Goal: Navigation & Orientation: Go to known website

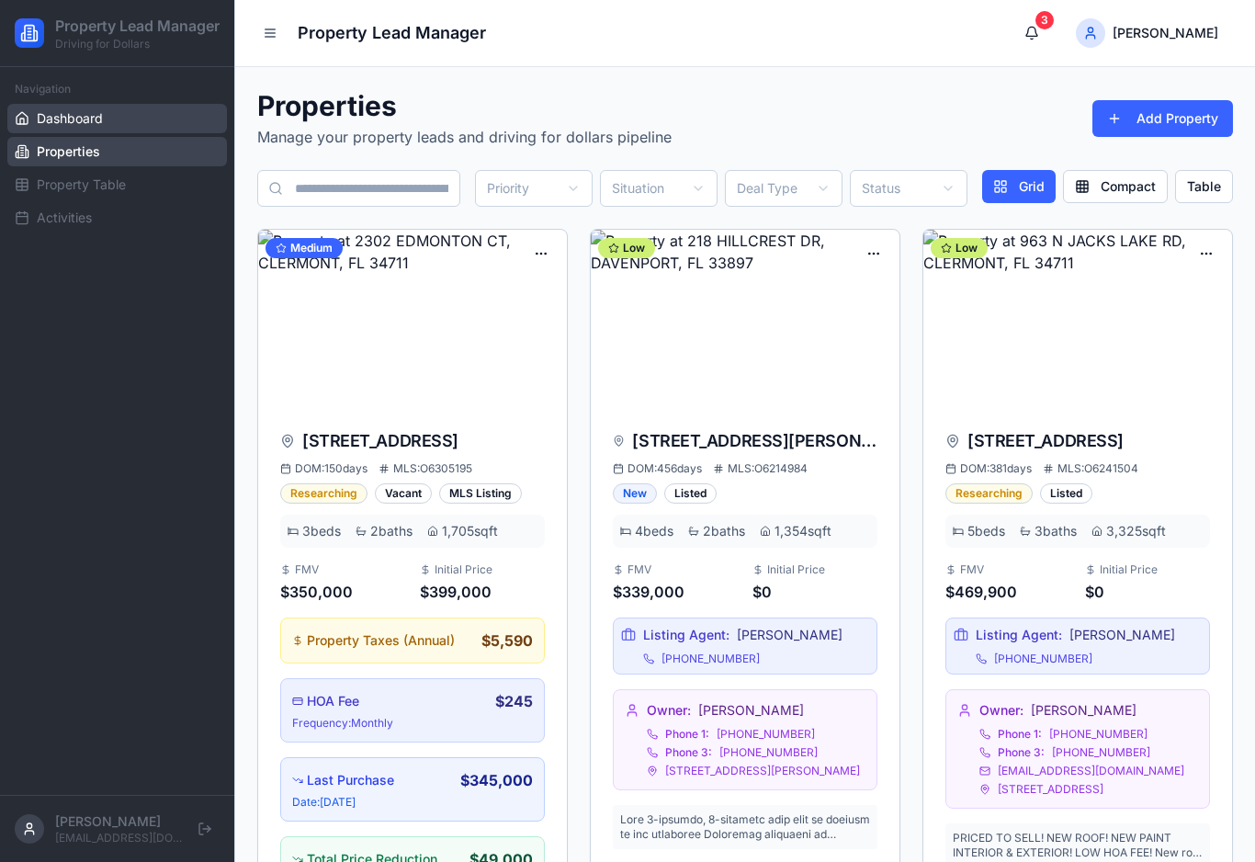
click at [51, 128] on span "Dashboard" at bounding box center [70, 118] width 66 height 18
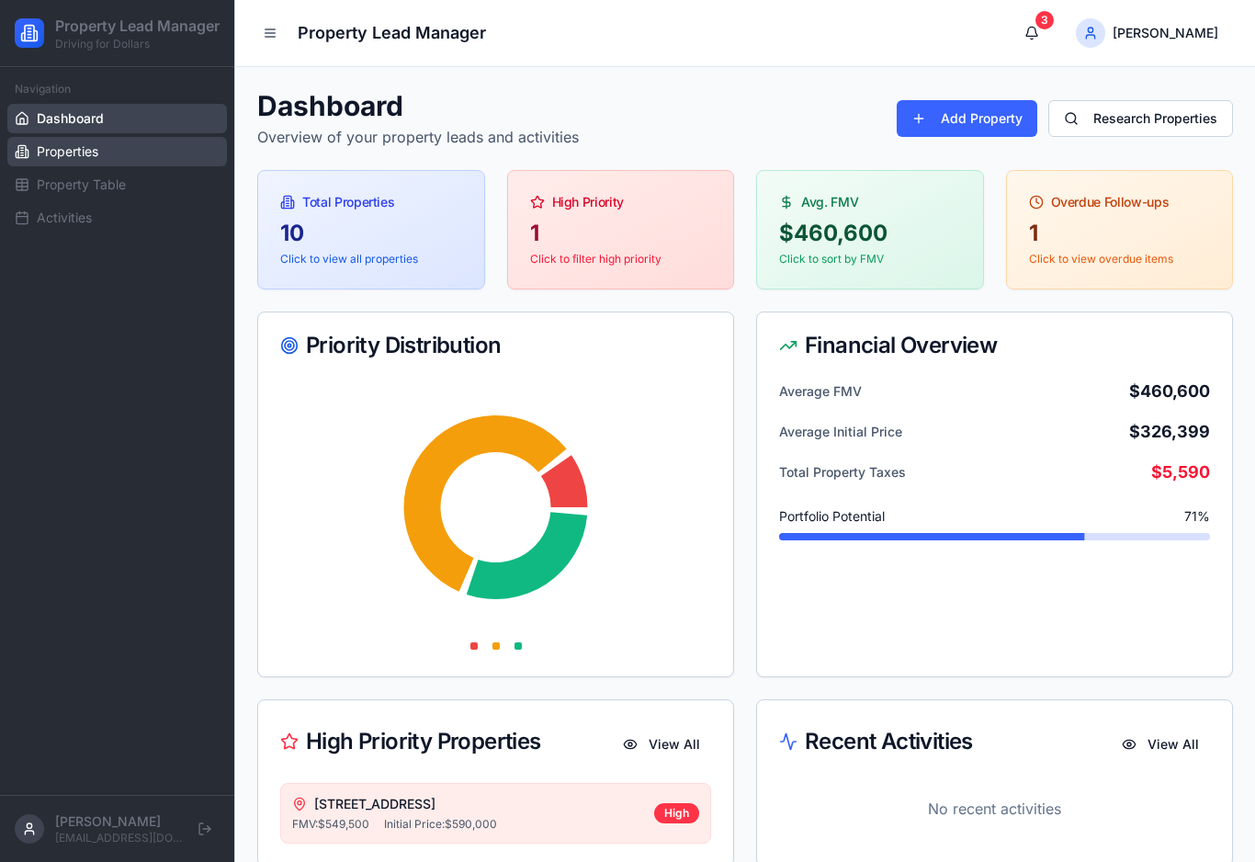
click at [100, 166] on link "Properties" at bounding box center [117, 151] width 220 height 29
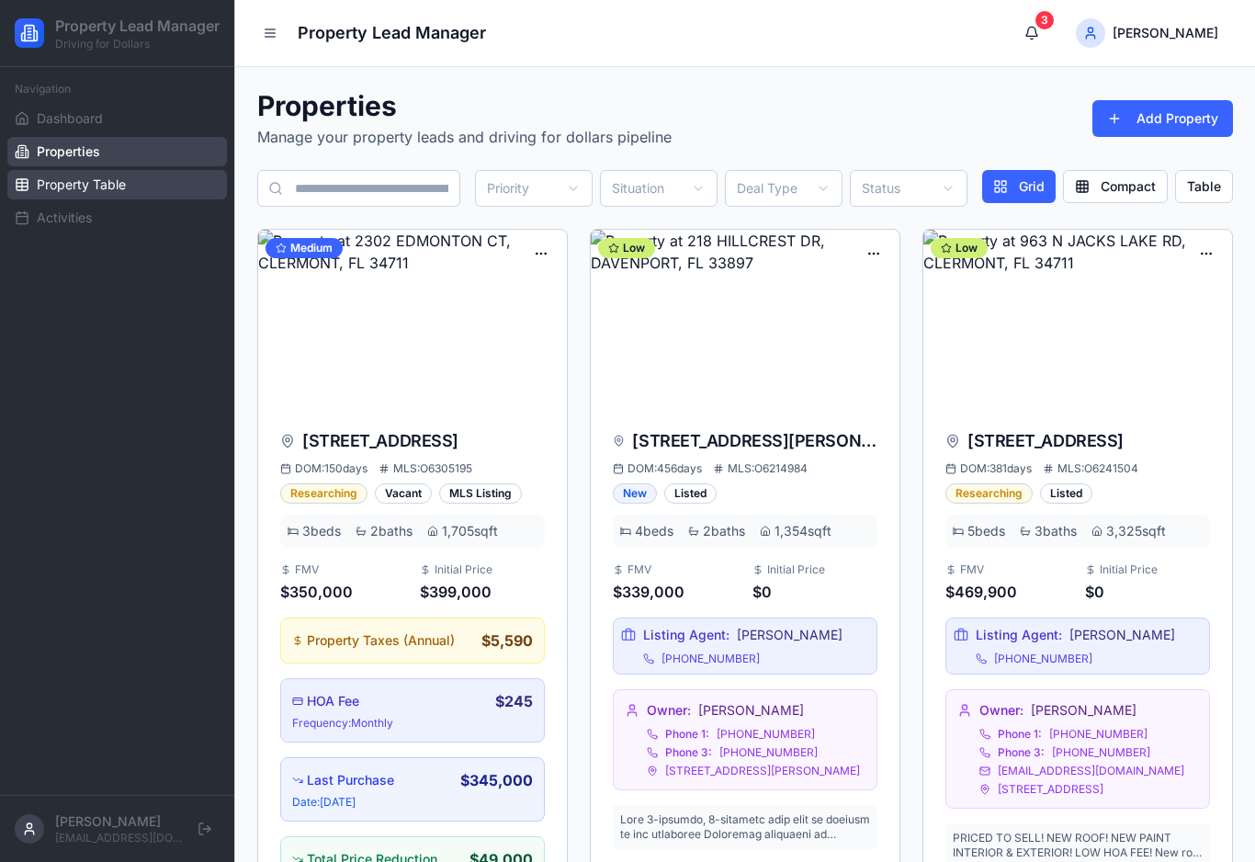
click at [107, 194] on span "Property Table" at bounding box center [81, 185] width 89 height 18
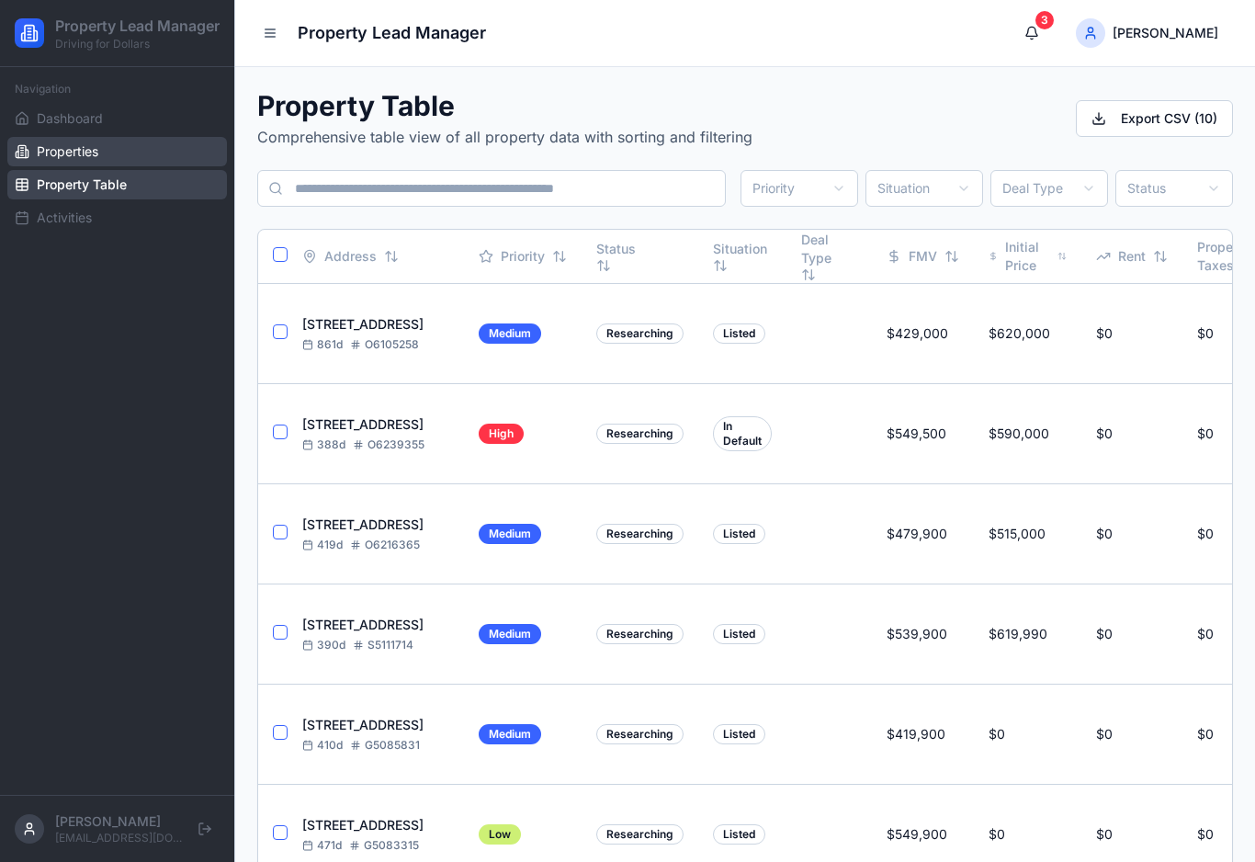
click at [75, 161] on span "Properties" at bounding box center [68, 151] width 62 height 18
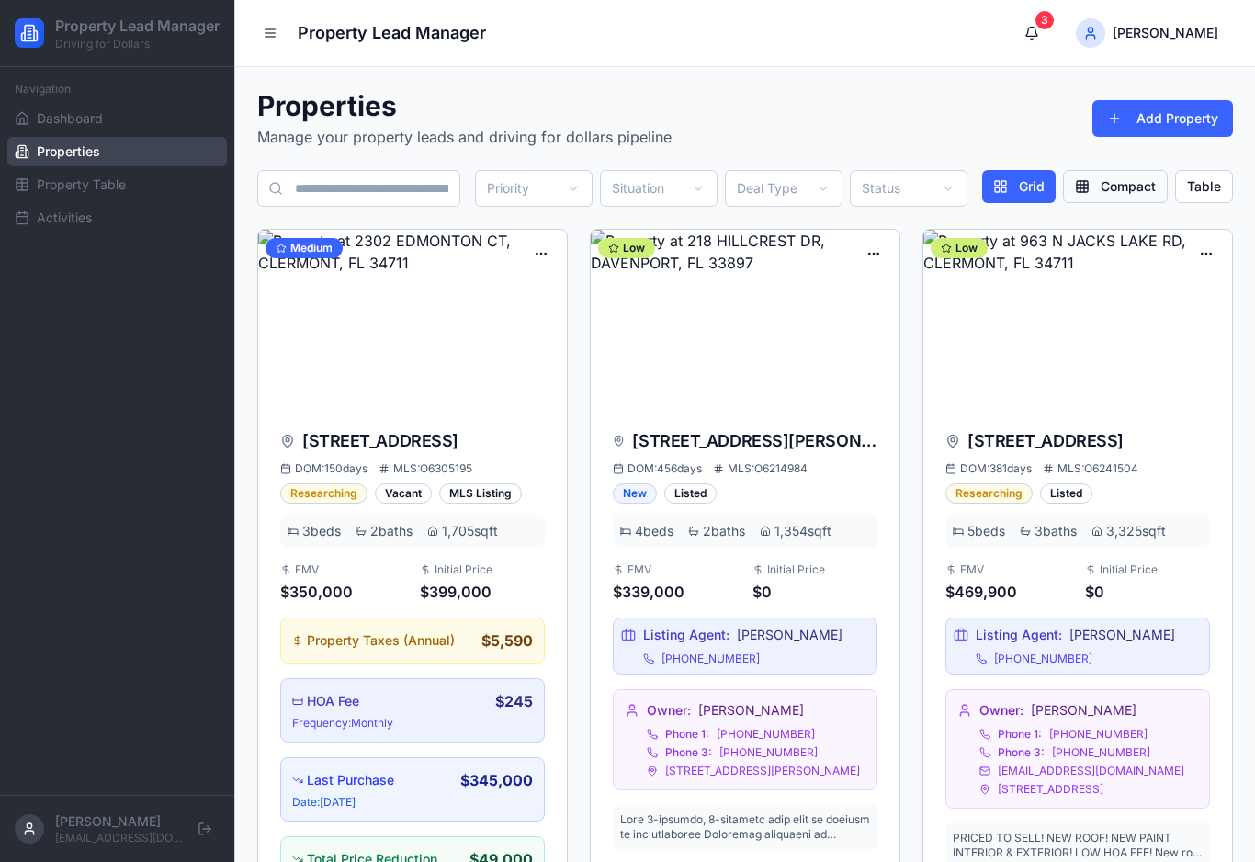
click at [1114, 188] on button "Compact" at bounding box center [1115, 186] width 105 height 33
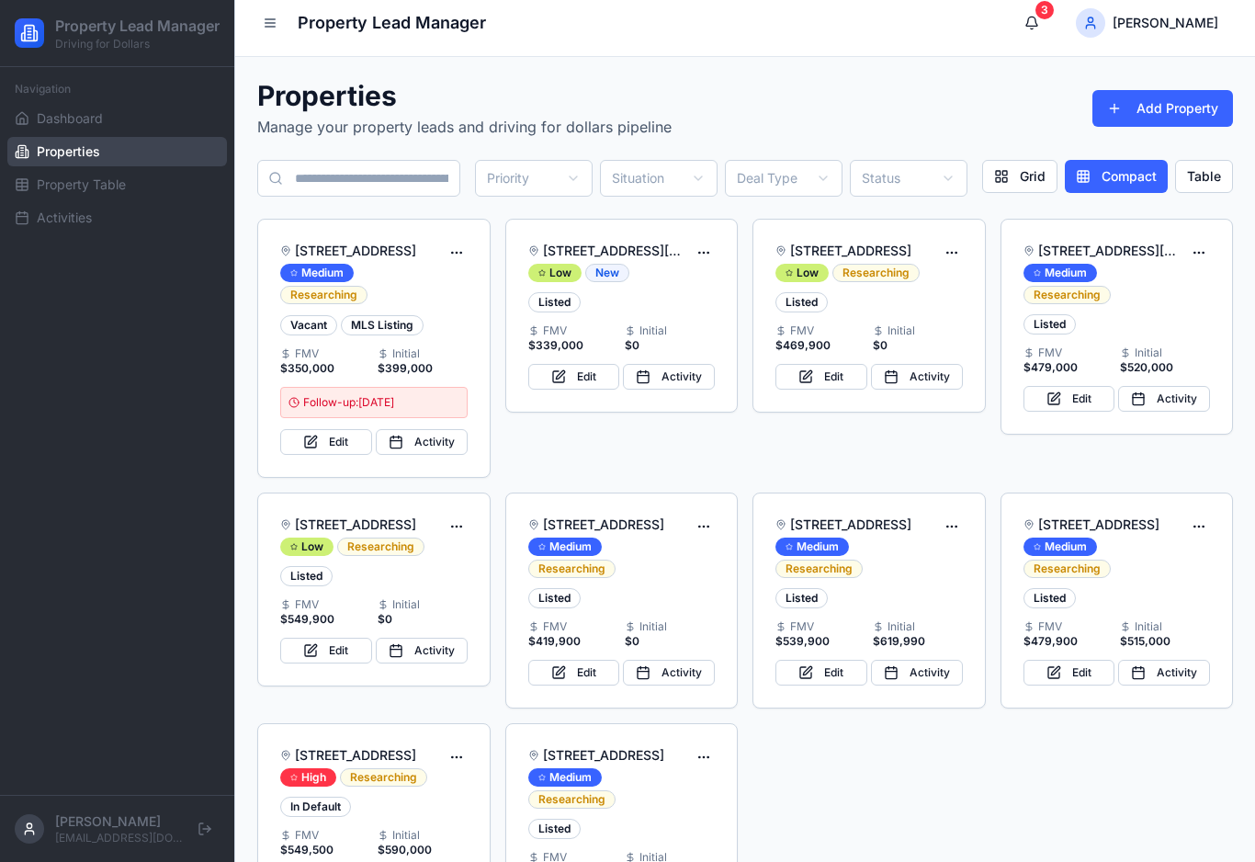
scroll to position [11, 0]
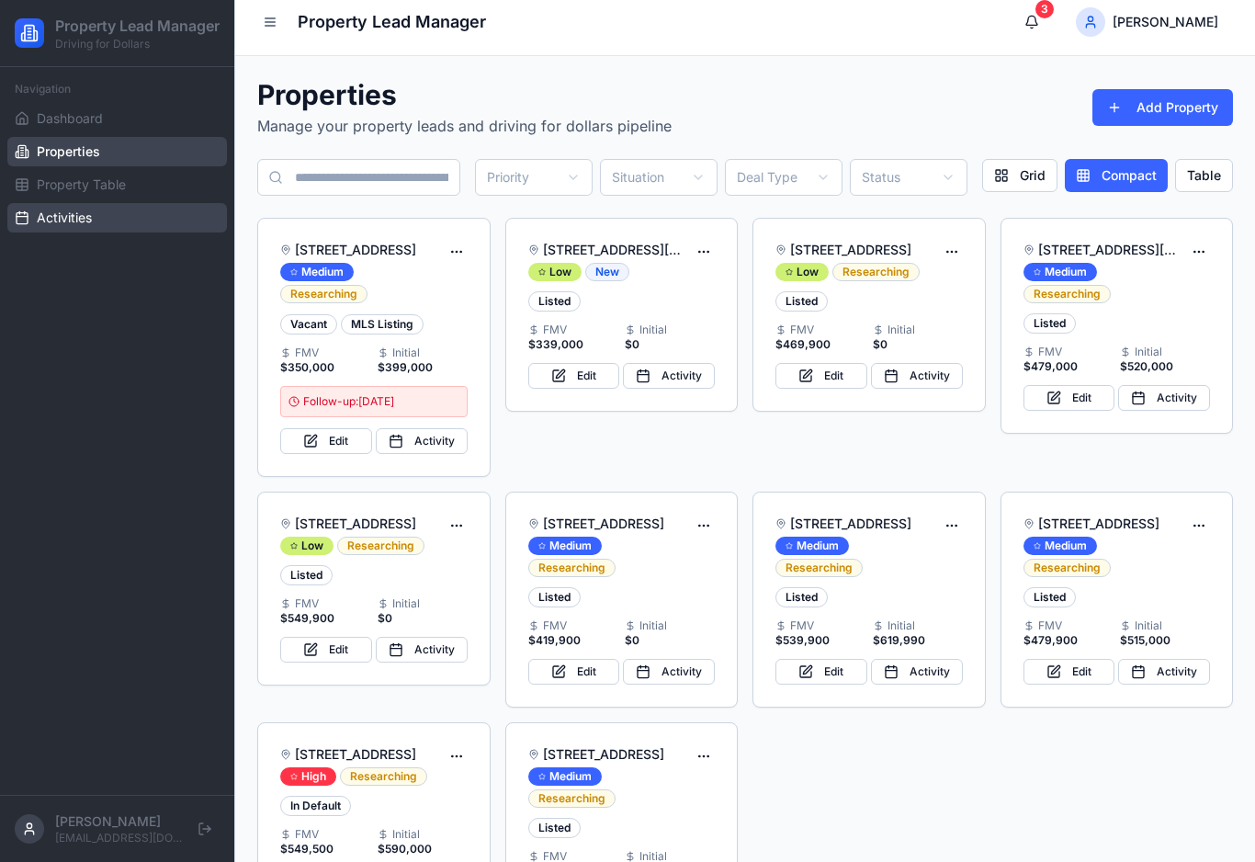
click at [62, 227] on span "Activities" at bounding box center [64, 218] width 55 height 18
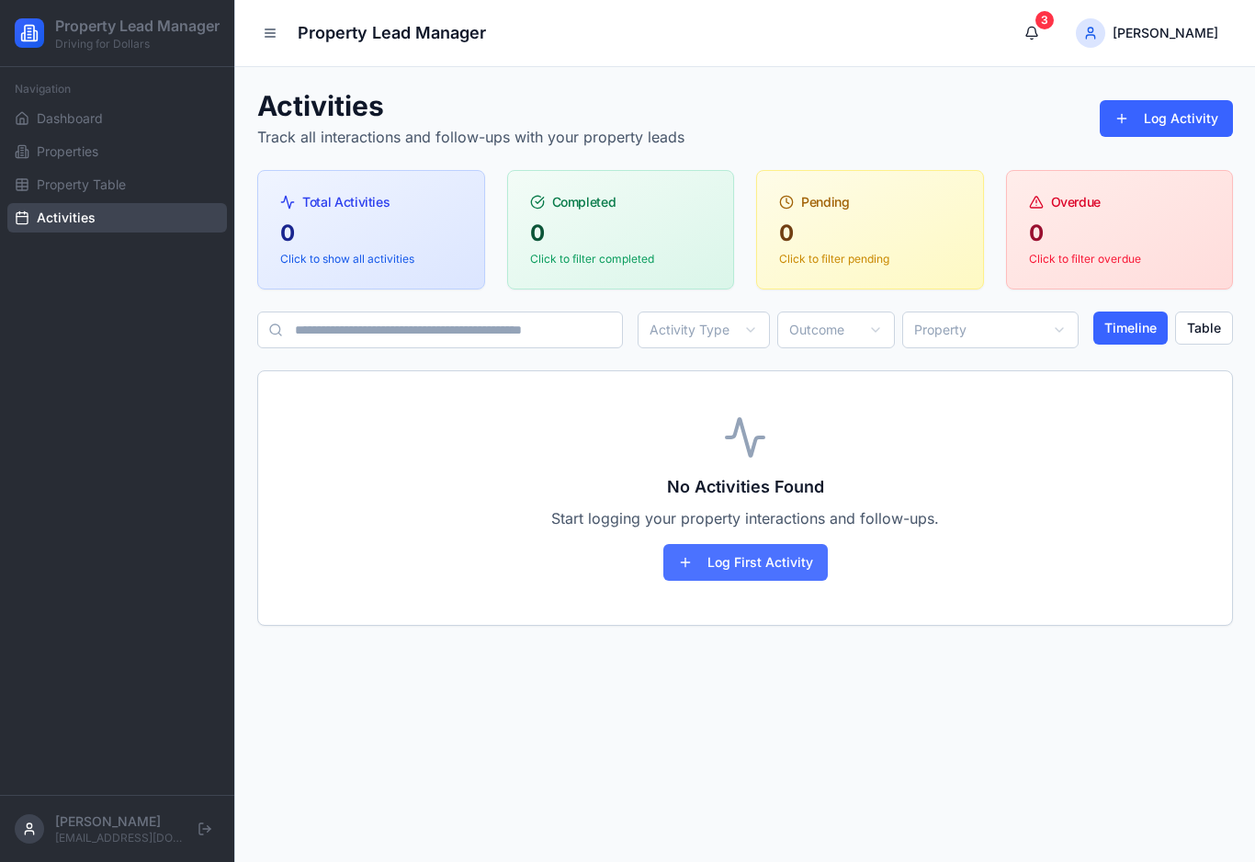
click at [802, 563] on button "Log First Activity" at bounding box center [745, 562] width 164 height 37
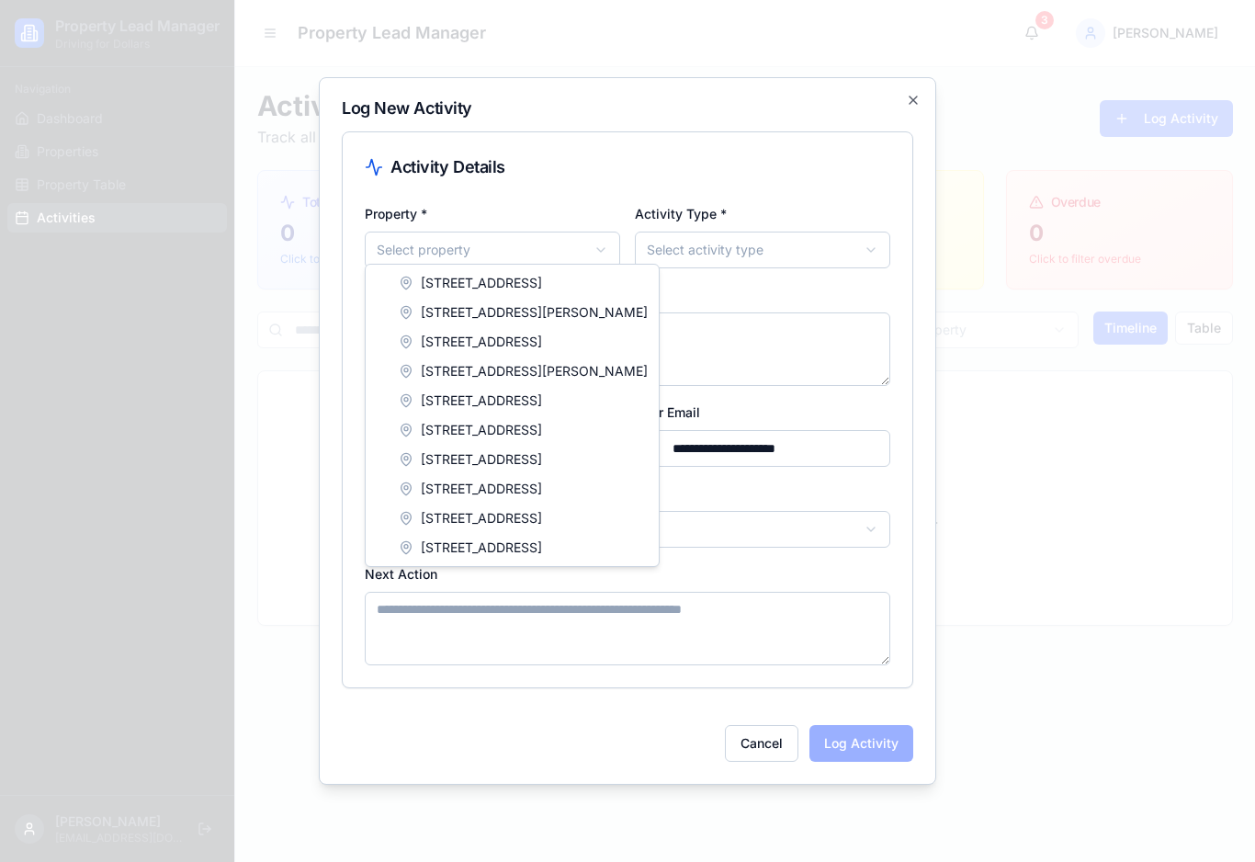
click at [513, 255] on body "**********" at bounding box center [627, 431] width 1255 height 862
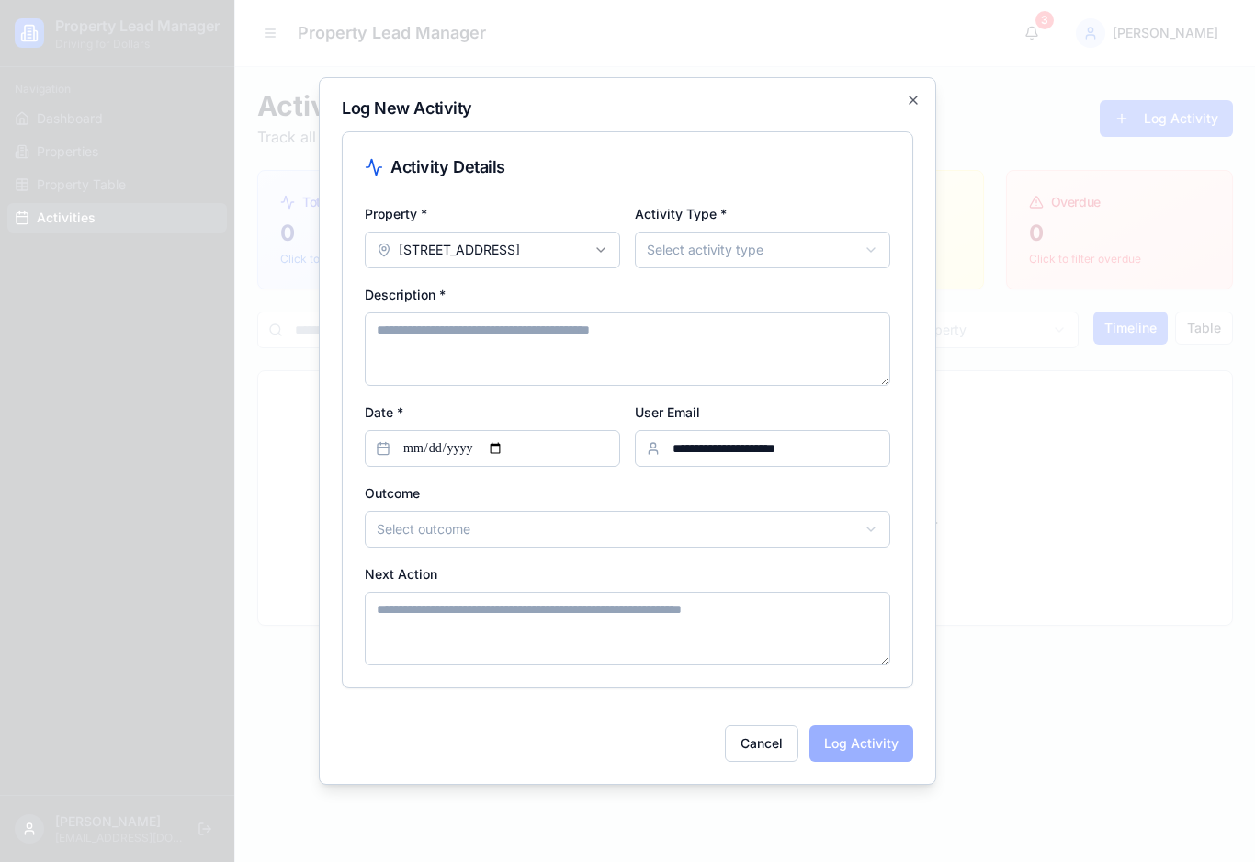
click at [719, 246] on body "**********" at bounding box center [627, 431] width 1255 height 862
click at [588, 336] on textarea "Description *" at bounding box center [628, 349] width 526 height 74
type textarea "******"
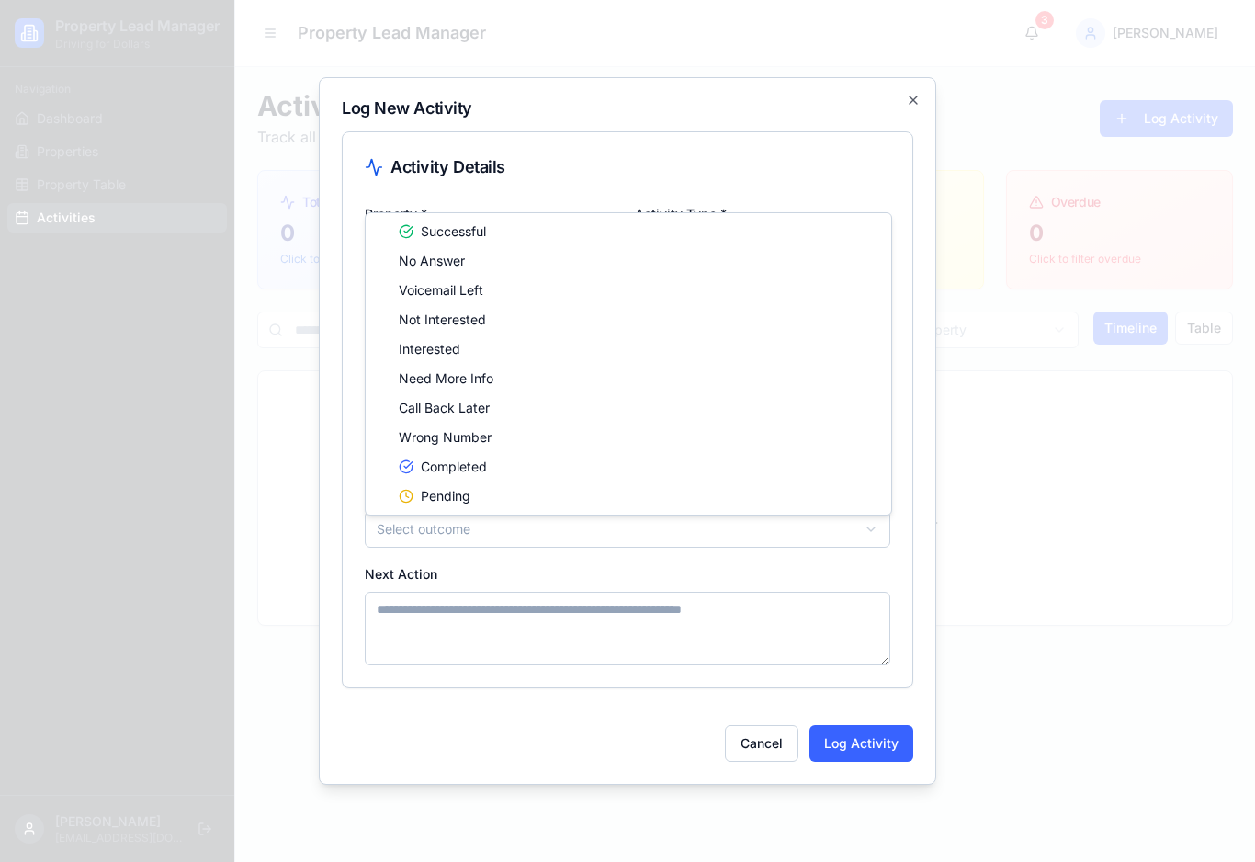
click at [477, 535] on body "**********" at bounding box center [627, 431] width 1255 height 862
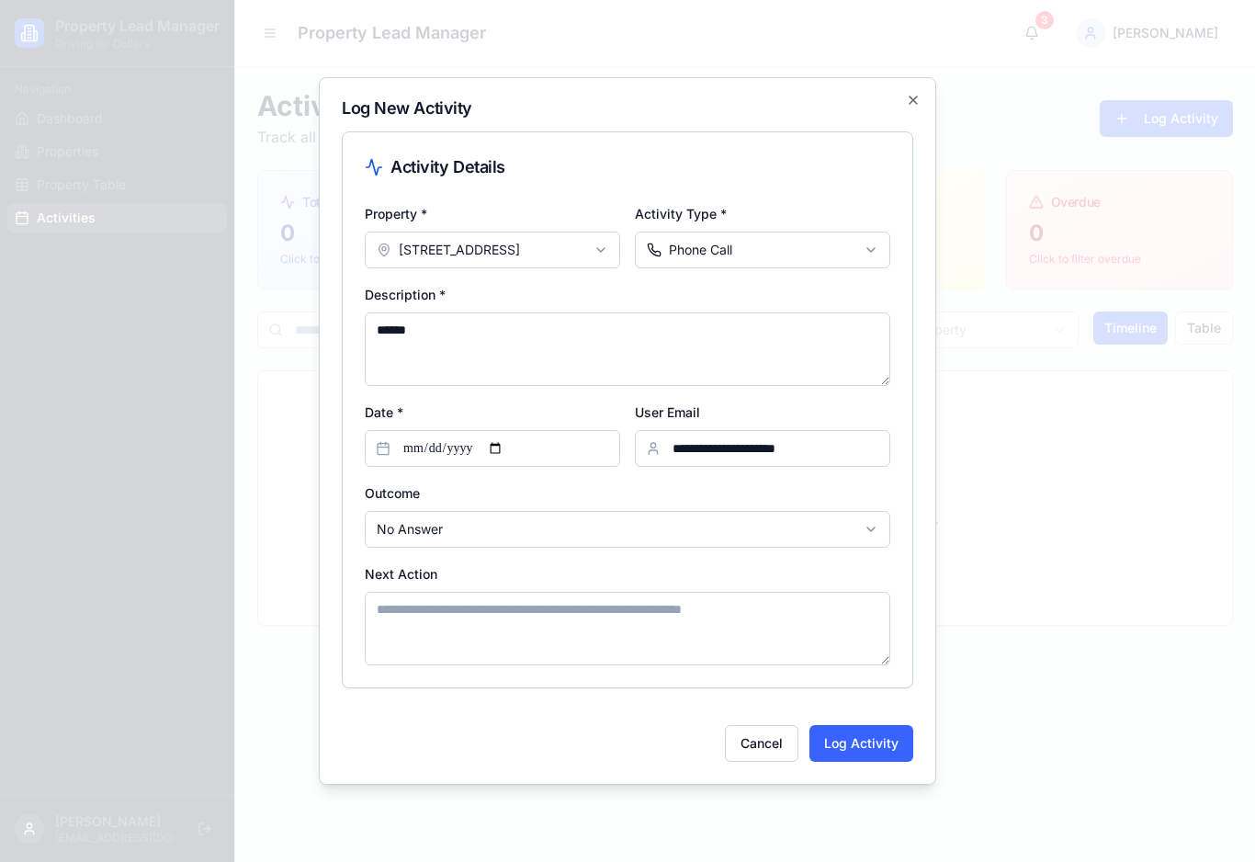
click at [458, 629] on textarea "Next Action" at bounding box center [628, 629] width 526 height 74
type textarea "******"
click at [873, 759] on button "Log Activity" at bounding box center [862, 743] width 104 height 37
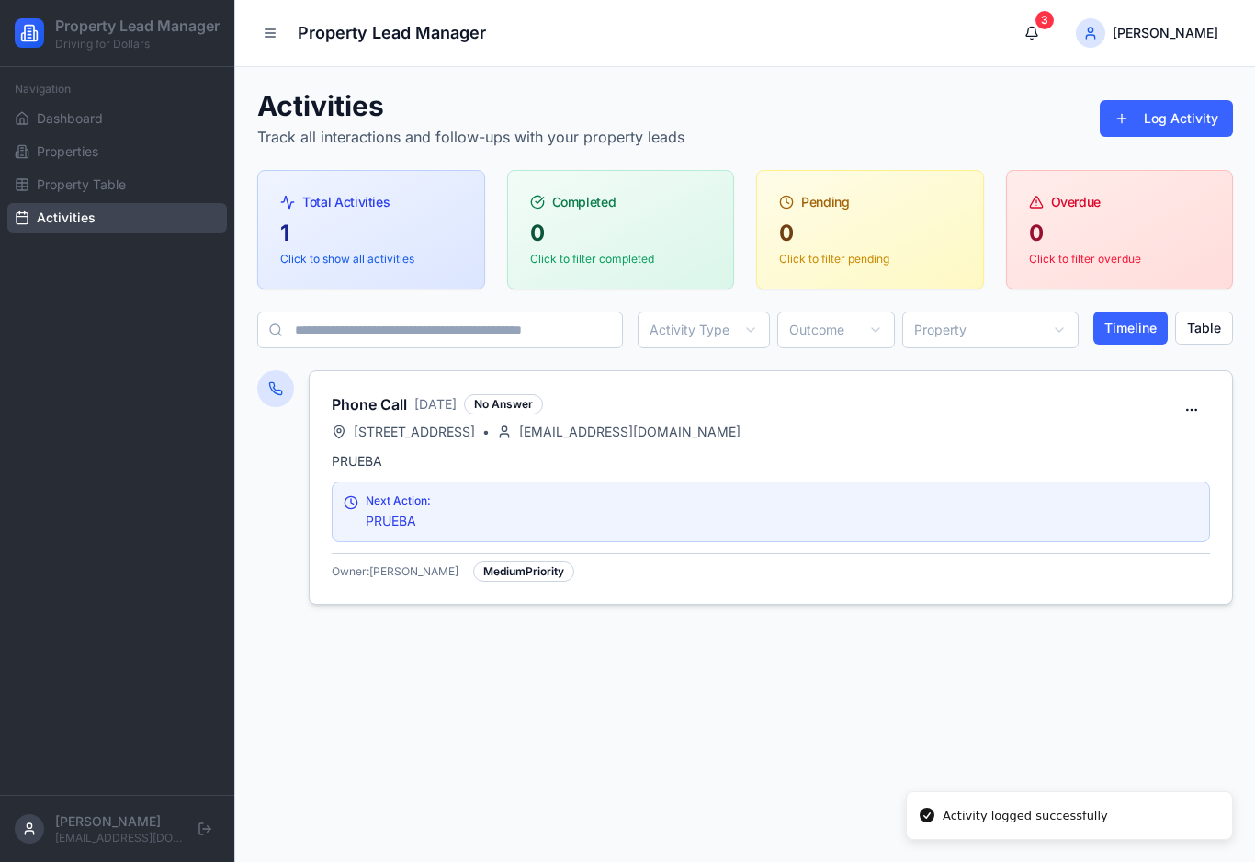
click at [393, 413] on h3 "Phone Call" at bounding box center [369, 404] width 75 height 22
click at [392, 423] on span "2302 EDMONTON CT, CLERMONT, FL 34711" at bounding box center [414, 432] width 121 height 18
click at [414, 505] on div "Next Action:" at bounding box center [398, 500] width 65 height 15
click at [403, 549] on div "PRUEBA Next Action: PRUEBA Owner: John Eric Prudent Medium Priority" at bounding box center [771, 528] width 923 height 152
click at [1202, 336] on button "Table" at bounding box center [1204, 328] width 58 height 33
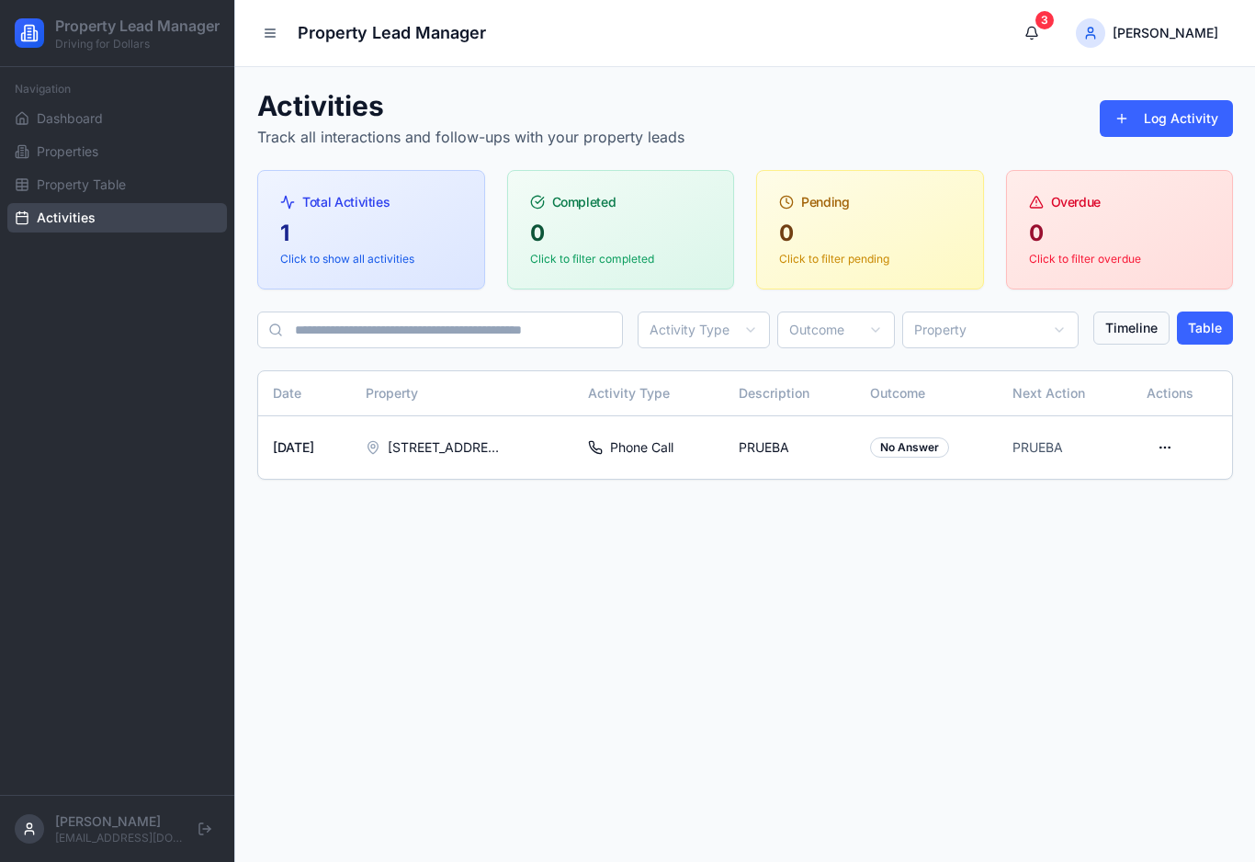
click at [1135, 334] on button "Timeline" at bounding box center [1132, 328] width 76 height 33
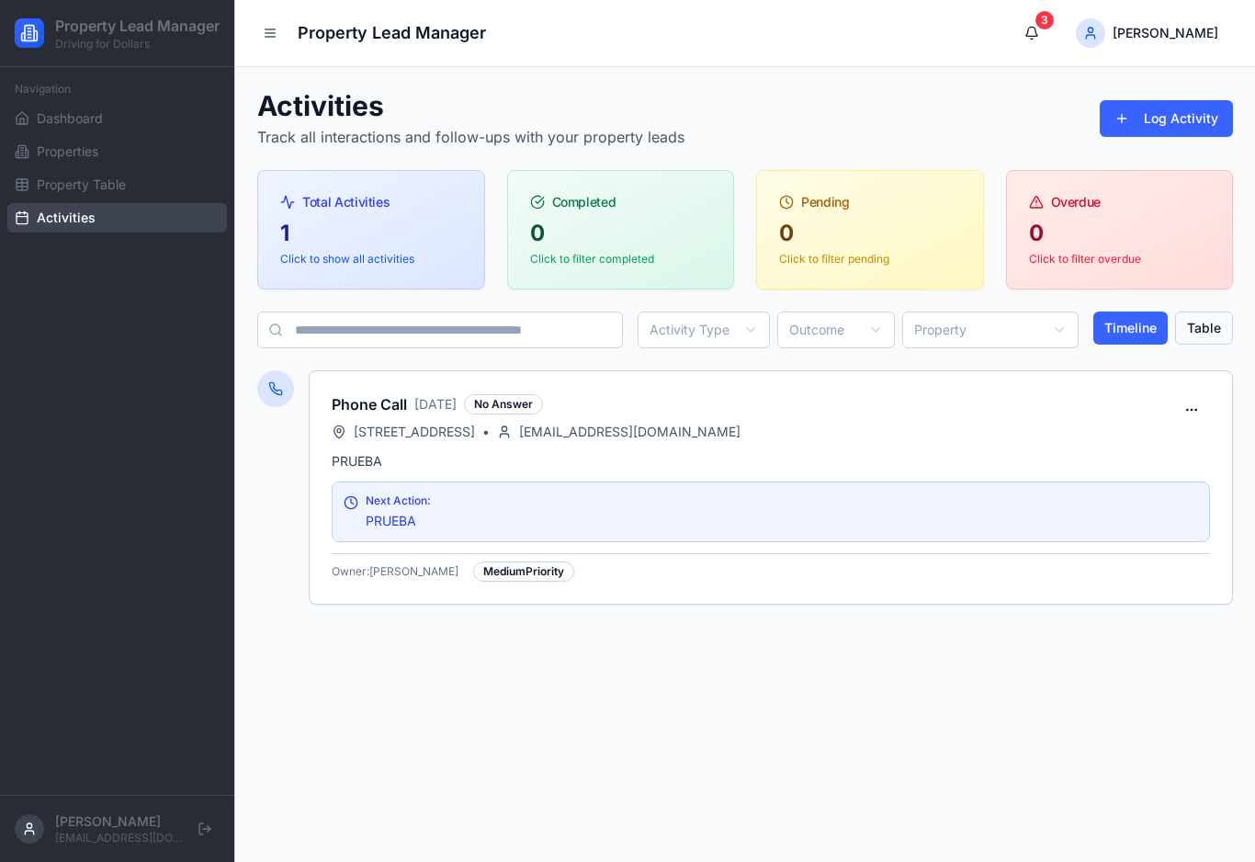
click at [1202, 341] on button "Table" at bounding box center [1204, 328] width 58 height 33
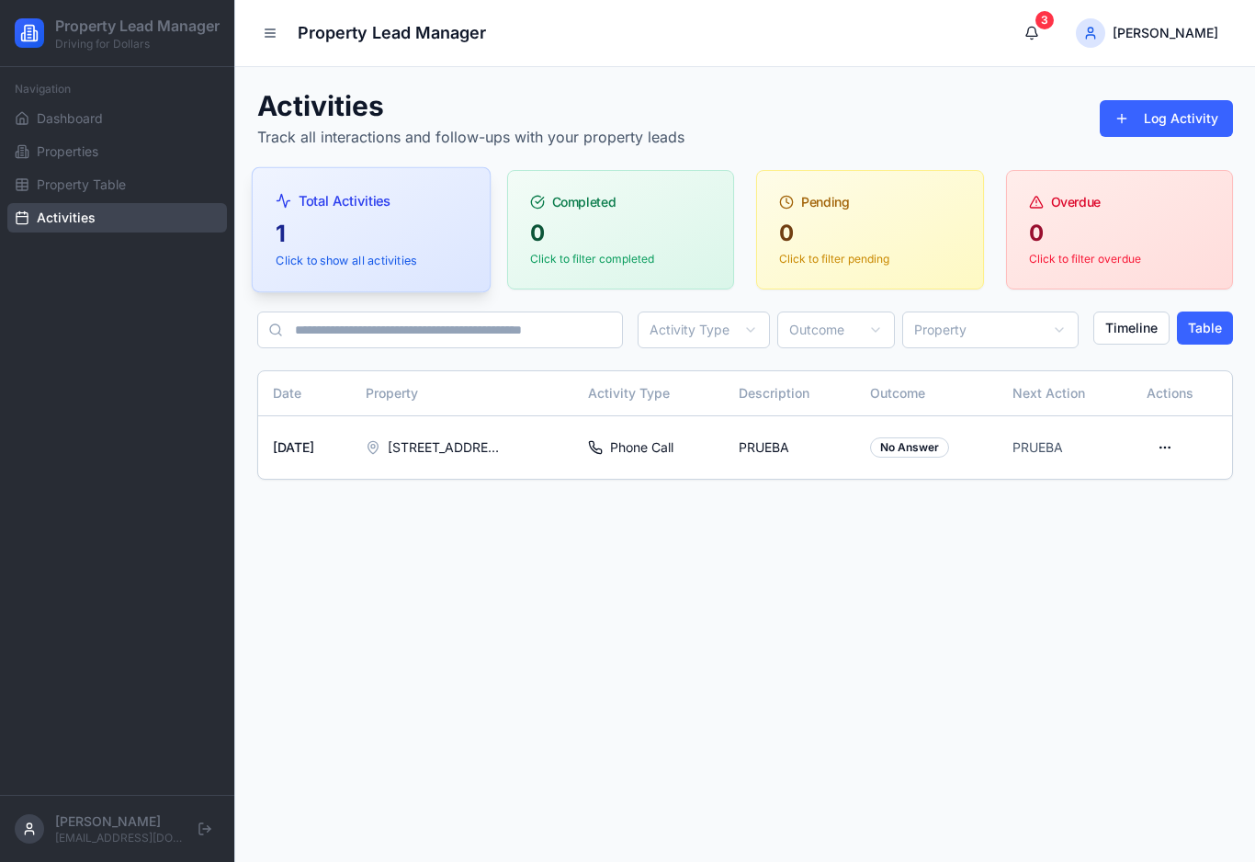
click at [336, 203] on div "Total Activities" at bounding box center [371, 200] width 190 height 19
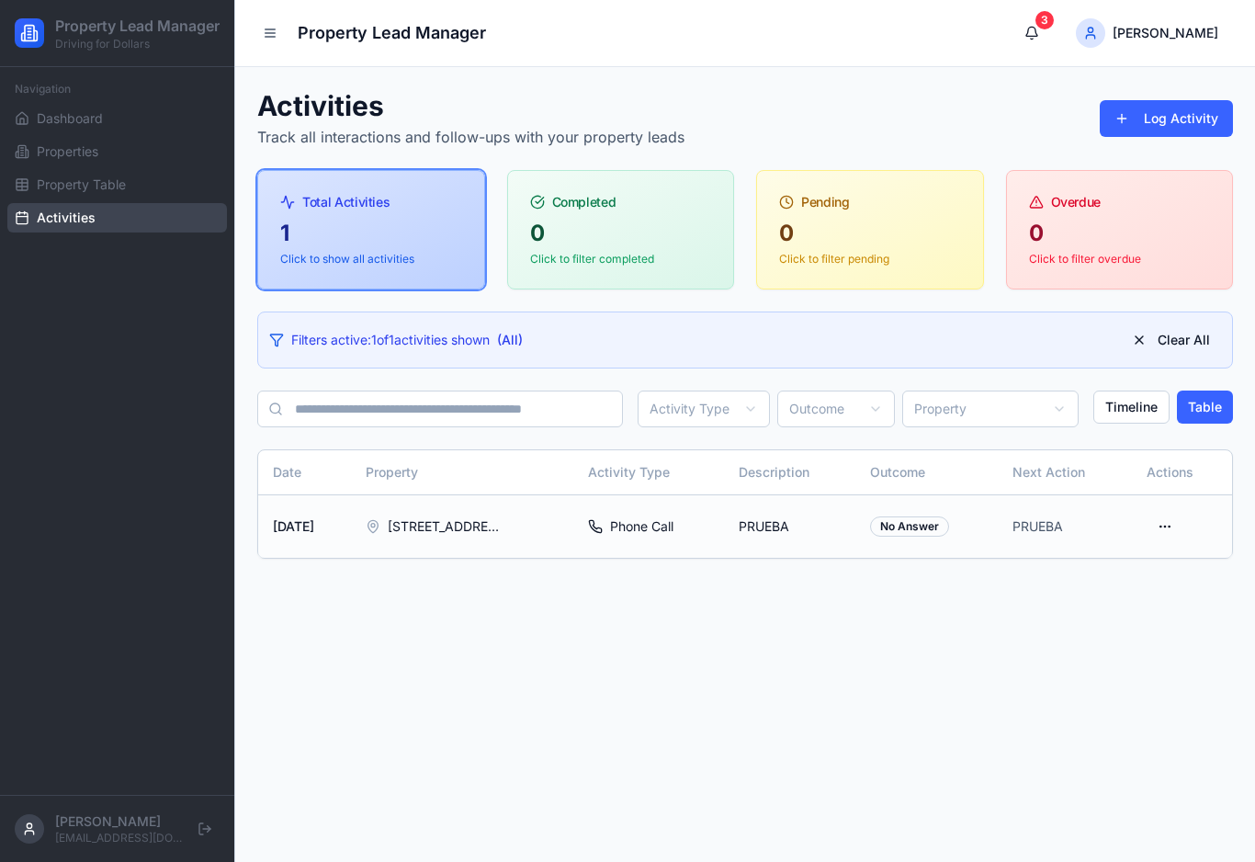
click at [482, 525] on span "2302 EDMONTON CT, CLERMONT, FL 34711" at bounding box center [447, 526] width 118 height 18
click at [321, 528] on td "Oct 3, 2025" at bounding box center [304, 525] width 93 height 63
click at [1163, 531] on html "Property Lead Manager Driving for Dollars Navigation Dashboard Properties Prope…" at bounding box center [627, 431] width 1255 height 862
click at [1129, 568] on div "Edit" at bounding box center [1129, 565] width 108 height 29
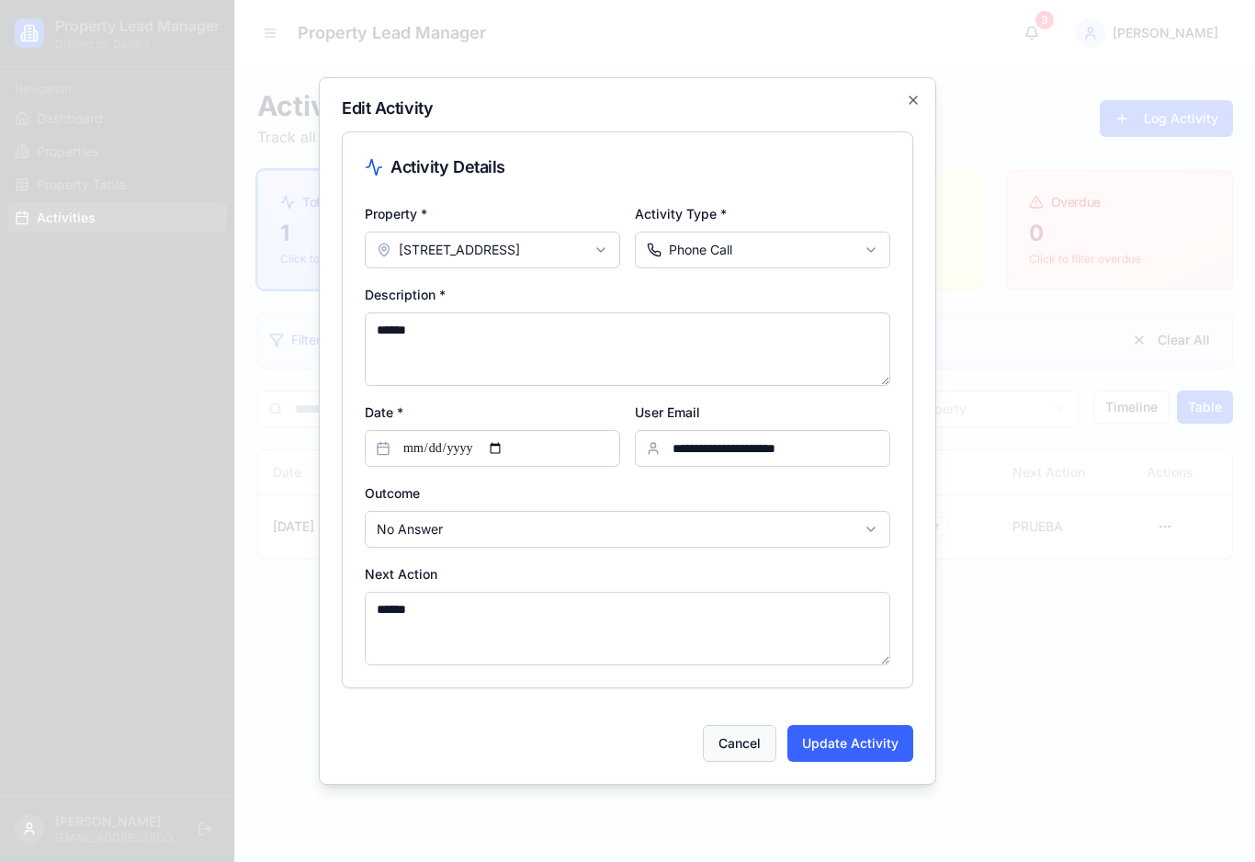
click at [774, 745] on button "Cancel" at bounding box center [740, 743] width 74 height 37
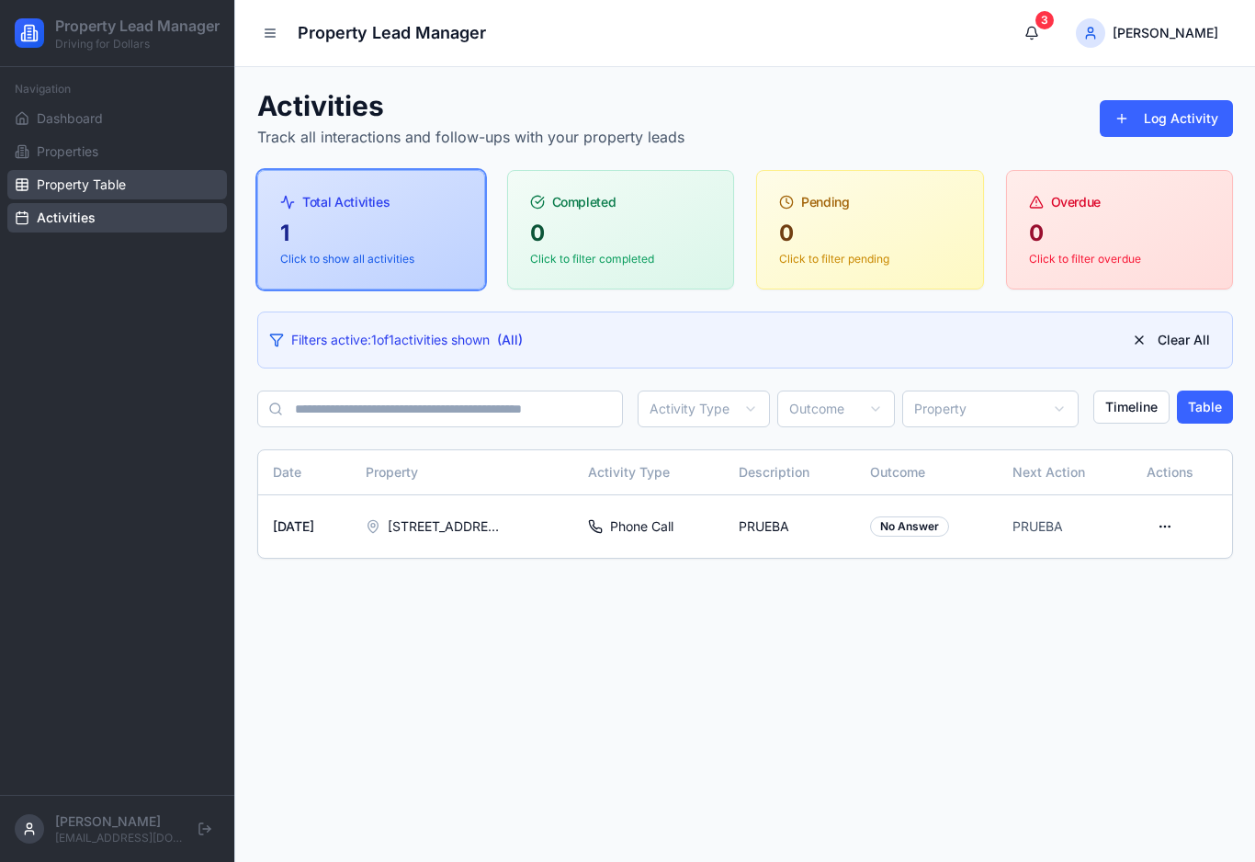
click at [86, 194] on span "Property Table" at bounding box center [81, 185] width 89 height 18
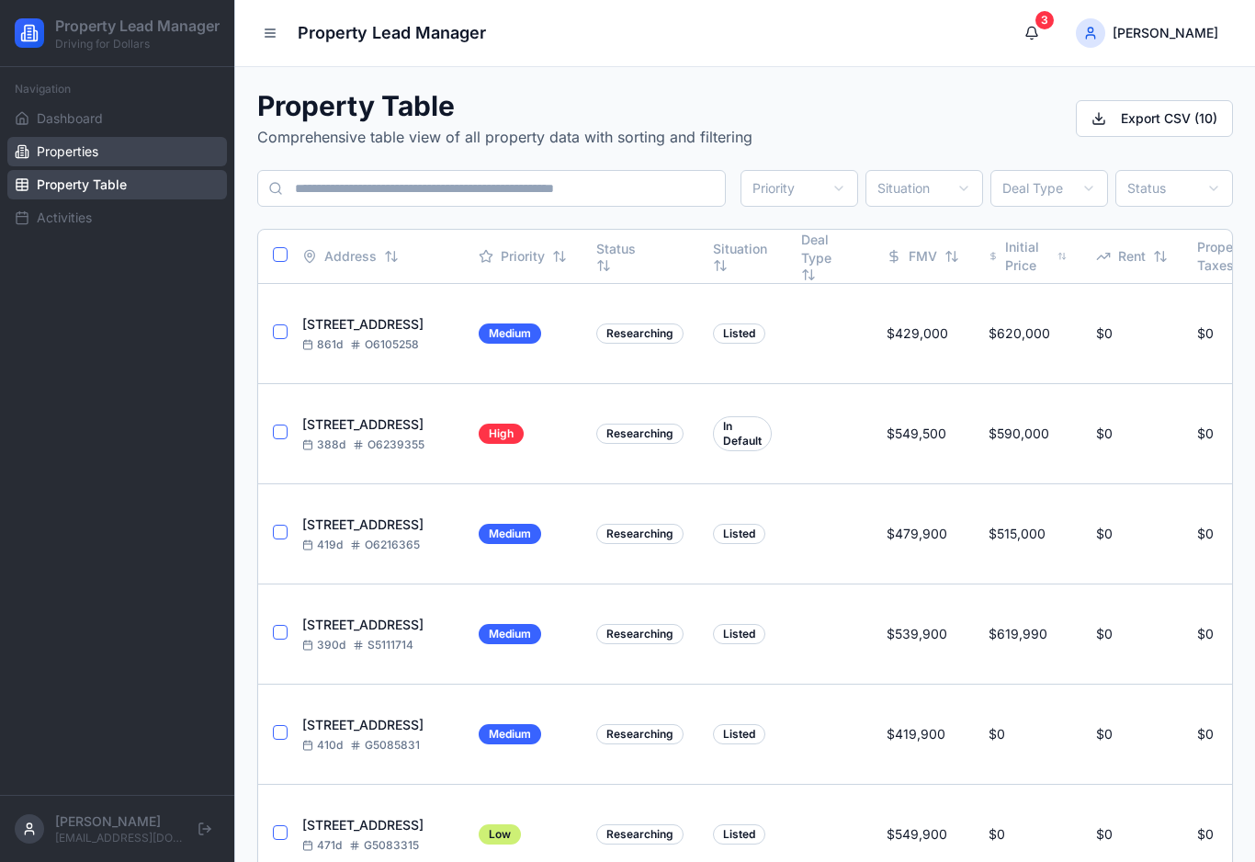
click at [77, 161] on span "Properties" at bounding box center [68, 151] width 62 height 18
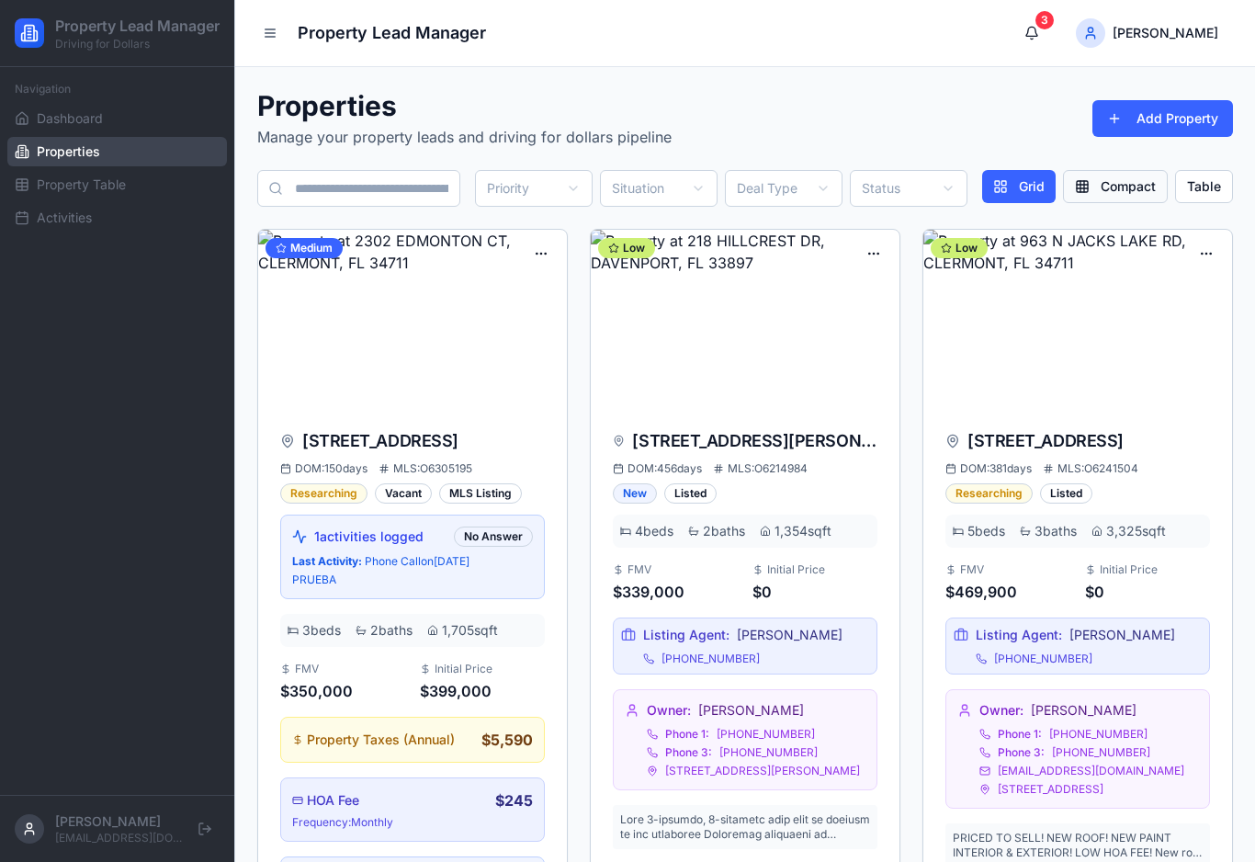
click at [1093, 193] on button "Compact" at bounding box center [1115, 186] width 105 height 33
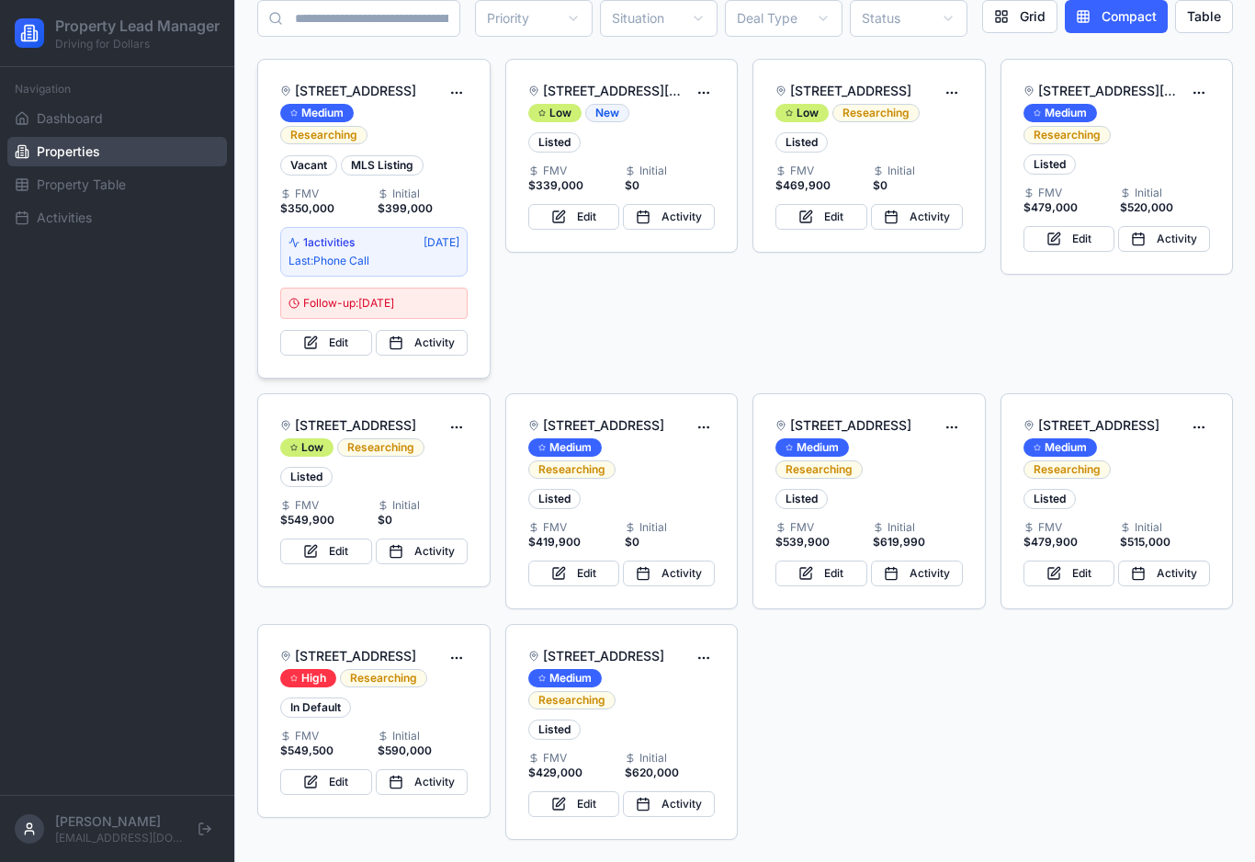
scroll to position [170, 0]
click at [34, 41] on icon at bounding box center [29, 34] width 9 height 16
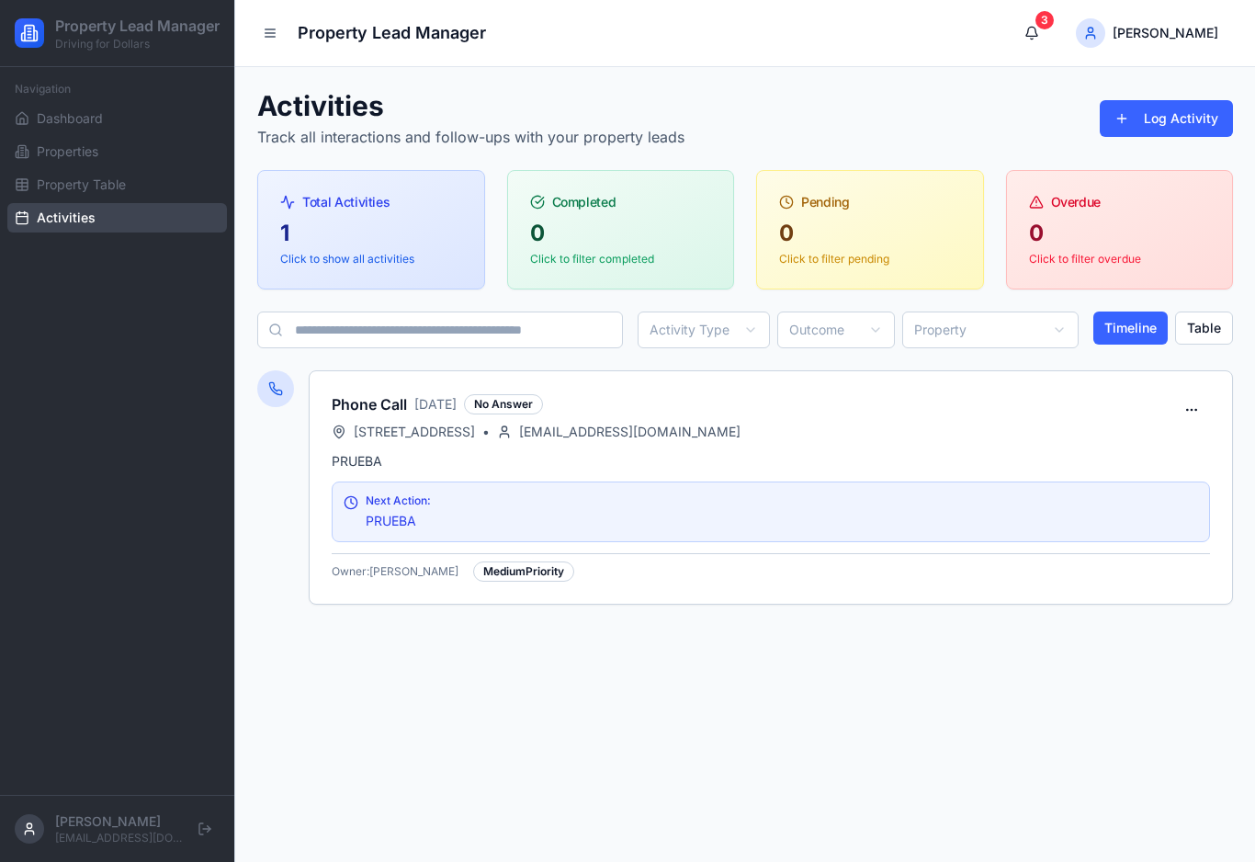
click at [33, 818] on div at bounding box center [29, 828] width 29 height 29
click at [33, 833] on icon at bounding box center [29, 833] width 8 height 4
click at [1163, 29] on html "Property Lead Manager Driving for Dollars Navigation Dashboard Properties Prope…" at bounding box center [627, 431] width 1255 height 862
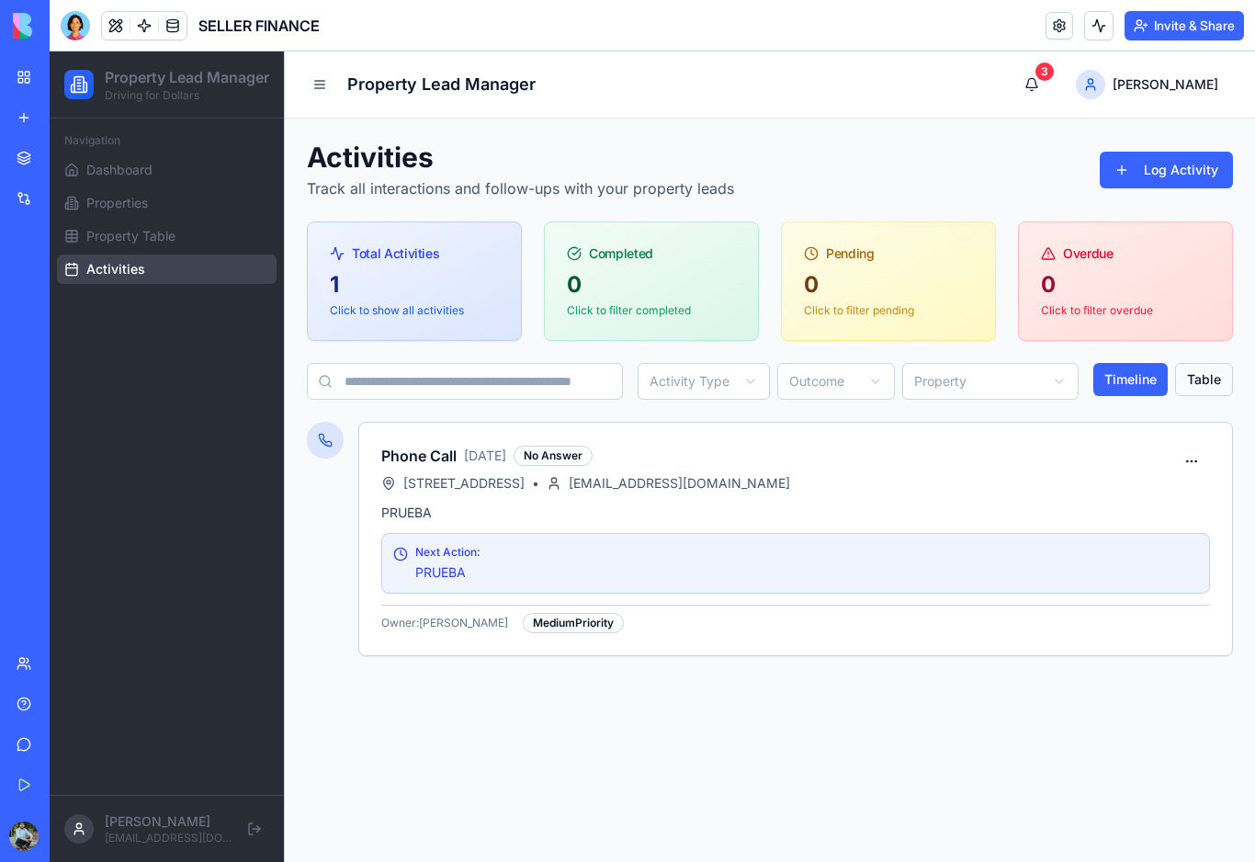
click at [1209, 388] on button "Table" at bounding box center [1204, 379] width 58 height 33
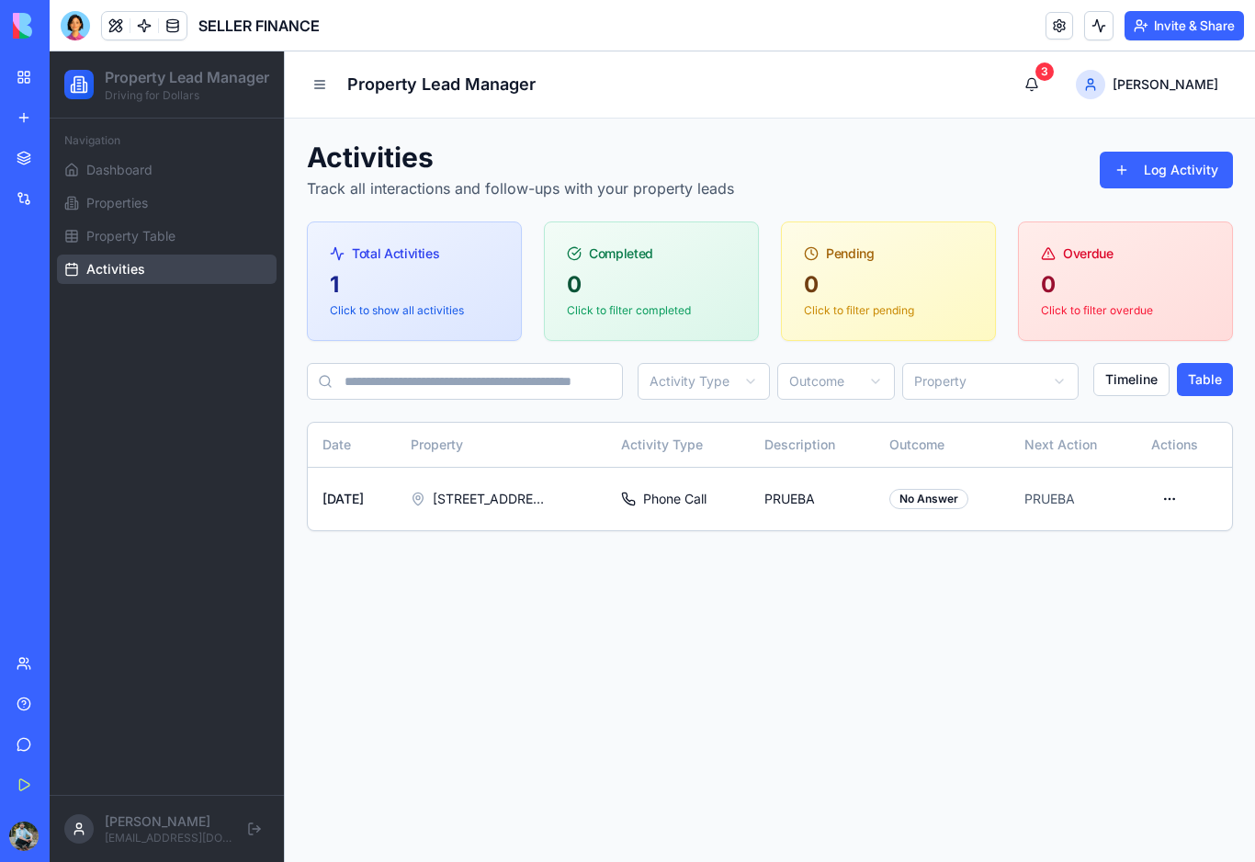
click at [1175, 500] on html "Property Lead Manager Driving for Dollars Navigation Dashboard Properties Prope…" at bounding box center [653, 456] width 1206 height 811
click at [1132, 573] on div "Delete" at bounding box center [1134, 575] width 108 height 29
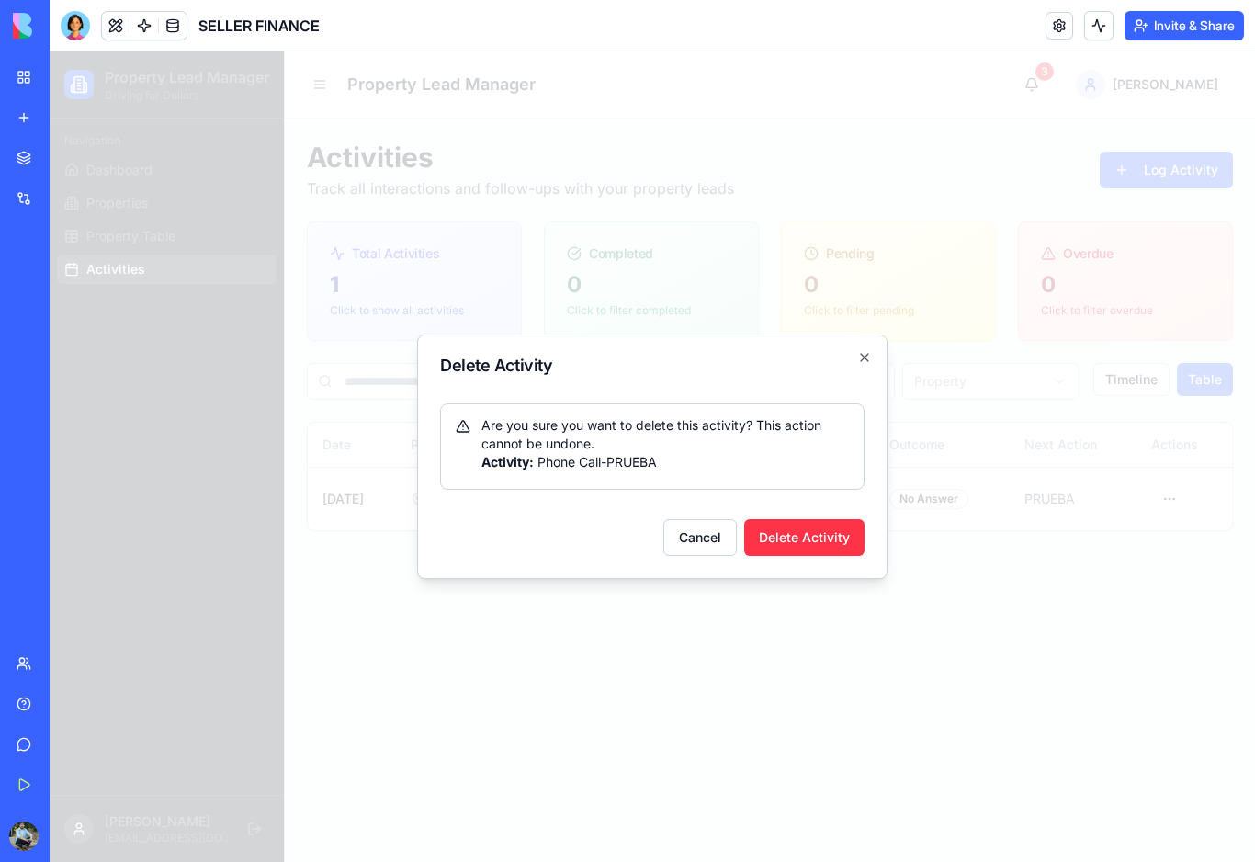
click at [844, 537] on button "Delete Activity" at bounding box center [804, 537] width 120 height 37
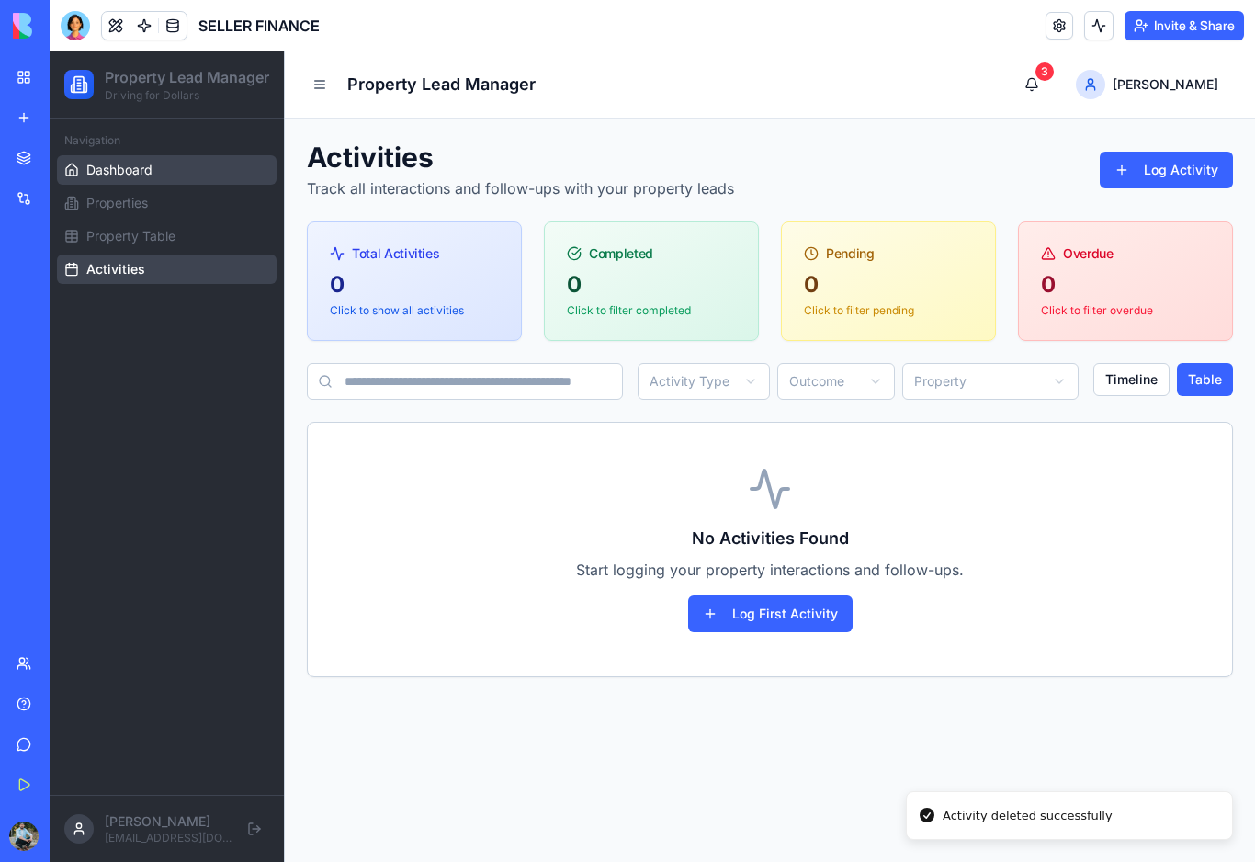
click at [136, 185] on link "Dashboard" at bounding box center [167, 169] width 220 height 29
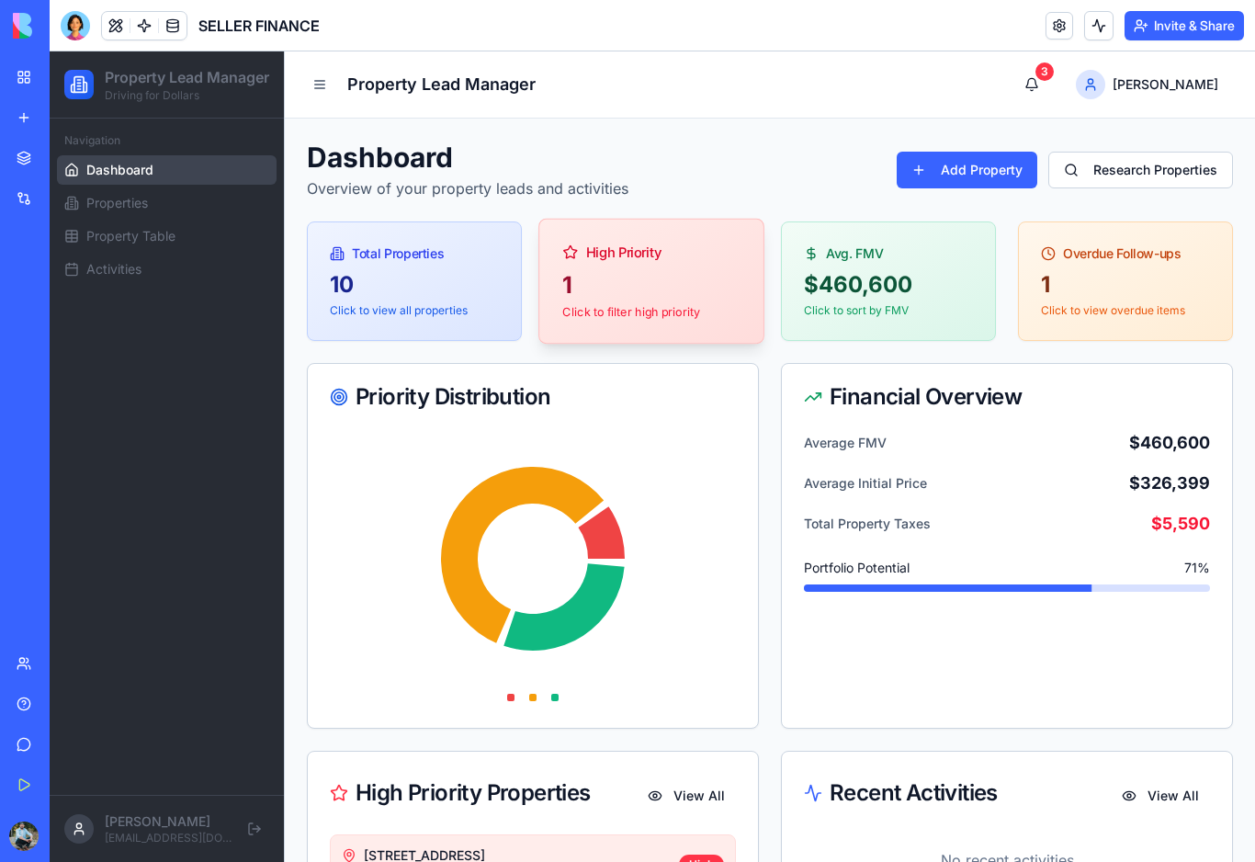
click at [691, 312] on p "Click to filter high priority" at bounding box center [650, 312] width 177 height 16
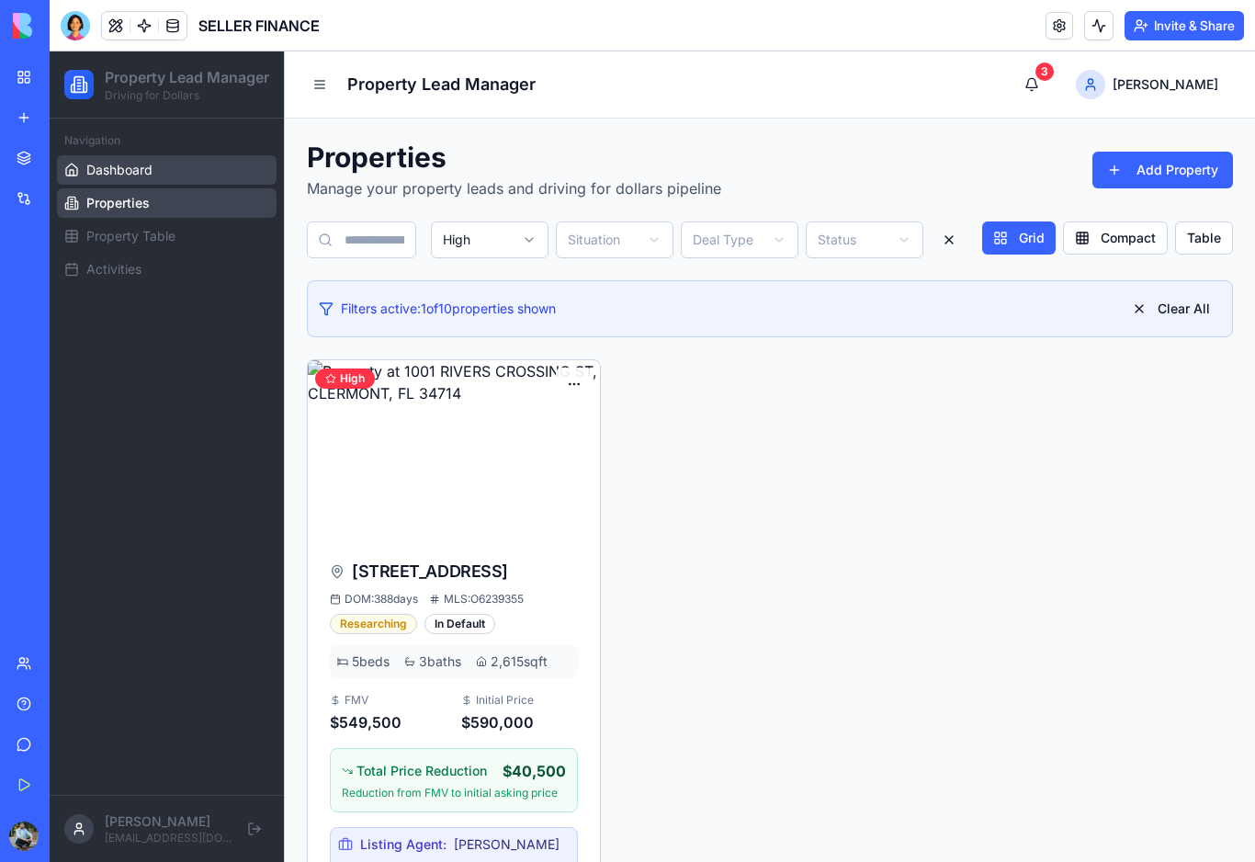
click at [155, 185] on link "Dashboard" at bounding box center [167, 169] width 220 height 29
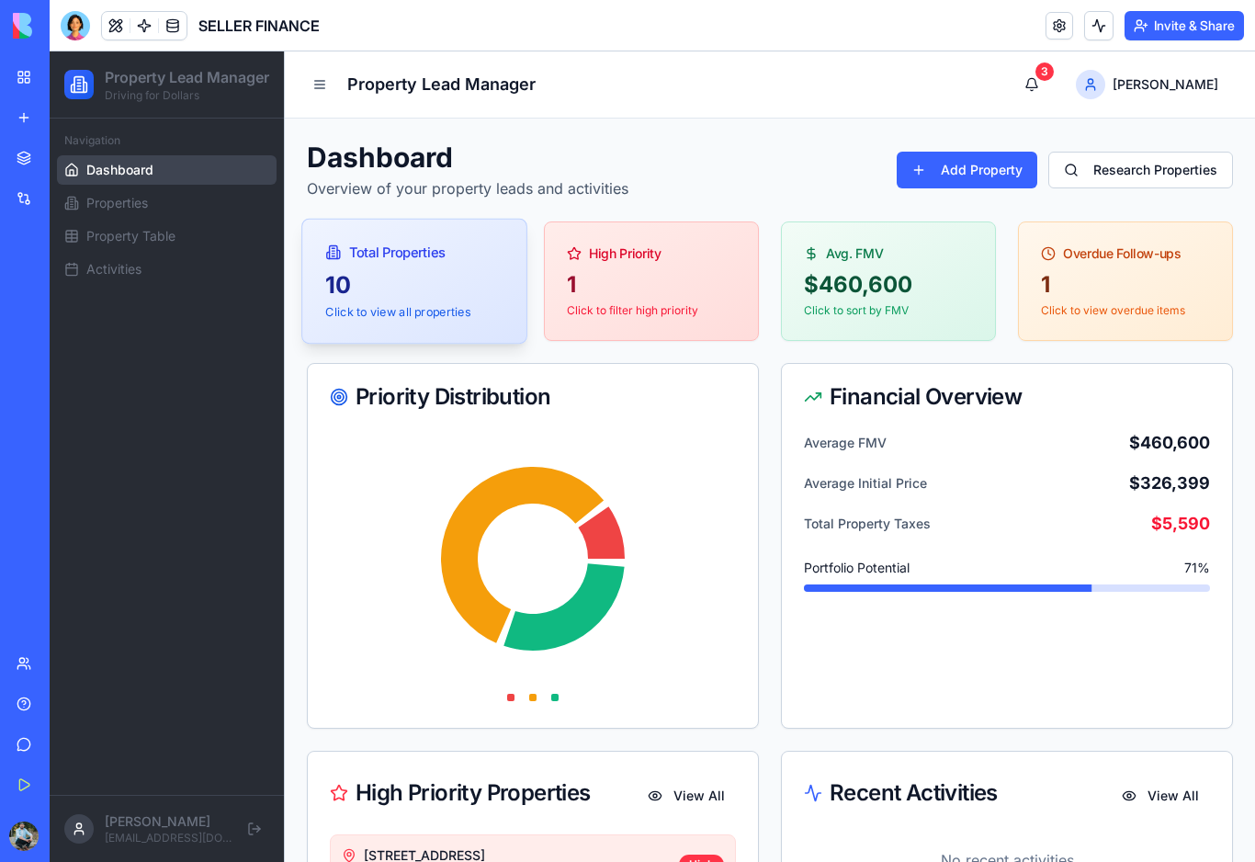
click at [431, 295] on div "10" at bounding box center [413, 284] width 177 height 31
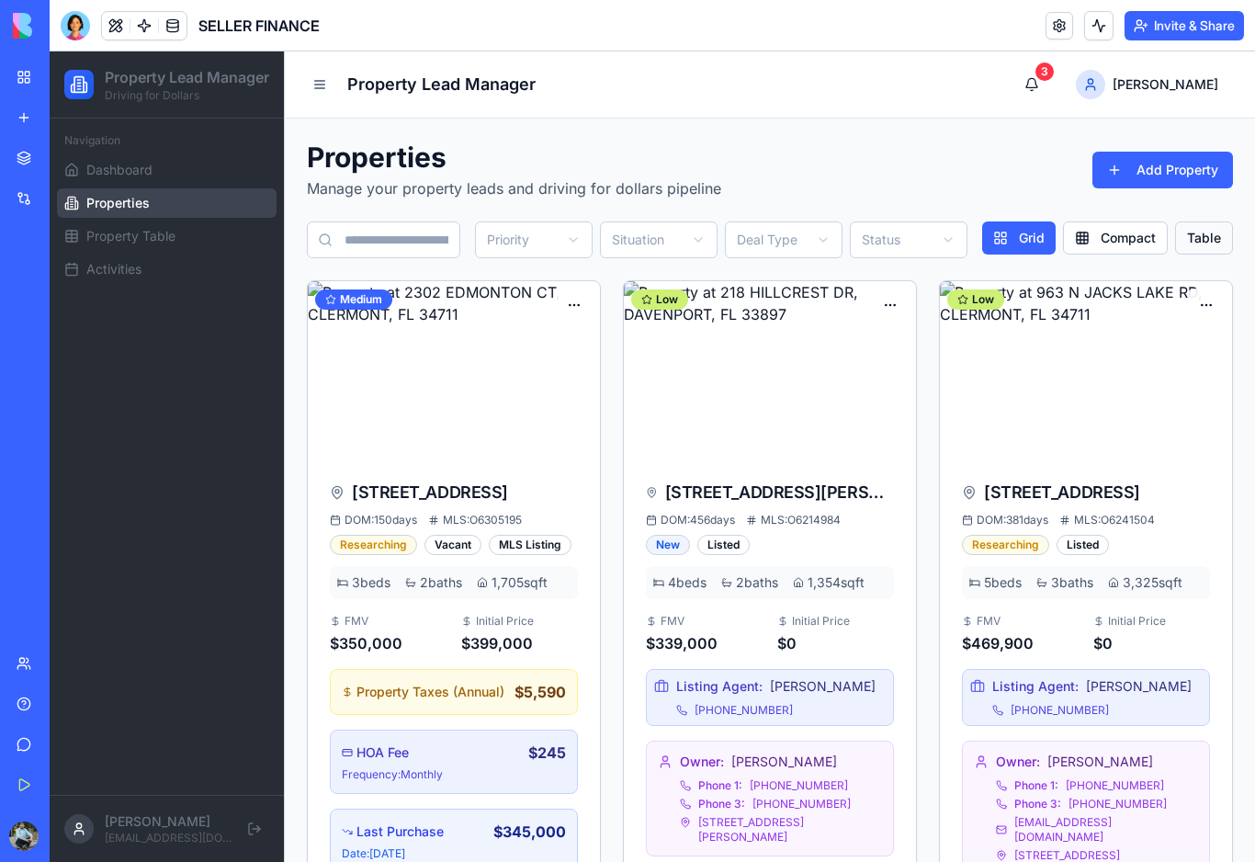
click at [1222, 240] on button "Table" at bounding box center [1204, 237] width 58 height 33
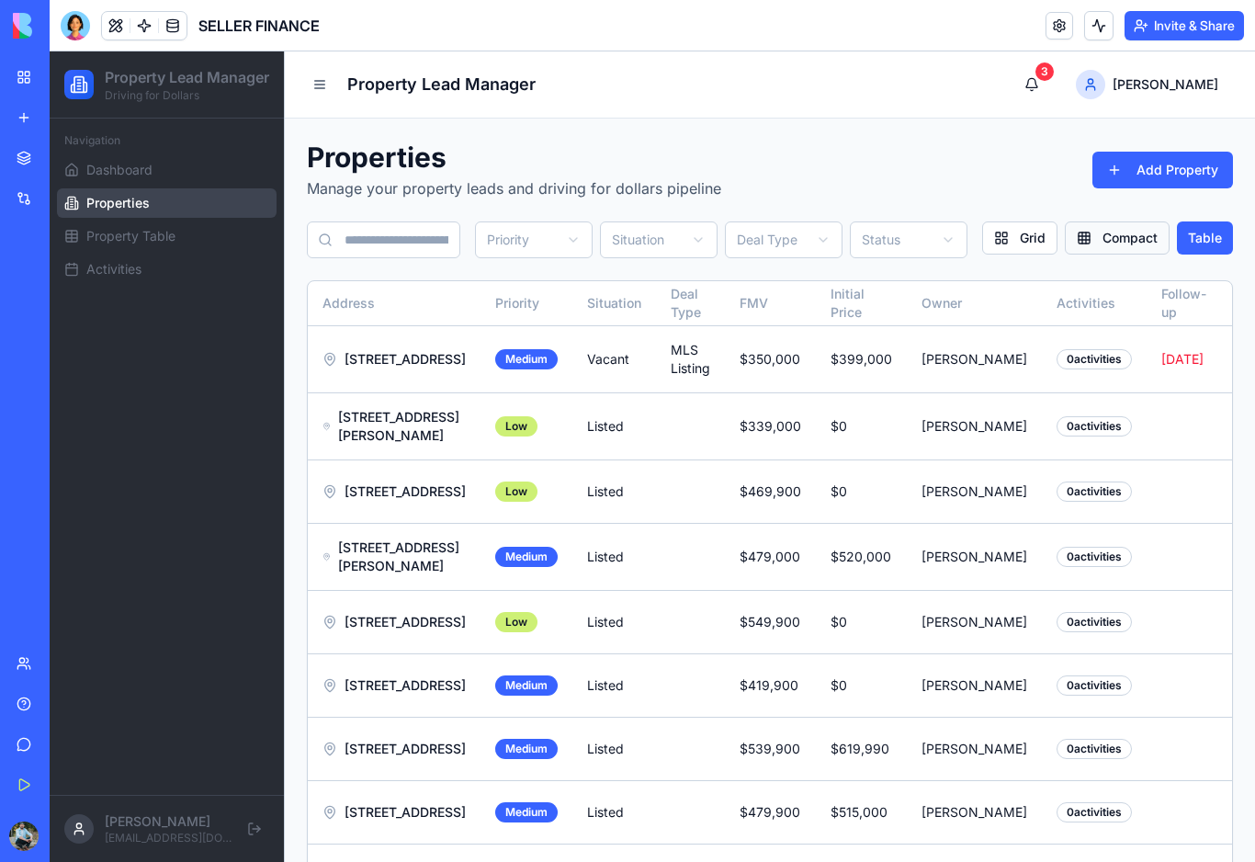
click at [1117, 245] on button "Compact" at bounding box center [1117, 237] width 105 height 33
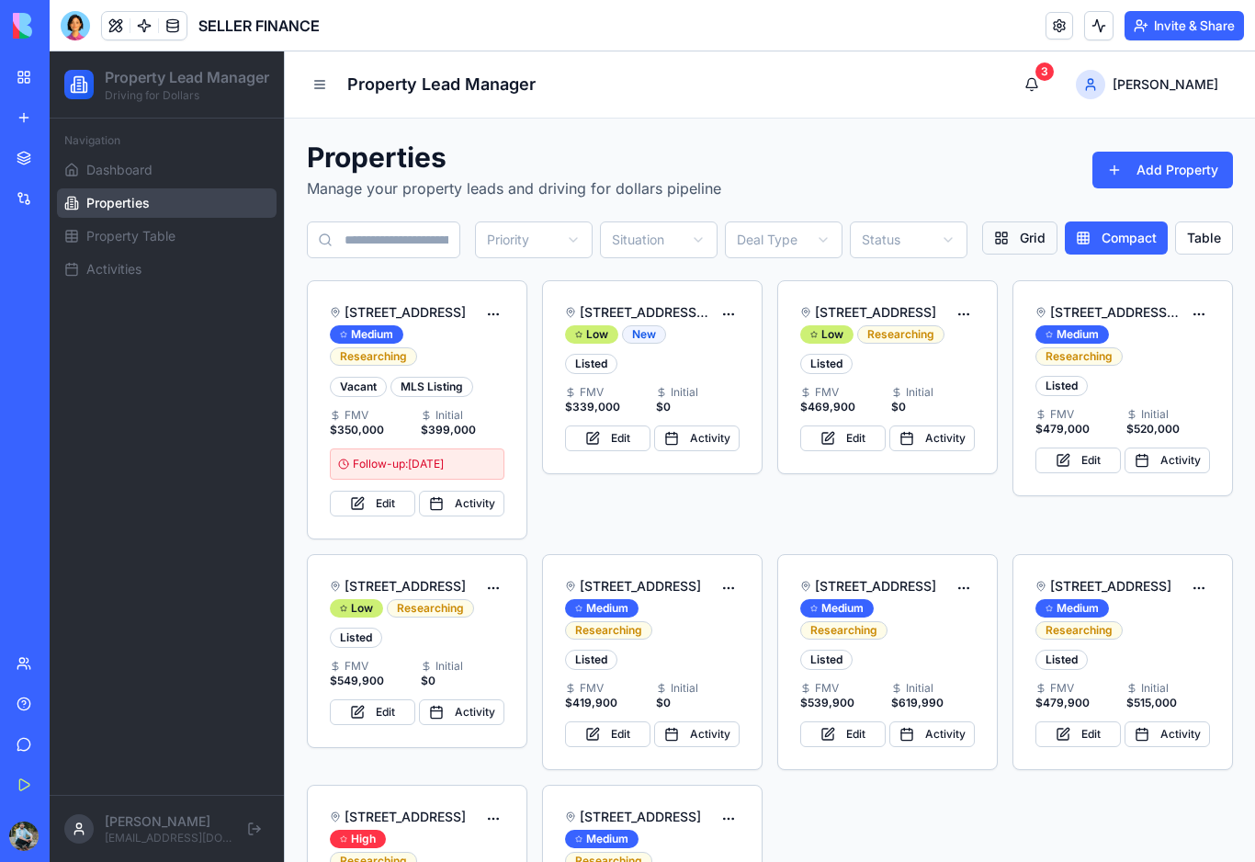
click at [1026, 243] on button "Grid" at bounding box center [1019, 237] width 75 height 33
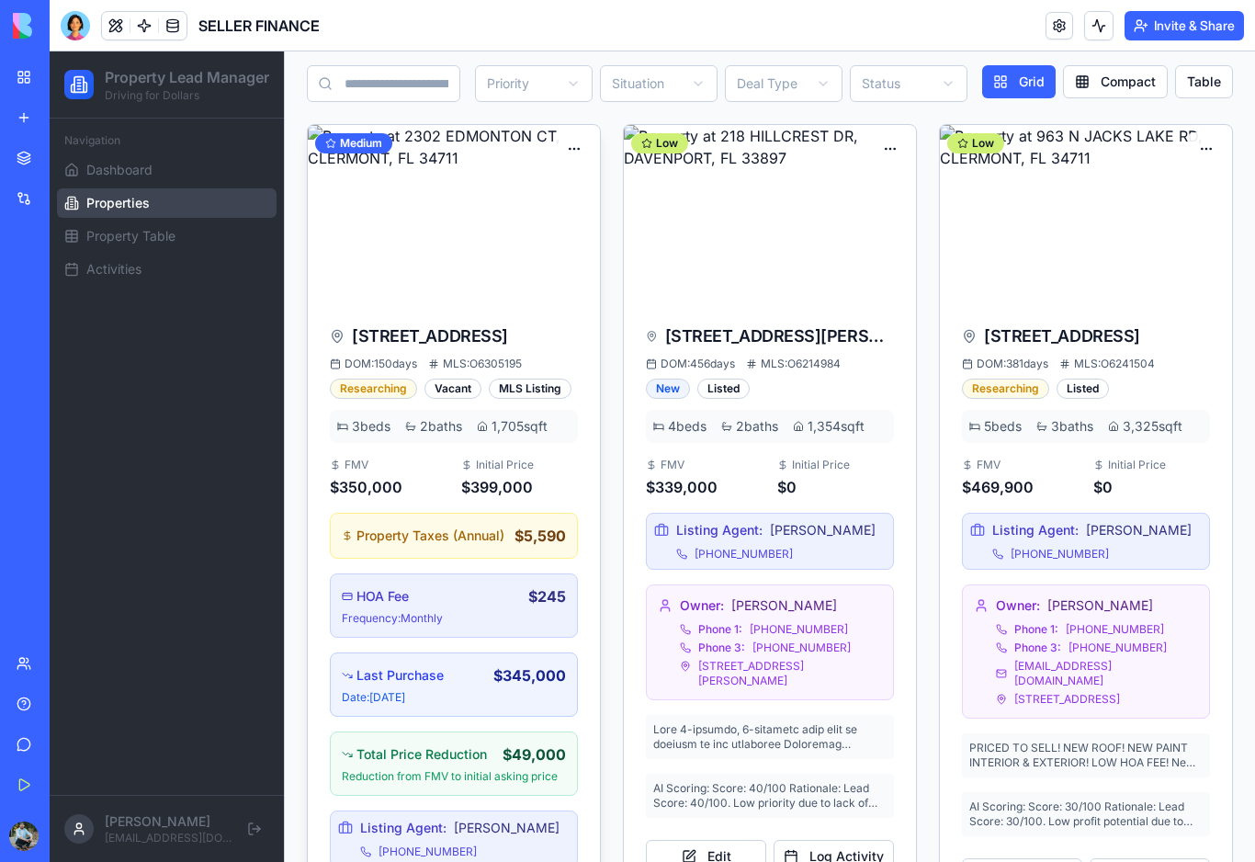
scroll to position [263, 0]
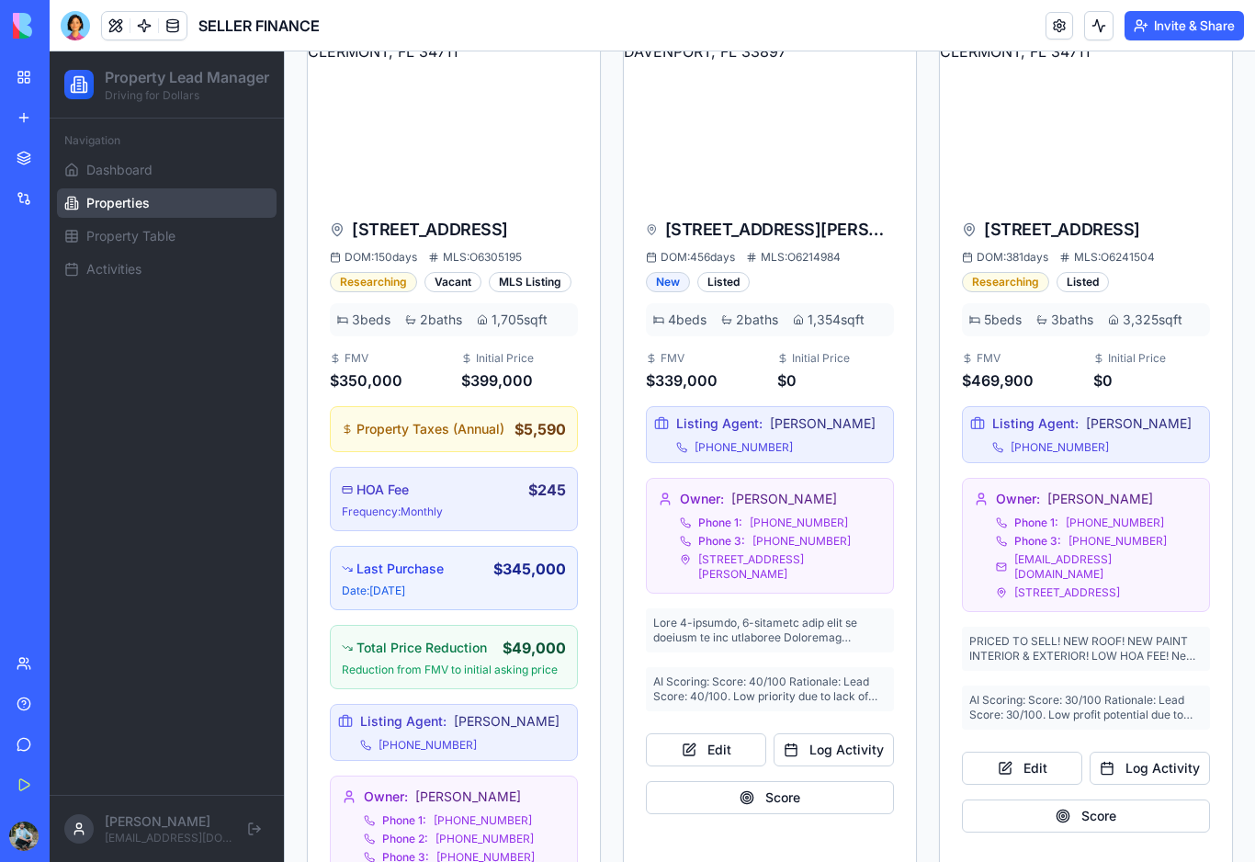
click at [27, 82] on link "My Workspace" at bounding box center [43, 77] width 74 height 37
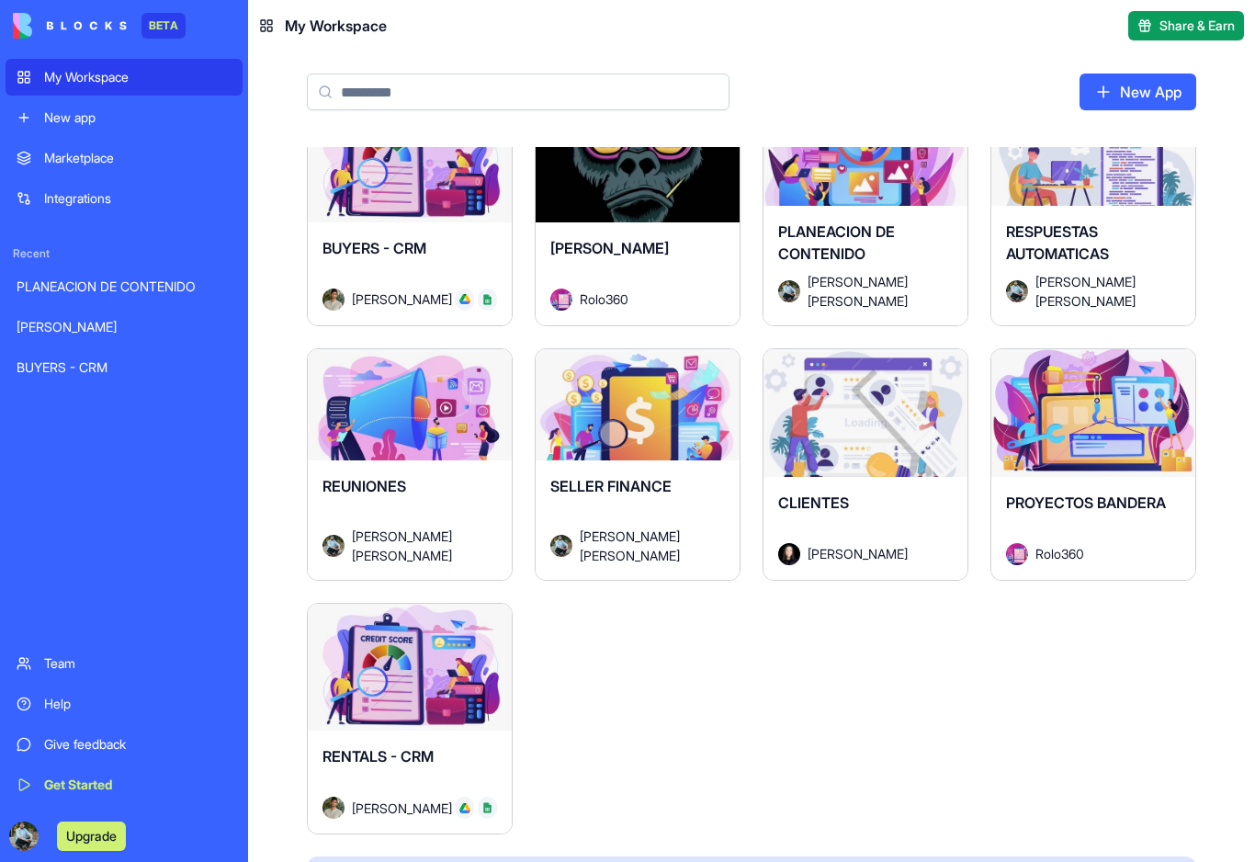
scroll to position [42, 0]
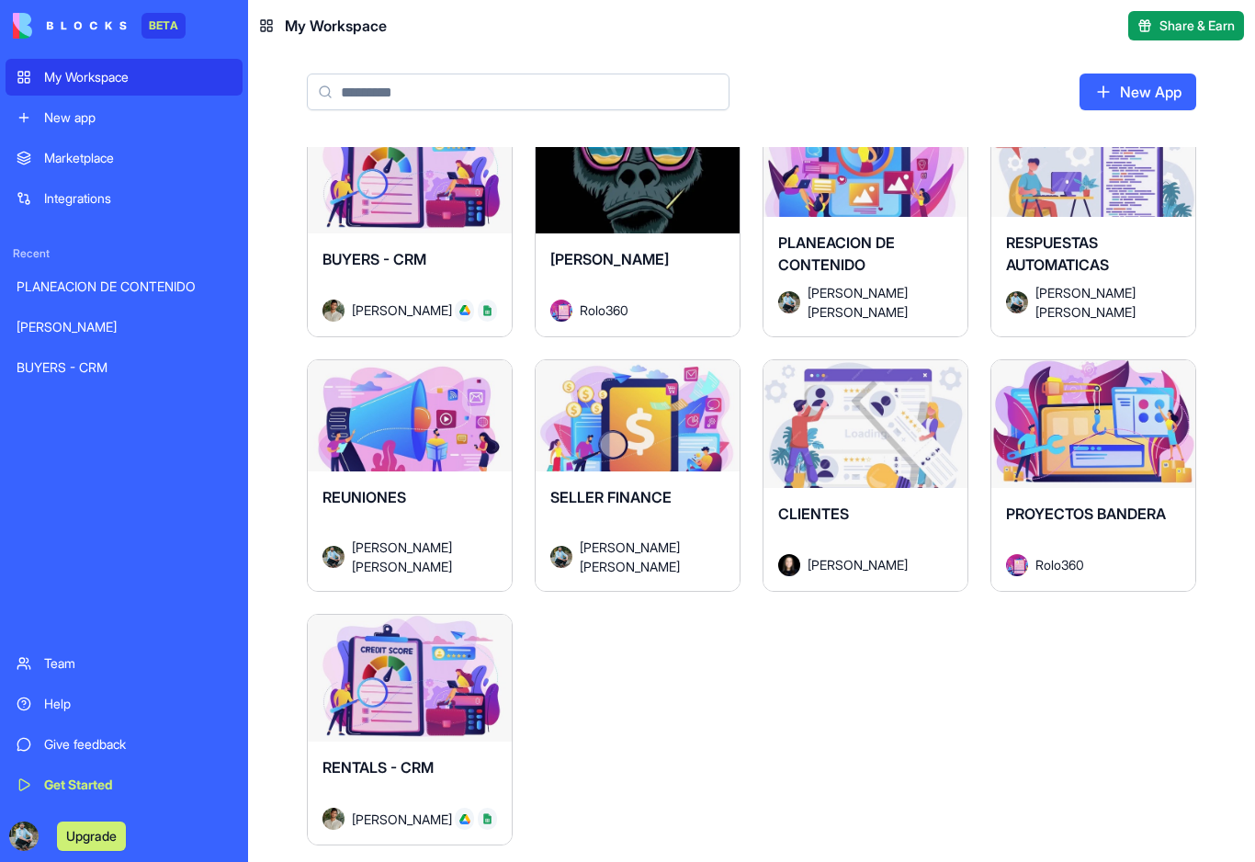
click at [453, 696] on button "Launch" at bounding box center [410, 678] width 138 height 37
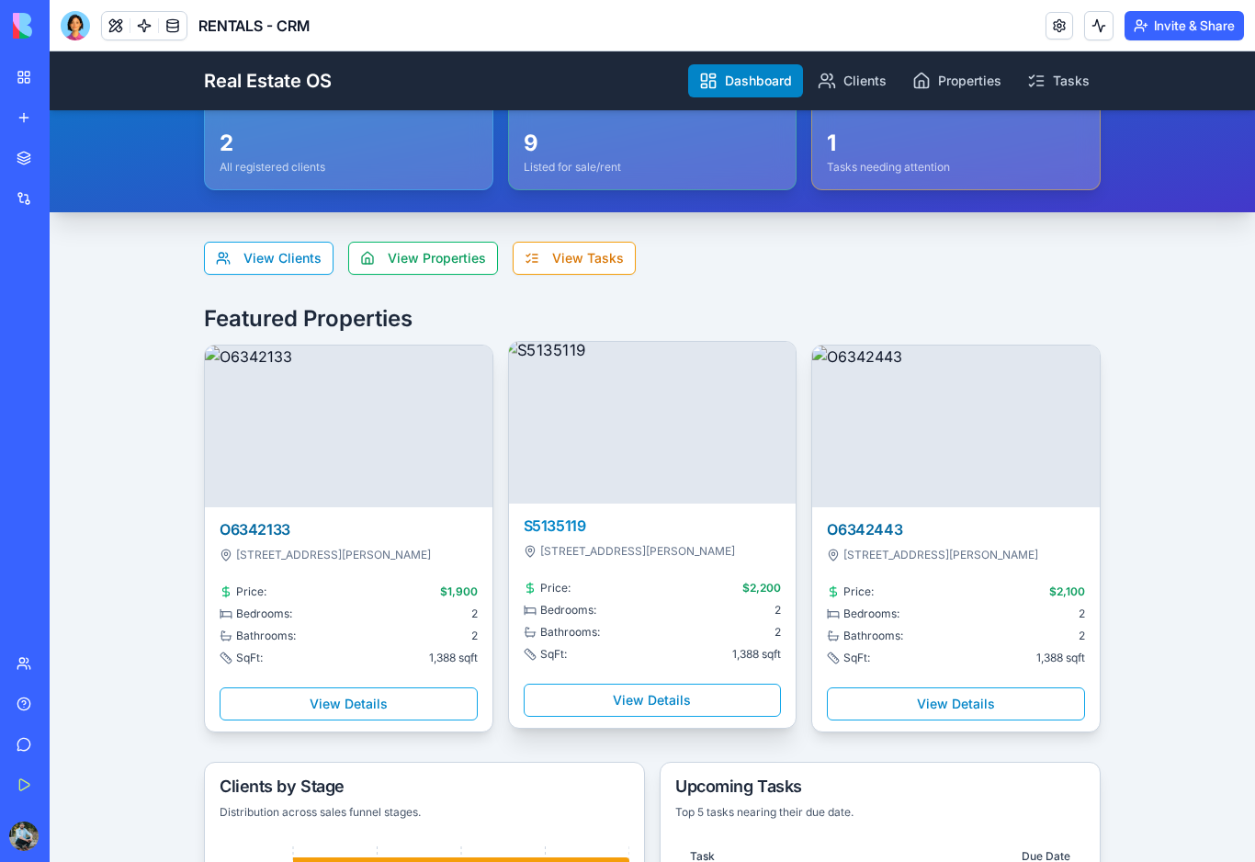
scroll to position [29, 0]
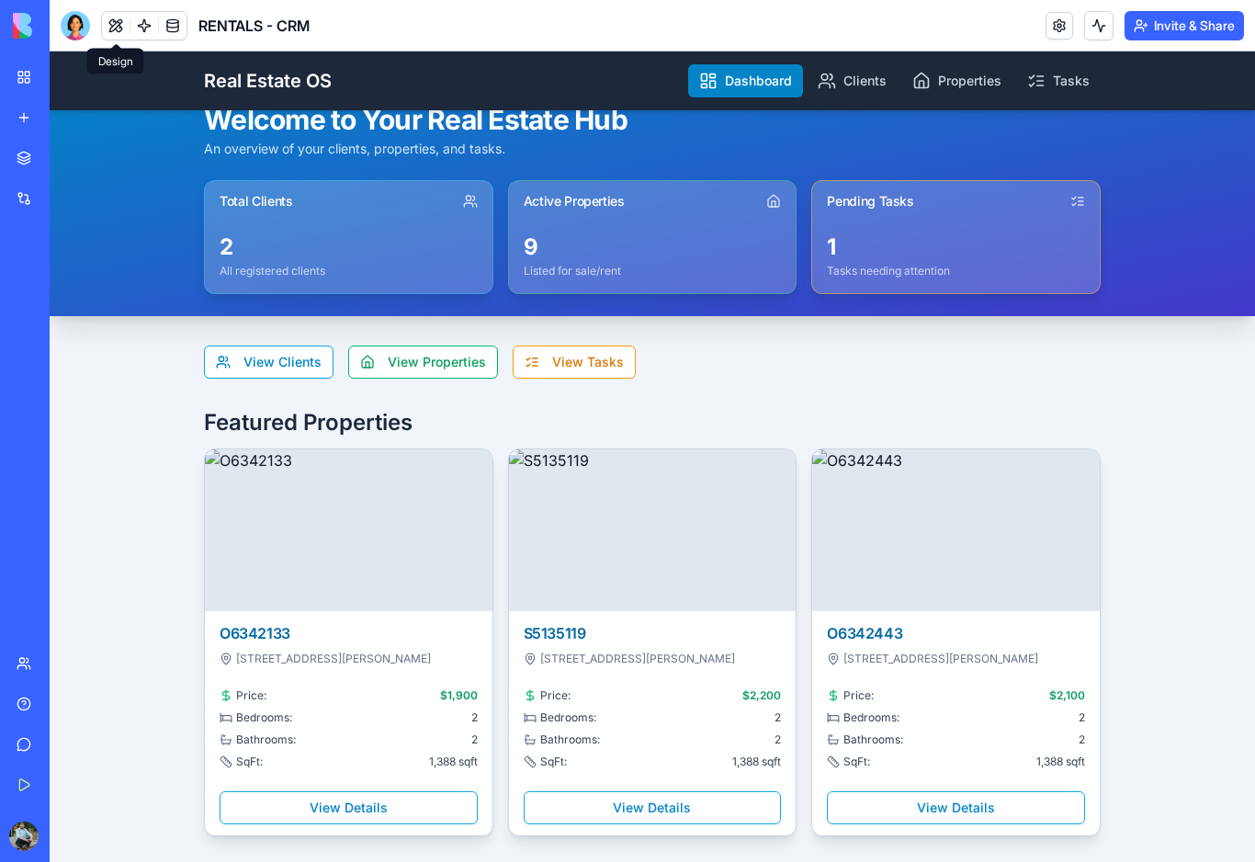
click at [119, 30] on button at bounding box center [116, 26] width 28 height 28
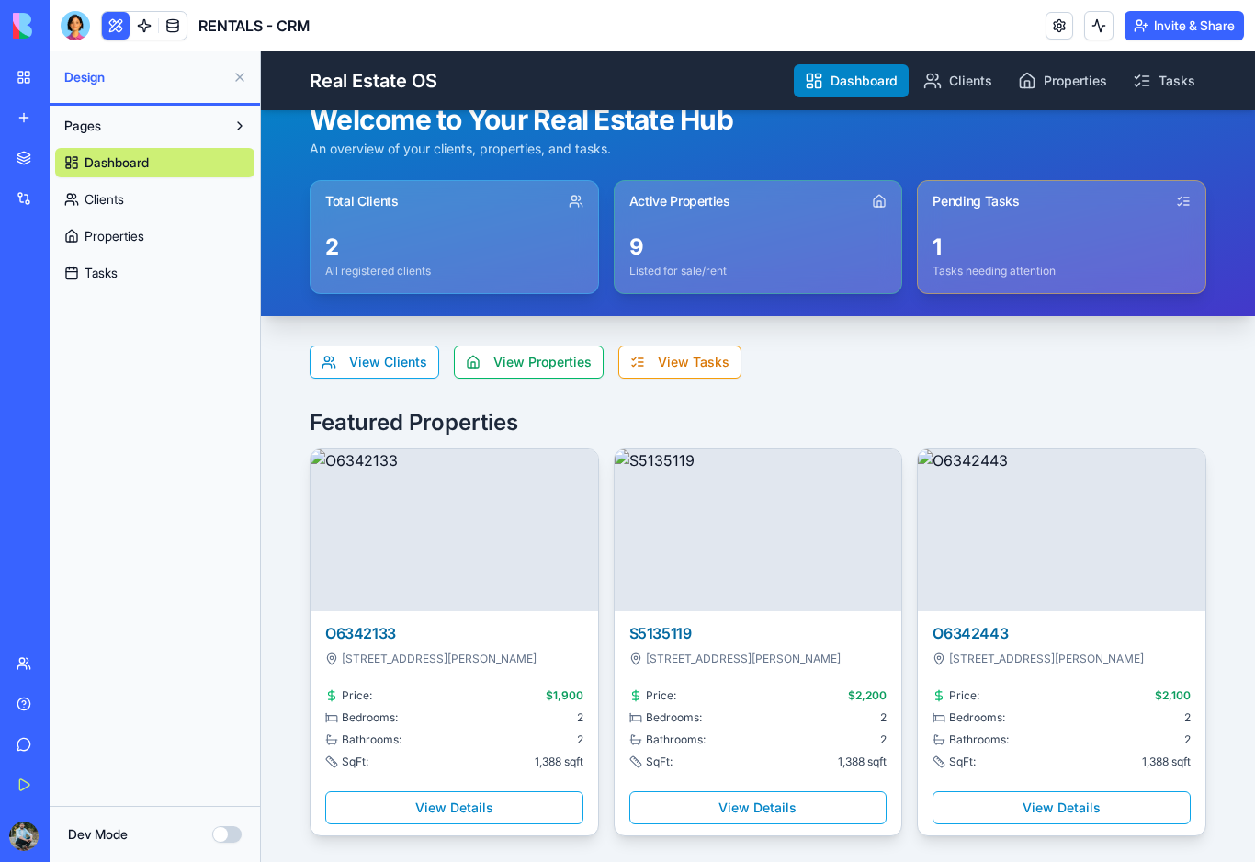
click at [124, 198] on span "Clients" at bounding box center [105, 199] width 40 height 18
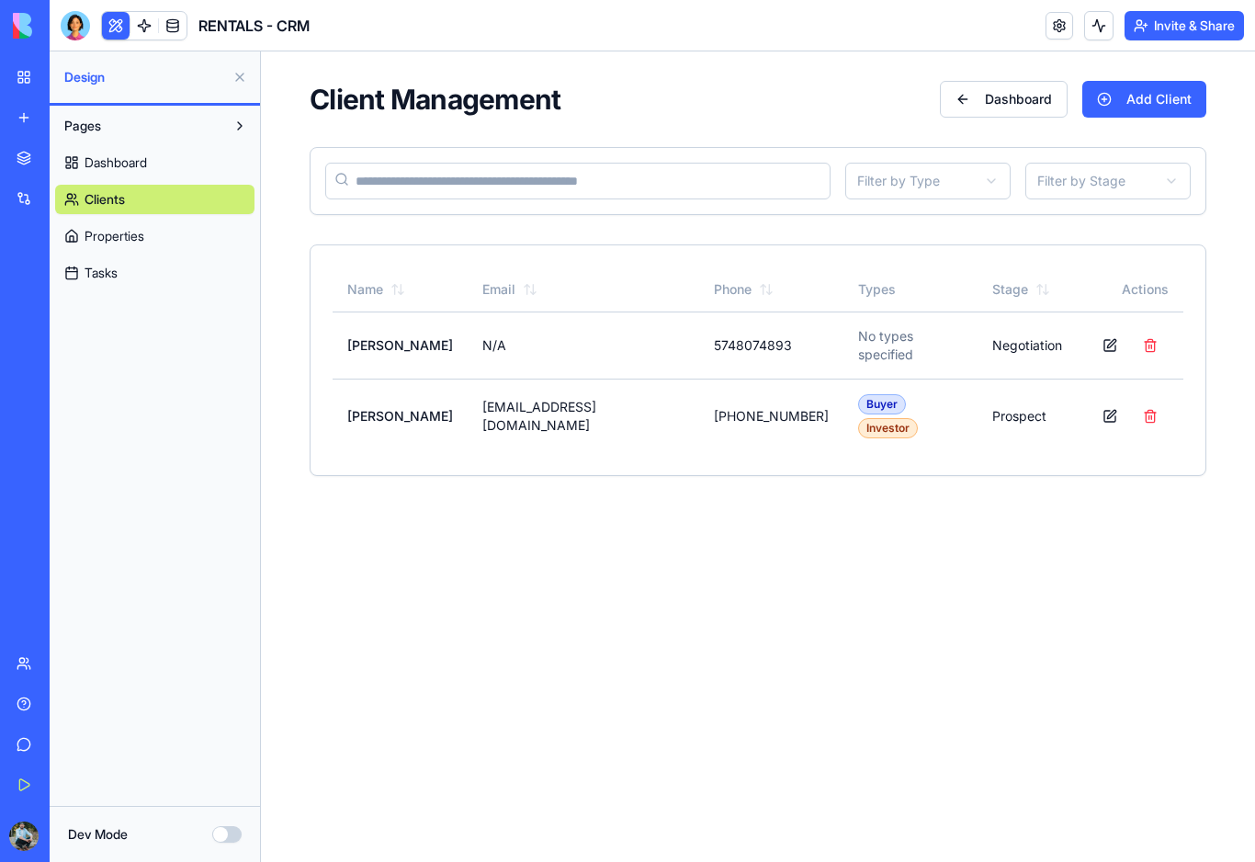
click at [128, 245] on link "Properties" at bounding box center [154, 235] width 199 height 29
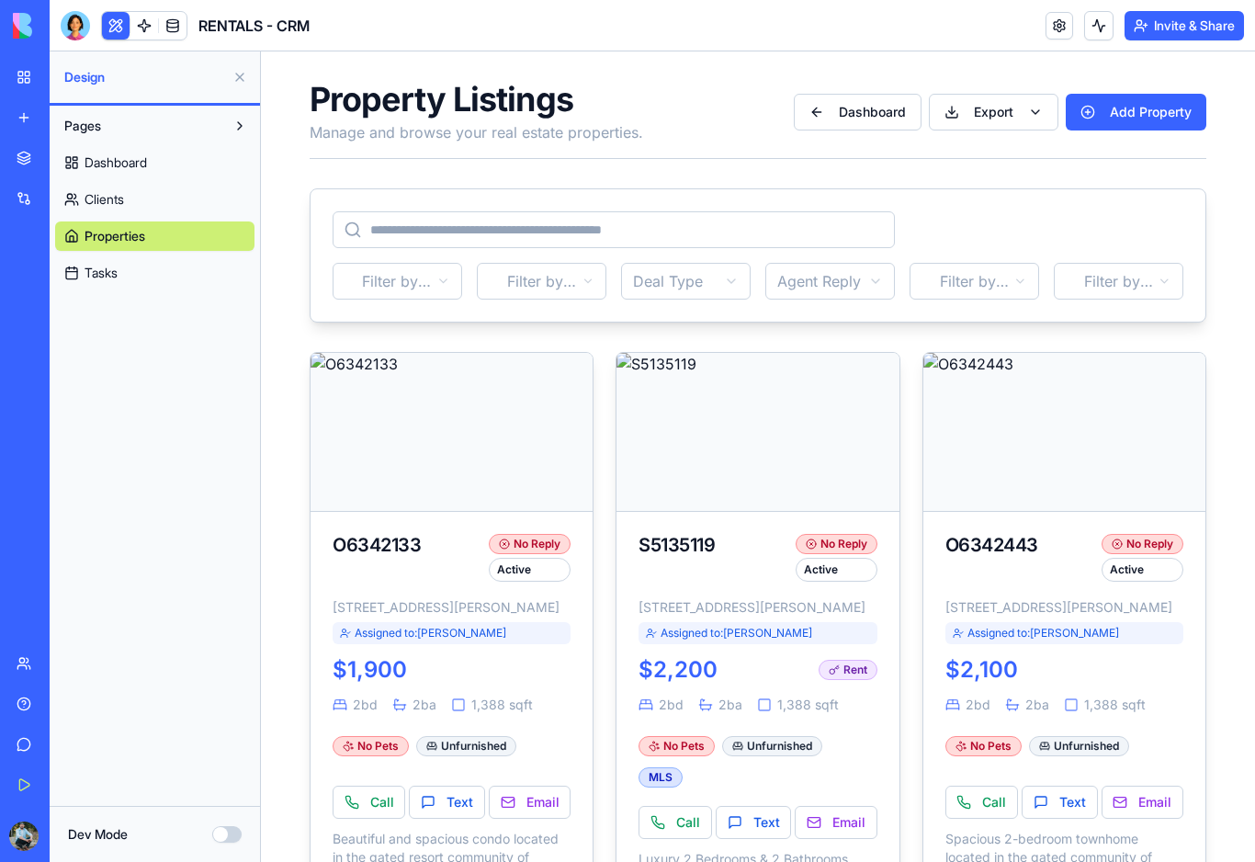
click at [130, 273] on link "Tasks" at bounding box center [154, 272] width 199 height 29
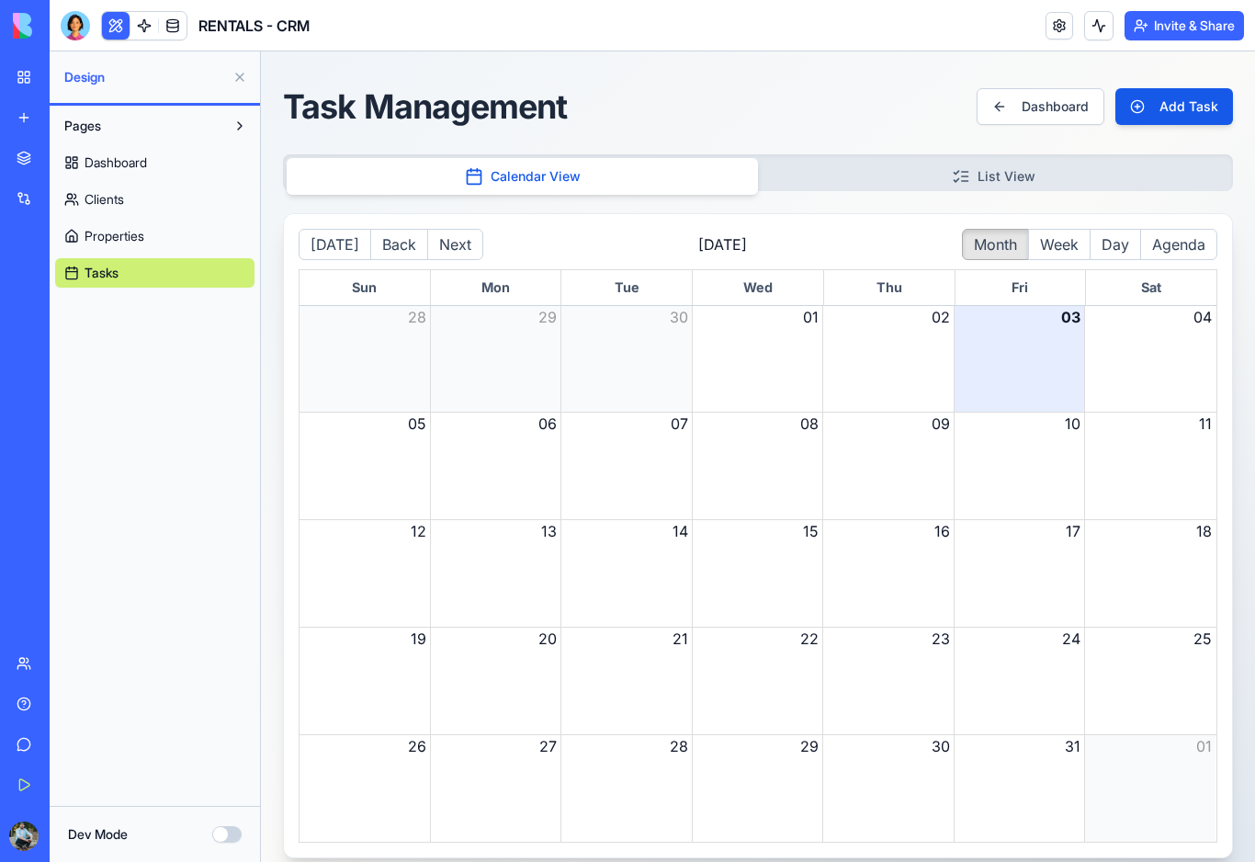
click at [149, 240] on link "Properties" at bounding box center [154, 235] width 199 height 29
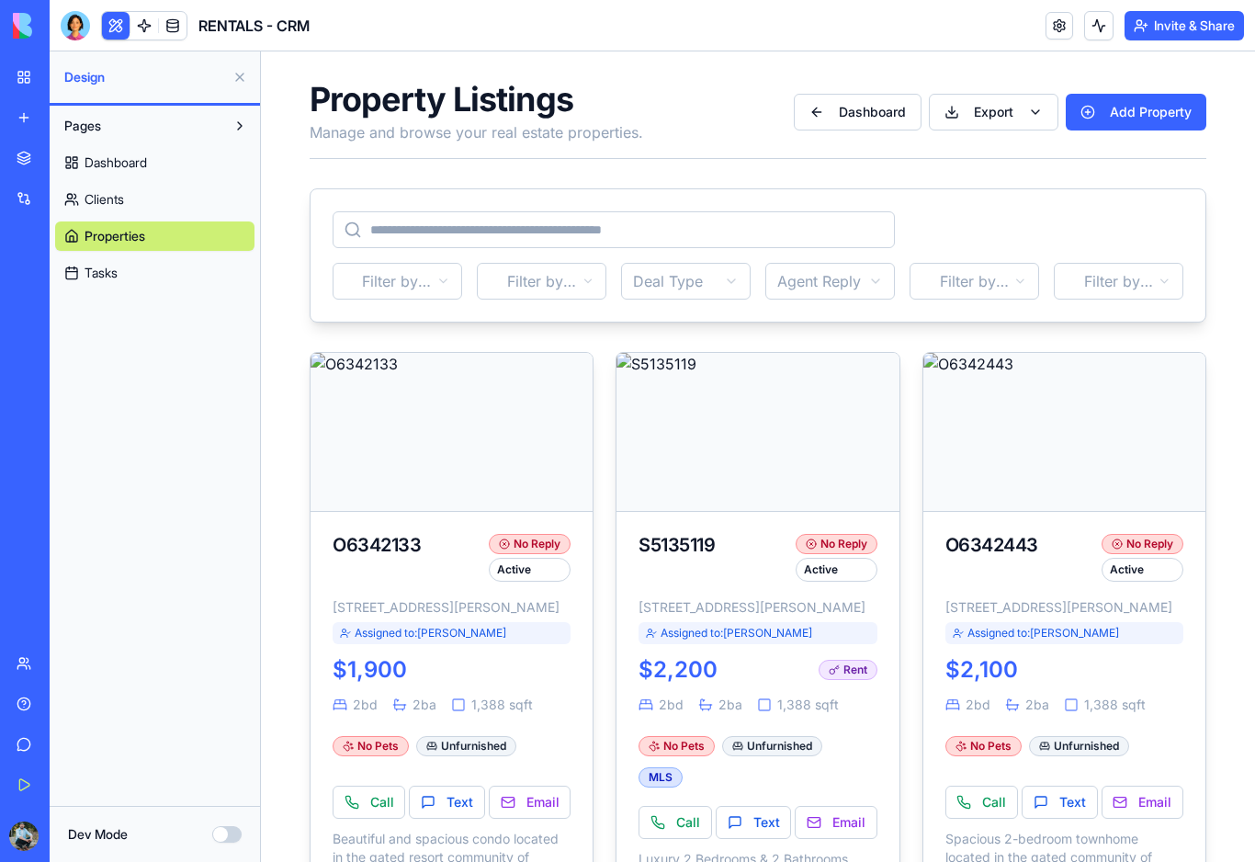
click at [150, 268] on link "Tasks" at bounding box center [154, 272] width 199 height 29
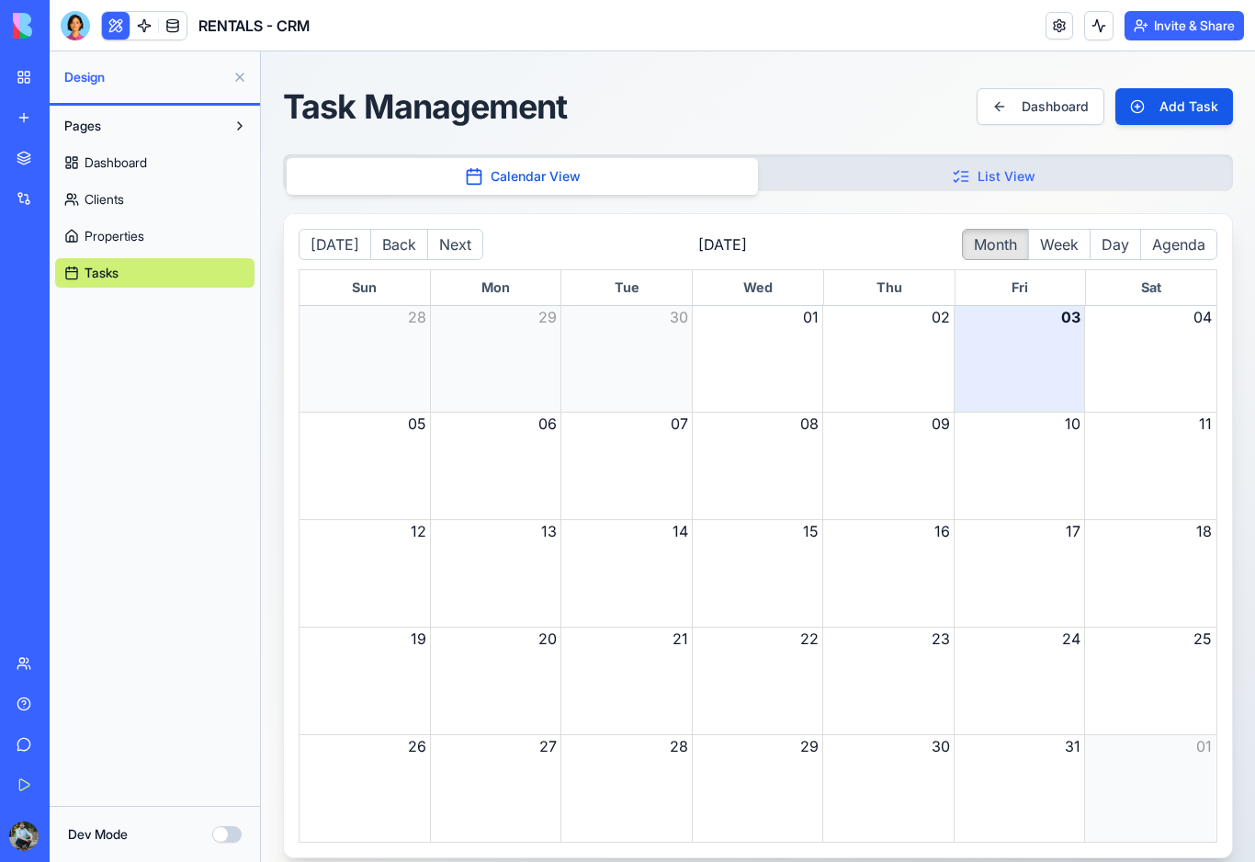
click at [856, 180] on button "List View" at bounding box center [993, 176] width 471 height 37
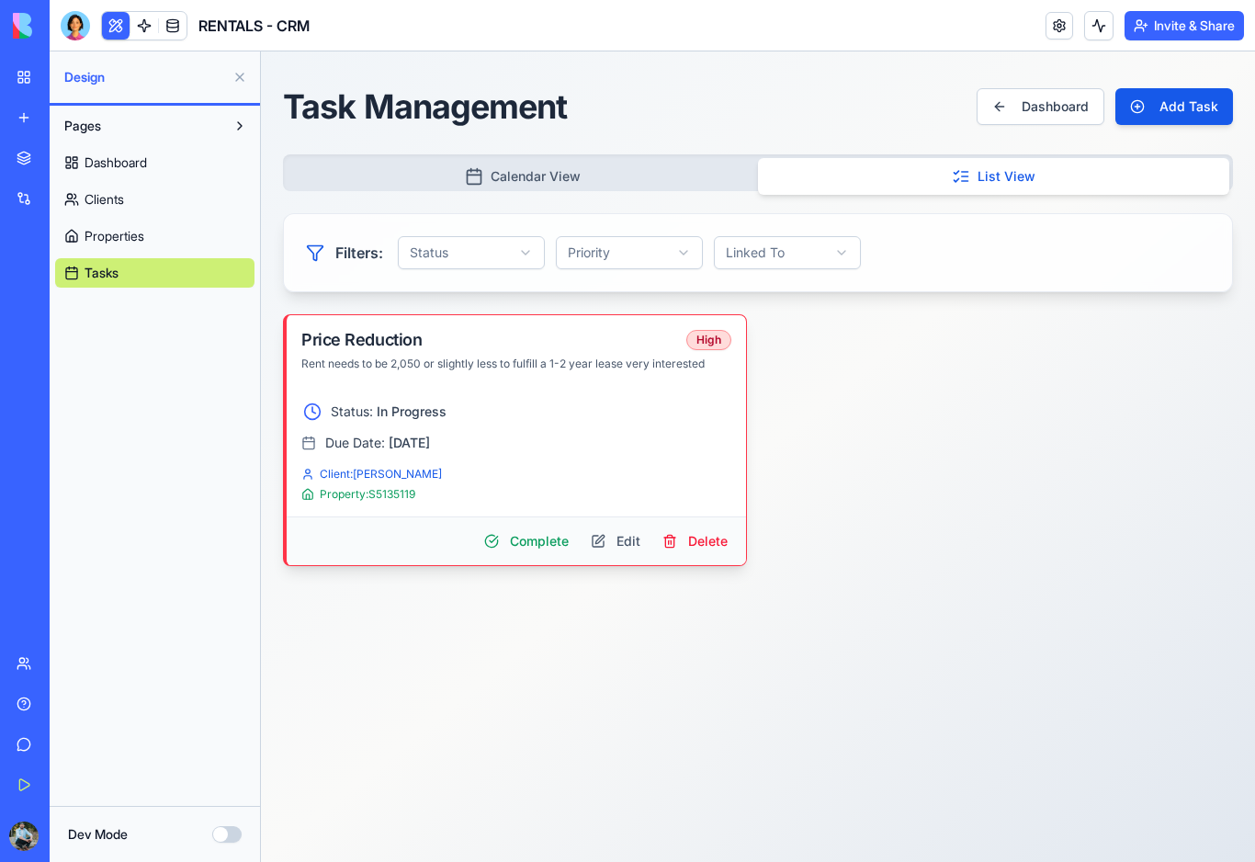
click at [129, 241] on span "Properties" at bounding box center [115, 236] width 60 height 18
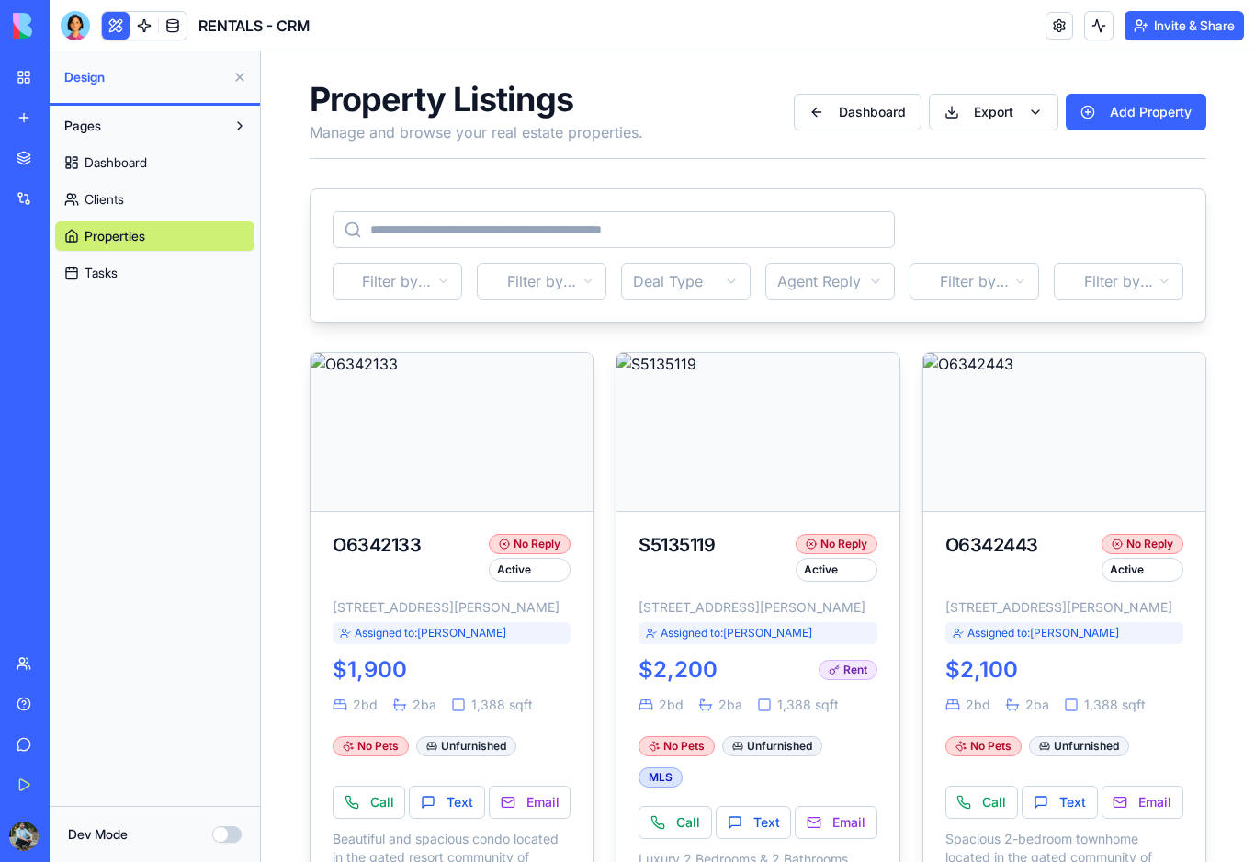
click at [114, 205] on span "Clients" at bounding box center [105, 199] width 40 height 18
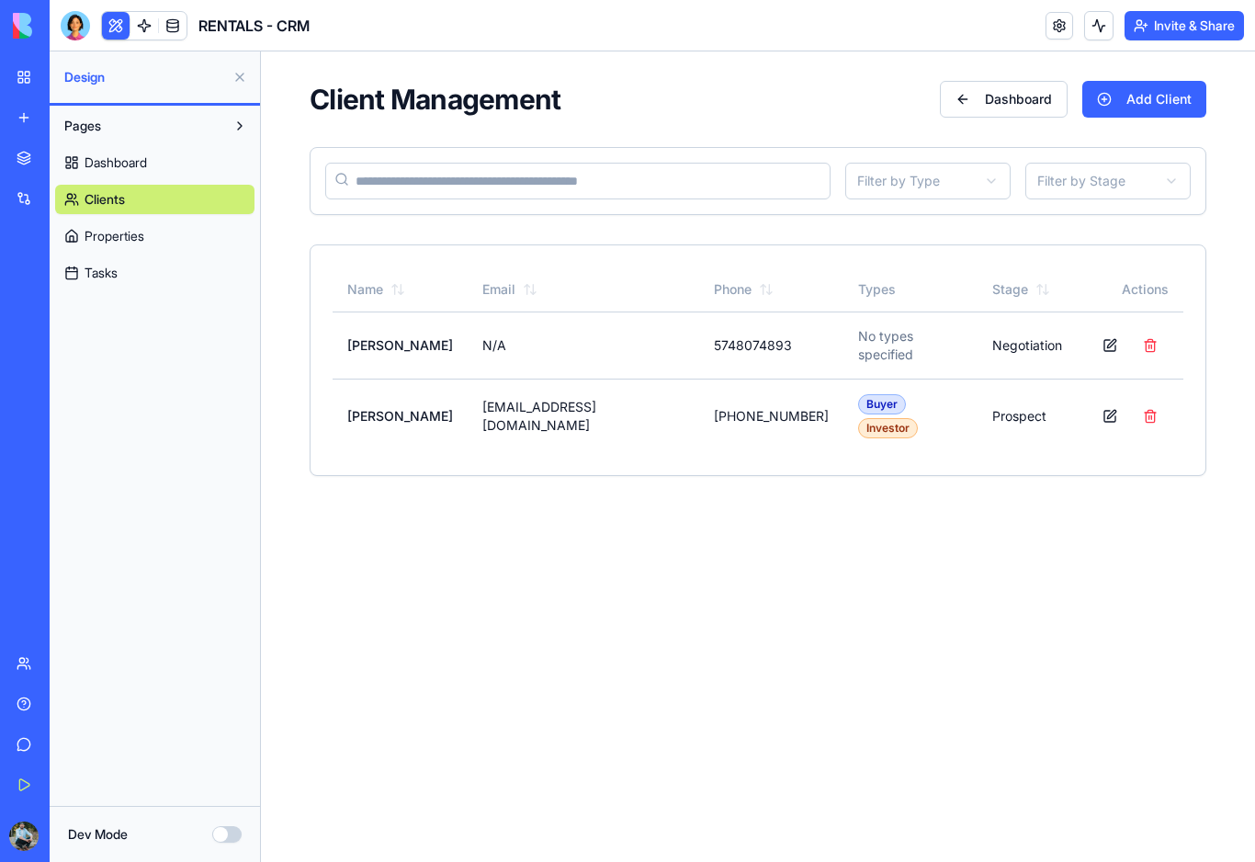
click at [128, 170] on span "Dashboard" at bounding box center [116, 162] width 62 height 18
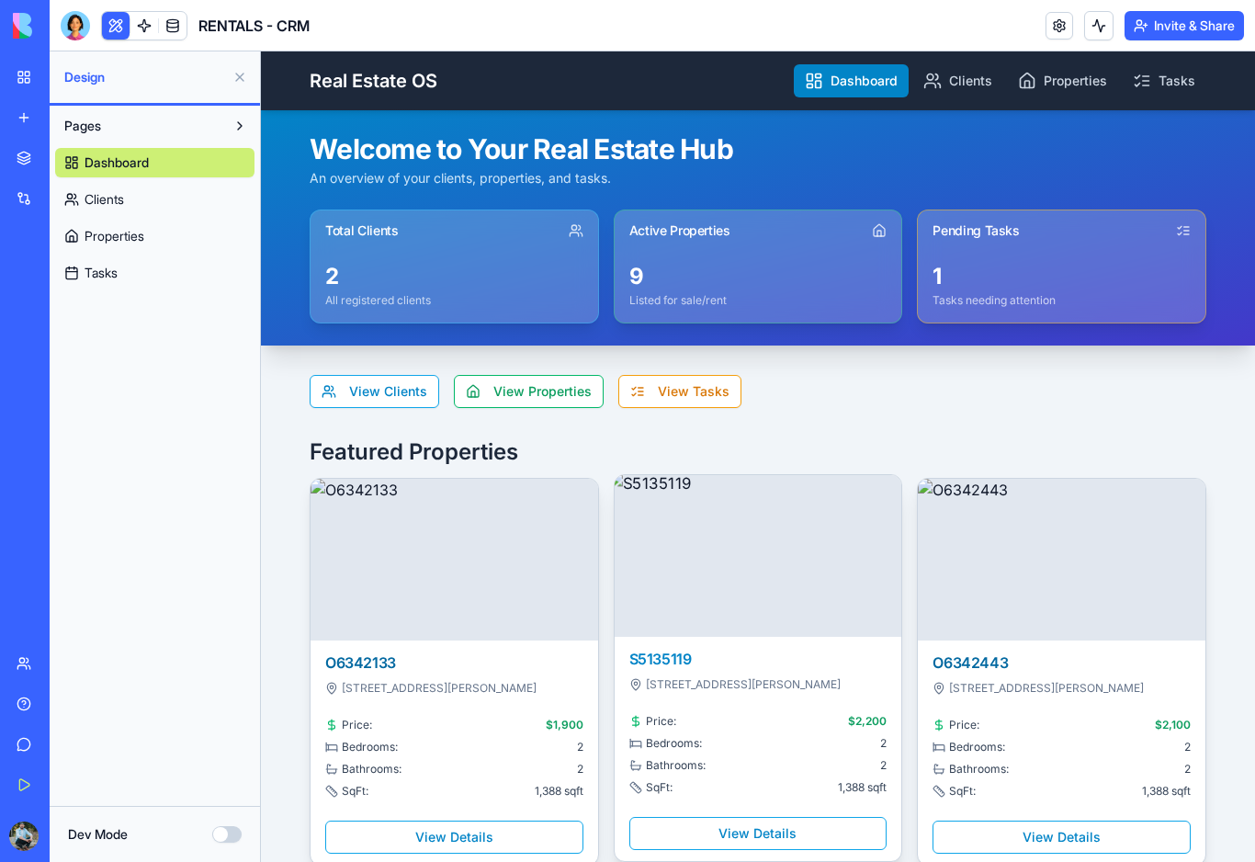
scroll to position [86, 0]
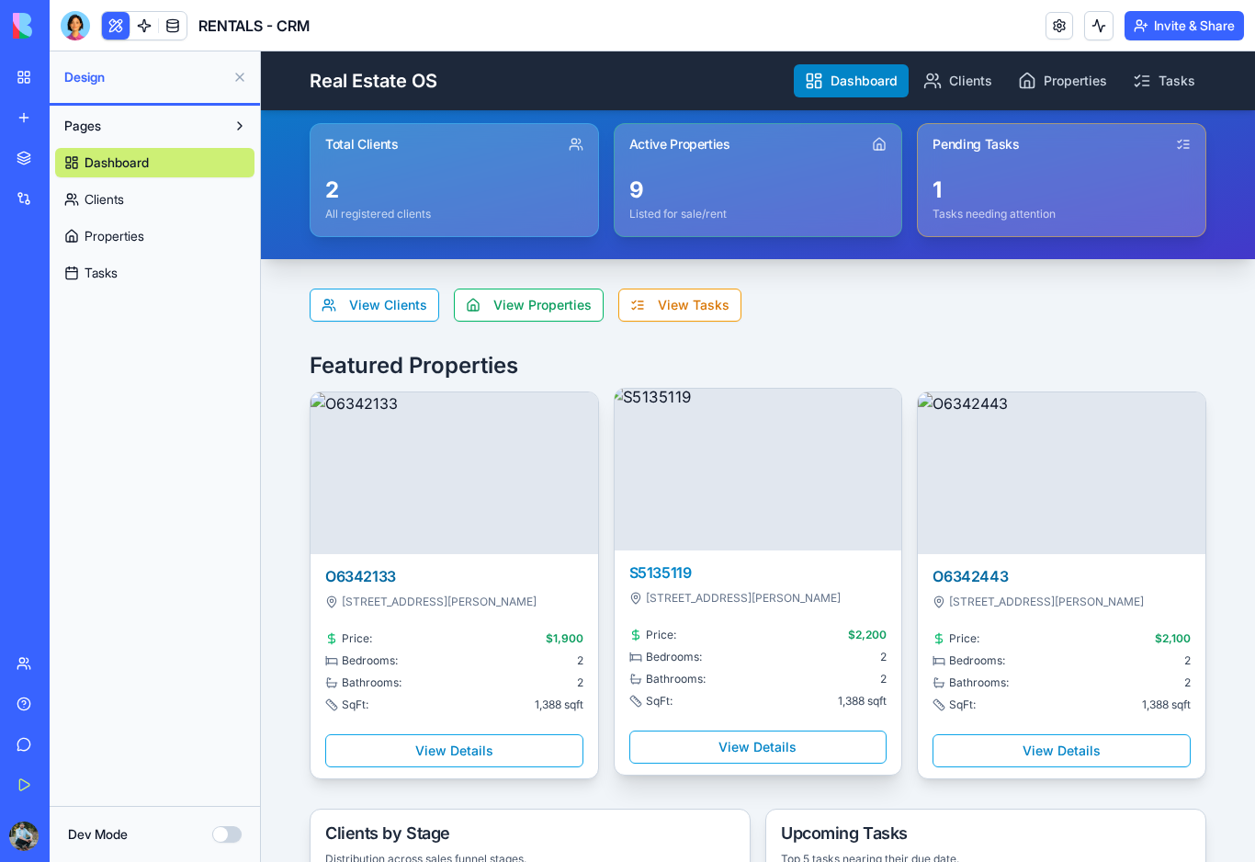
click at [780, 412] on img at bounding box center [757, 470] width 301 height 170
click at [746, 534] on img at bounding box center [757, 470] width 301 height 170
click at [777, 752] on button "View Details" at bounding box center [758, 747] width 258 height 33
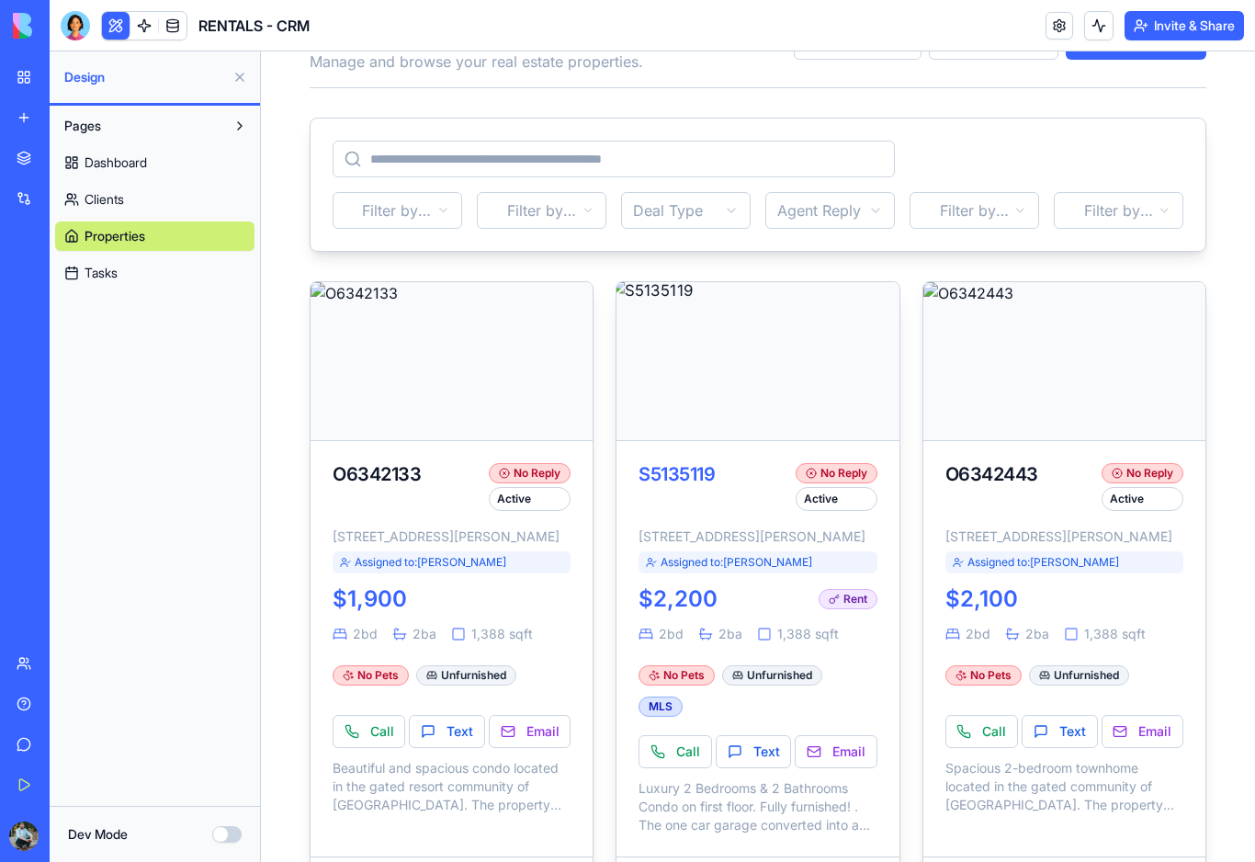
scroll to position [67, 0]
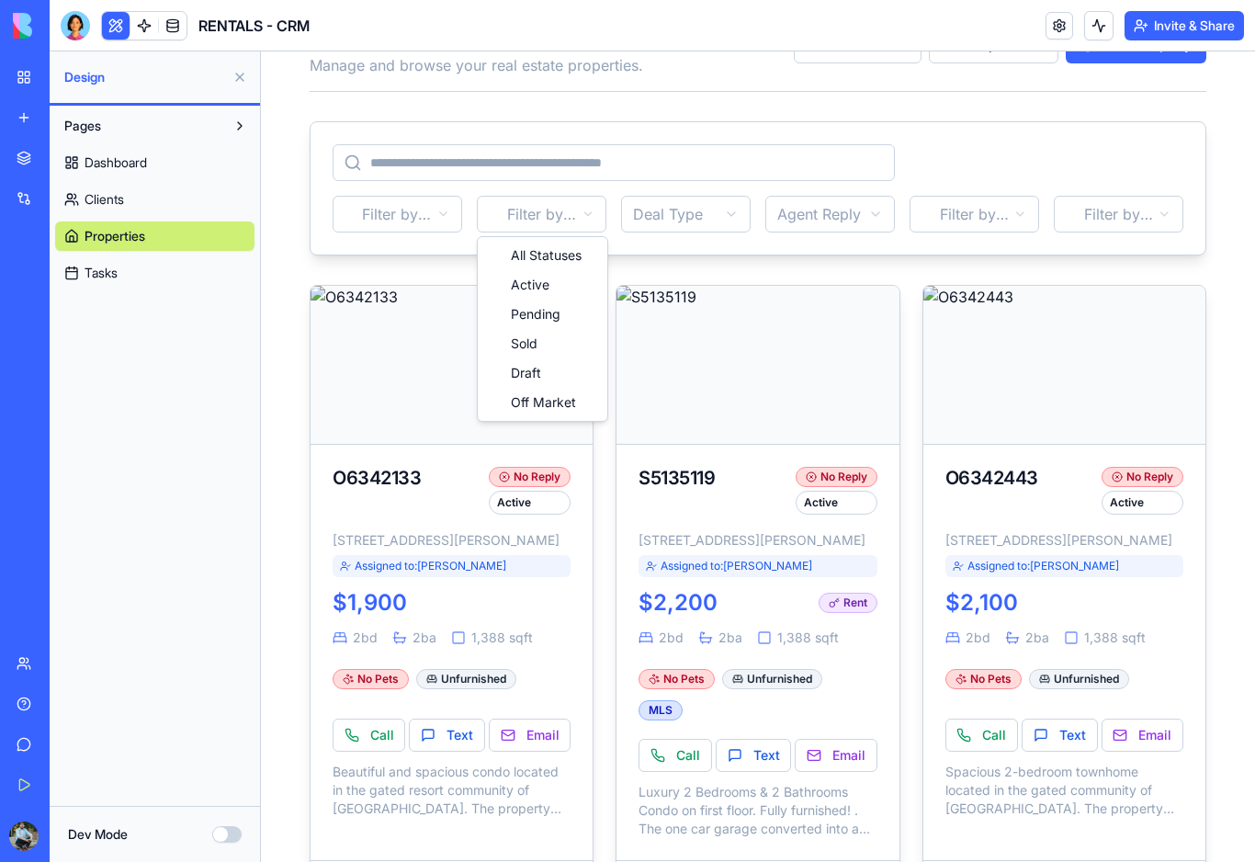
click at [1183, 61] on button "Add Property" at bounding box center [1136, 45] width 141 height 37
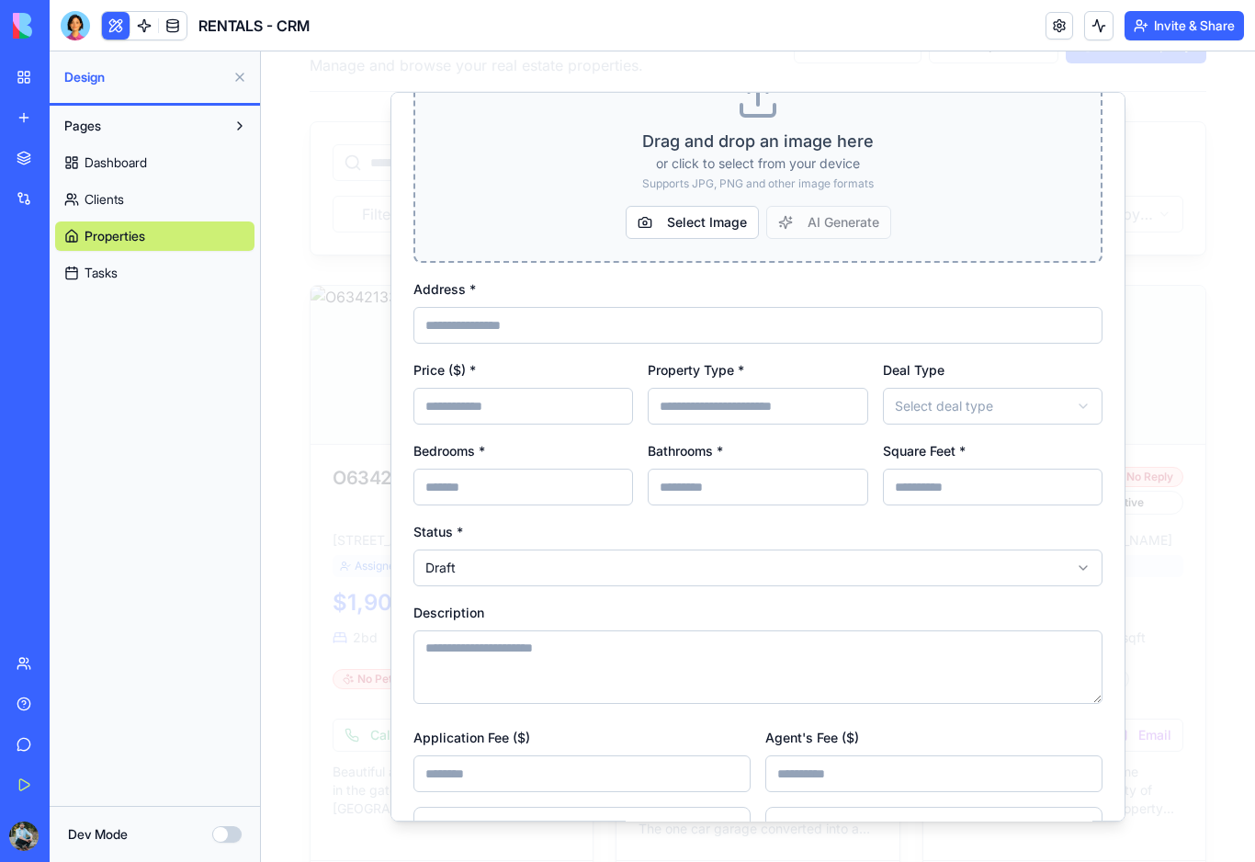
scroll to position [339, 0]
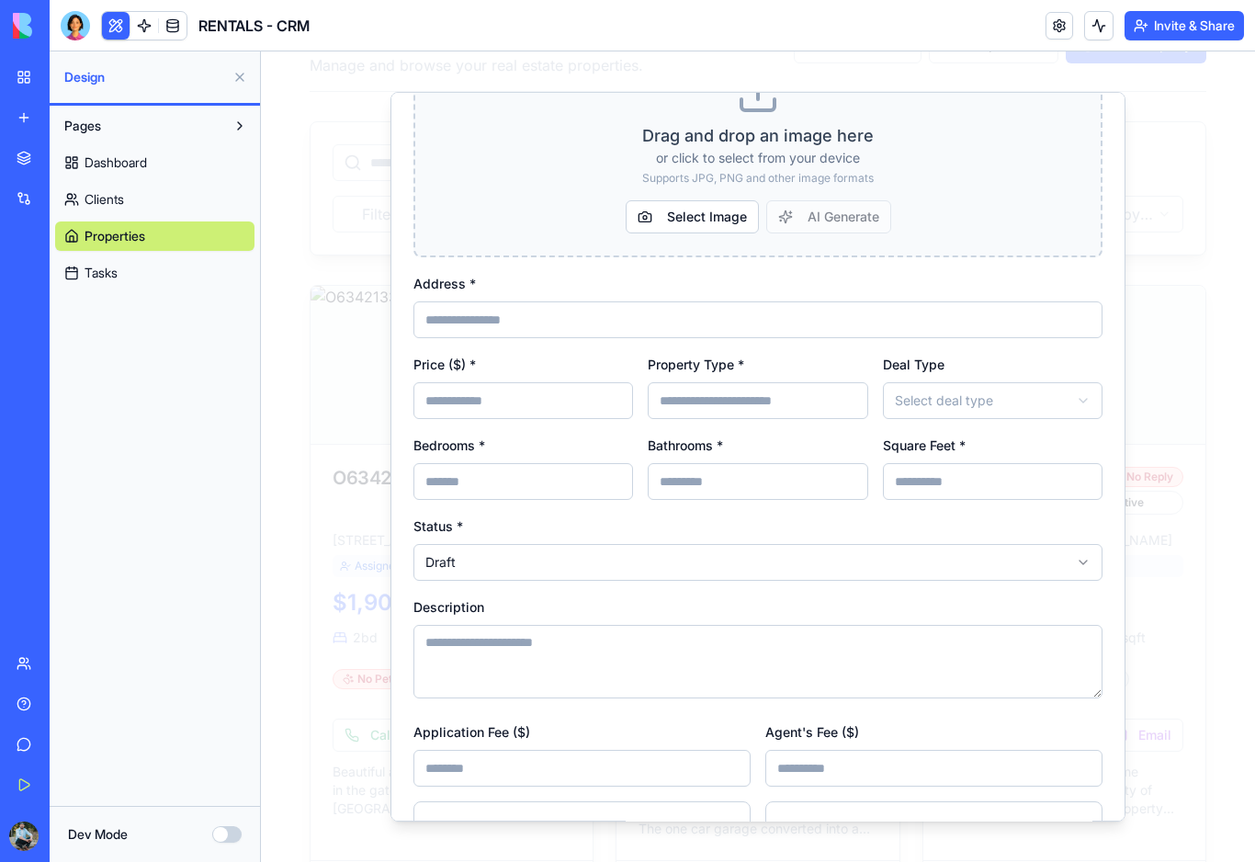
click at [764, 403] on input "Property Type *" at bounding box center [758, 400] width 220 height 37
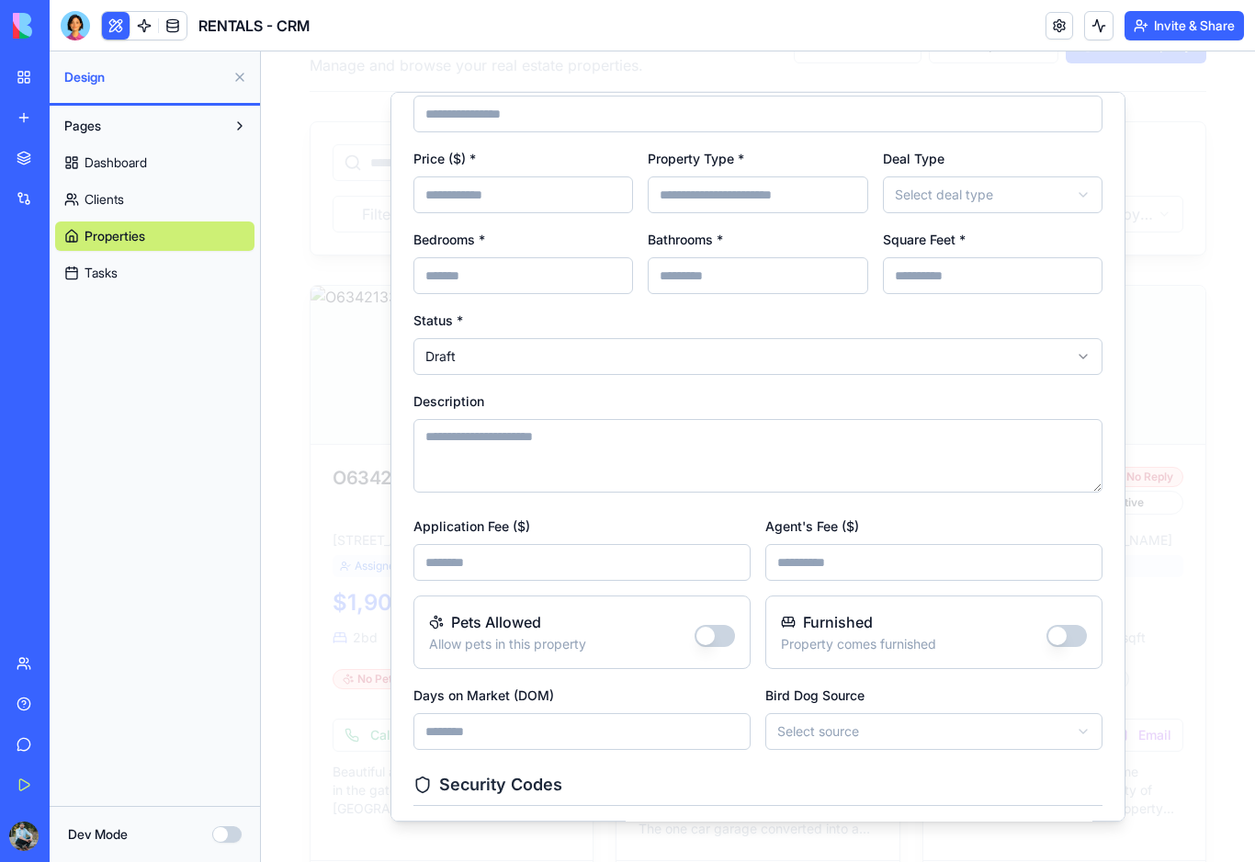
scroll to position [554, 0]
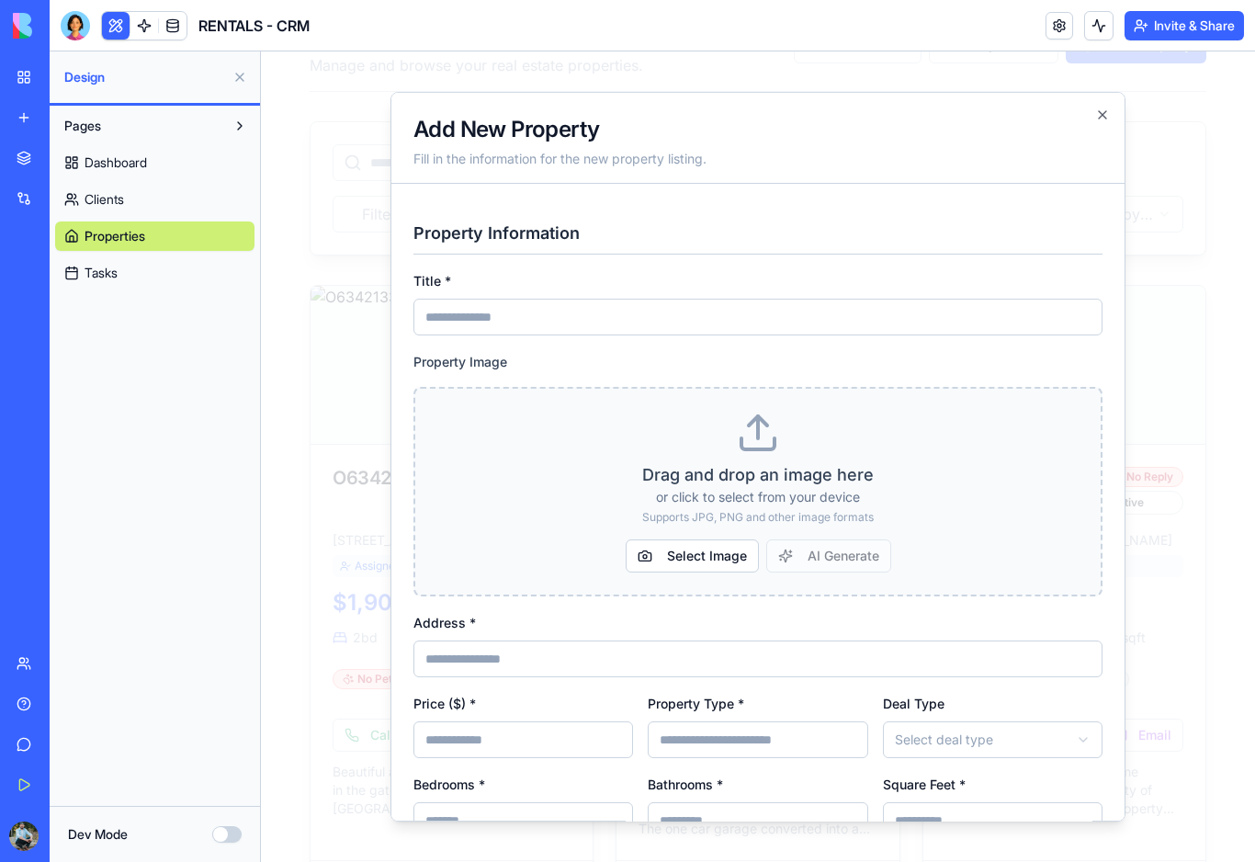
scroll to position [0, 0]
click at [1104, 113] on icon "button" at bounding box center [1102, 115] width 15 height 15
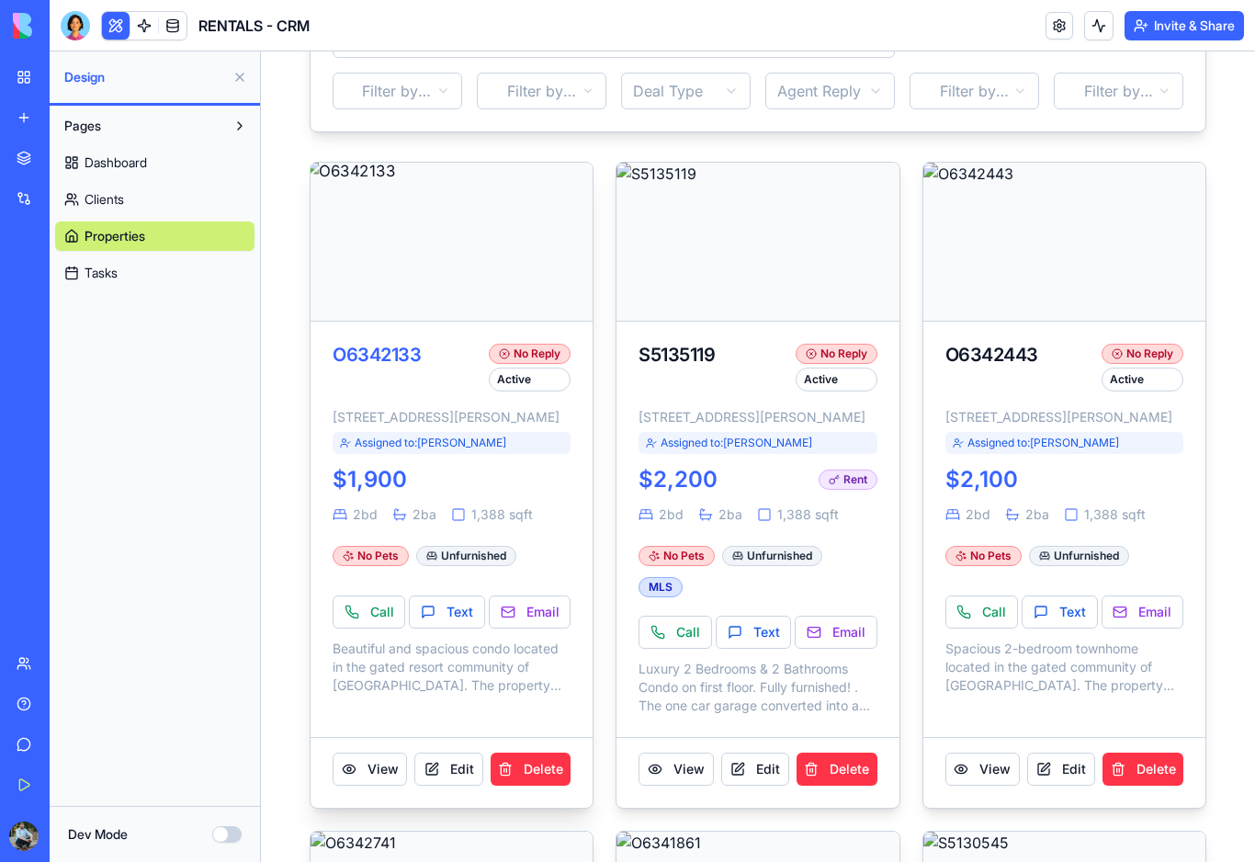
scroll to position [189, 0]
click at [380, 787] on button "View" at bounding box center [370, 770] width 74 height 33
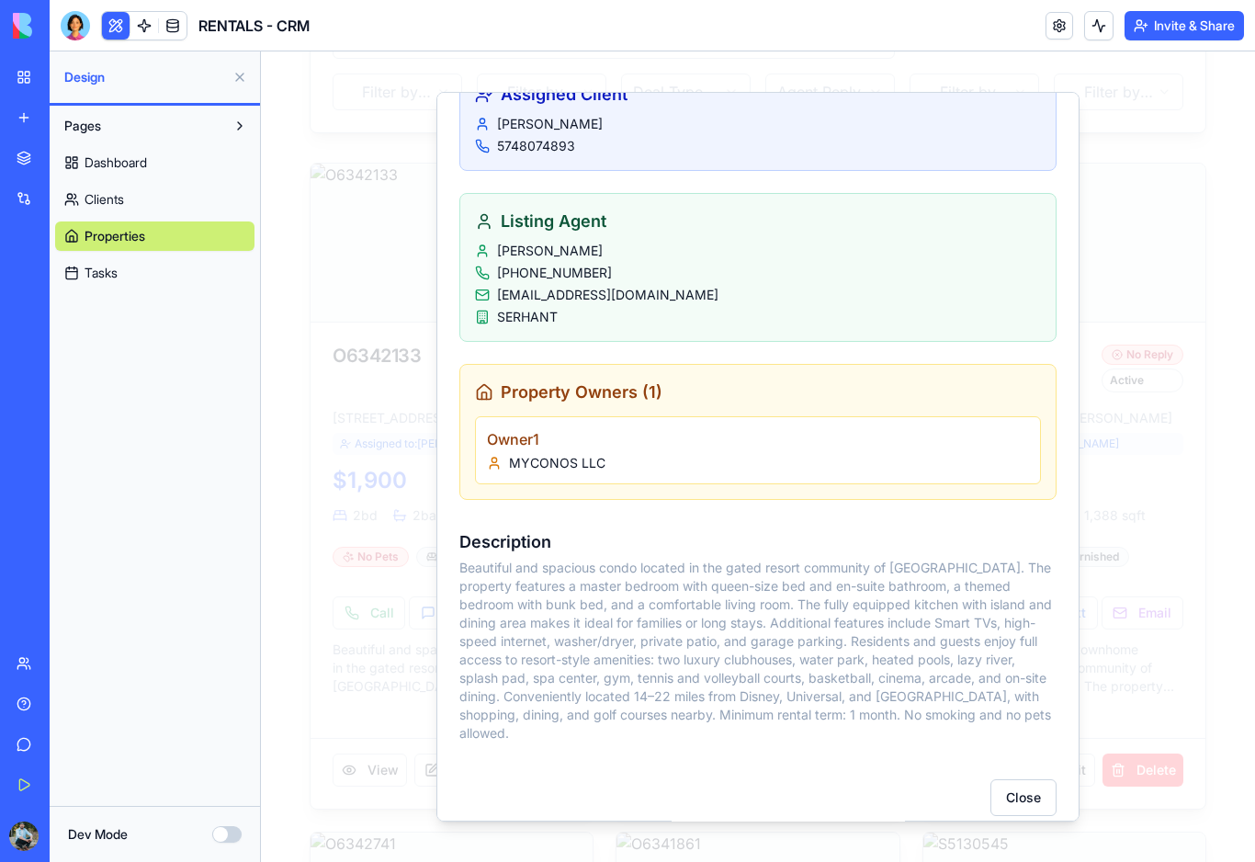
scroll to position [858, 0]
click at [1038, 786] on button "Close" at bounding box center [1024, 798] width 66 height 37
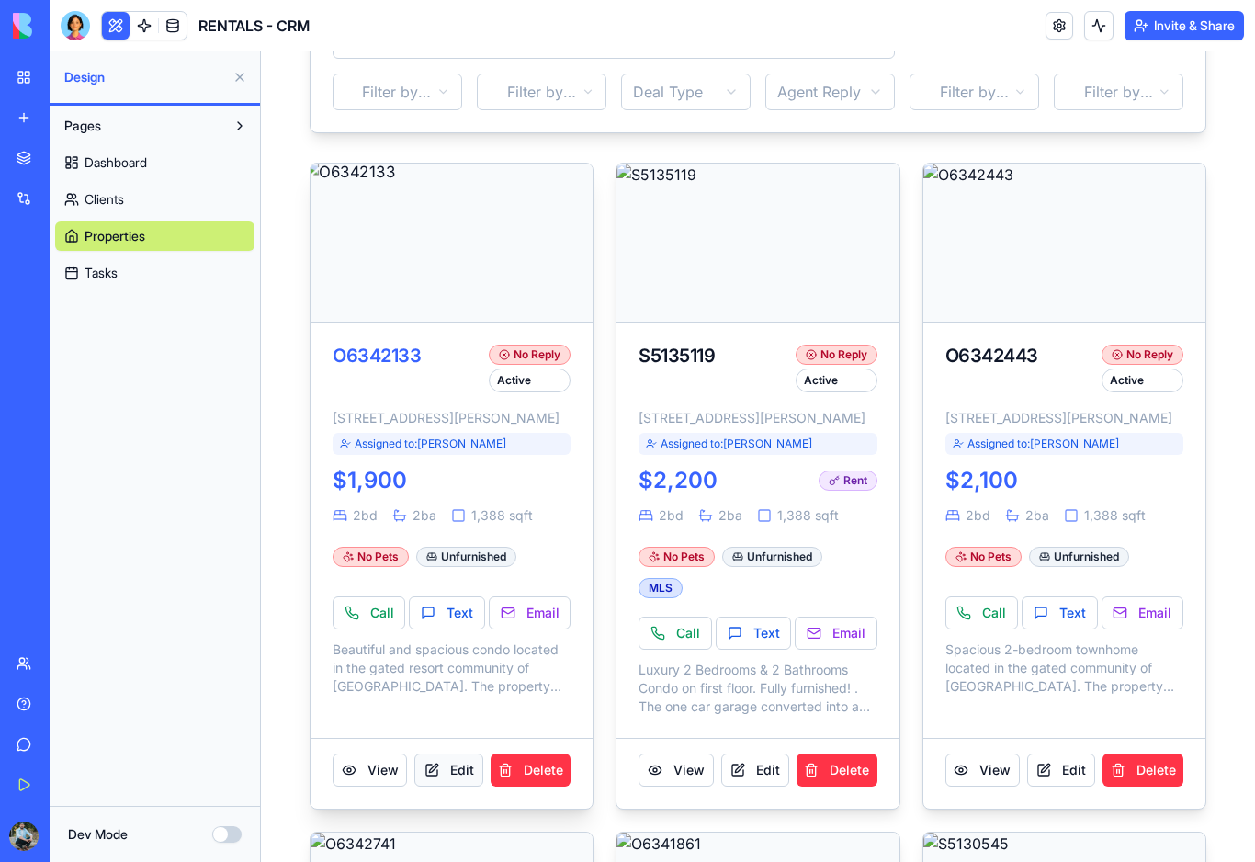
click at [463, 785] on button "Edit" at bounding box center [448, 770] width 68 height 33
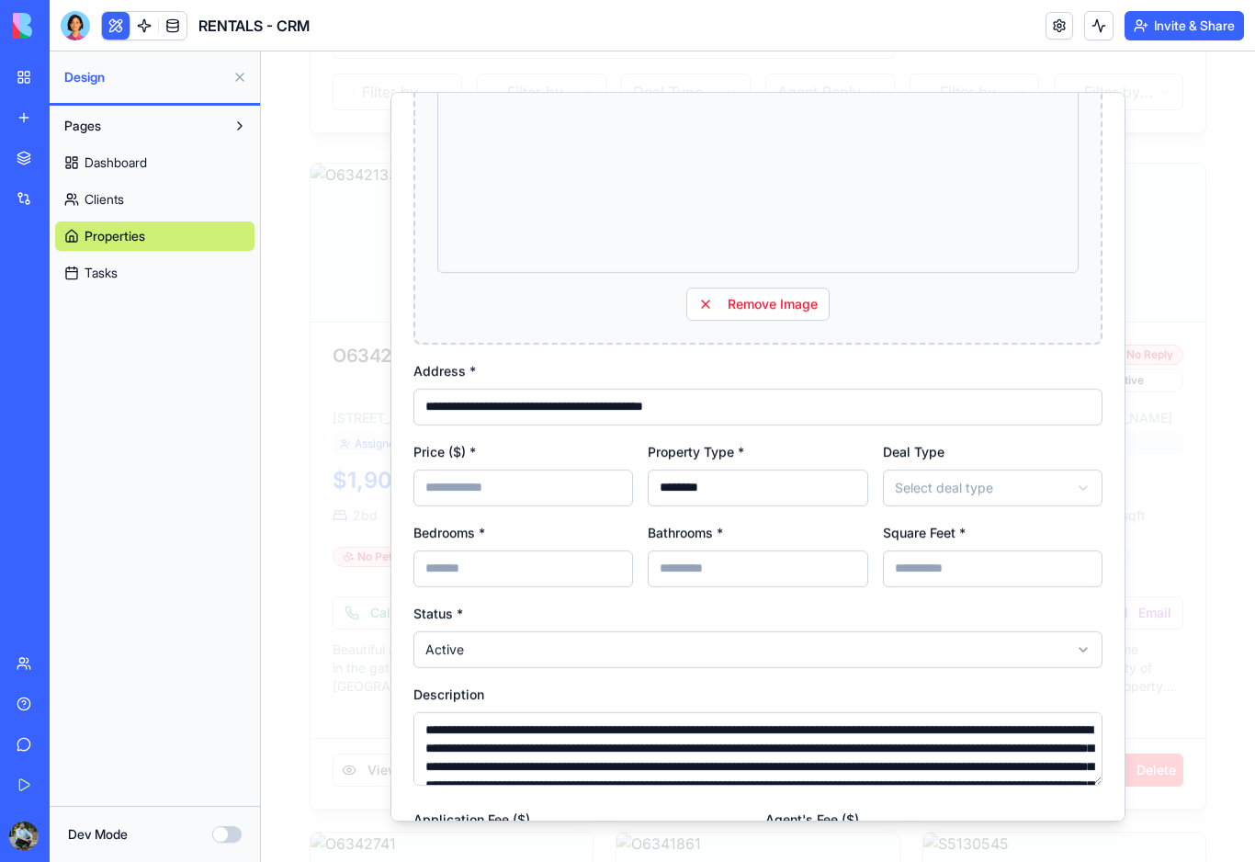
scroll to position [475, 0]
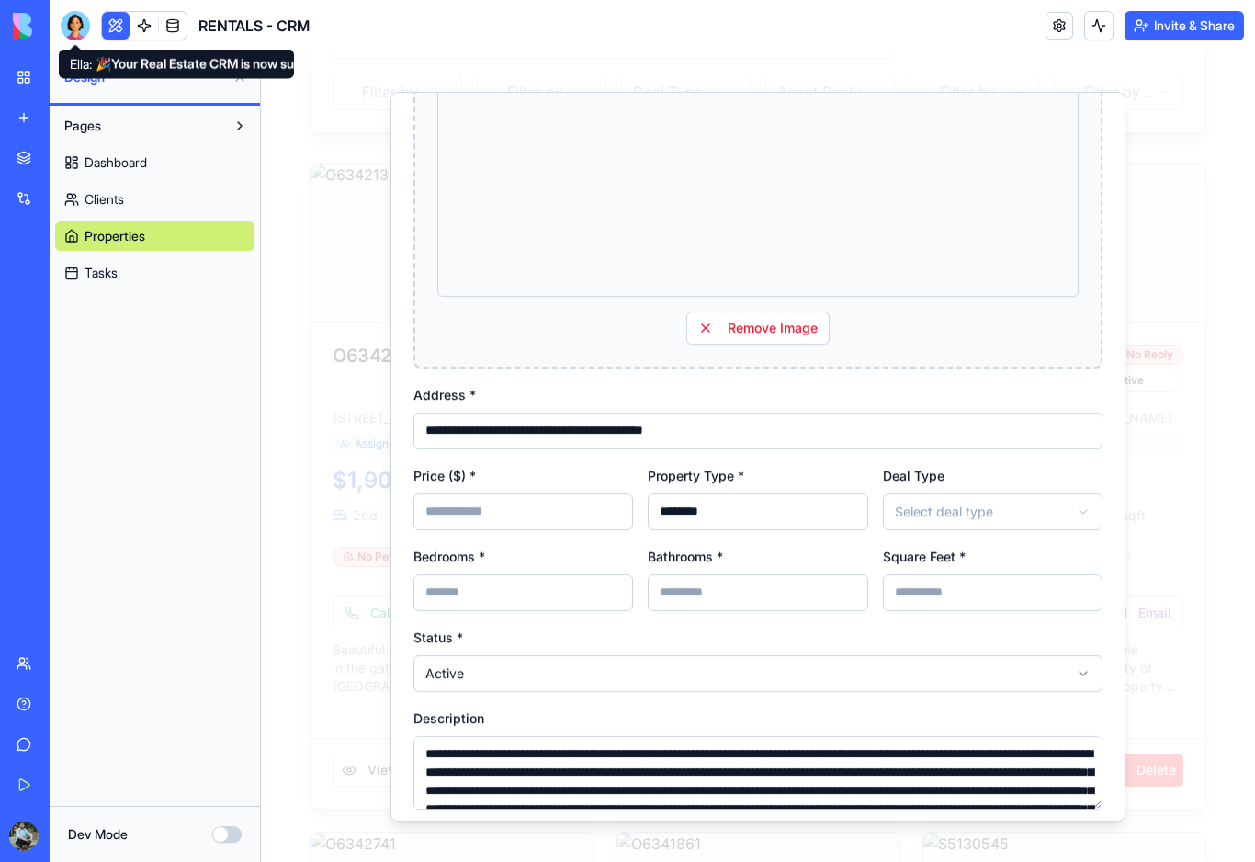
click at [76, 31] on div at bounding box center [75, 25] width 29 height 29
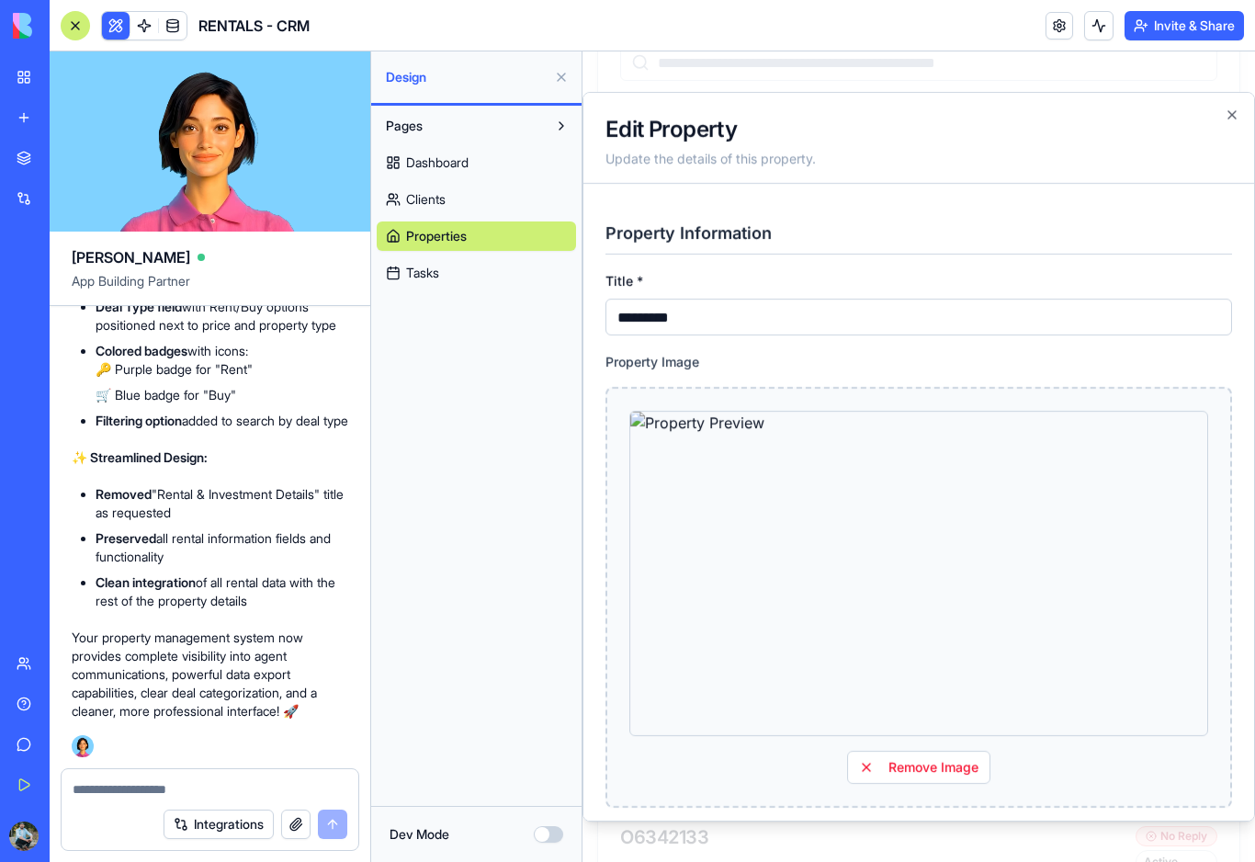
scroll to position [0, 0]
click at [142, 780] on textarea at bounding box center [210, 789] width 275 height 18
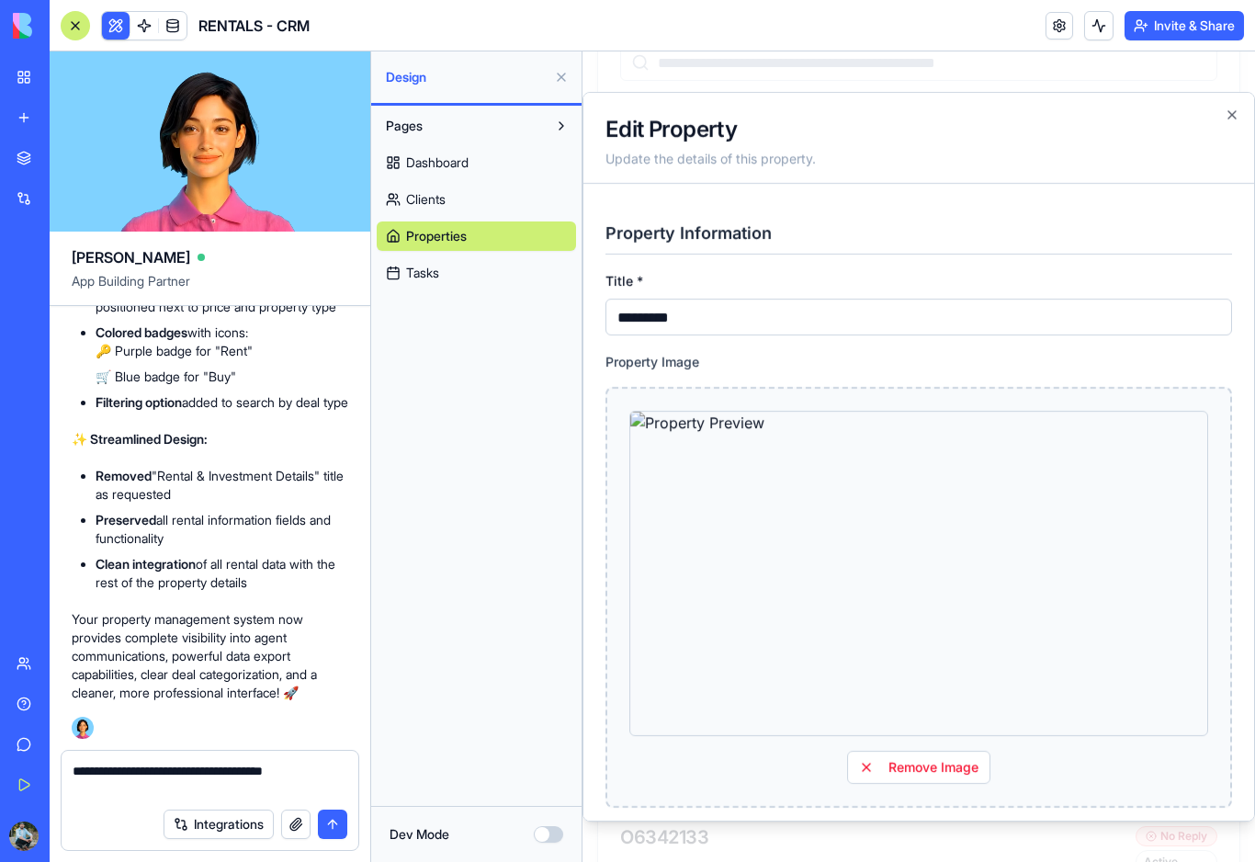
click at [455, 207] on link "Clients" at bounding box center [476, 199] width 199 height 29
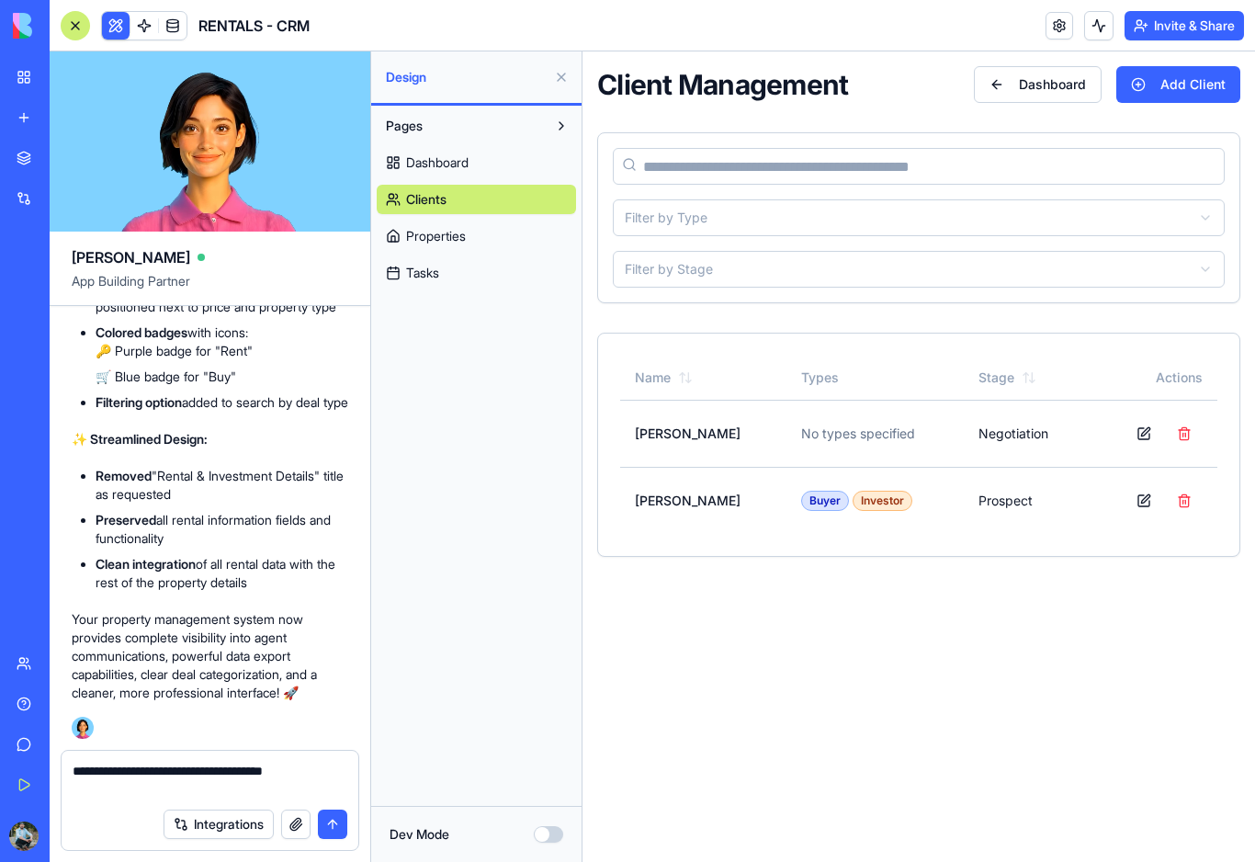
click at [463, 242] on span "Properties" at bounding box center [436, 236] width 60 height 18
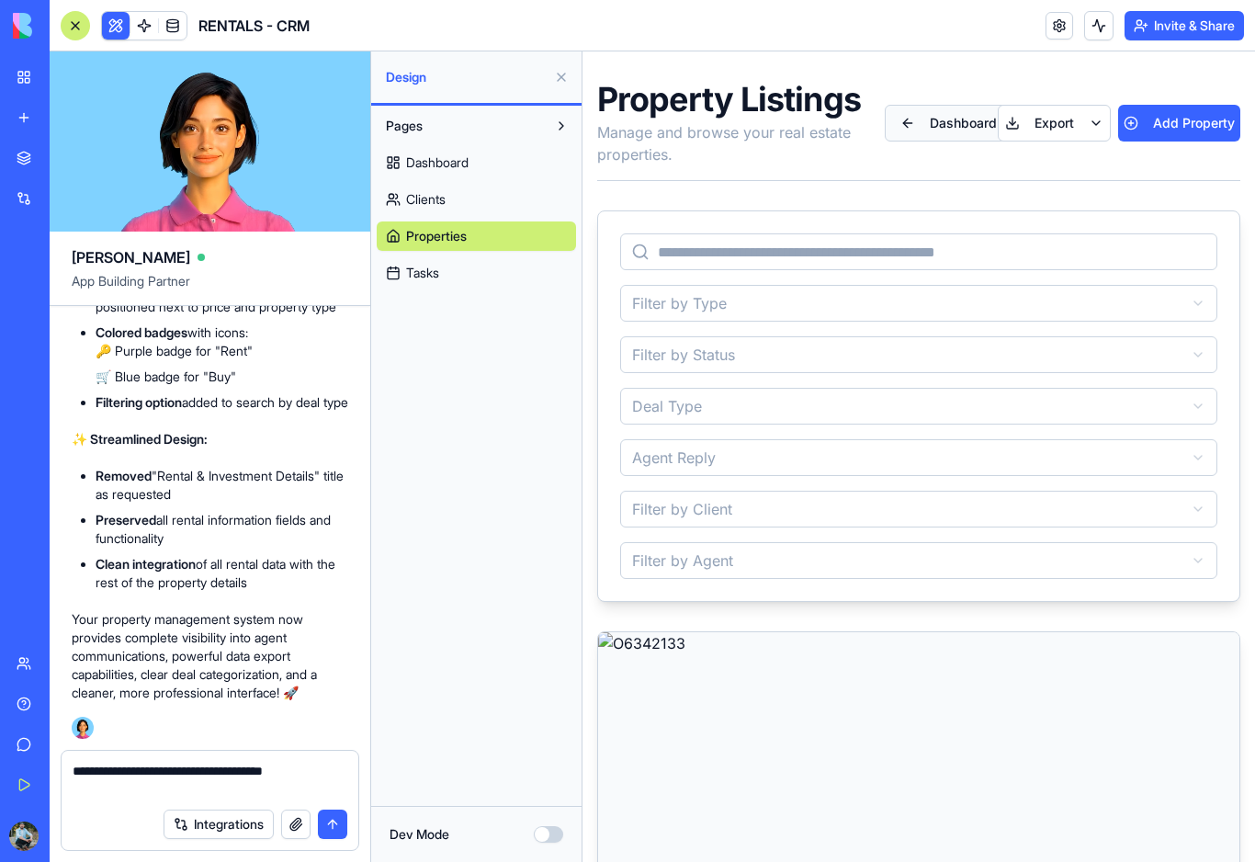
click at [927, 132] on button "Dashboard" at bounding box center [949, 123] width 128 height 37
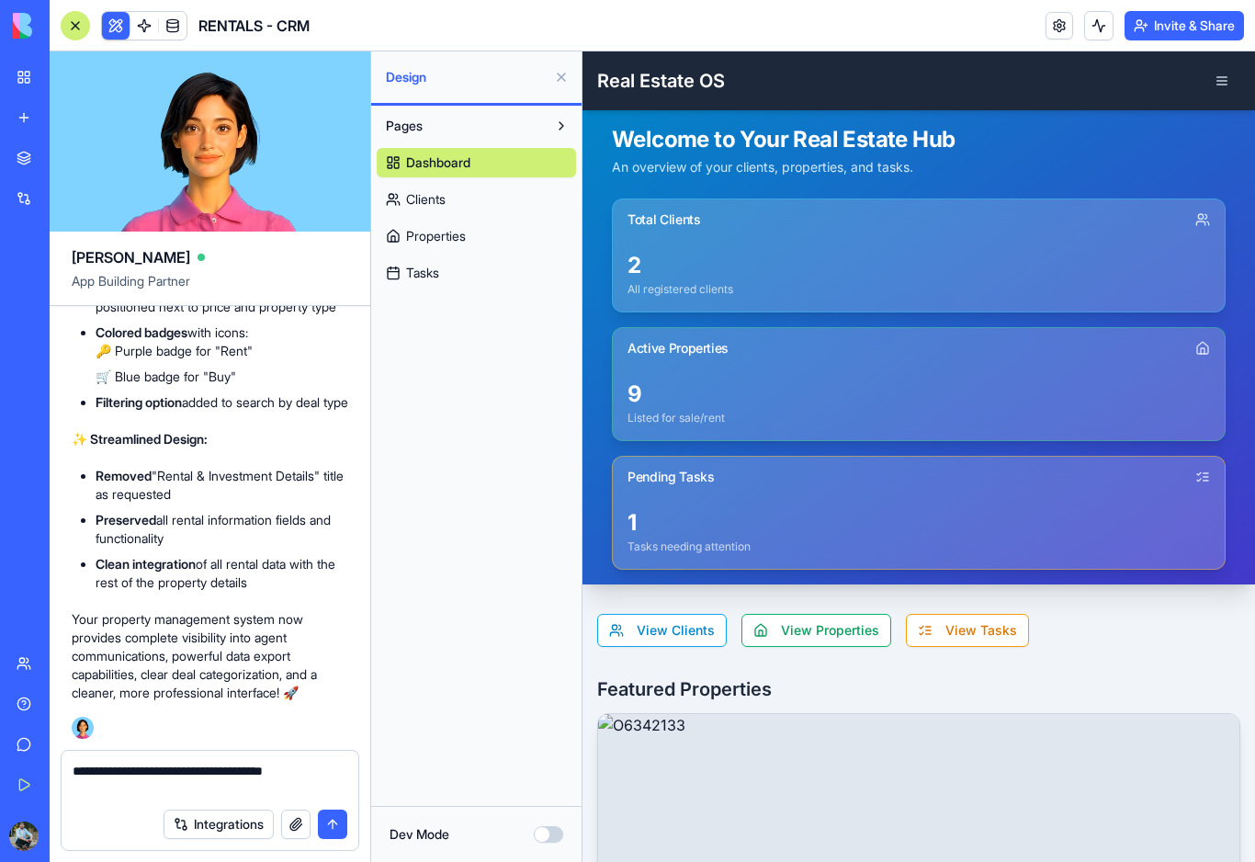
click at [464, 234] on span "Properties" at bounding box center [436, 236] width 60 height 18
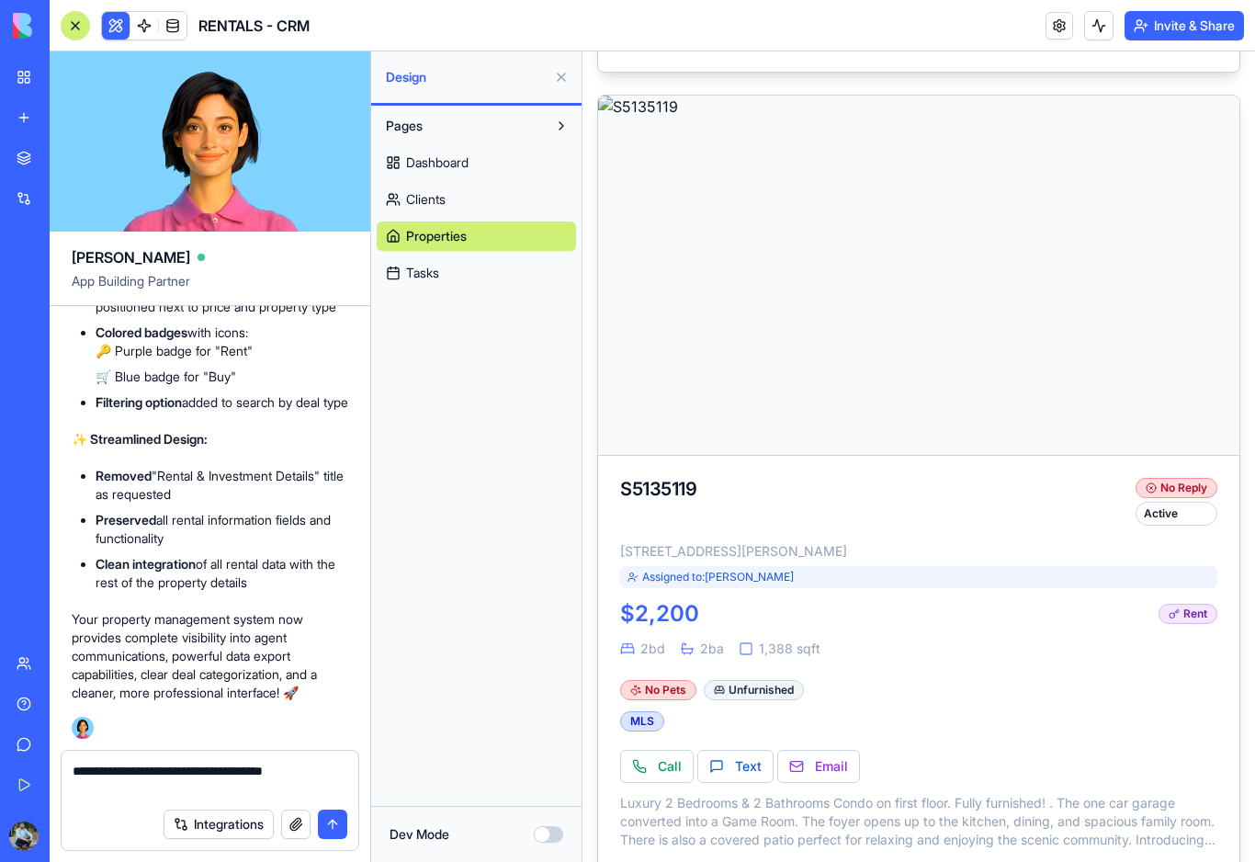
scroll to position [1389, 0]
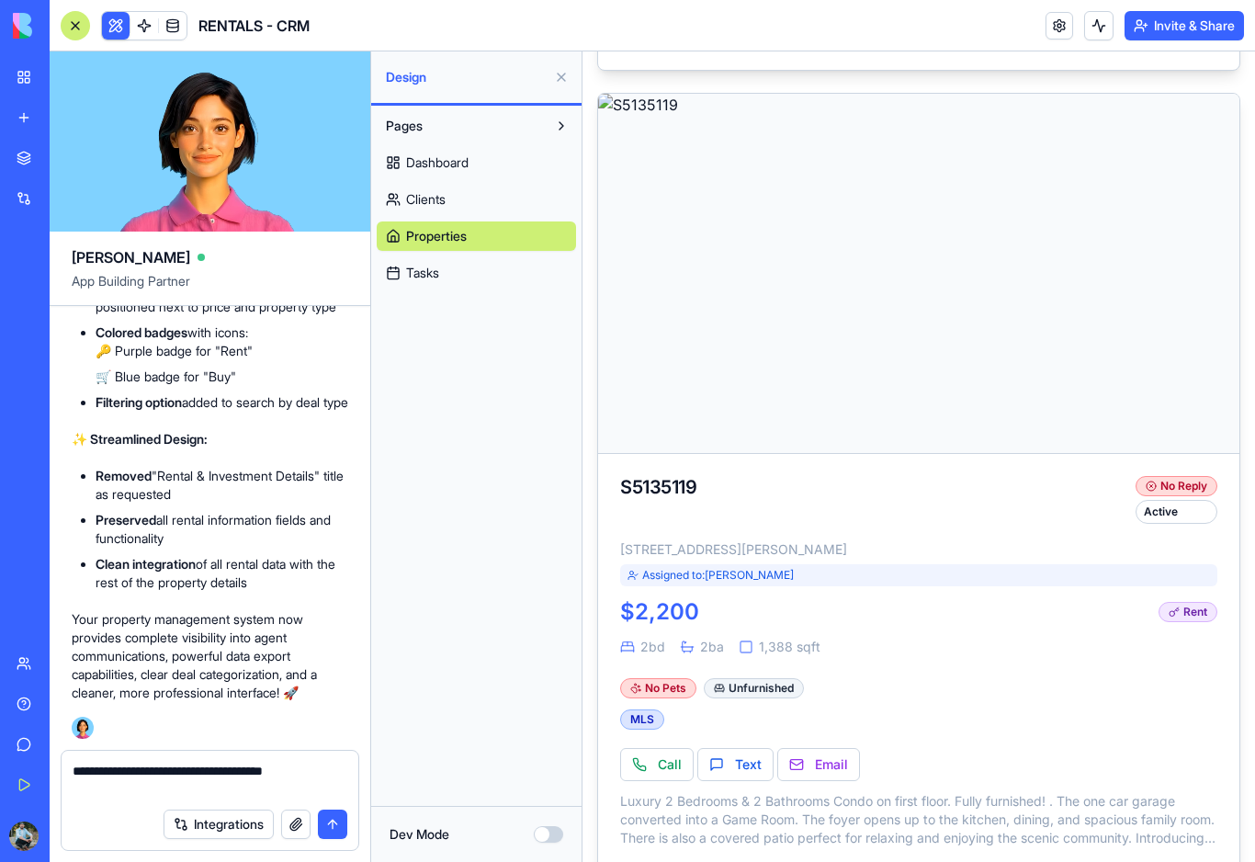
click at [137, 794] on textarea "**********" at bounding box center [210, 780] width 275 height 37
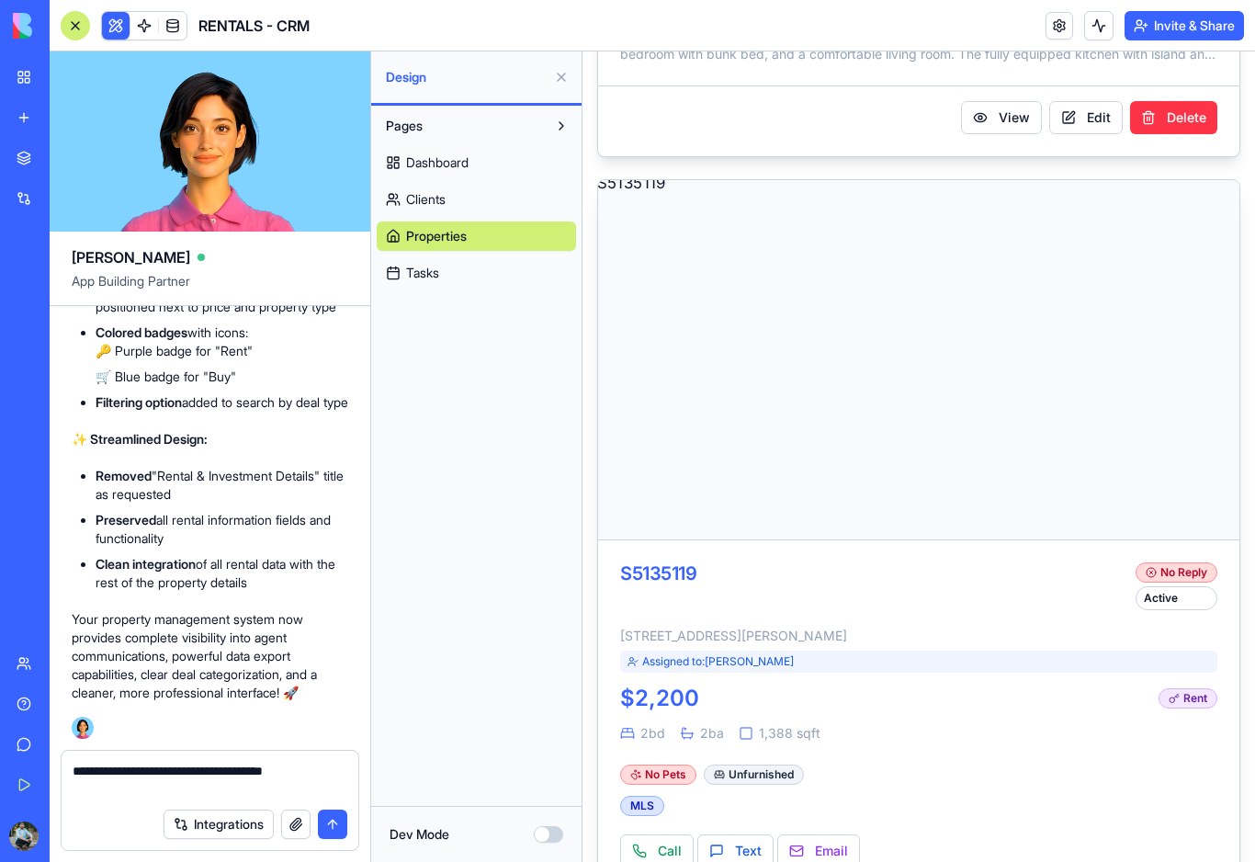
scroll to position [1301, 0]
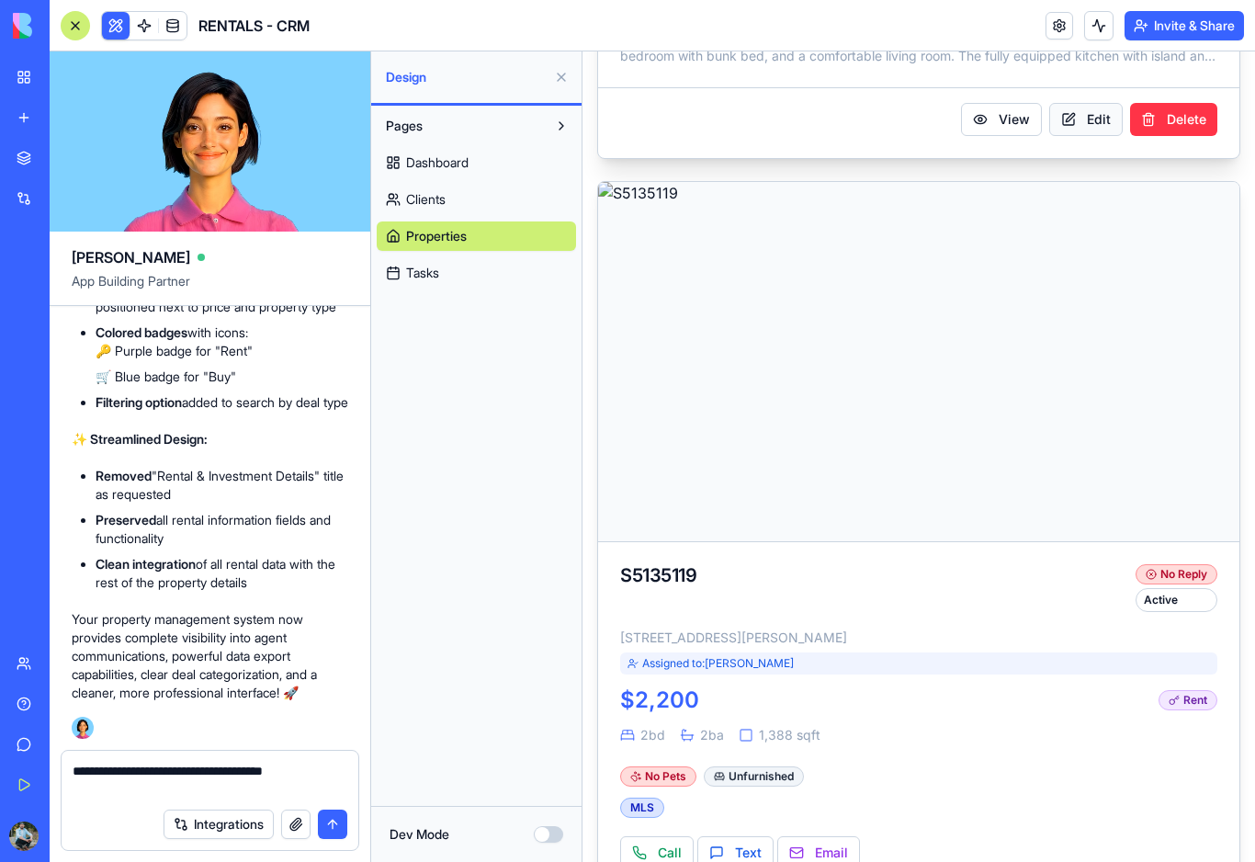
click at [1085, 125] on button "Edit" at bounding box center [1086, 119] width 74 height 33
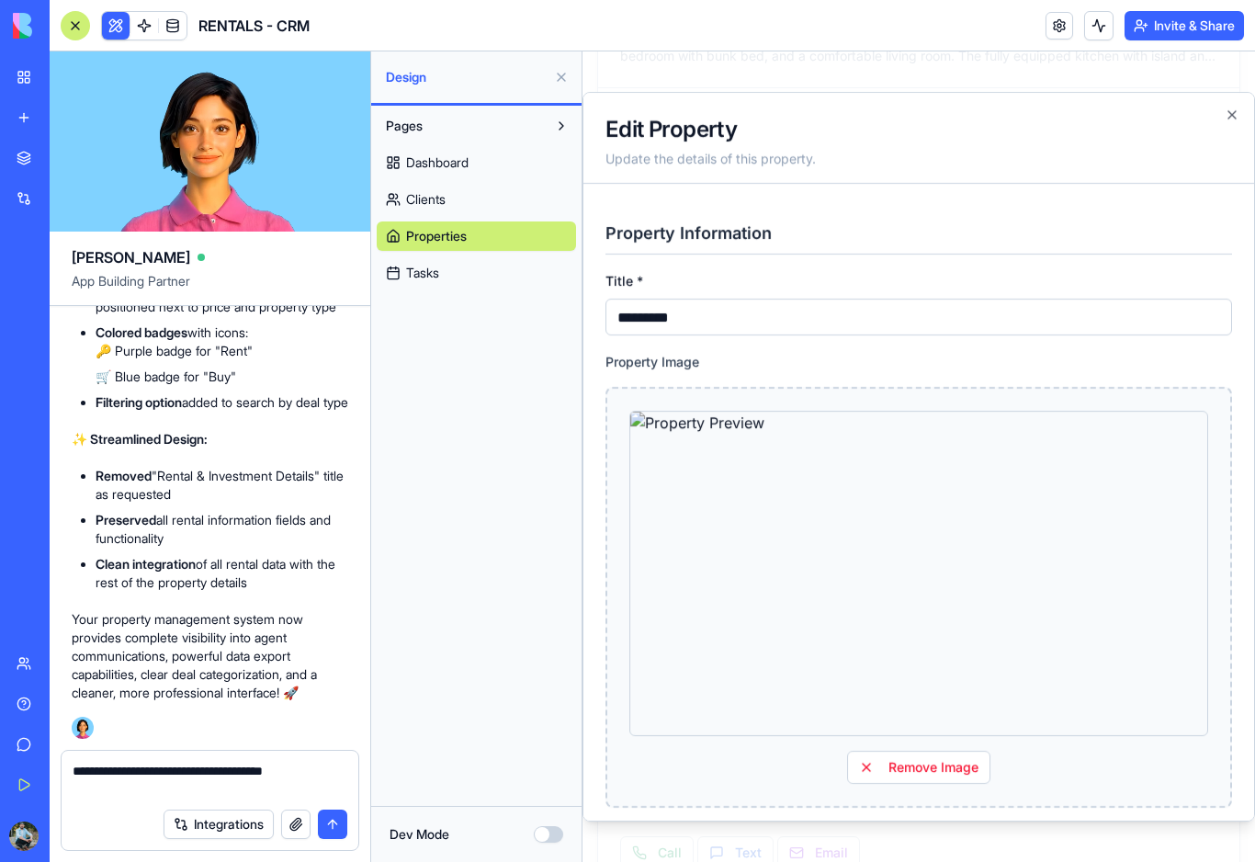
click at [158, 788] on html "BETA My Workspace New app Marketplace Integrations Recent PLANEACION DE CONTENI…" at bounding box center [627, 431] width 1255 height 862
click at [159, 788] on textarea "**********" at bounding box center [210, 780] width 275 height 37
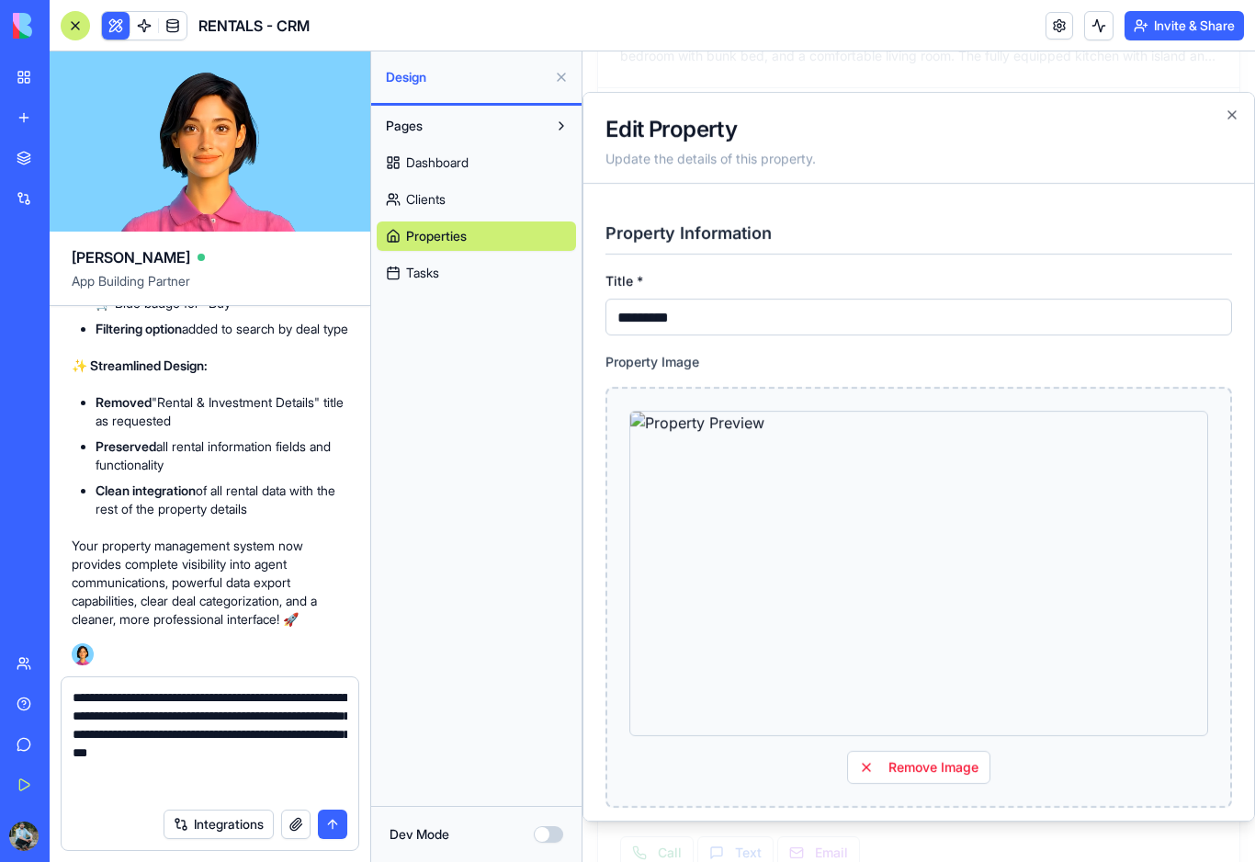
click at [477, 168] on link "Dashboard" at bounding box center [476, 162] width 199 height 29
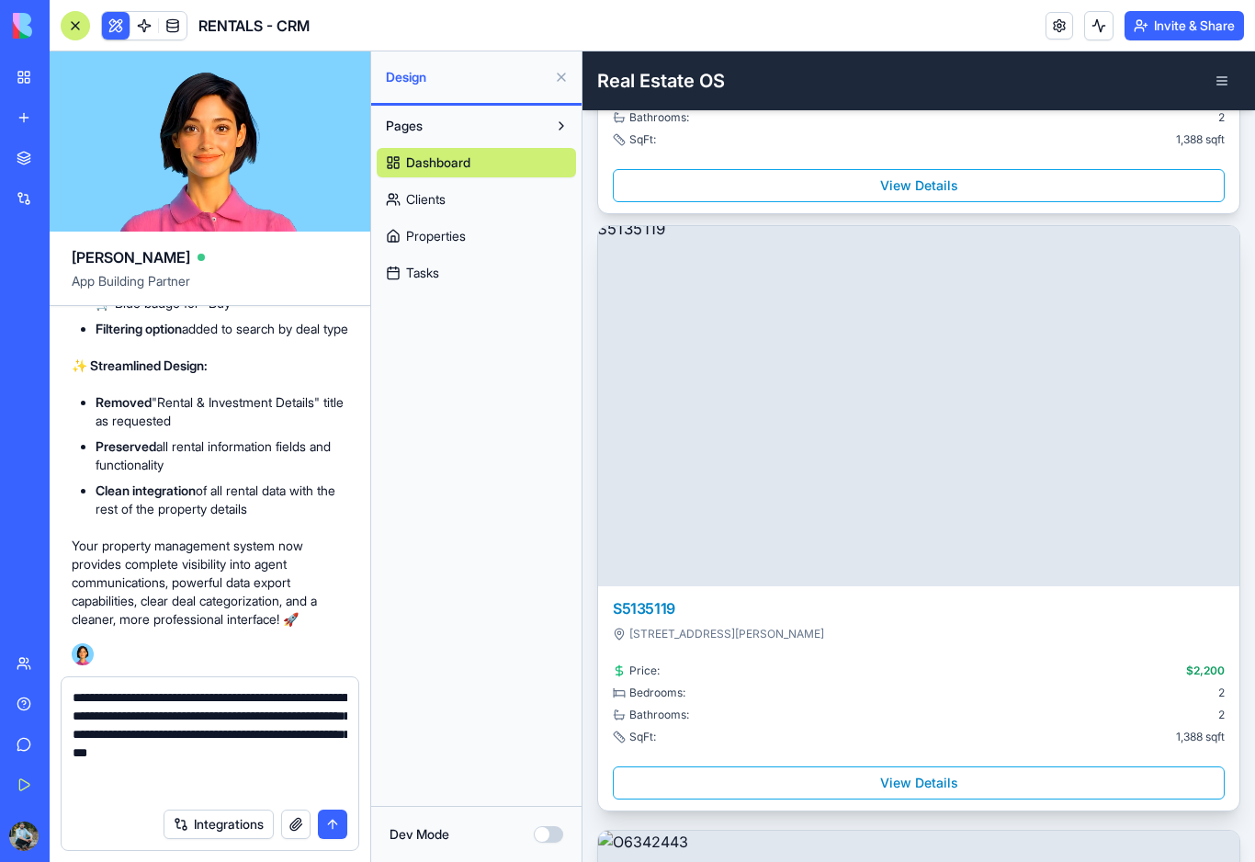
scroll to position [1085, 0]
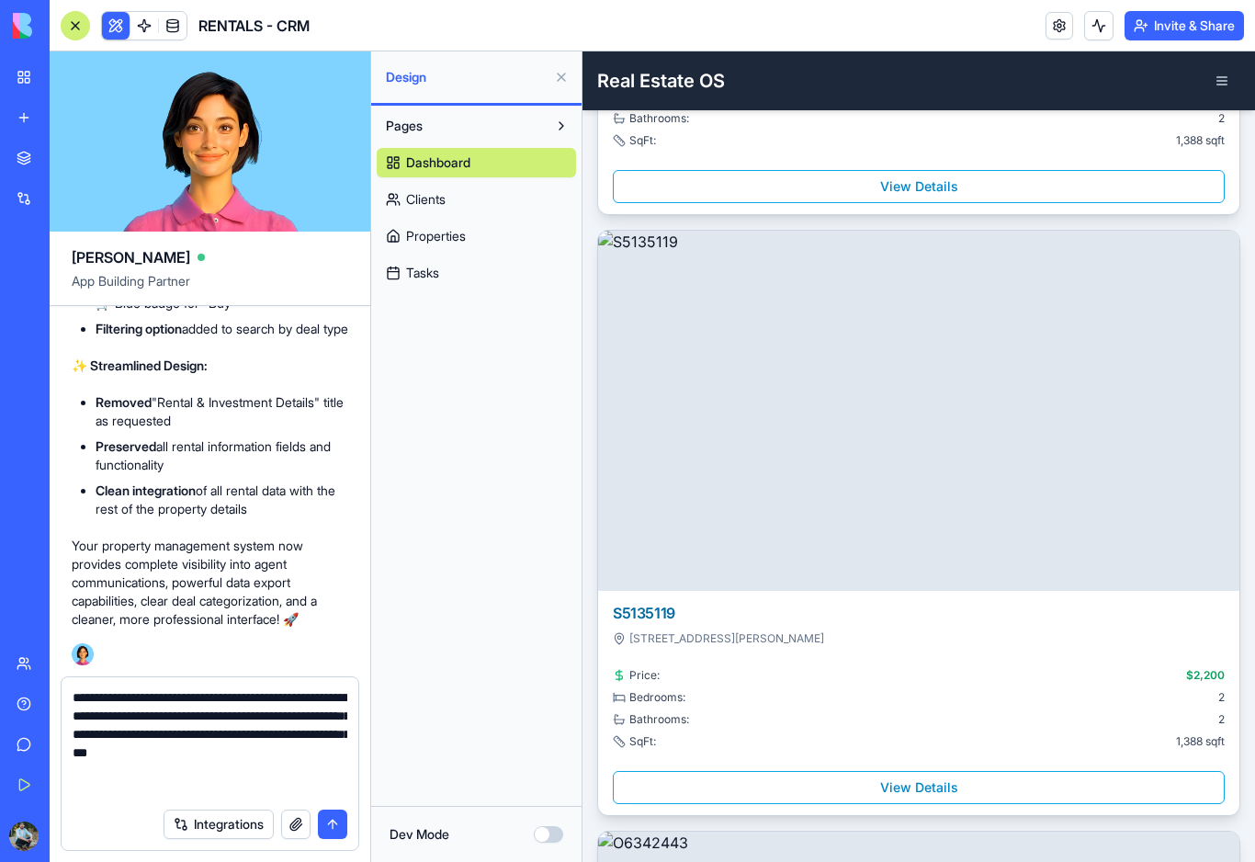
click at [186, 796] on textarea "**********" at bounding box center [210, 743] width 275 height 110
type textarea "**********"
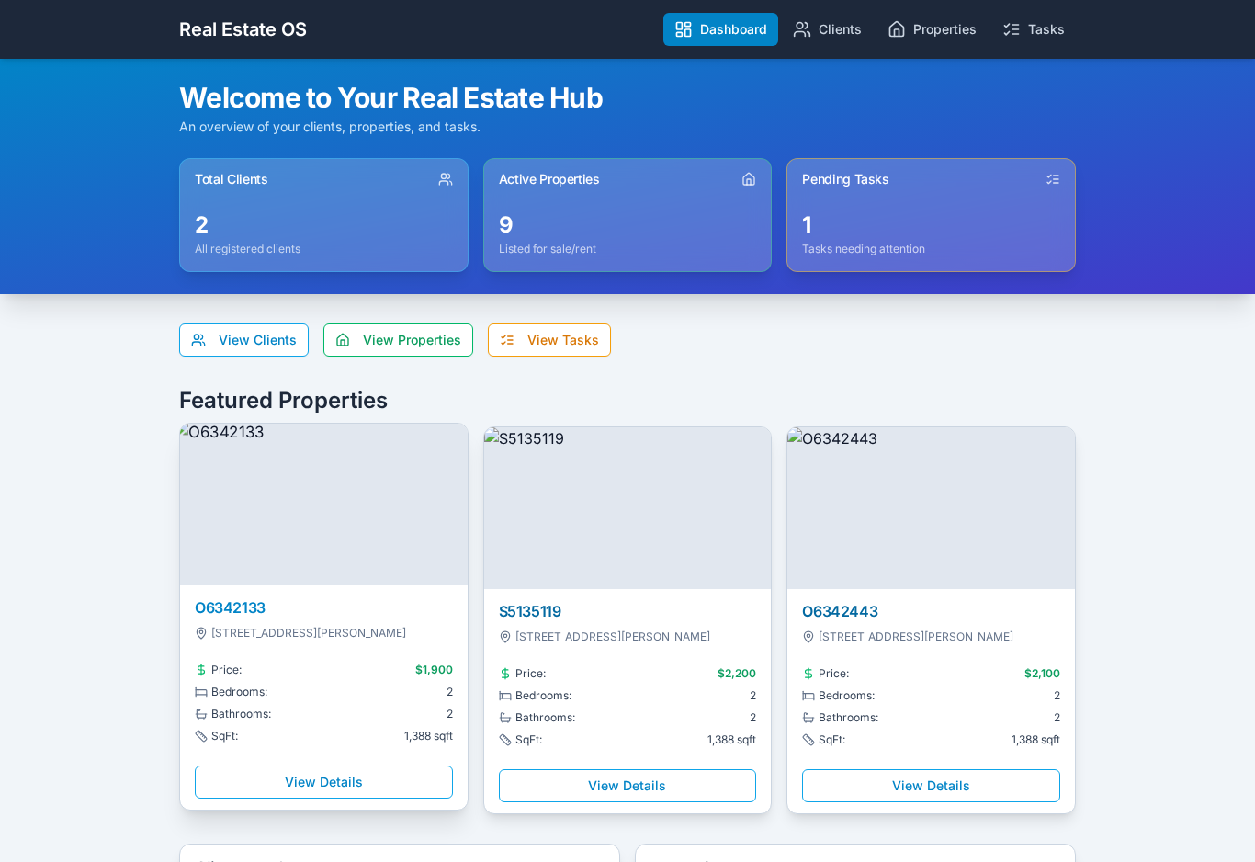
scroll to position [0, 0]
click at [932, 34] on link "Properties" at bounding box center [932, 29] width 111 height 33
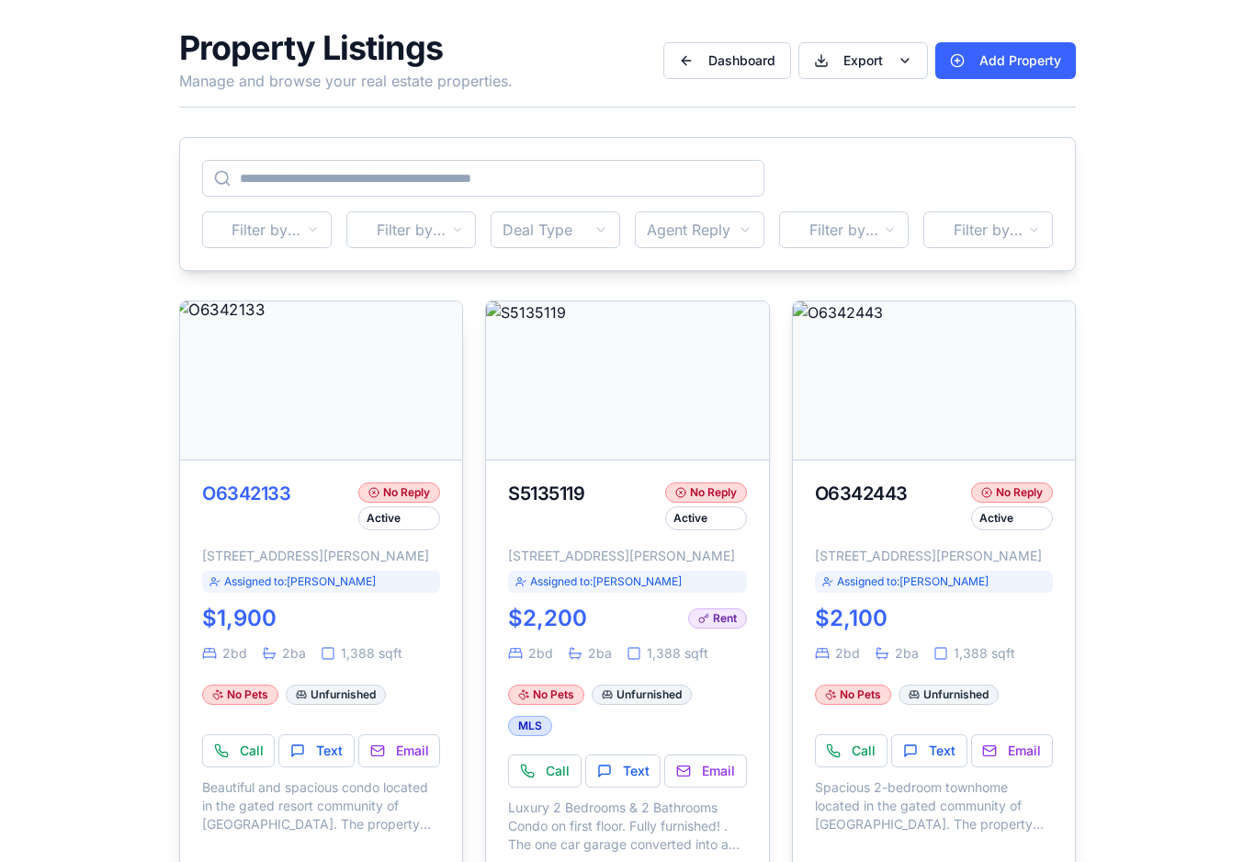
click at [434, 564] on div "8883 CABOT CLIFFS DR, #102, DAVENPORT, FL 33896" at bounding box center [321, 554] width 238 height 22
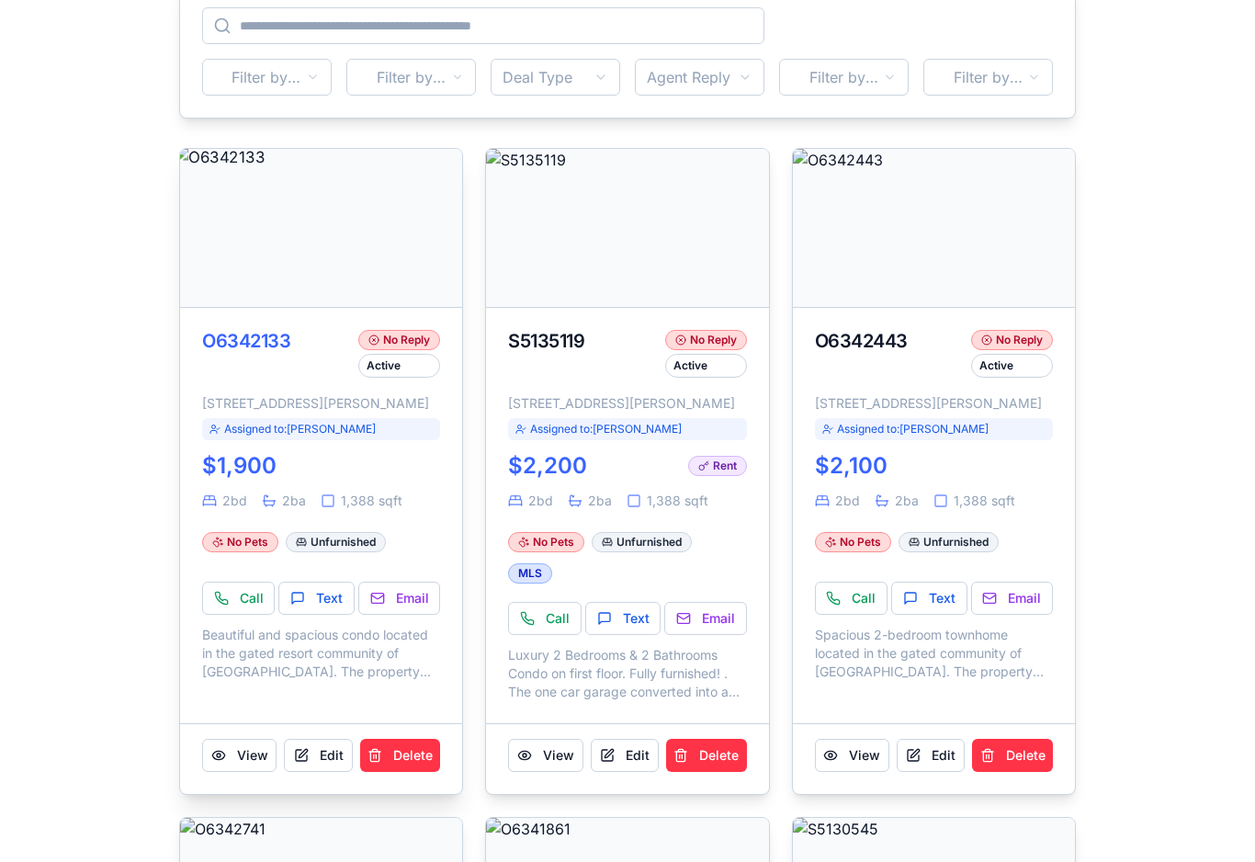
scroll to position [172, 0]
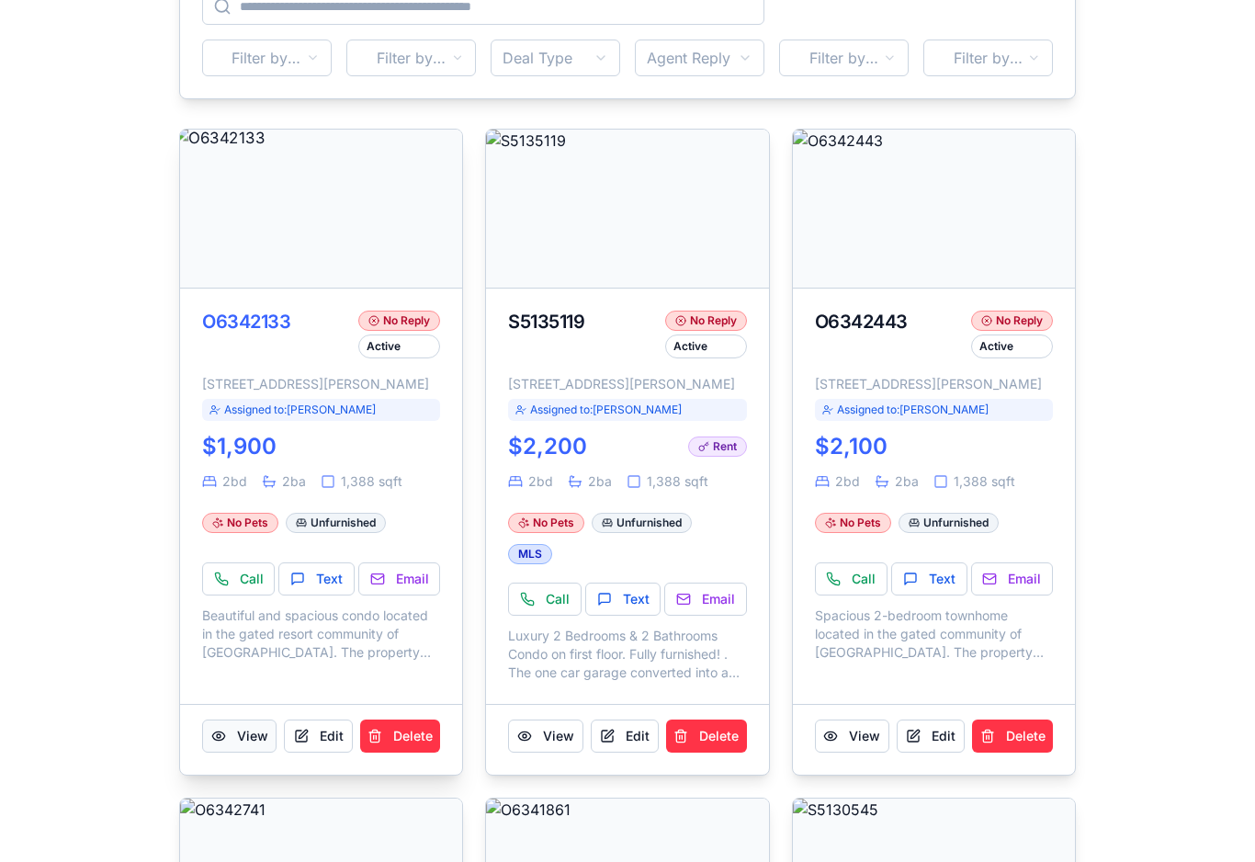
click at [260, 753] on button "View" at bounding box center [239, 736] width 74 height 33
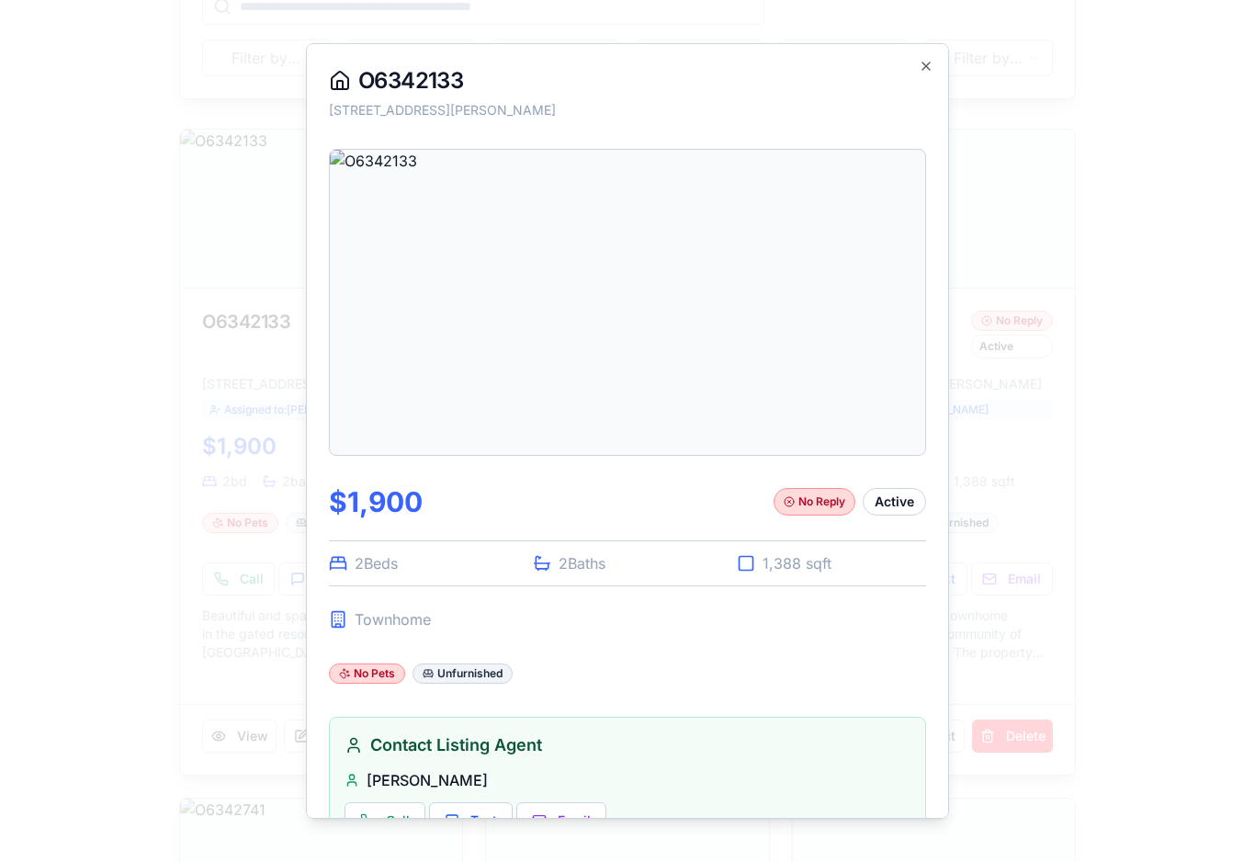
click at [930, 66] on icon "button" at bounding box center [926, 66] width 15 height 15
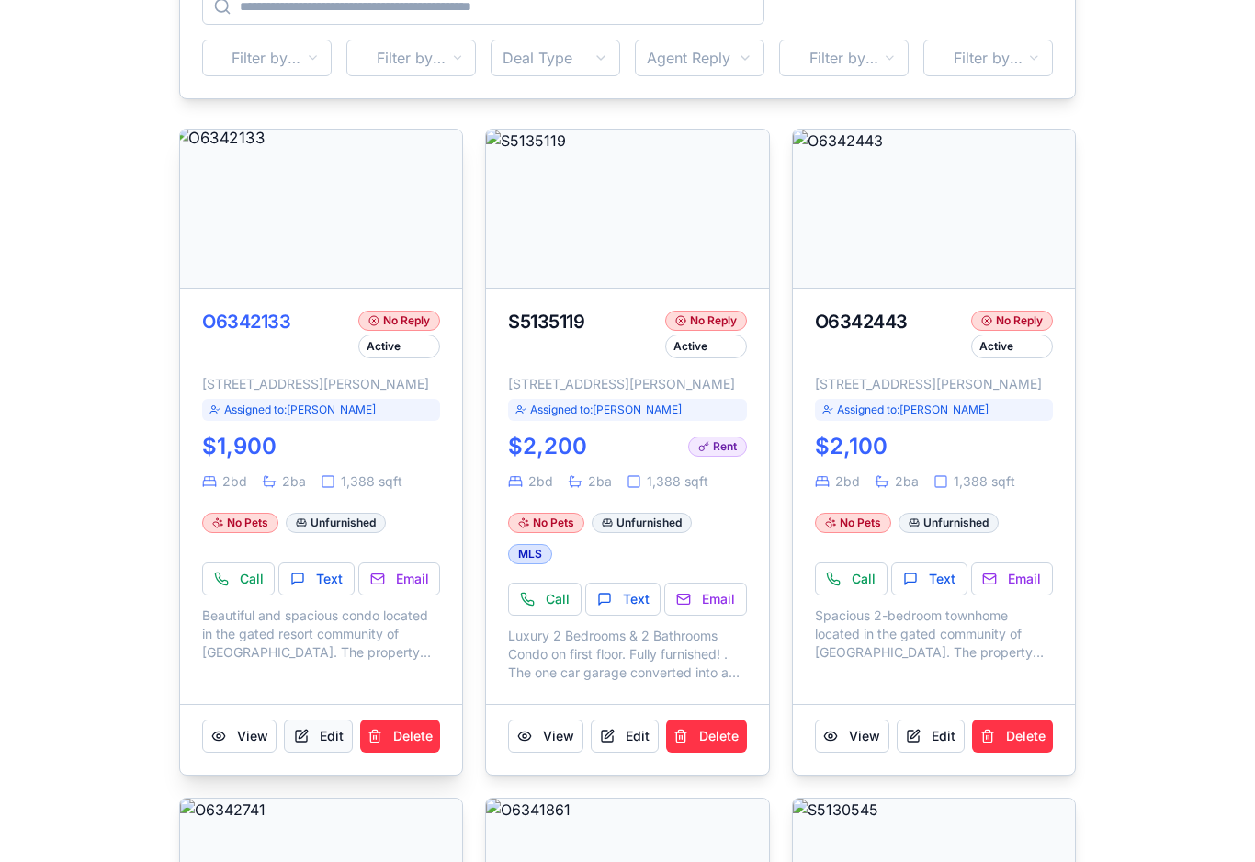
click at [326, 753] on button "Edit" at bounding box center [318, 736] width 68 height 33
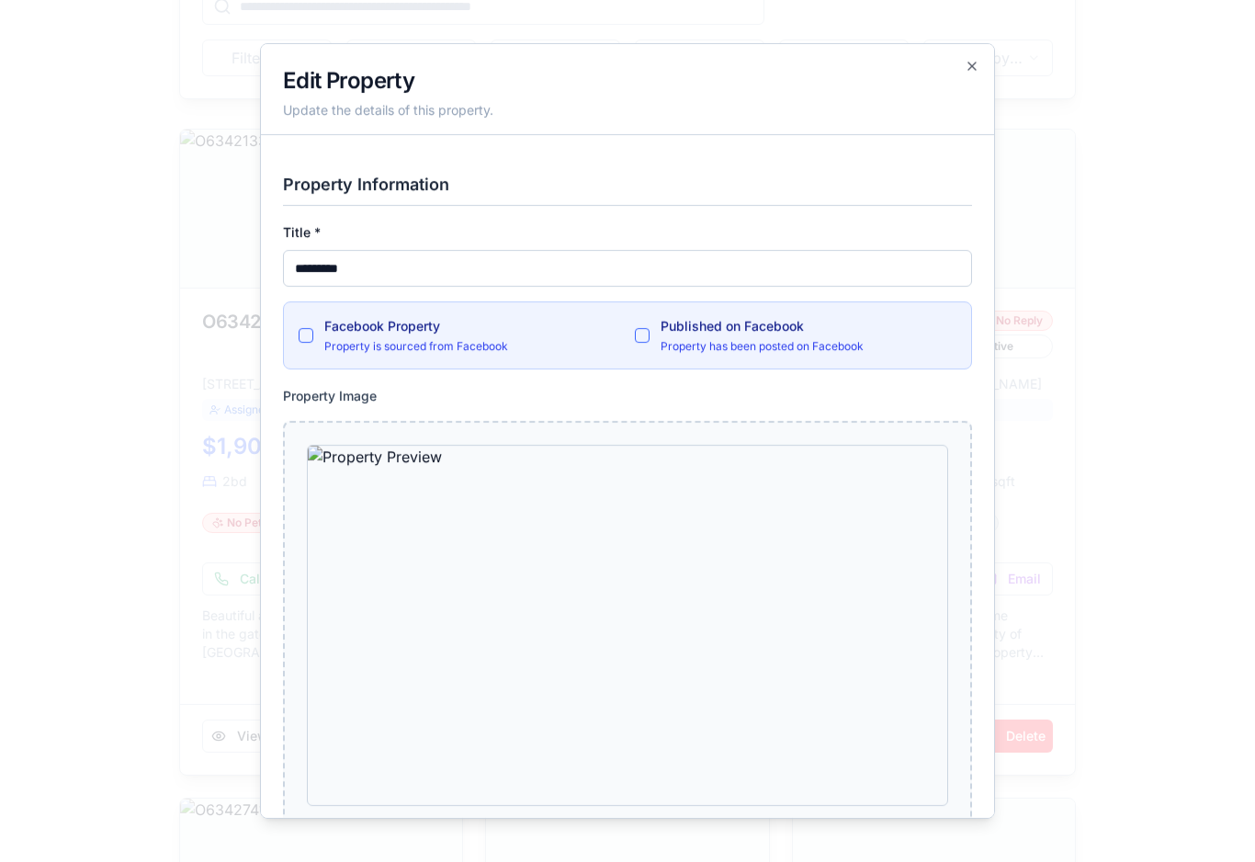
click at [304, 342] on button "Facebook Property" at bounding box center [306, 335] width 15 height 15
click at [641, 338] on button "Published on Facebook" at bounding box center [642, 335] width 15 height 15
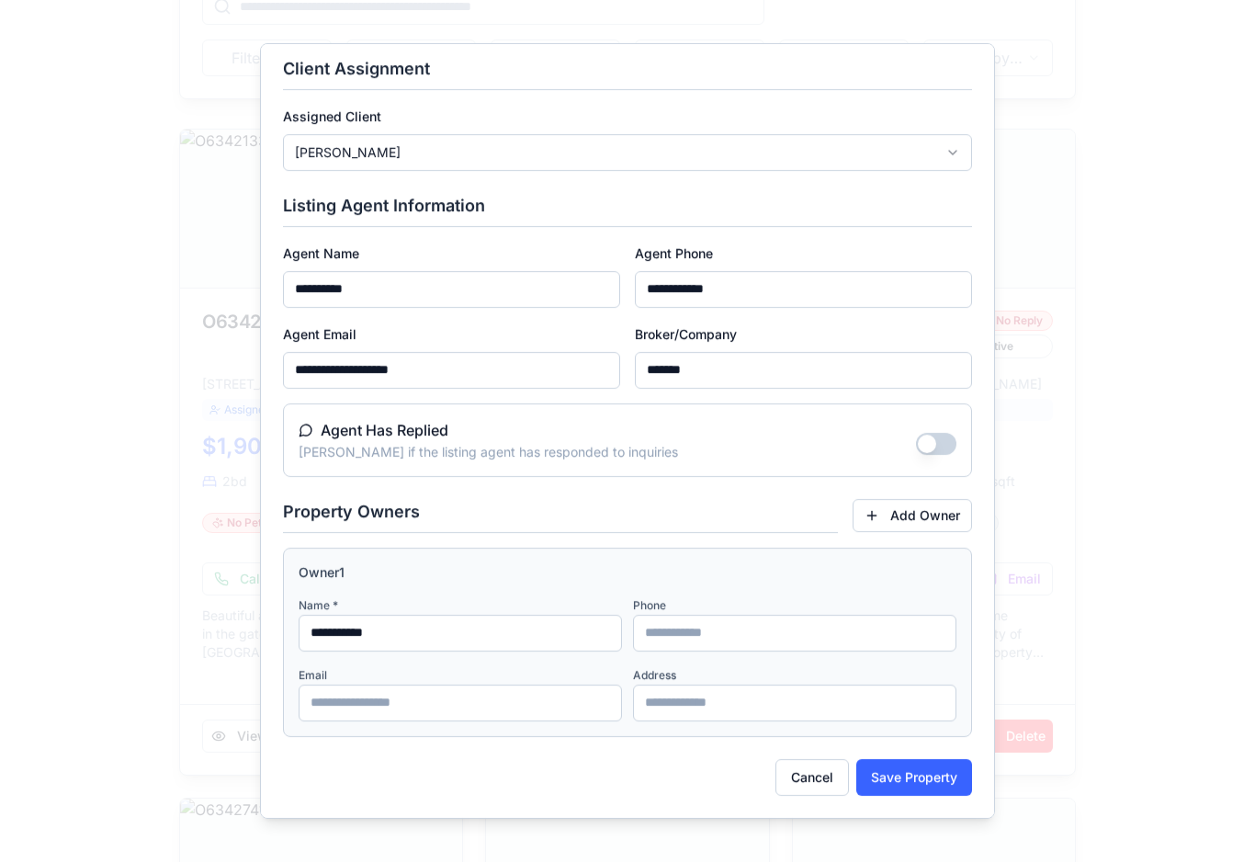
scroll to position [1679, 0]
click at [933, 786] on button "Save Property" at bounding box center [914, 777] width 116 height 37
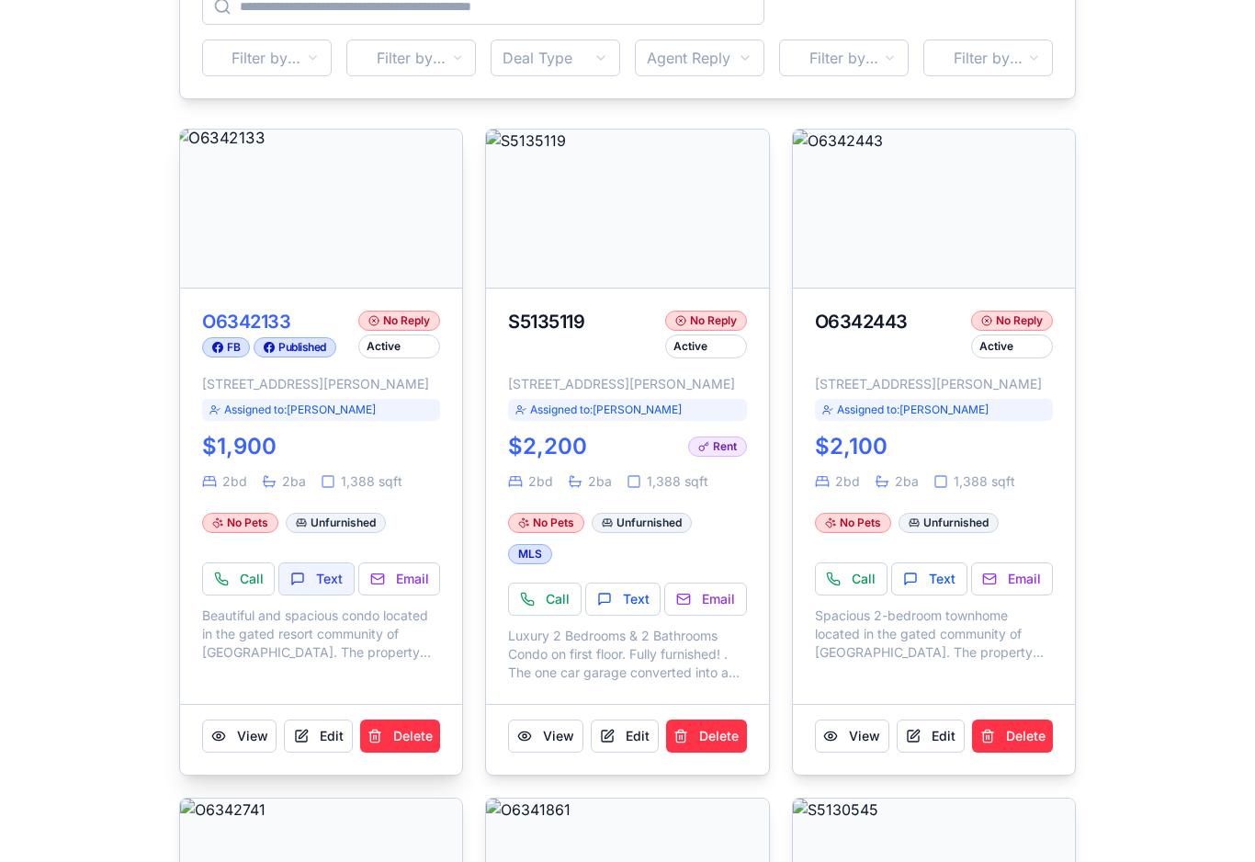
click at [323, 595] on button "Text" at bounding box center [315, 578] width 75 height 33
click at [253, 595] on button "Call" at bounding box center [238, 578] width 73 height 33
click at [418, 595] on button "Email" at bounding box center [399, 578] width 82 height 33
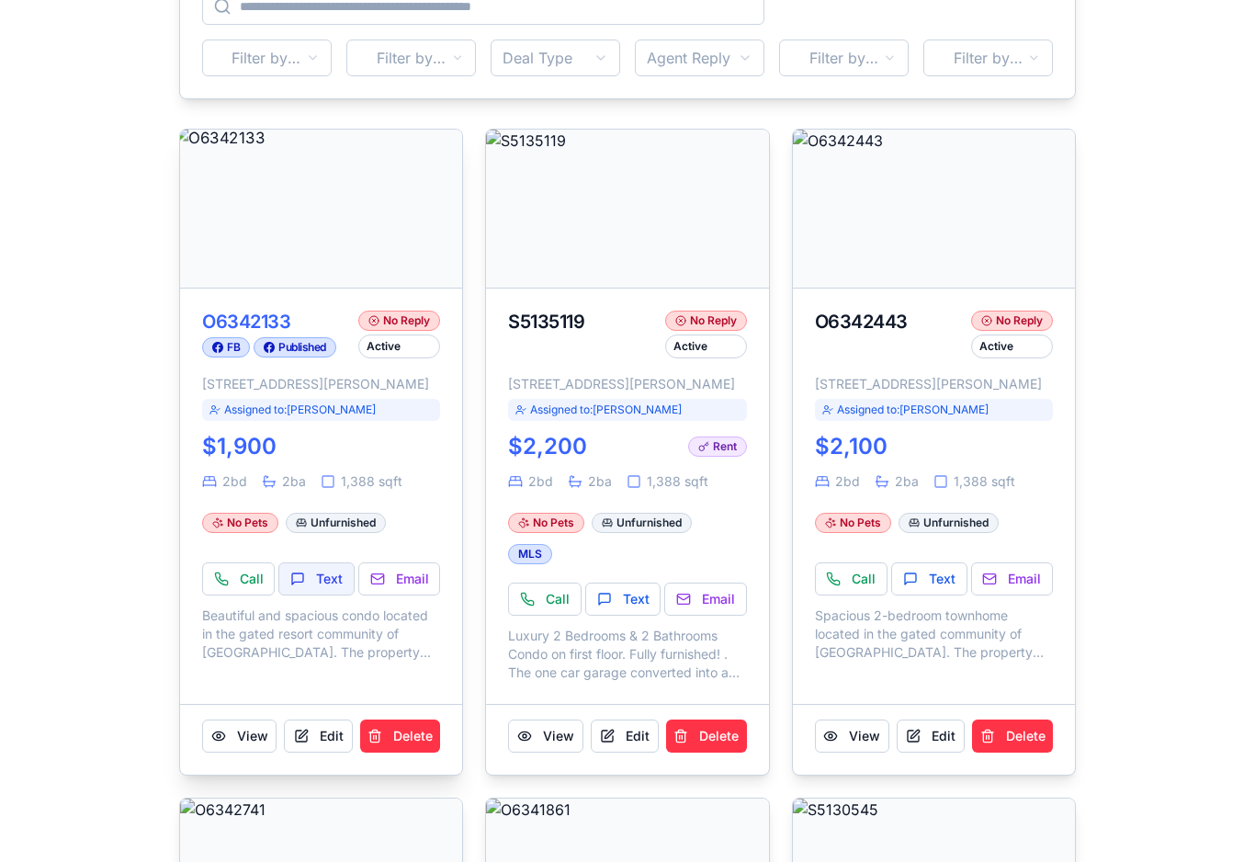
click at [336, 595] on button "Text" at bounding box center [315, 578] width 75 height 33
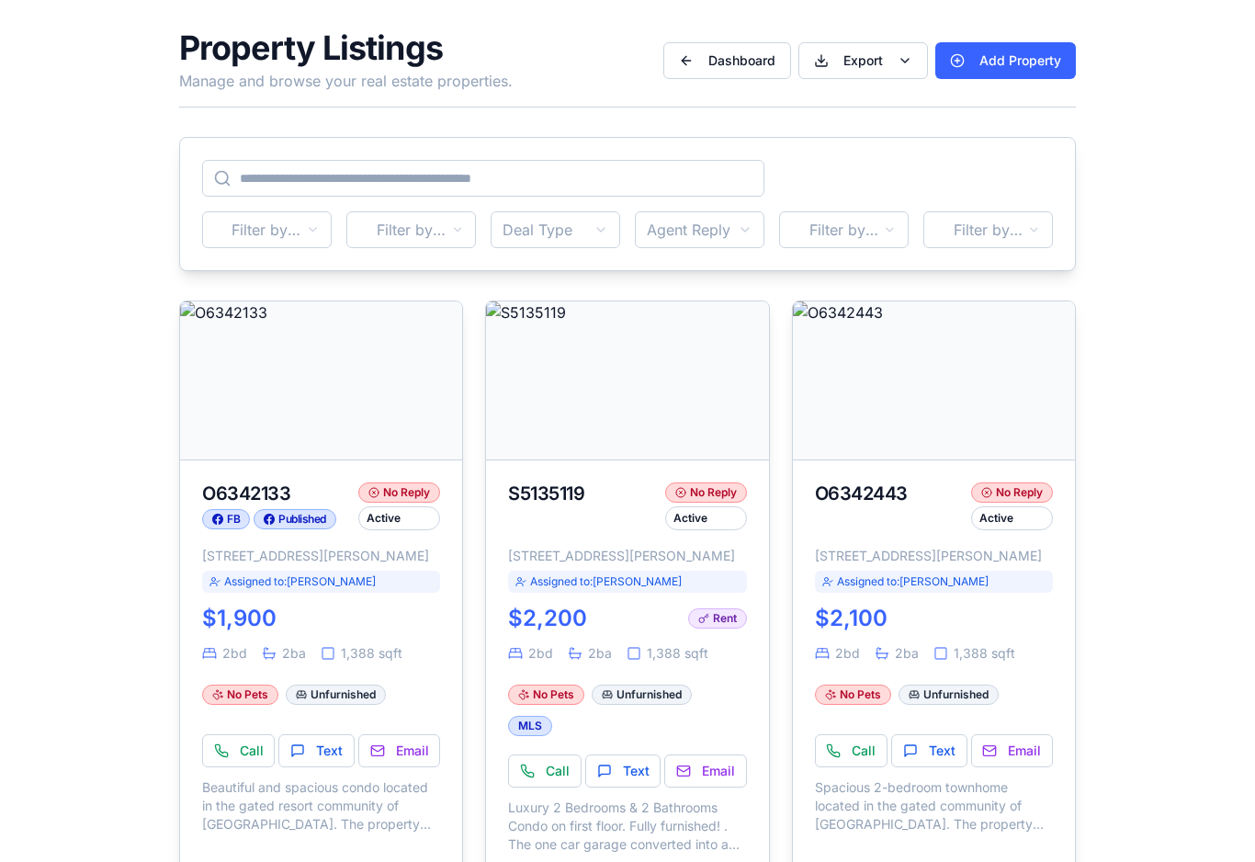
scroll to position [0, 0]
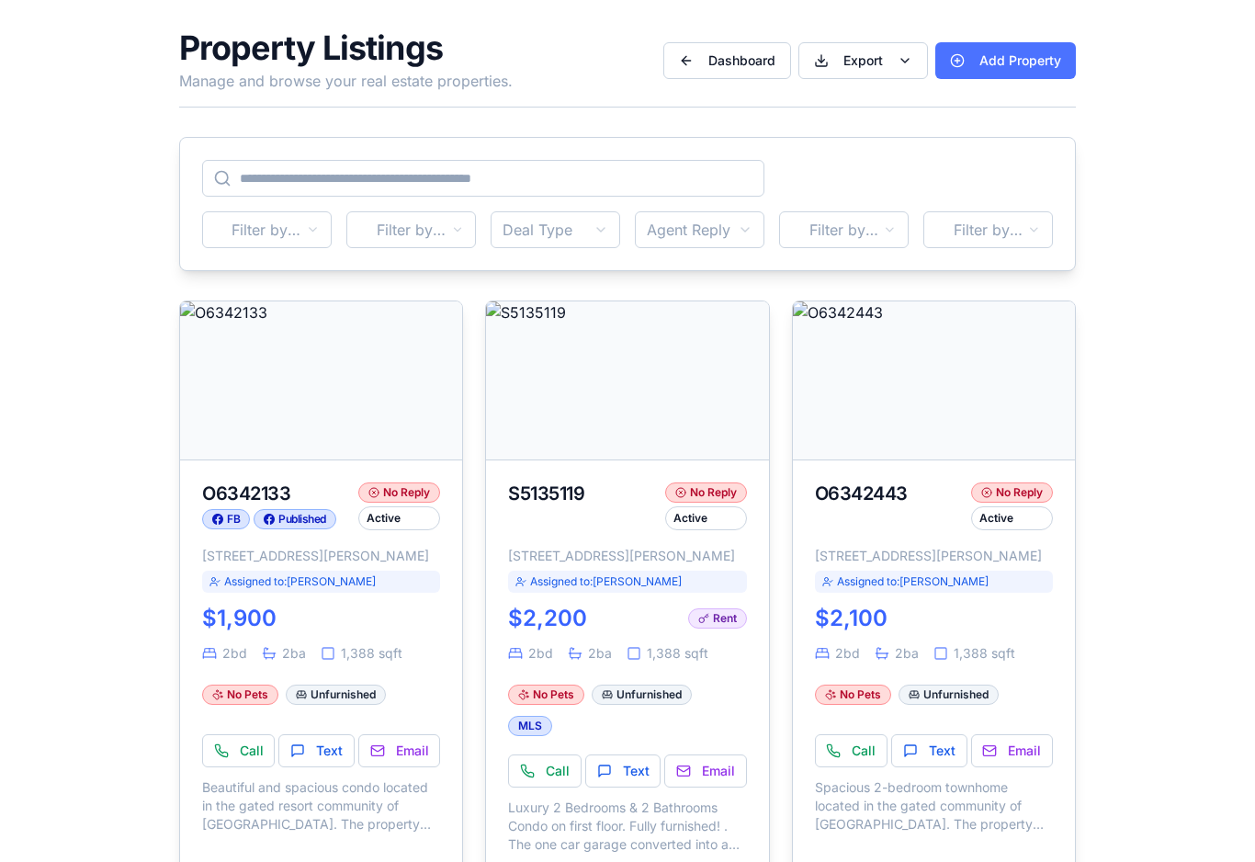
click at [957, 66] on button "Add Property" at bounding box center [1006, 60] width 141 height 37
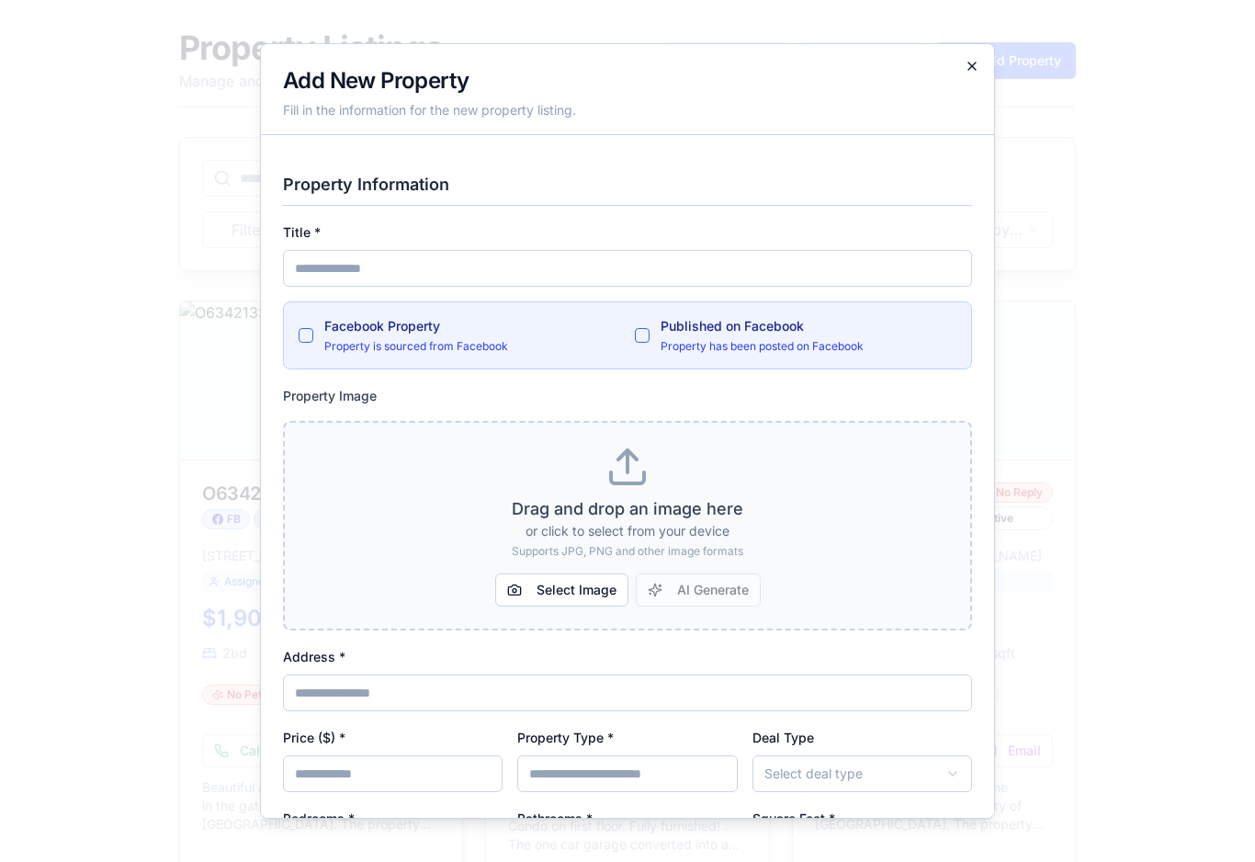
click at [977, 71] on icon "button" at bounding box center [972, 66] width 15 height 15
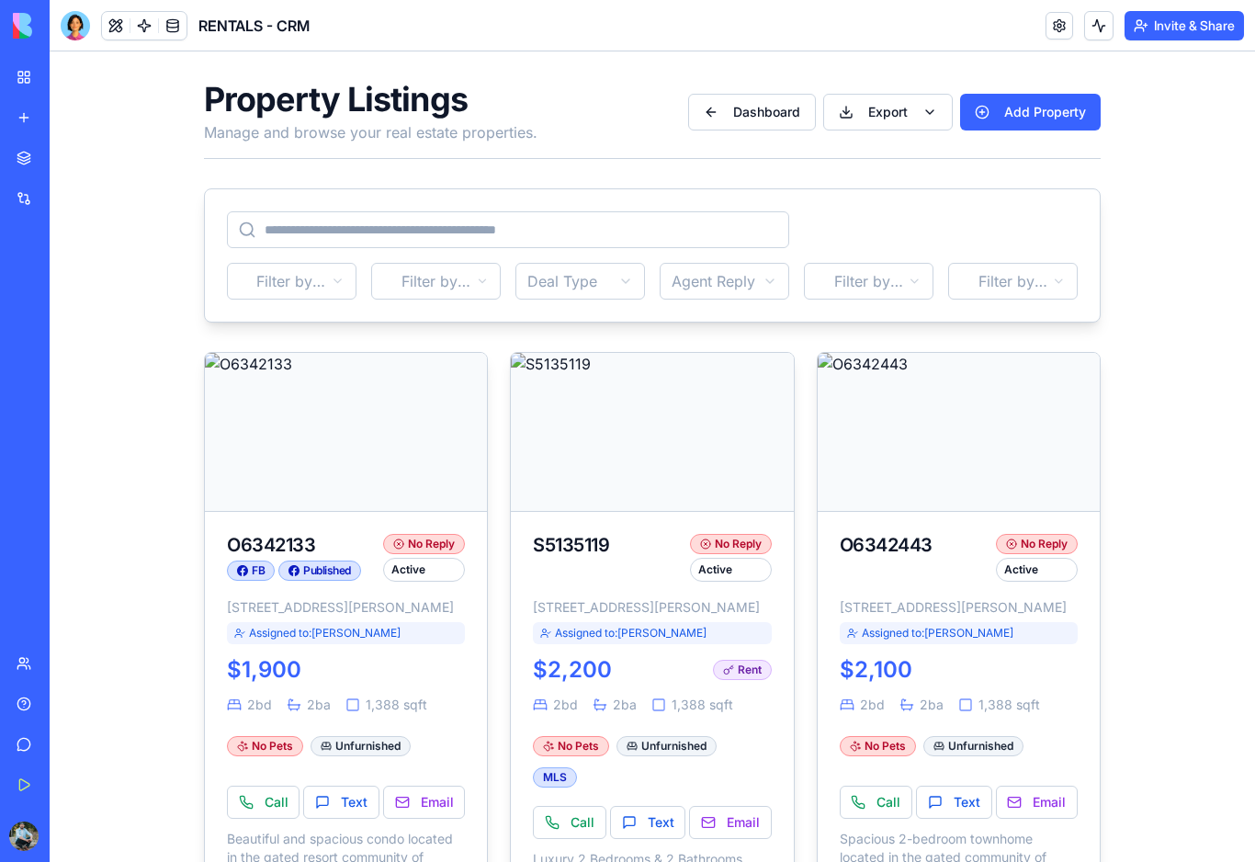
click at [27, 75] on link "My Workspace" at bounding box center [43, 77] width 74 height 37
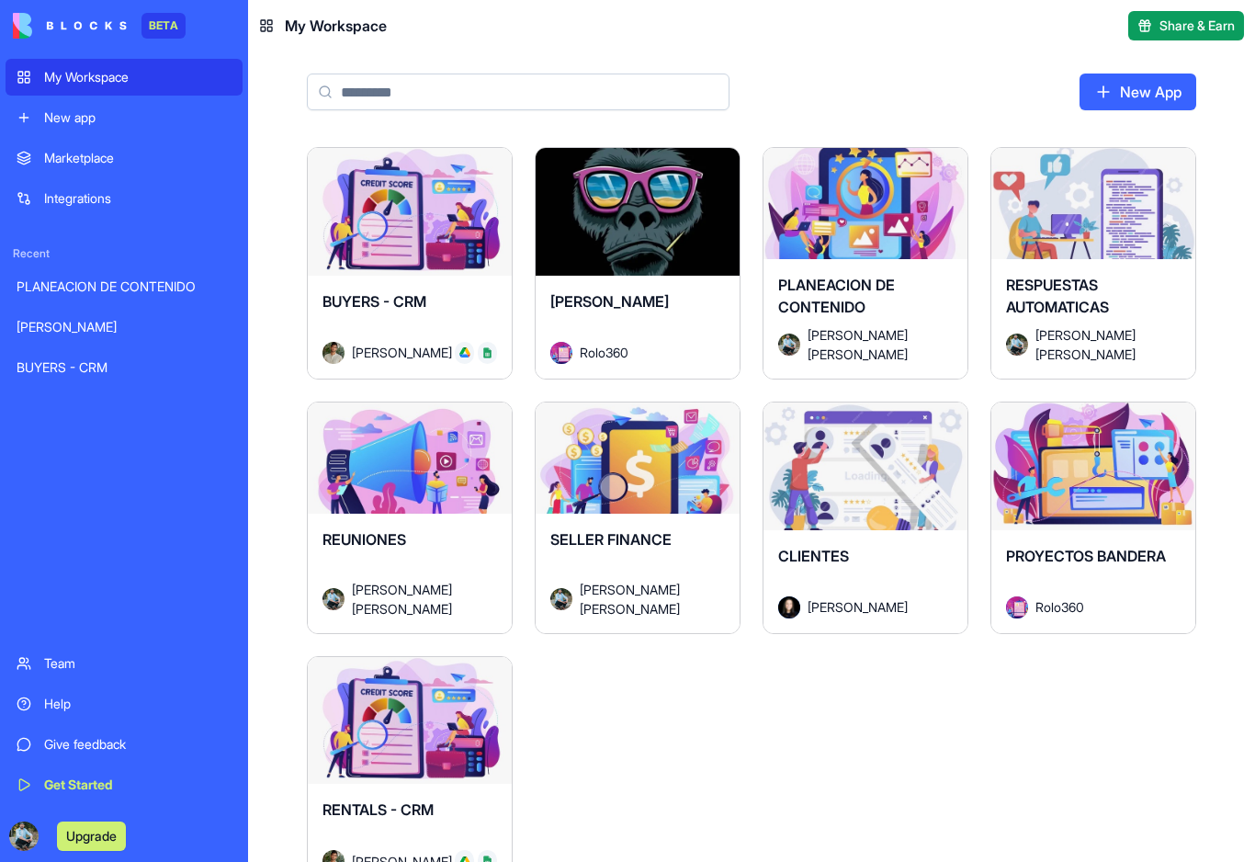
click at [69, 707] on div "Help" at bounding box center [137, 704] width 187 height 18
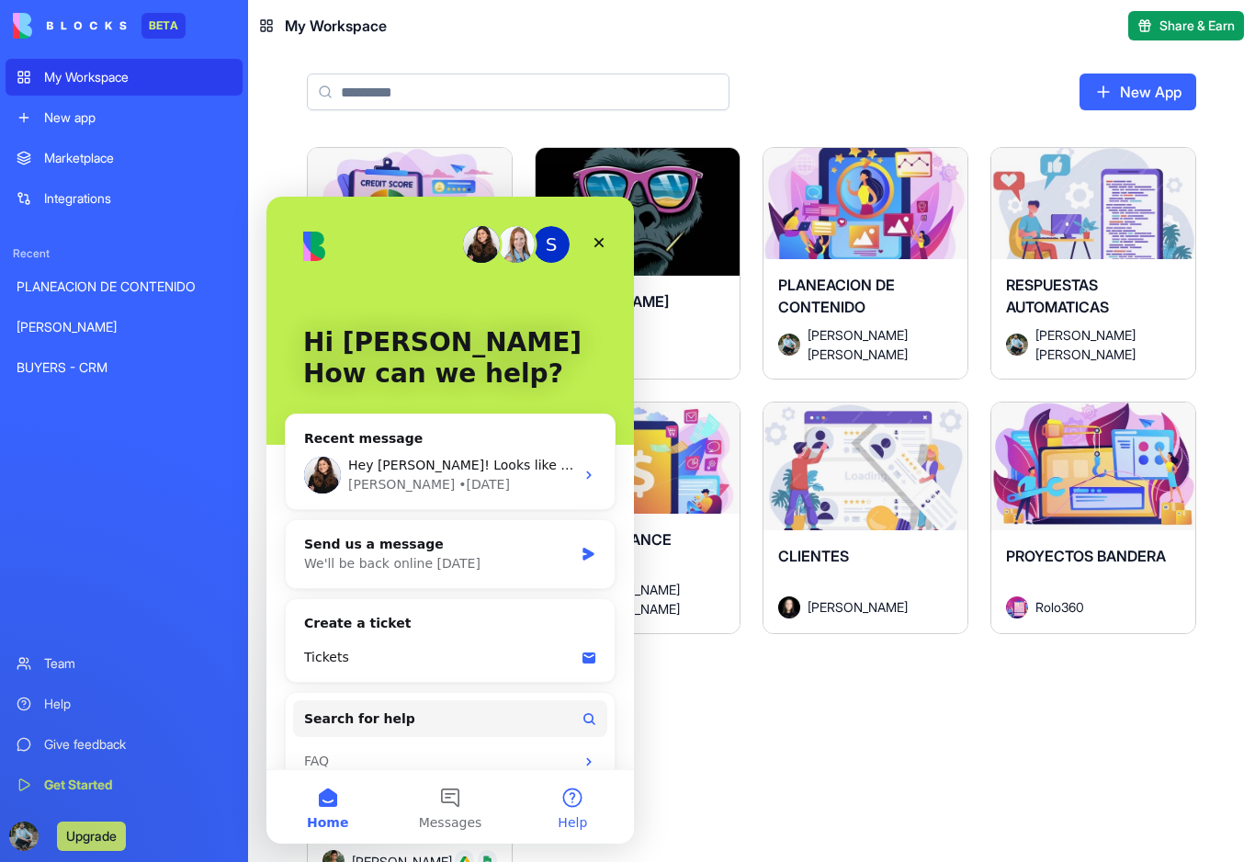
click at [579, 800] on button "Help" at bounding box center [573, 807] width 122 height 74
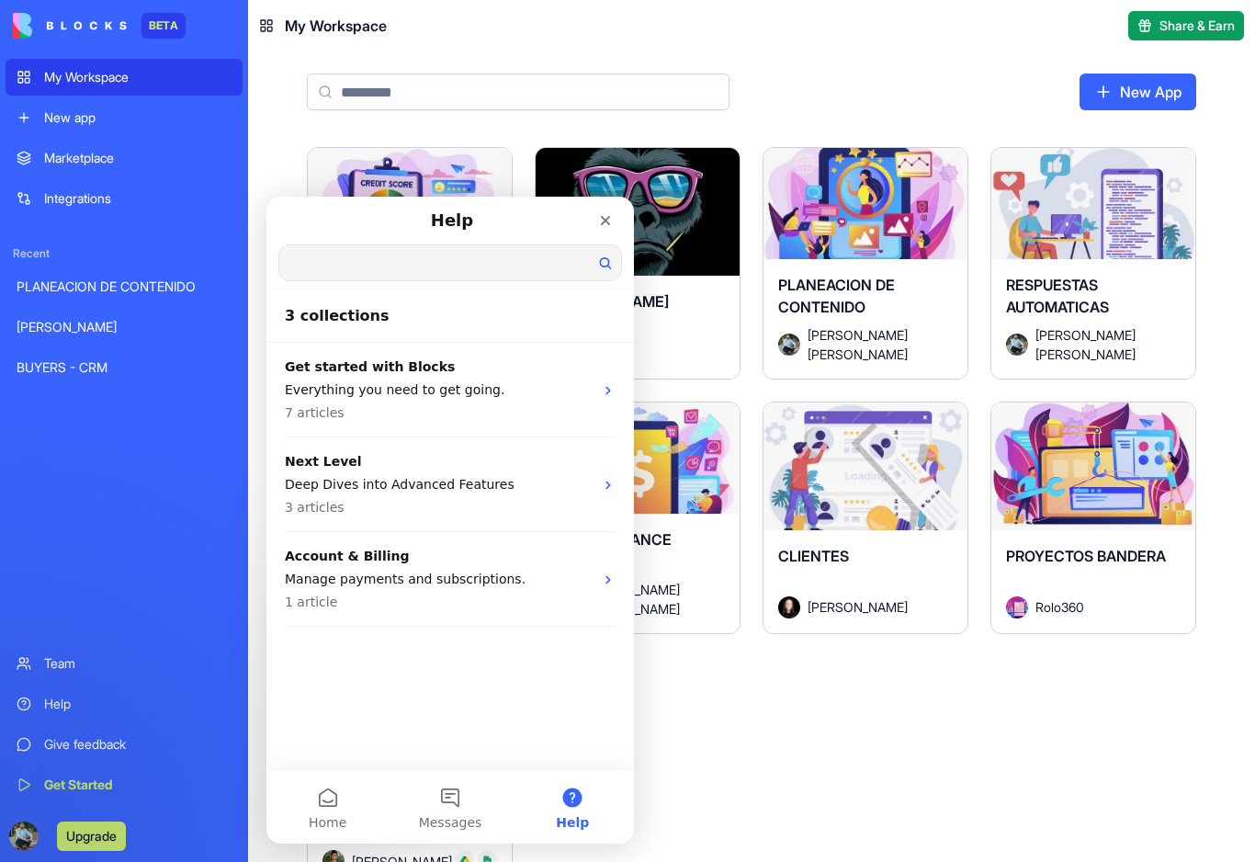
click at [401, 263] on input "Search for help" at bounding box center [450, 262] width 342 height 35
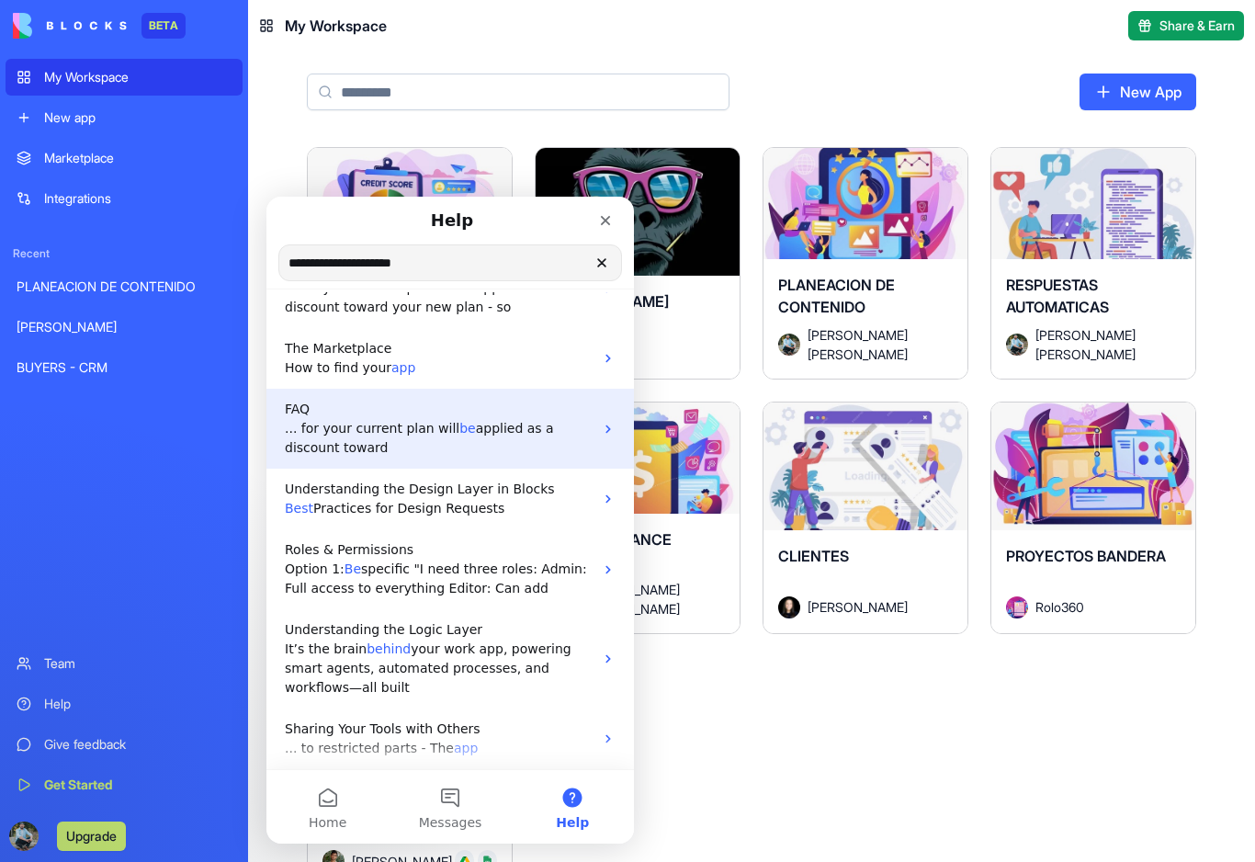
scroll to position [135, 0]
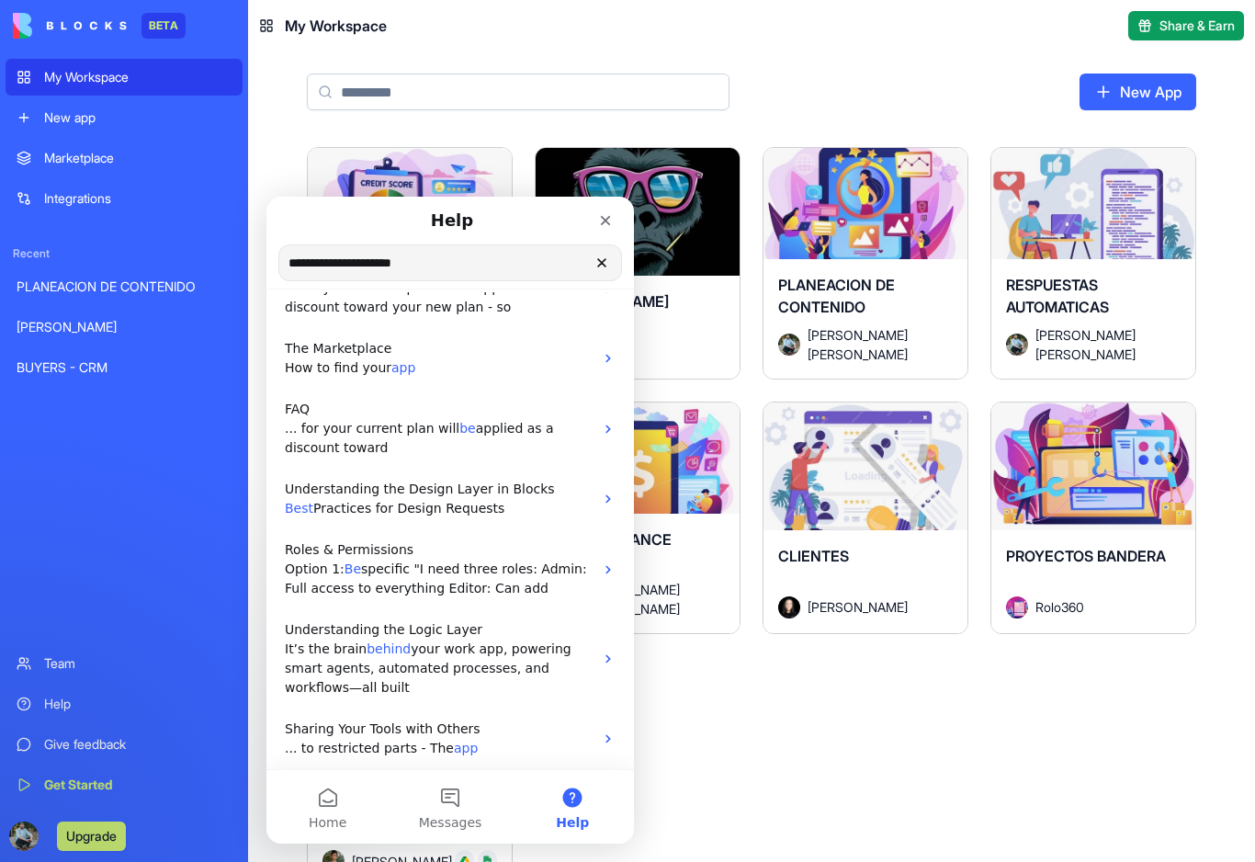
type input "**********"
click at [756, 716] on div "Launch BUYERS - CRM Don Neumark Launch JOSE PRIVADO Rolo360 Launch PLANEACION D…" at bounding box center [752, 663] width 890 height 1033
click at [606, 222] on icon "Close" at bounding box center [605, 220] width 15 height 15
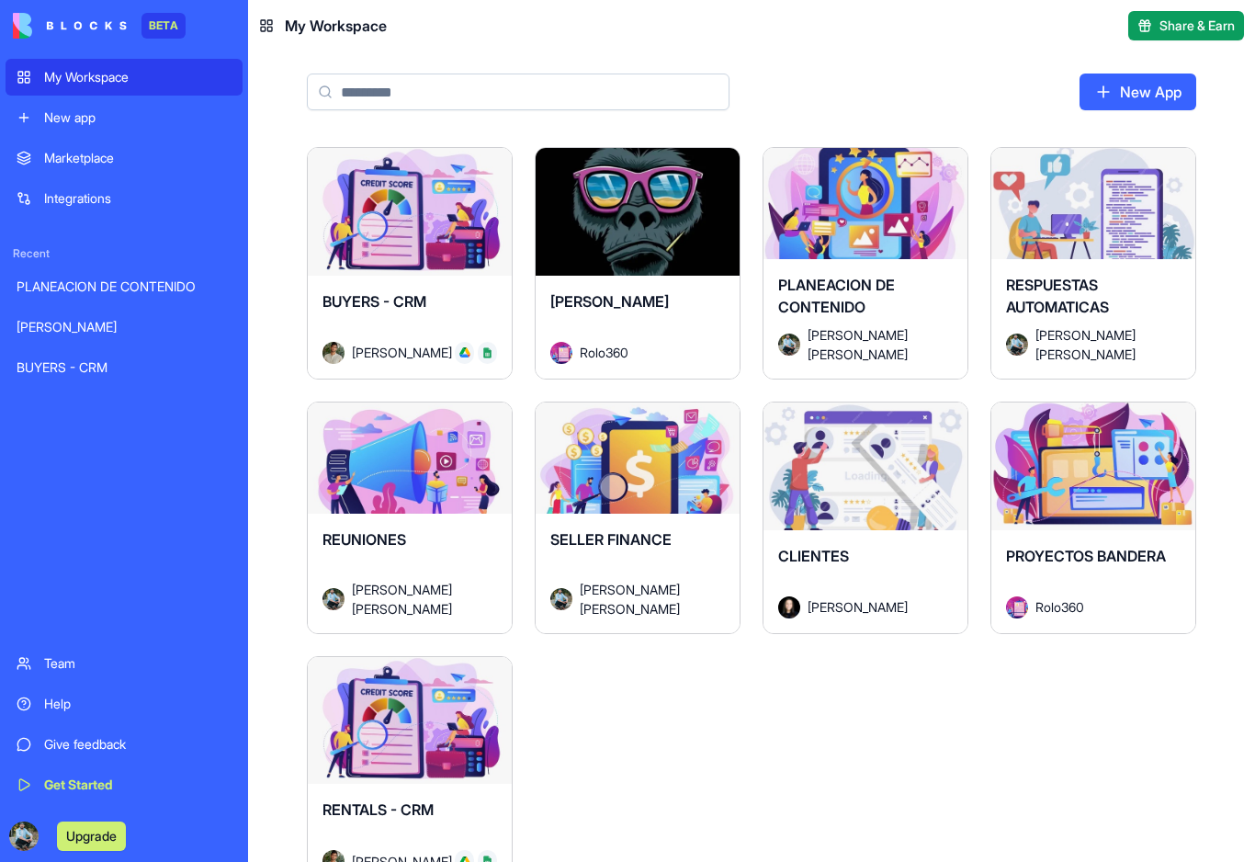
scroll to position [0, 0]
click at [835, 510] on div "Launch" at bounding box center [866, 467] width 204 height 128
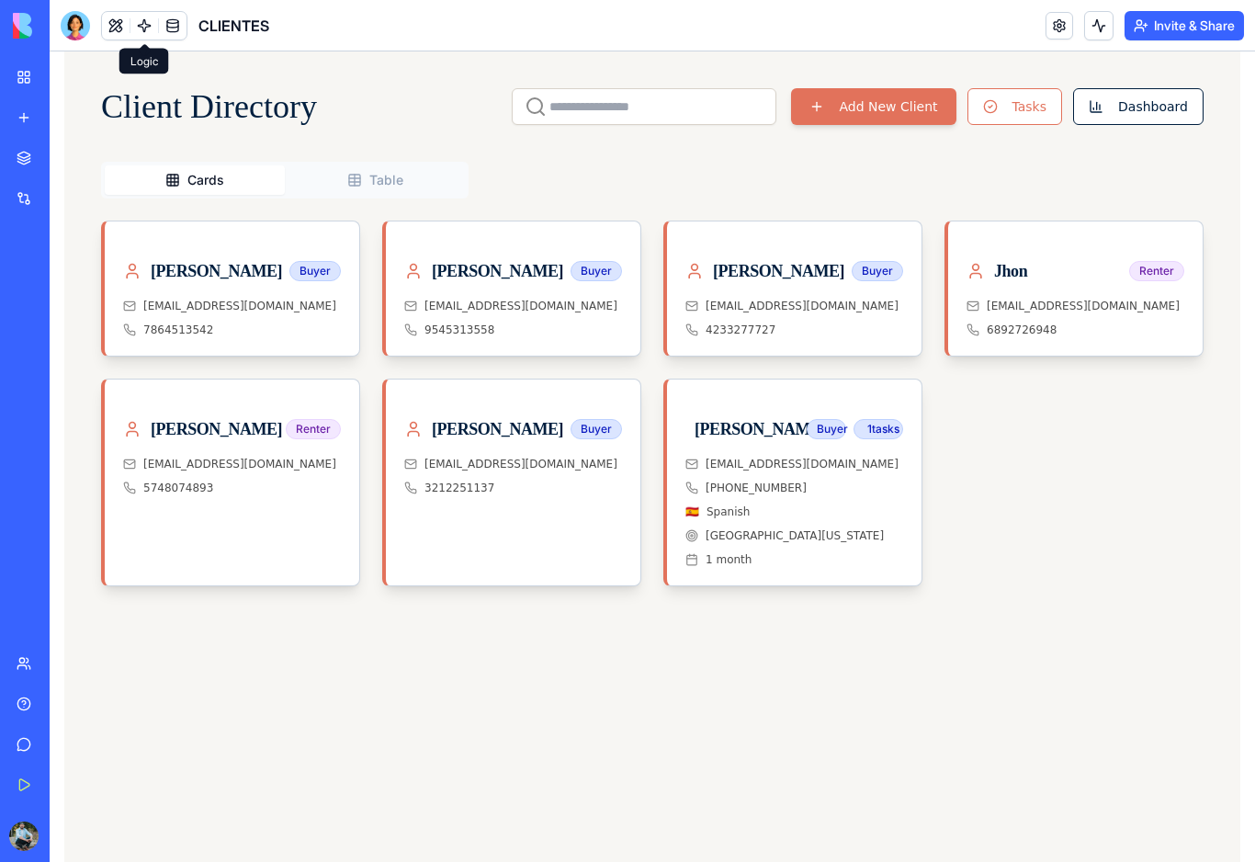
click at [147, 29] on link at bounding box center [144, 26] width 28 height 28
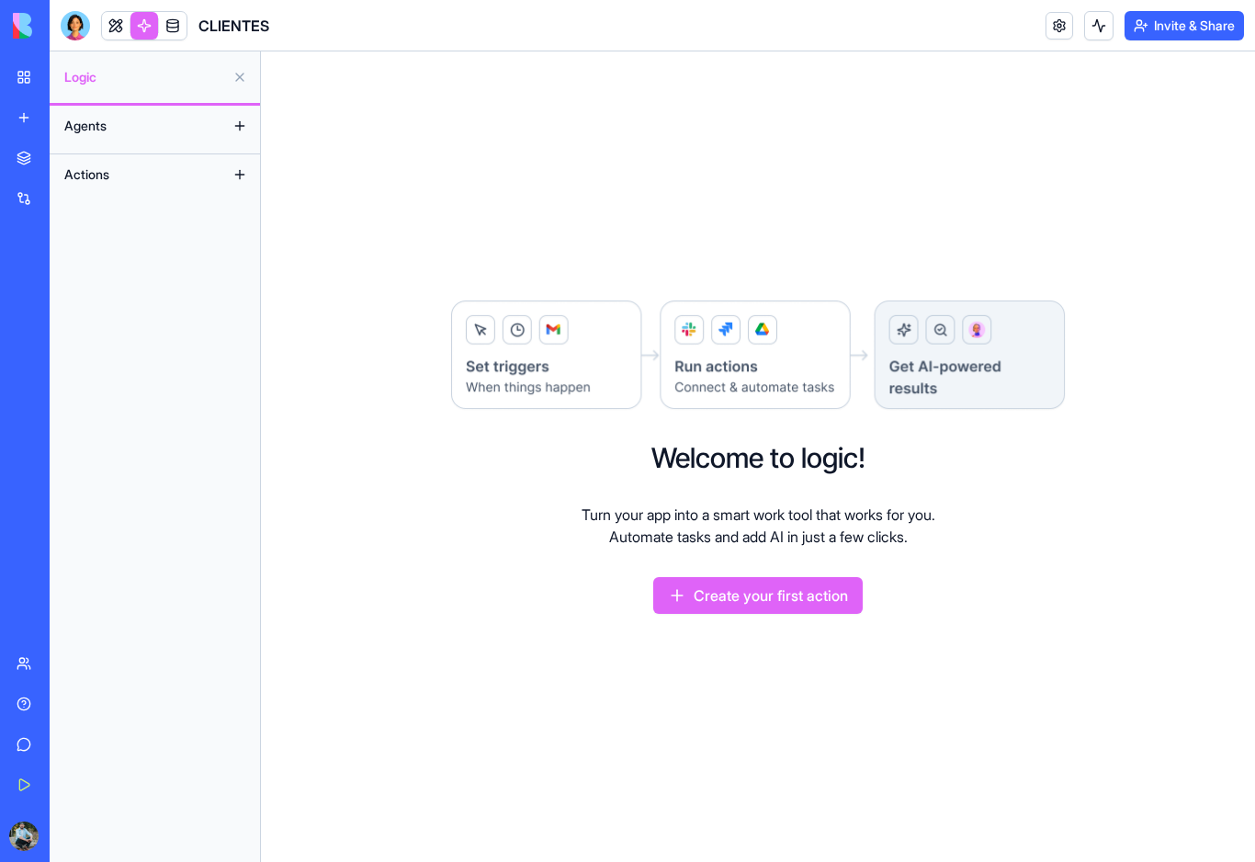
click at [127, 127] on button "Agents" at bounding box center [140, 125] width 170 height 29
click at [104, 178] on span "Actions" at bounding box center [86, 174] width 45 height 18
click at [117, 79] on span "Logic" at bounding box center [144, 77] width 161 height 18
click at [796, 602] on button "Create your first action" at bounding box center [758, 595] width 210 height 37
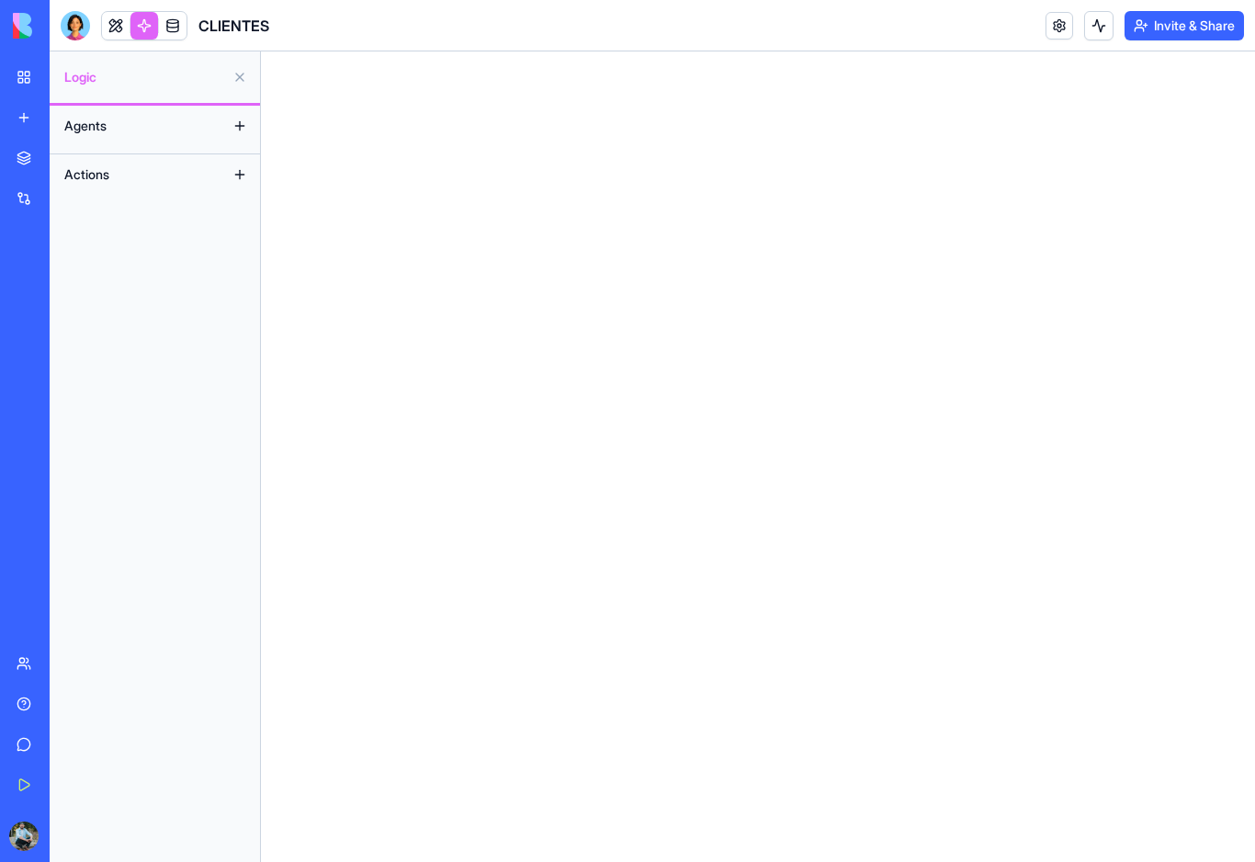
click at [1196, 28] on button "Invite & Share" at bounding box center [1184, 25] width 119 height 29
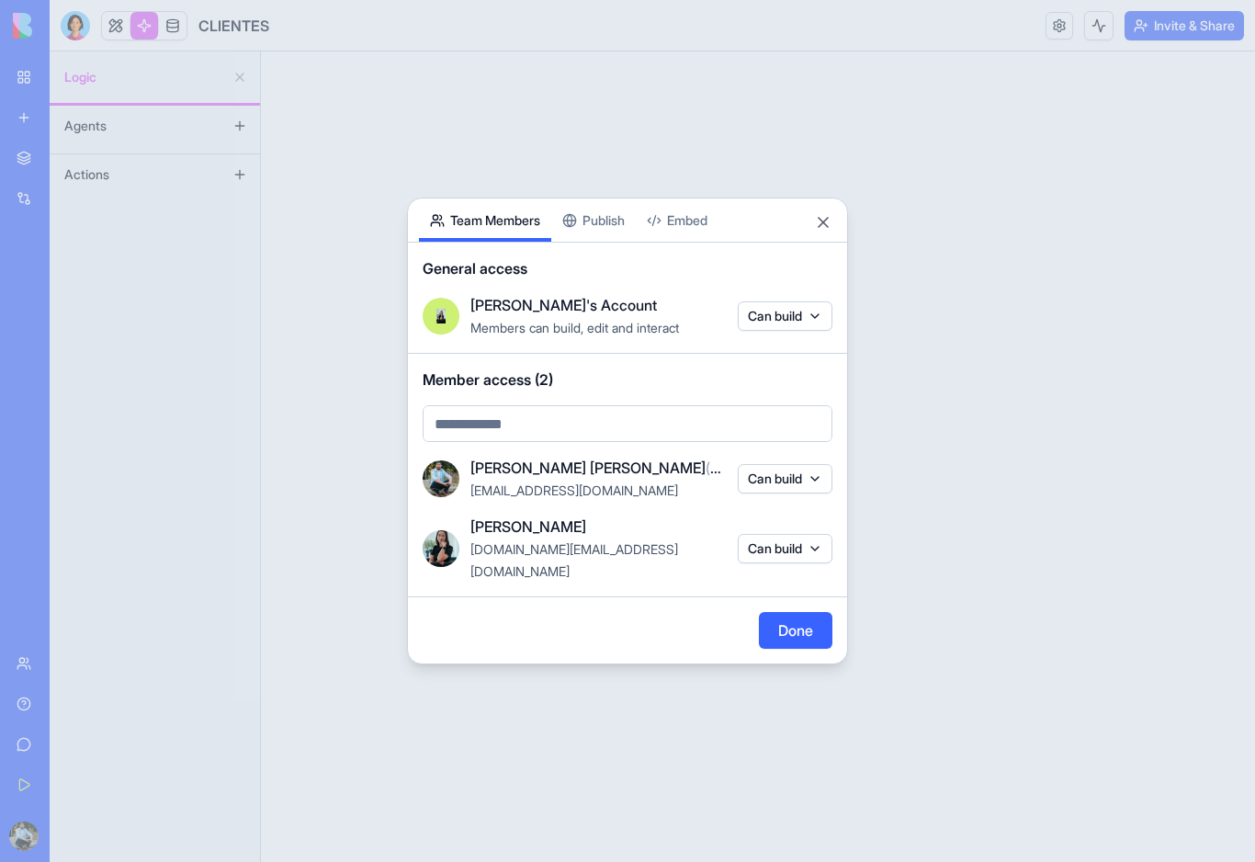
click at [830, 232] on button "Close" at bounding box center [823, 222] width 18 height 18
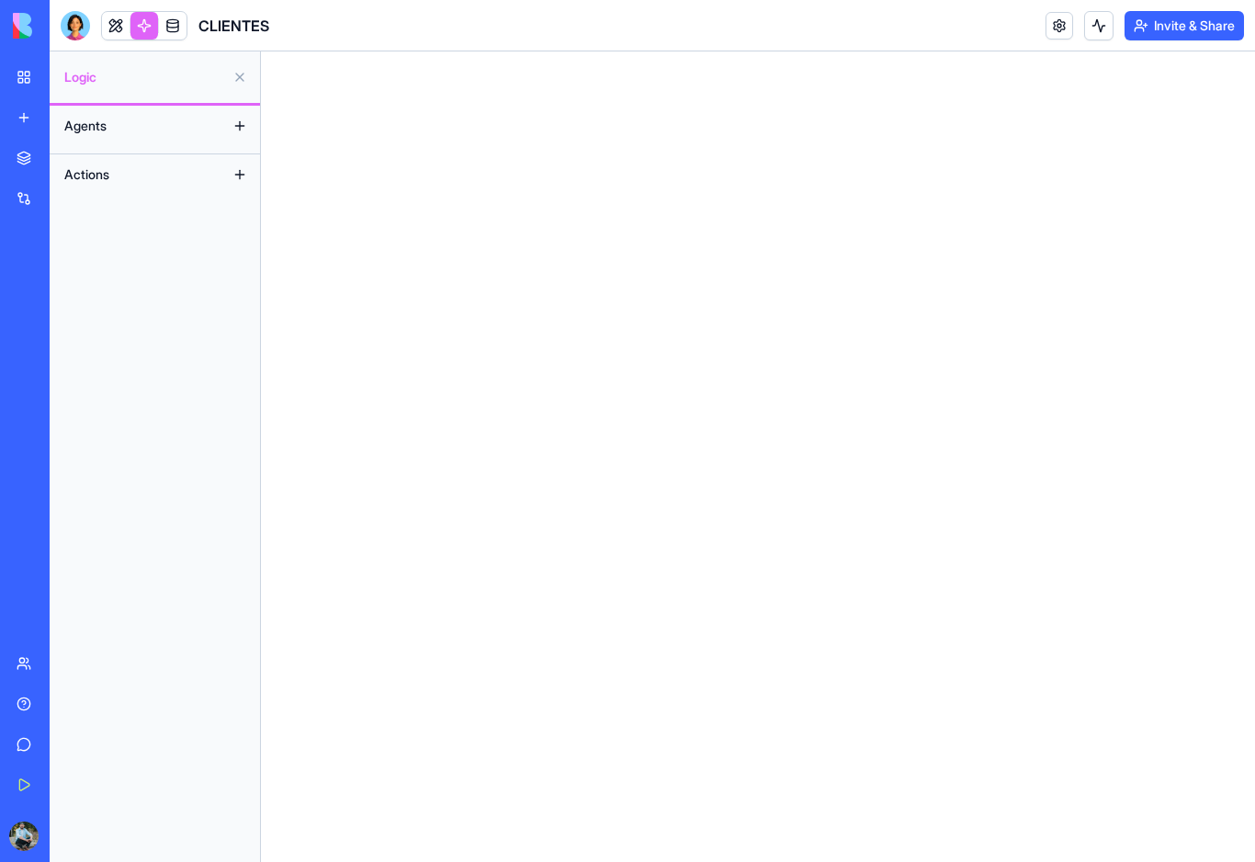
click at [24, 76] on link "My Workspace" at bounding box center [43, 77] width 74 height 37
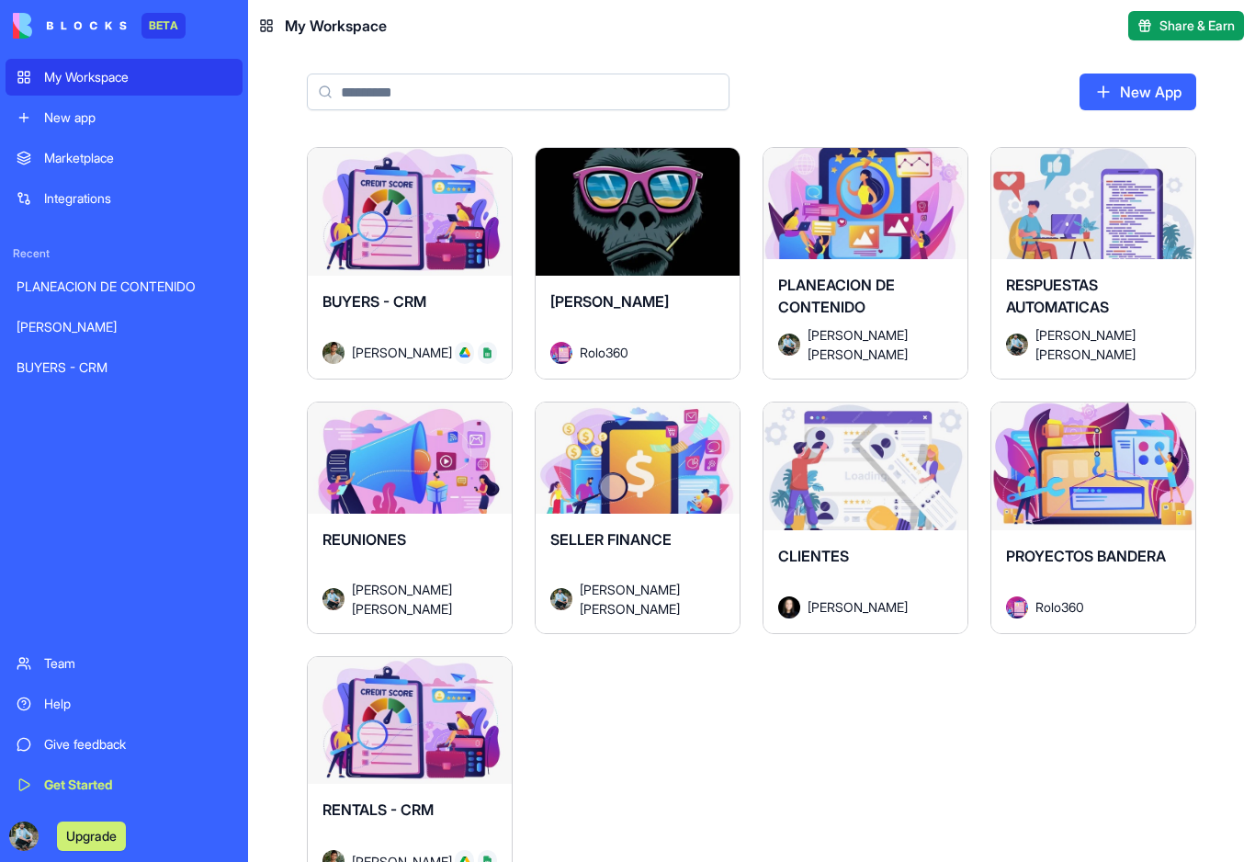
click at [403, 243] on div "Launch" at bounding box center [410, 212] width 204 height 128
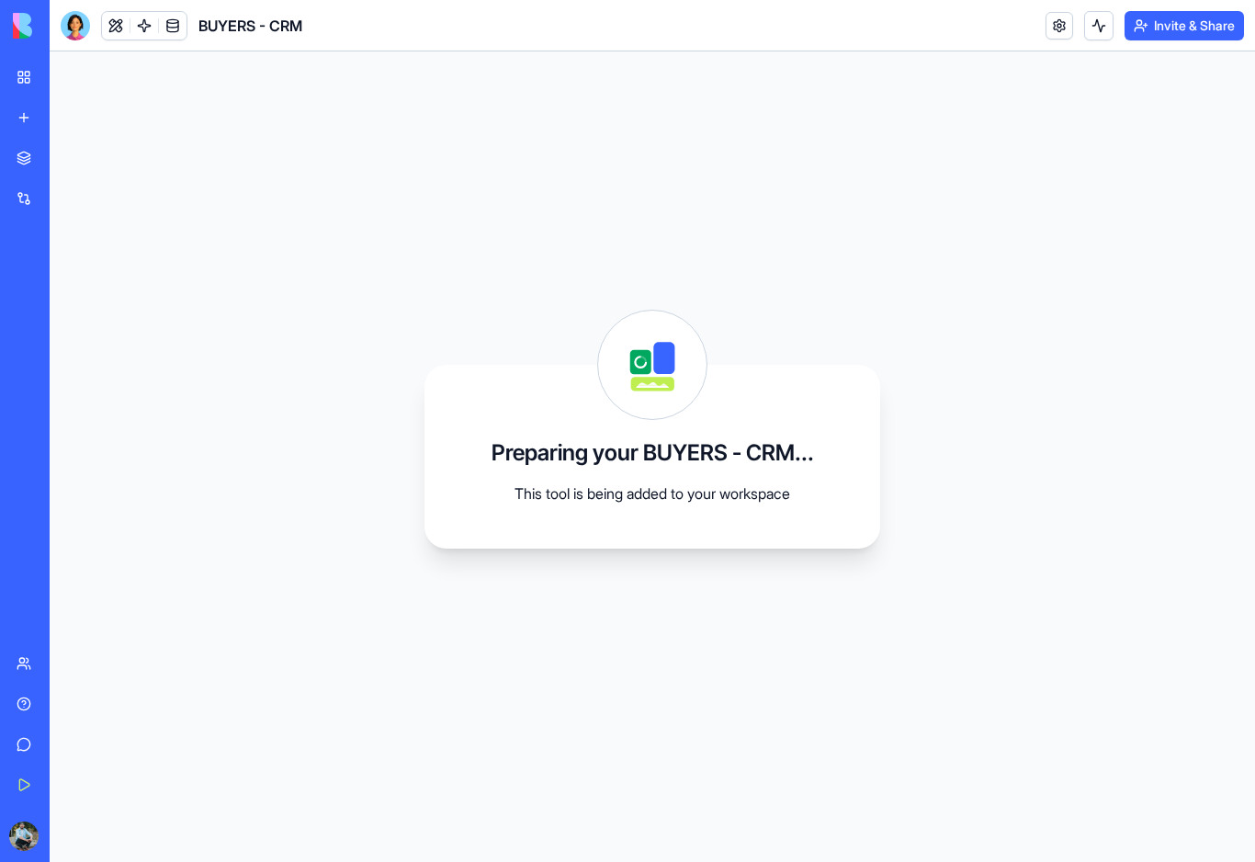
click at [25, 80] on link "My Workspace" at bounding box center [43, 77] width 74 height 37
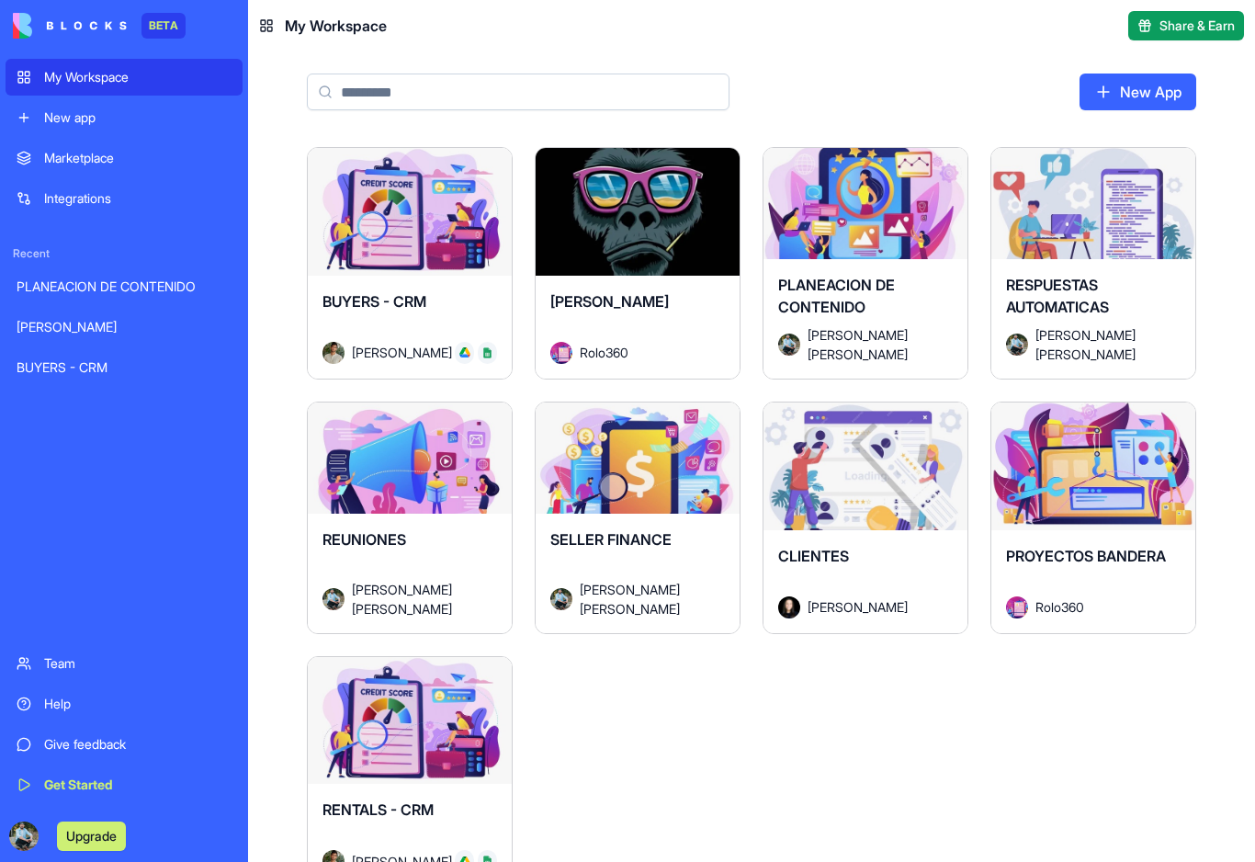
click at [424, 534] on div "REUNIONES" at bounding box center [410, 553] width 175 height 51
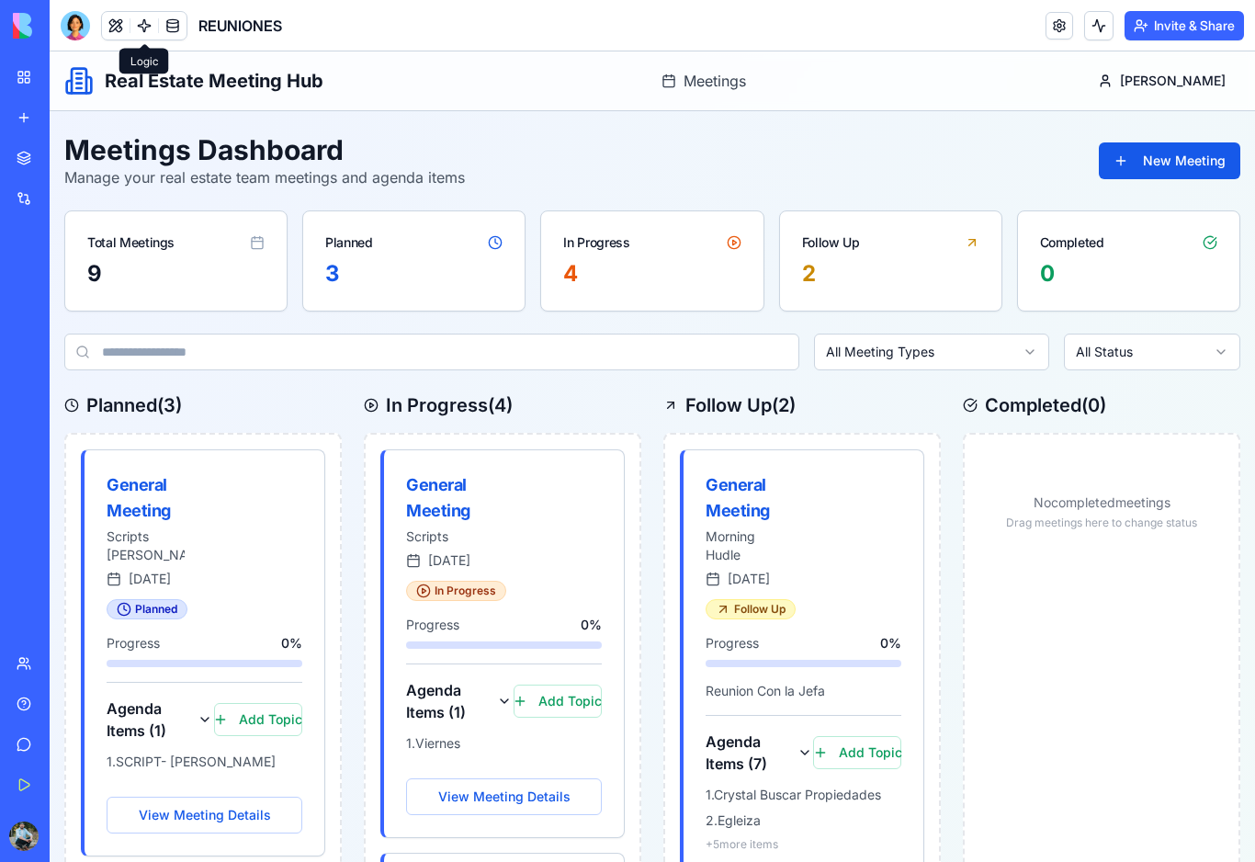
click at [149, 25] on link at bounding box center [144, 26] width 28 height 28
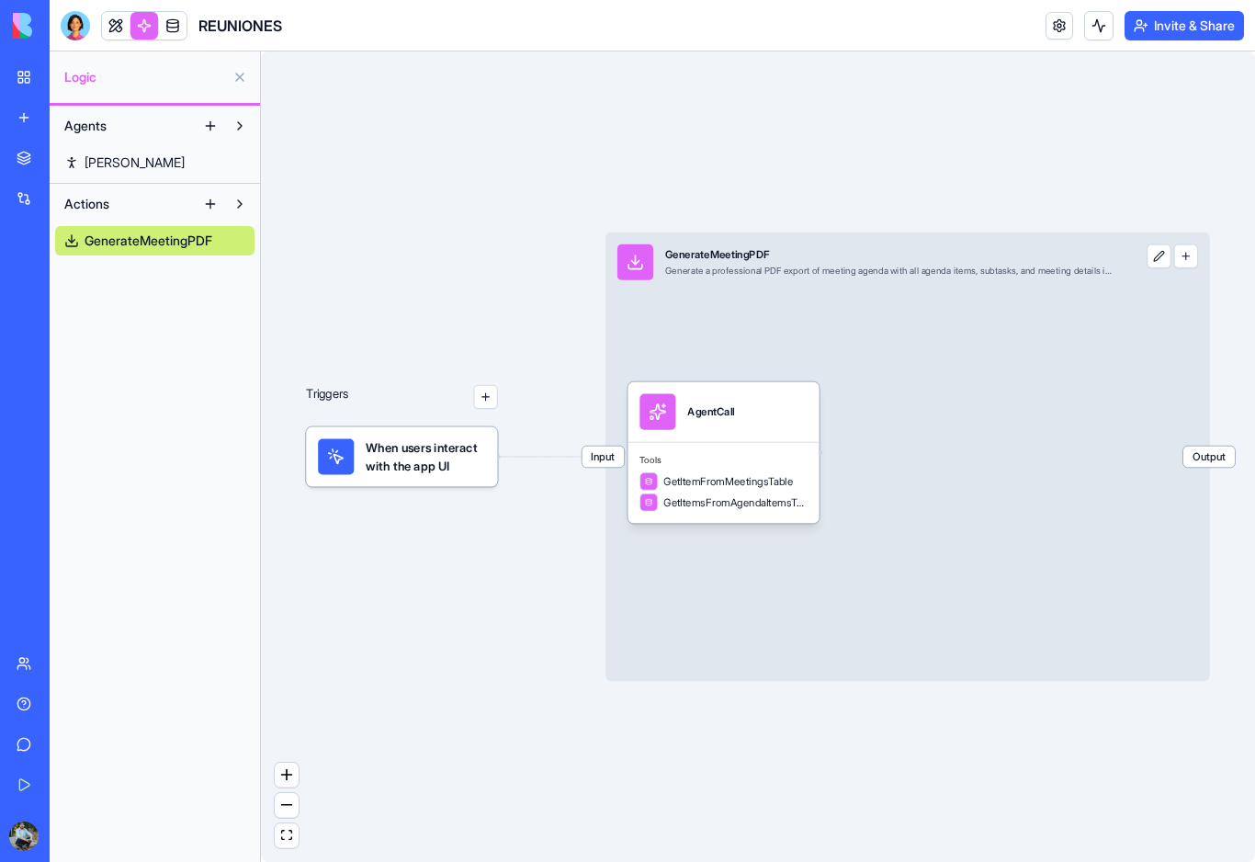
click at [444, 462] on span "When users interact with the app UI" at bounding box center [425, 456] width 119 height 36
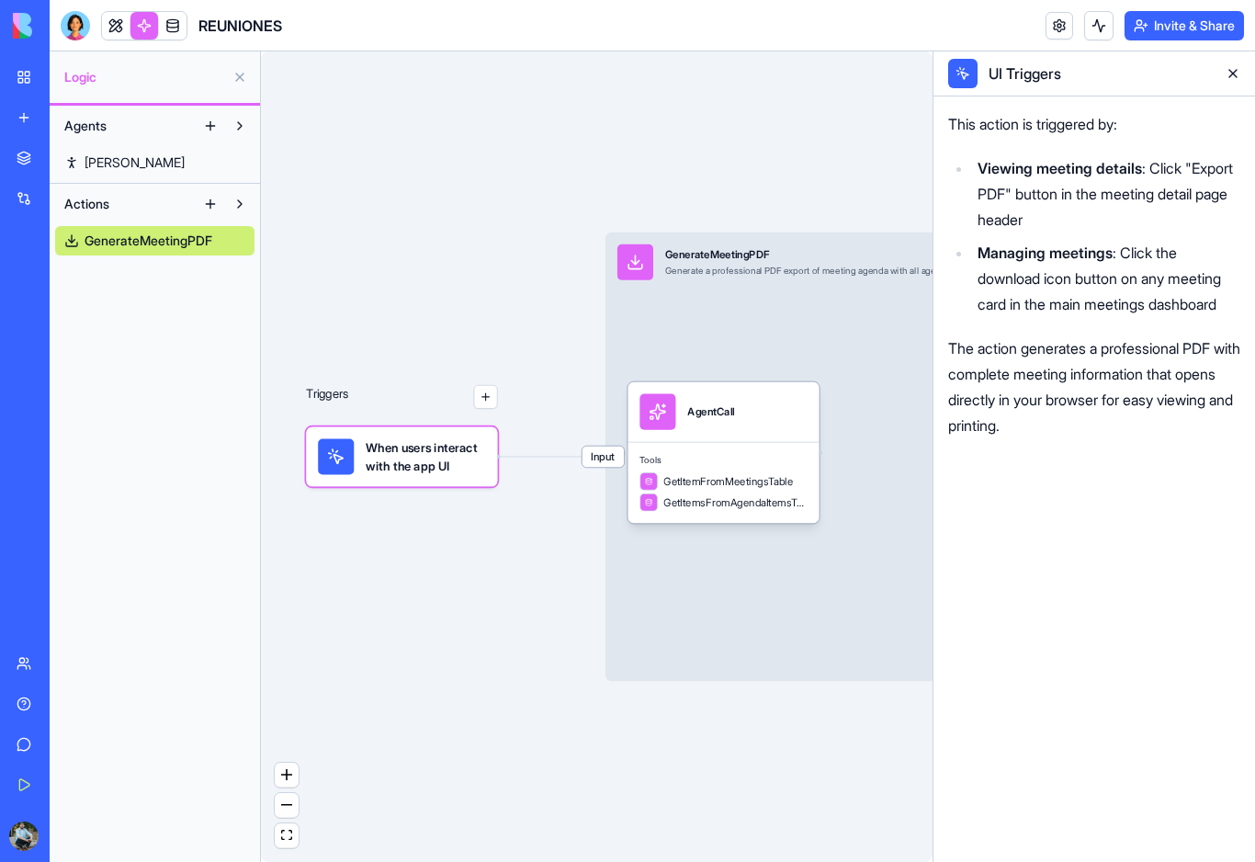
click at [493, 395] on button "button" at bounding box center [486, 397] width 24 height 24
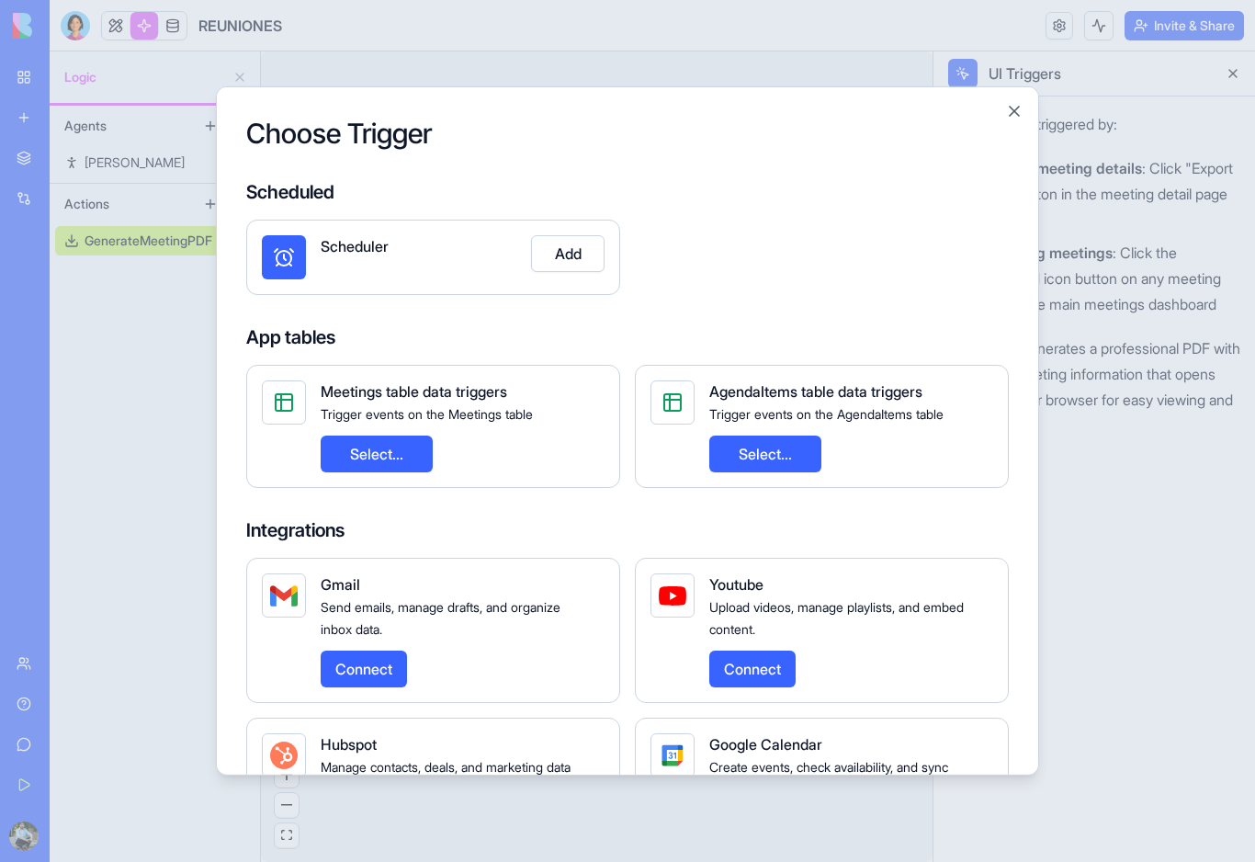
click at [1014, 105] on button "Close" at bounding box center [1014, 111] width 18 height 18
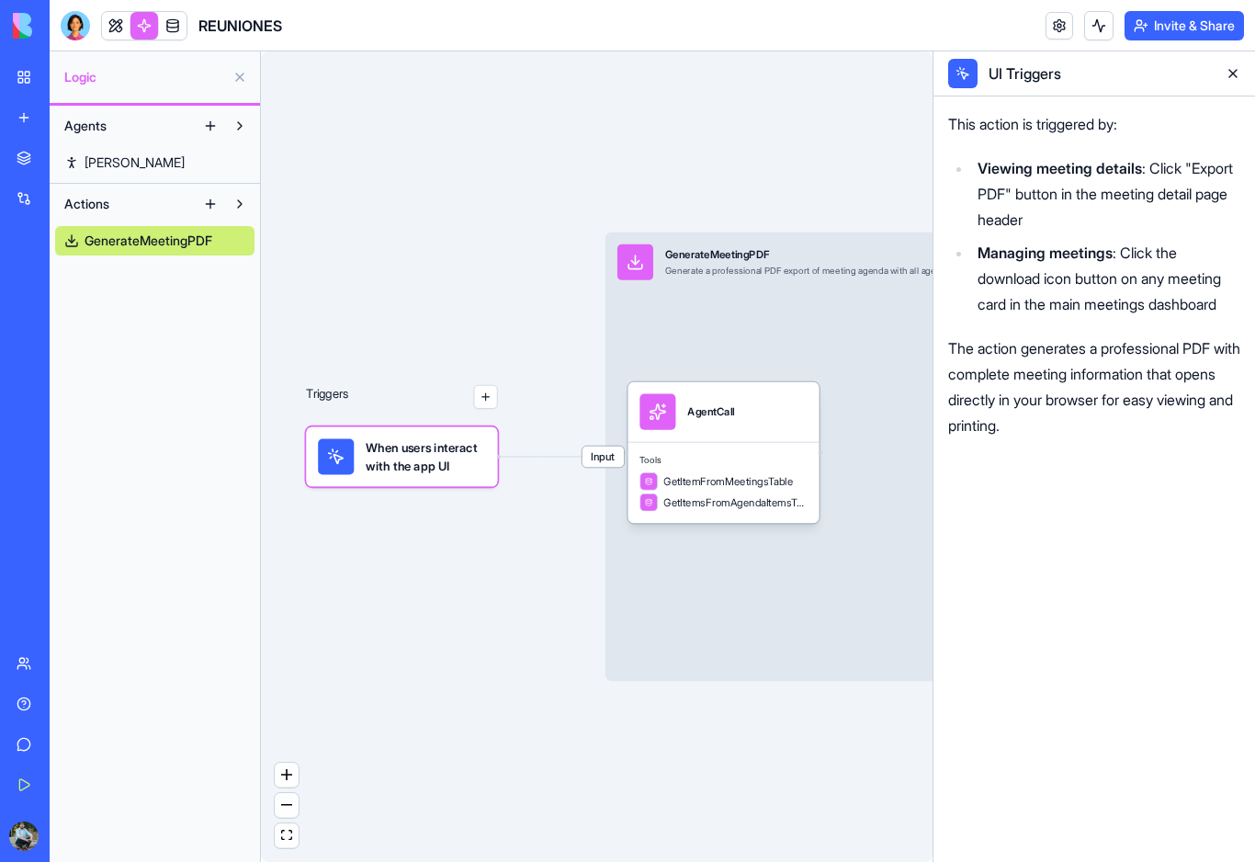
click at [848, 358] on div "Input GenerateMeetingPDF Generate a professional PDF export of meeting agenda w…" at bounding box center [908, 456] width 605 height 449
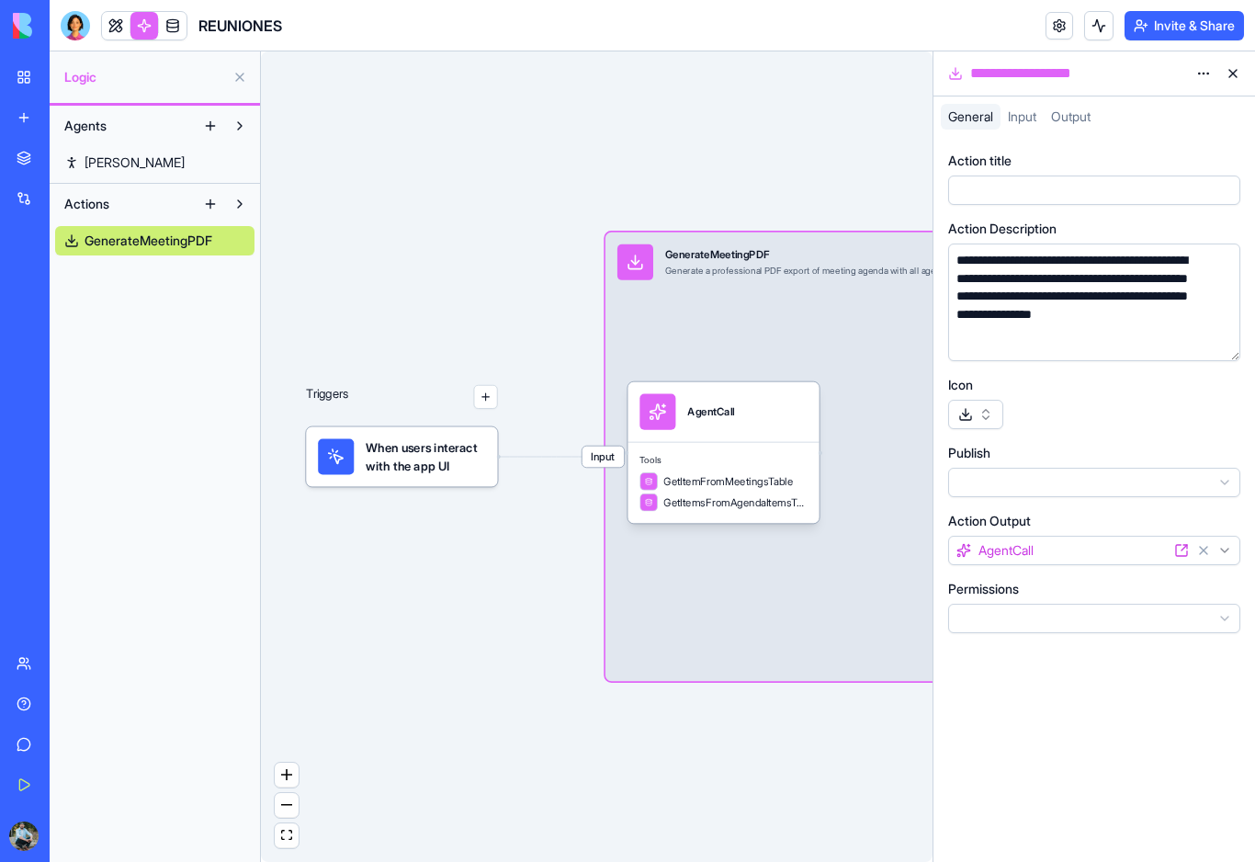
click at [1030, 120] on span "Input" at bounding box center [1022, 116] width 28 height 16
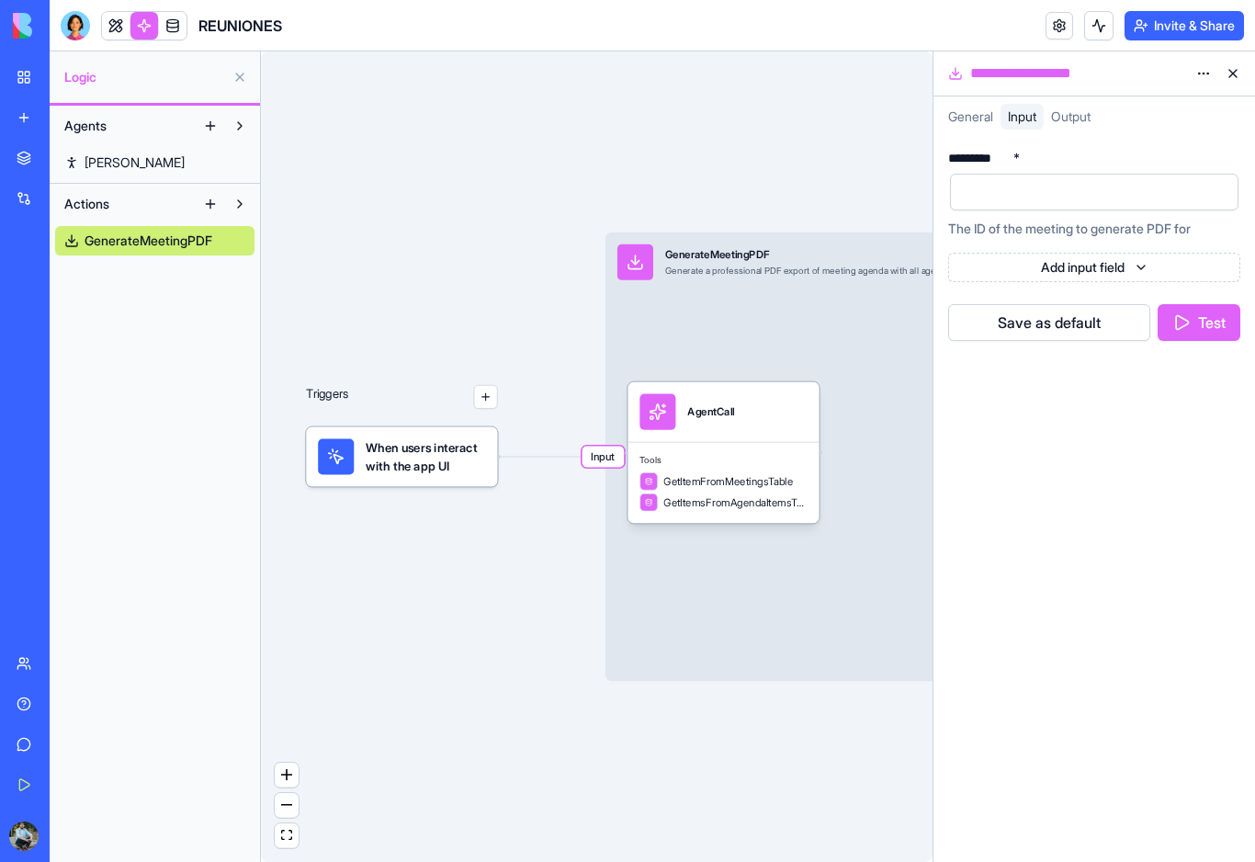
click at [1072, 124] on span "Output" at bounding box center [1071, 116] width 40 height 16
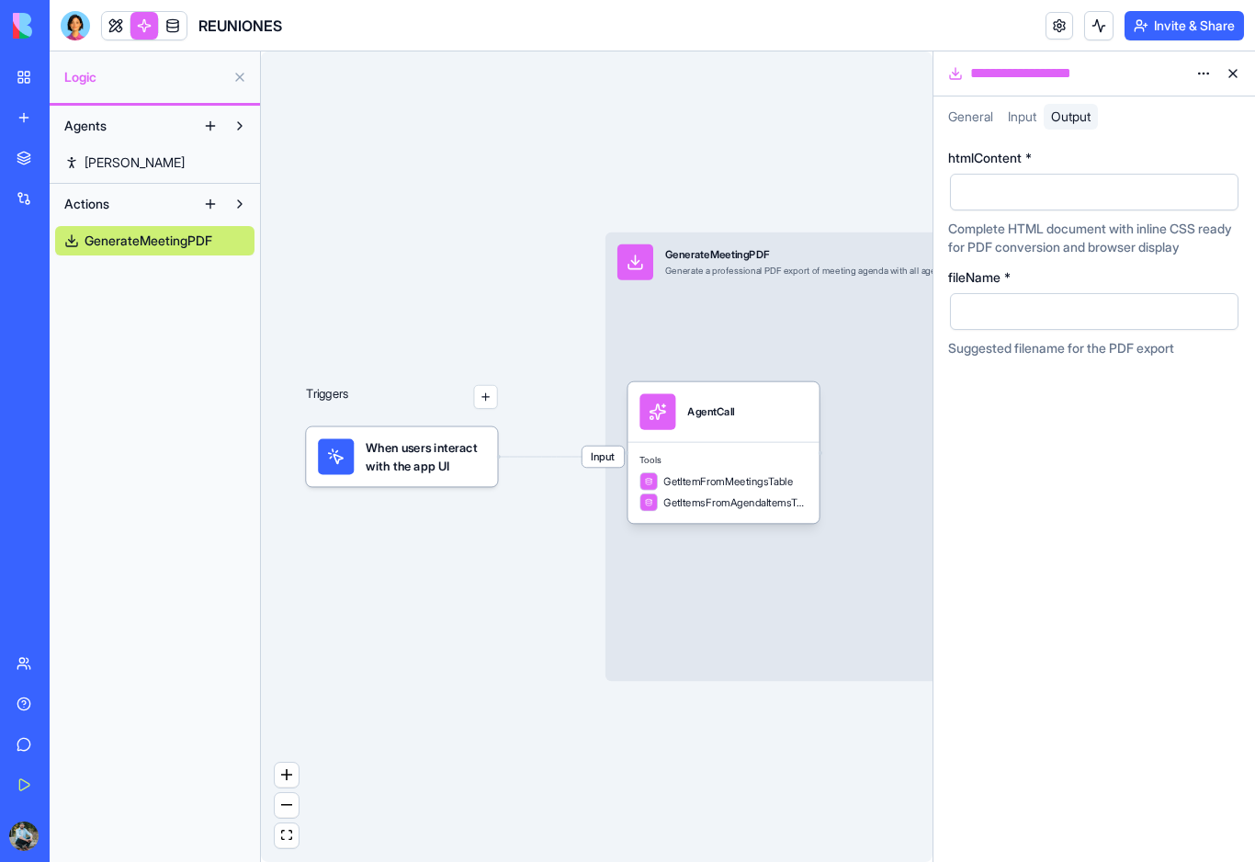
click at [1025, 123] on span "Input" at bounding box center [1022, 116] width 28 height 16
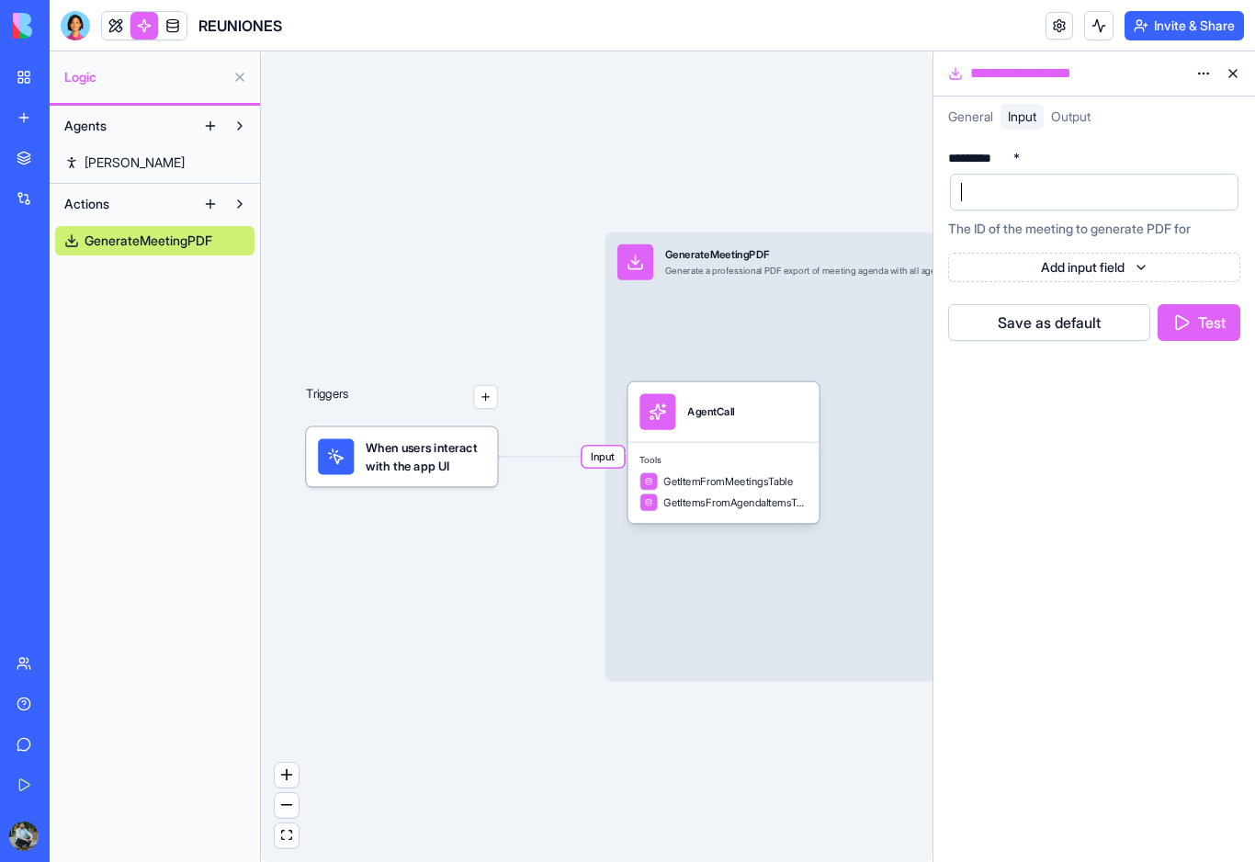
click at [1026, 202] on div at bounding box center [1079, 192] width 244 height 28
click at [1085, 272] on html "**********" at bounding box center [627, 431] width 1255 height 862
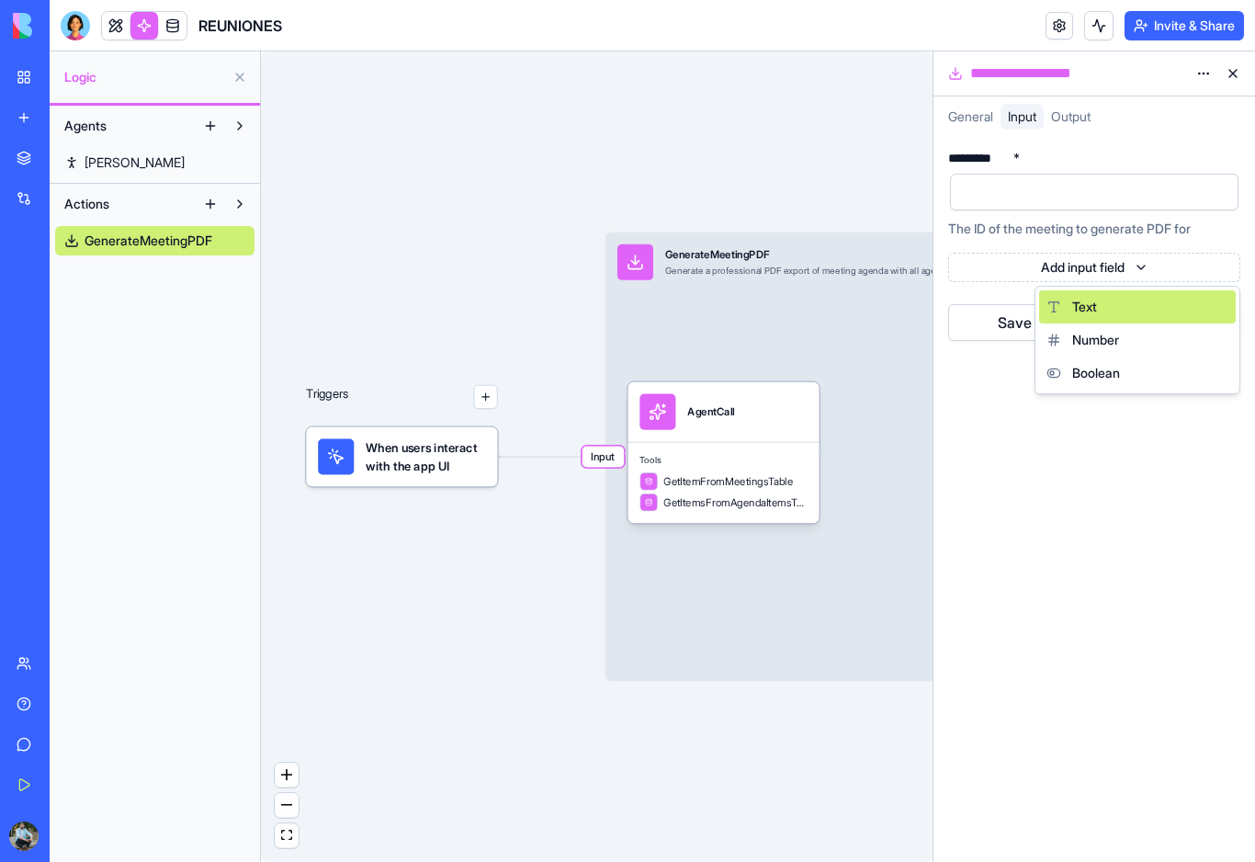
click at [1092, 309] on span "Text" at bounding box center [1084, 307] width 25 height 18
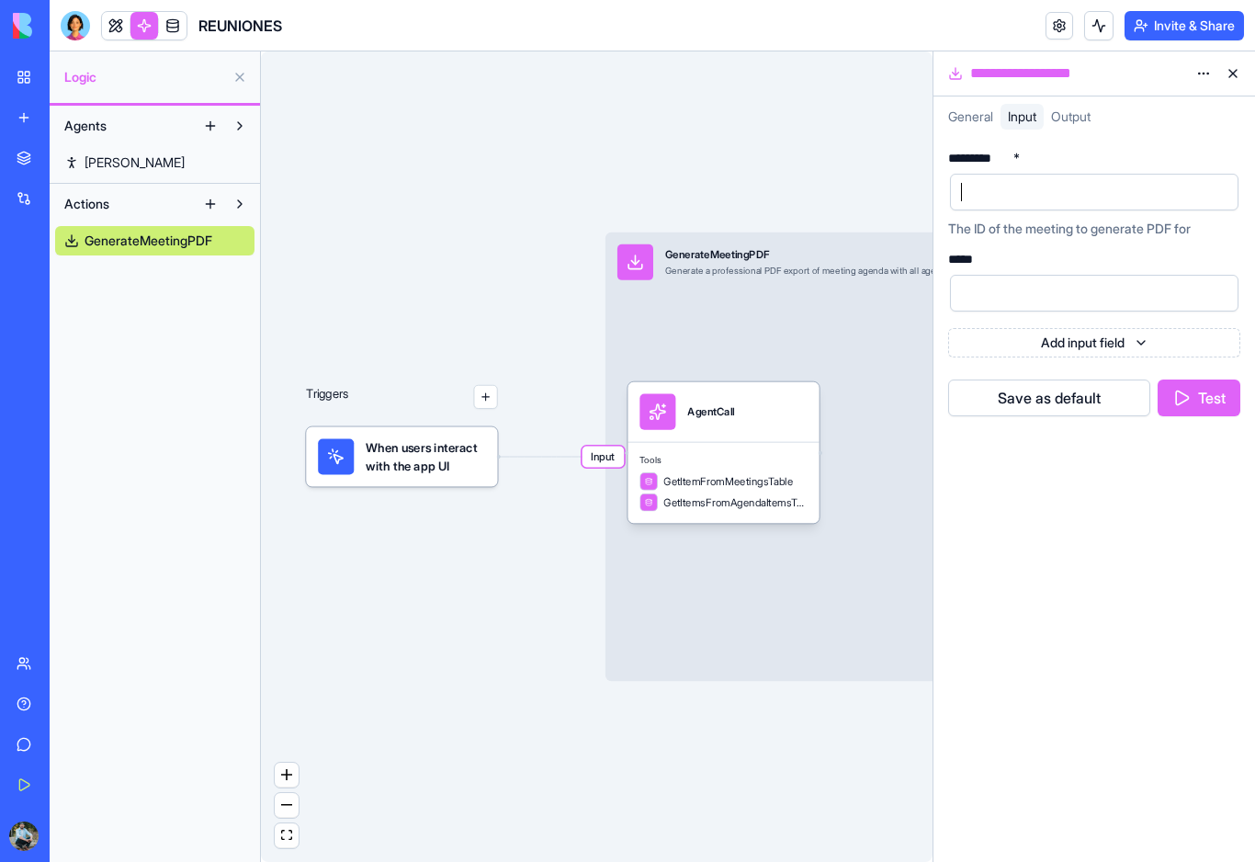
click at [1043, 191] on div at bounding box center [1079, 192] width 244 height 28
click at [1013, 281] on div at bounding box center [1079, 293] width 244 height 28
click at [985, 124] on span "General" at bounding box center [970, 116] width 45 height 16
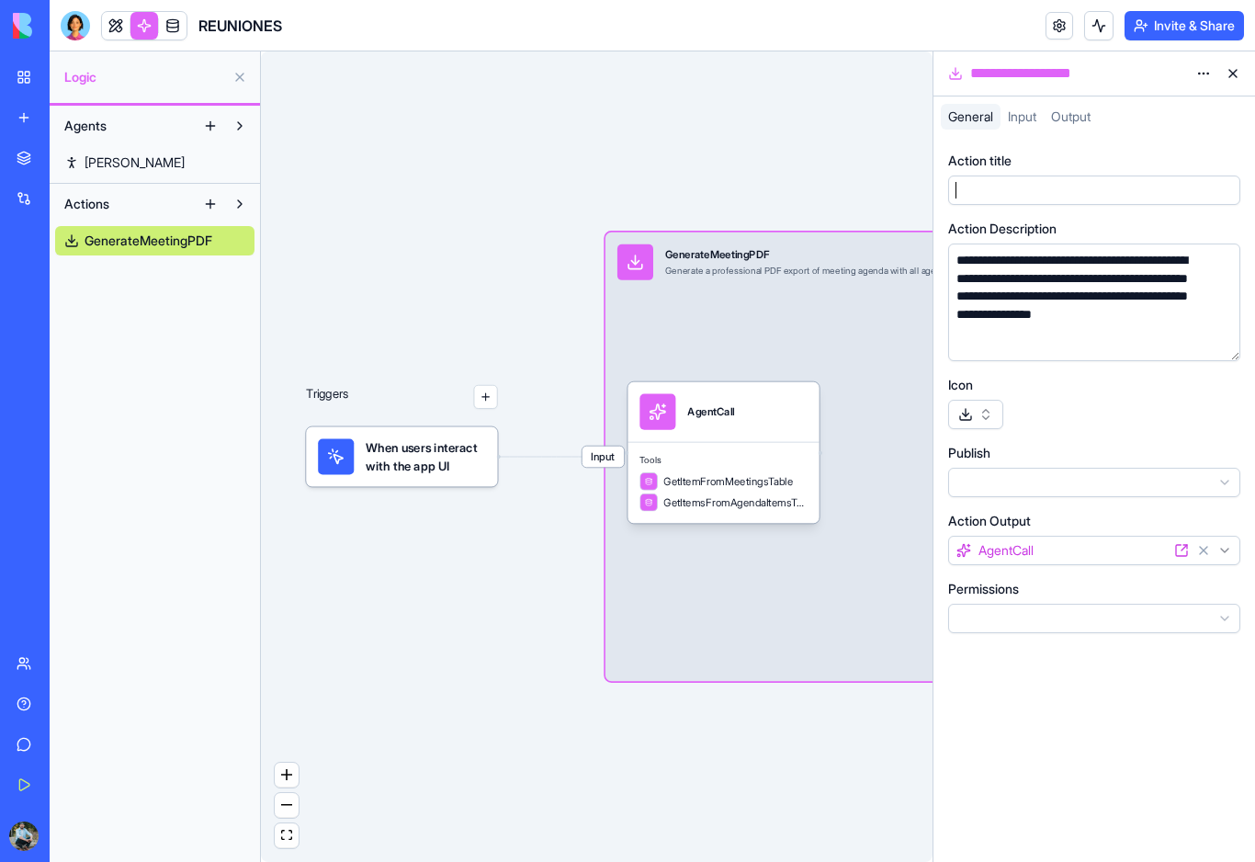
click at [1001, 192] on div at bounding box center [1077, 190] width 252 height 20
click at [1028, 488] on html "**********" at bounding box center [627, 431] width 1255 height 862
click at [1026, 550] on html "**********" at bounding box center [627, 431] width 1255 height 862
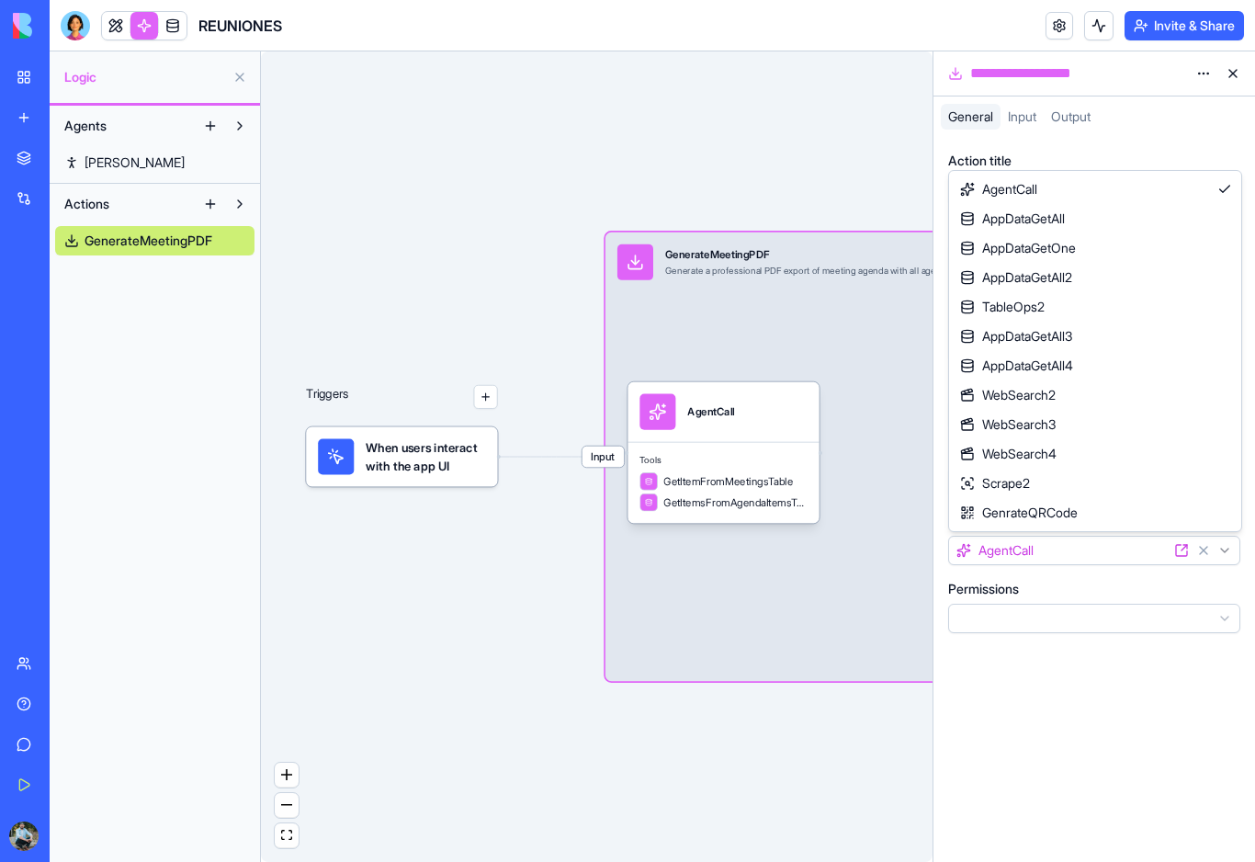
click at [1050, 135] on html "**********" at bounding box center [627, 431] width 1255 height 862
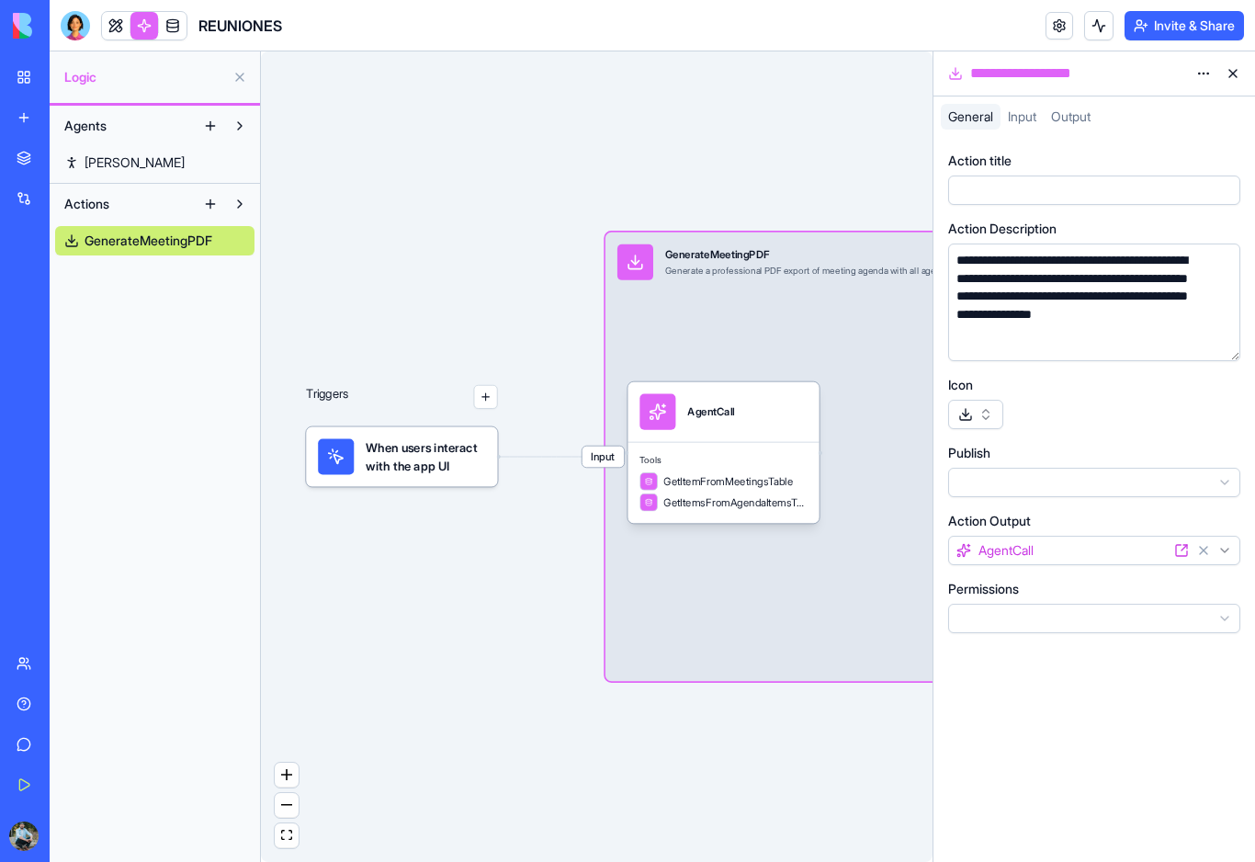
click at [1231, 72] on button at bounding box center [1233, 73] width 29 height 29
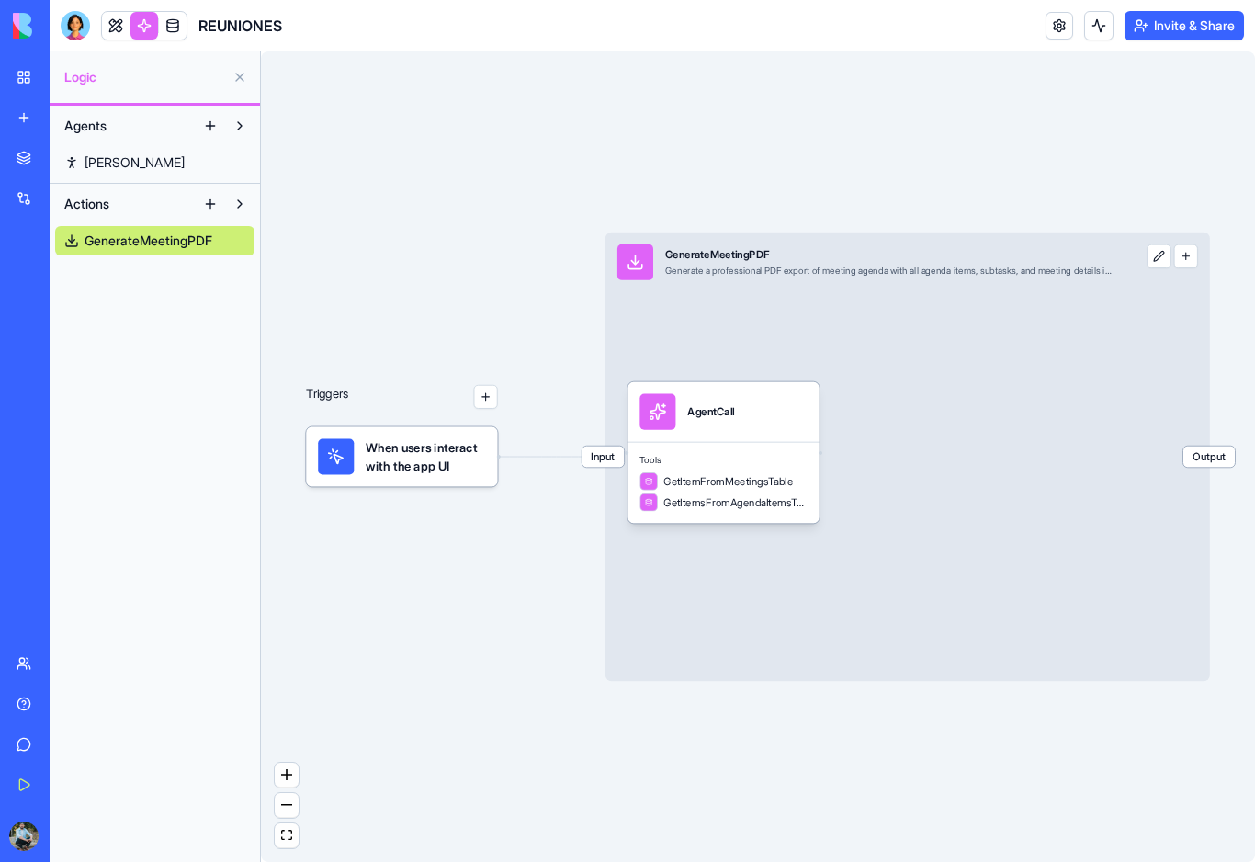
click at [33, 76] on link "My Workspace" at bounding box center [43, 77] width 74 height 37
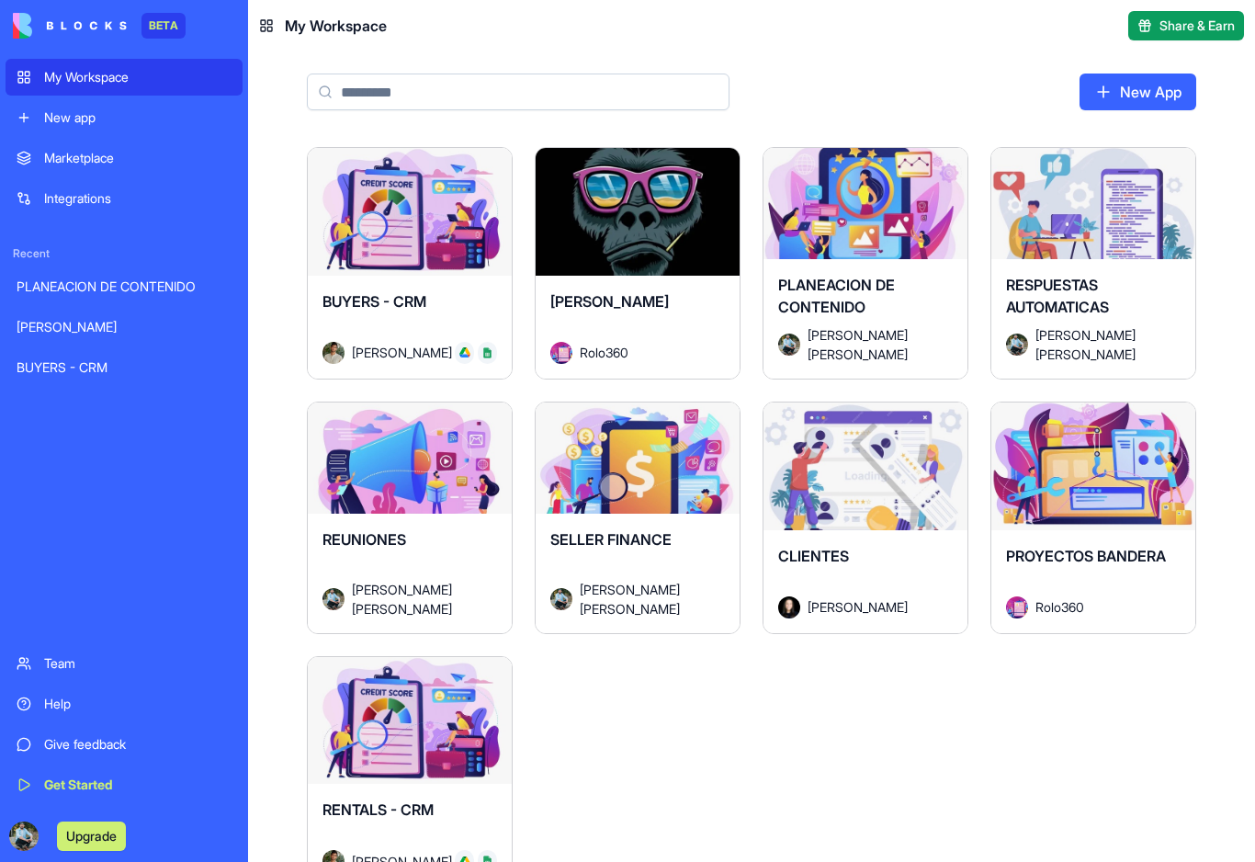
click at [678, 300] on div "[PERSON_NAME]" at bounding box center [637, 315] width 175 height 51
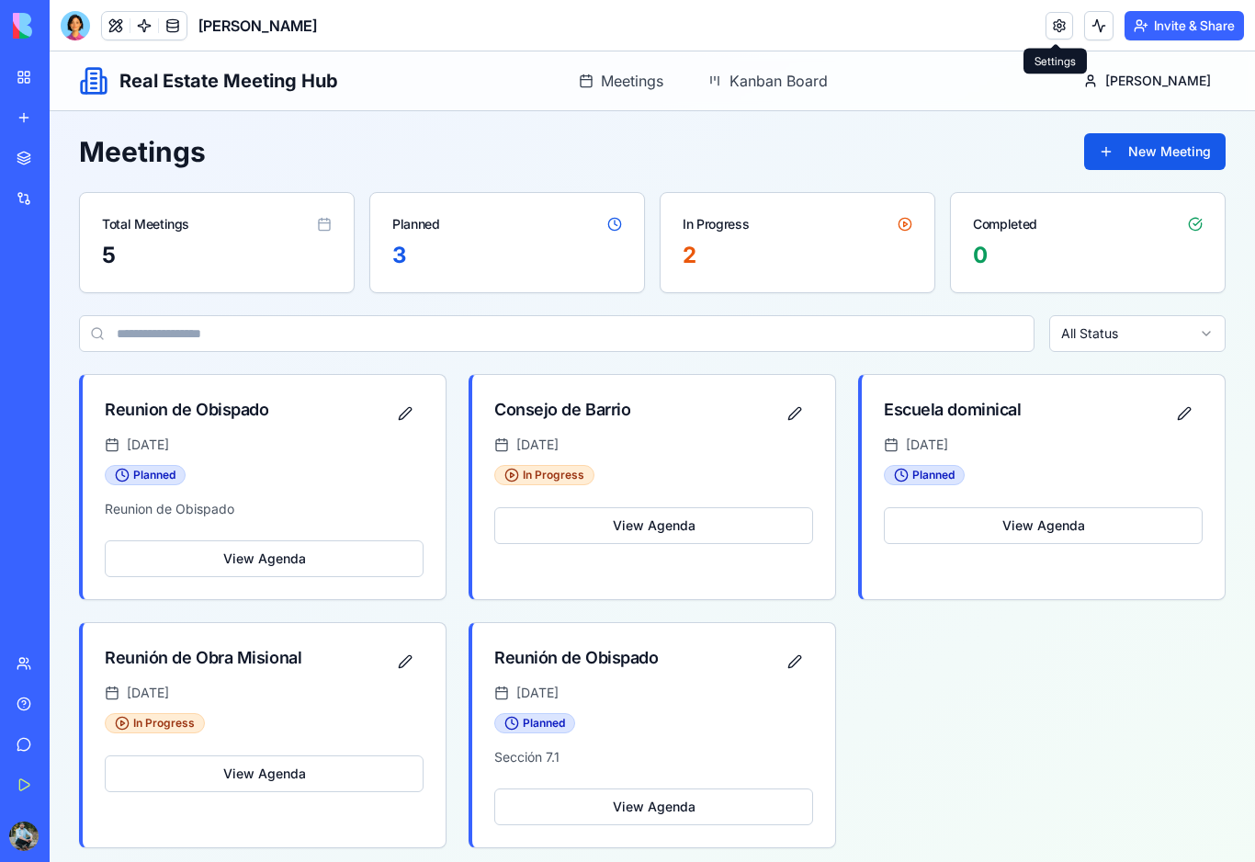
click at [1054, 34] on link at bounding box center [1060, 26] width 28 height 28
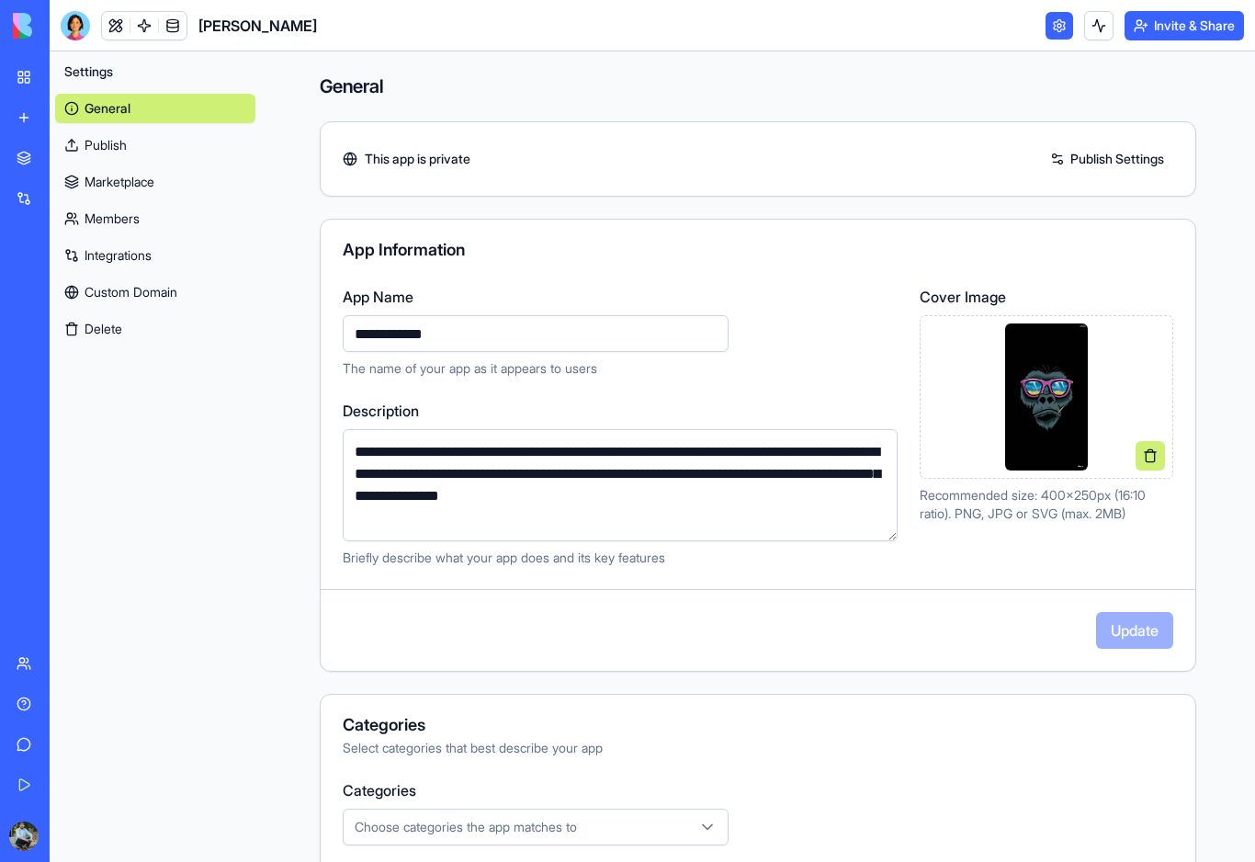
click at [587, 323] on input "**********" at bounding box center [536, 333] width 386 height 37
click at [569, 335] on input "**********" at bounding box center [536, 333] width 386 height 37
type input "****"
click at [1140, 629] on button "Update" at bounding box center [1134, 630] width 77 height 37
click at [28, 85] on link "My Workspace" at bounding box center [43, 77] width 74 height 37
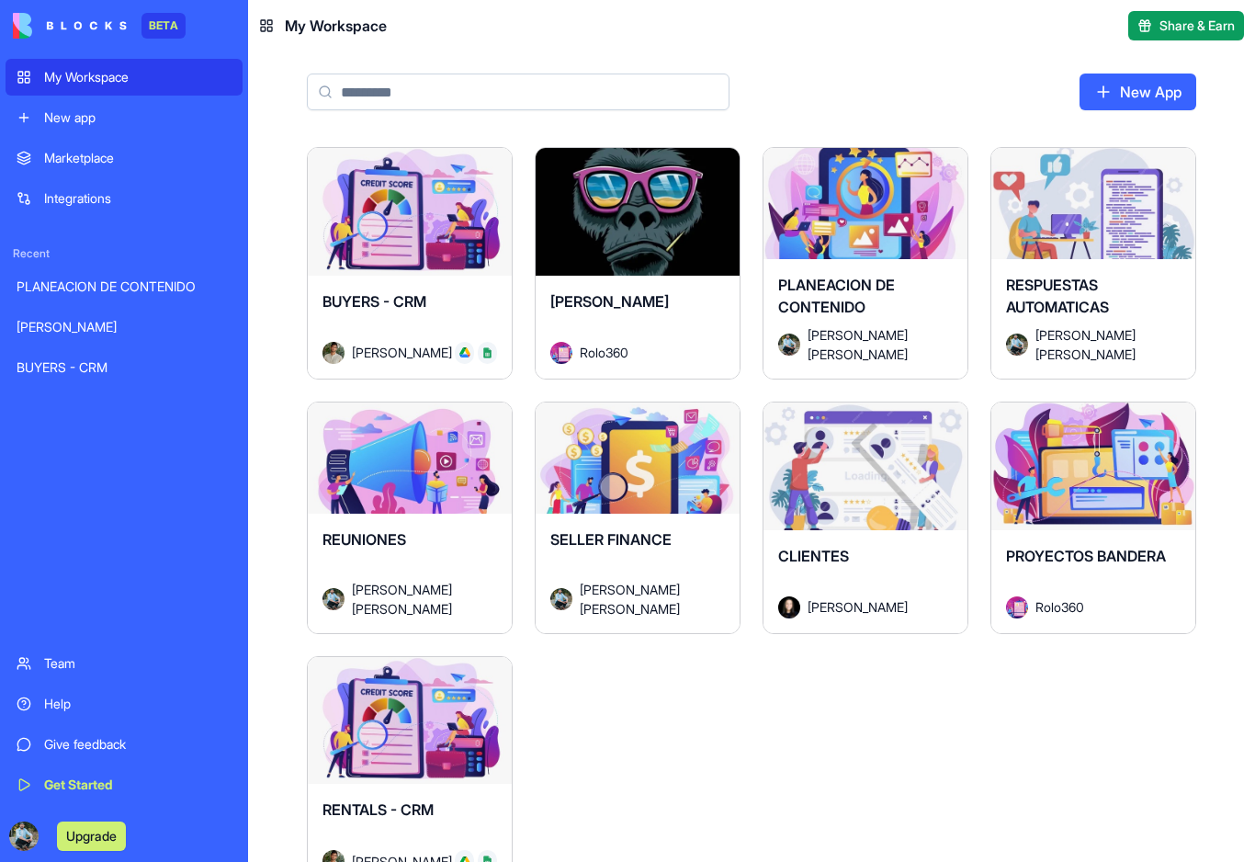
click at [1095, 286] on span "RESPUESTAS AUTOMATICAS" at bounding box center [1057, 296] width 103 height 40
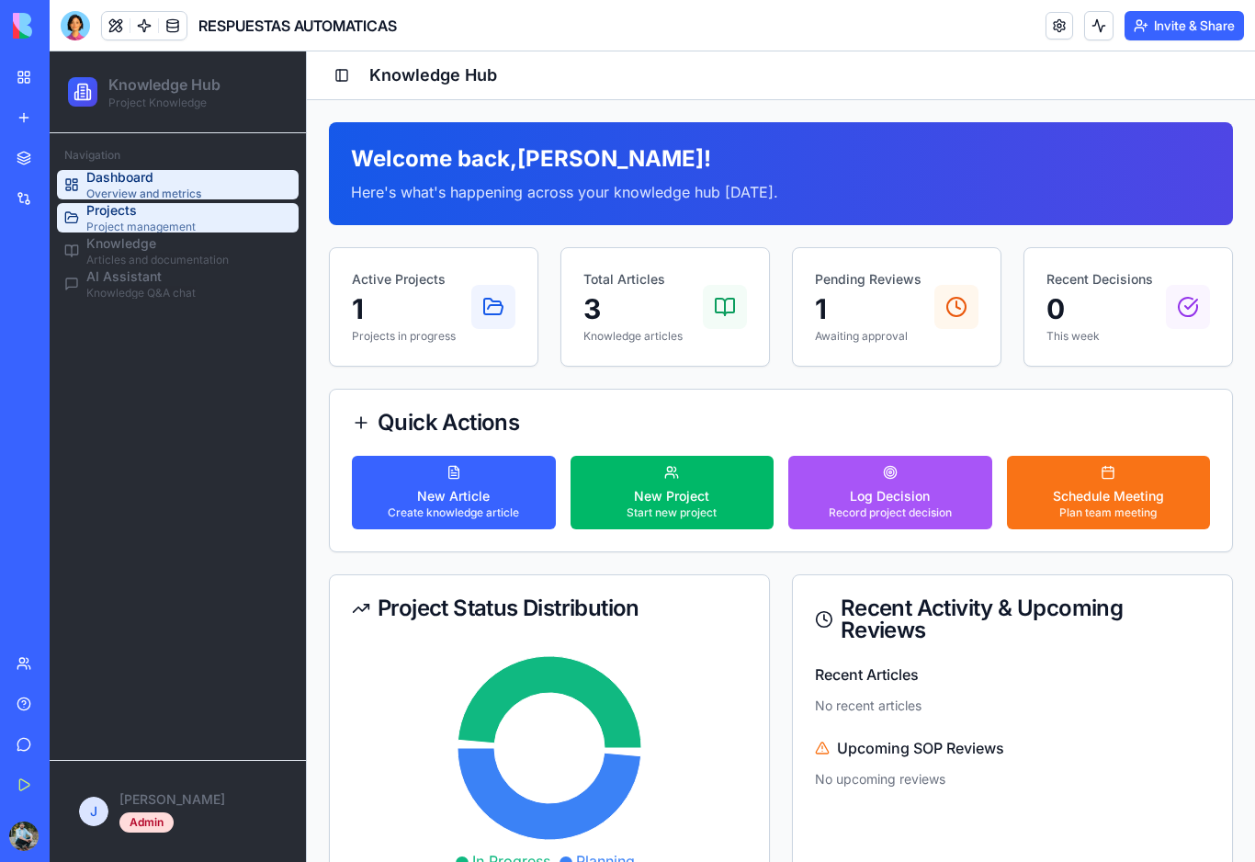
click at [217, 231] on link "Projects Project management" at bounding box center [178, 217] width 242 height 29
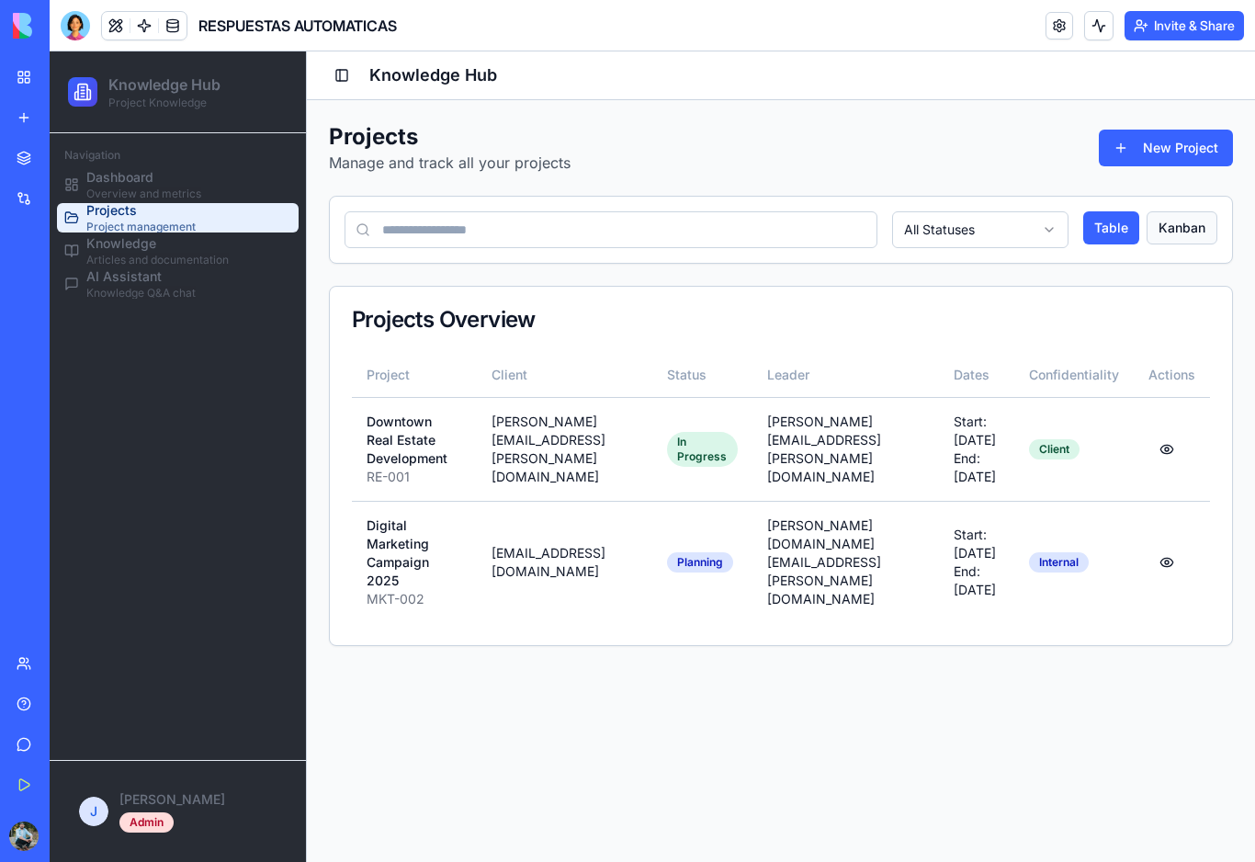
click at [1174, 235] on button "Kanban" at bounding box center [1182, 227] width 71 height 33
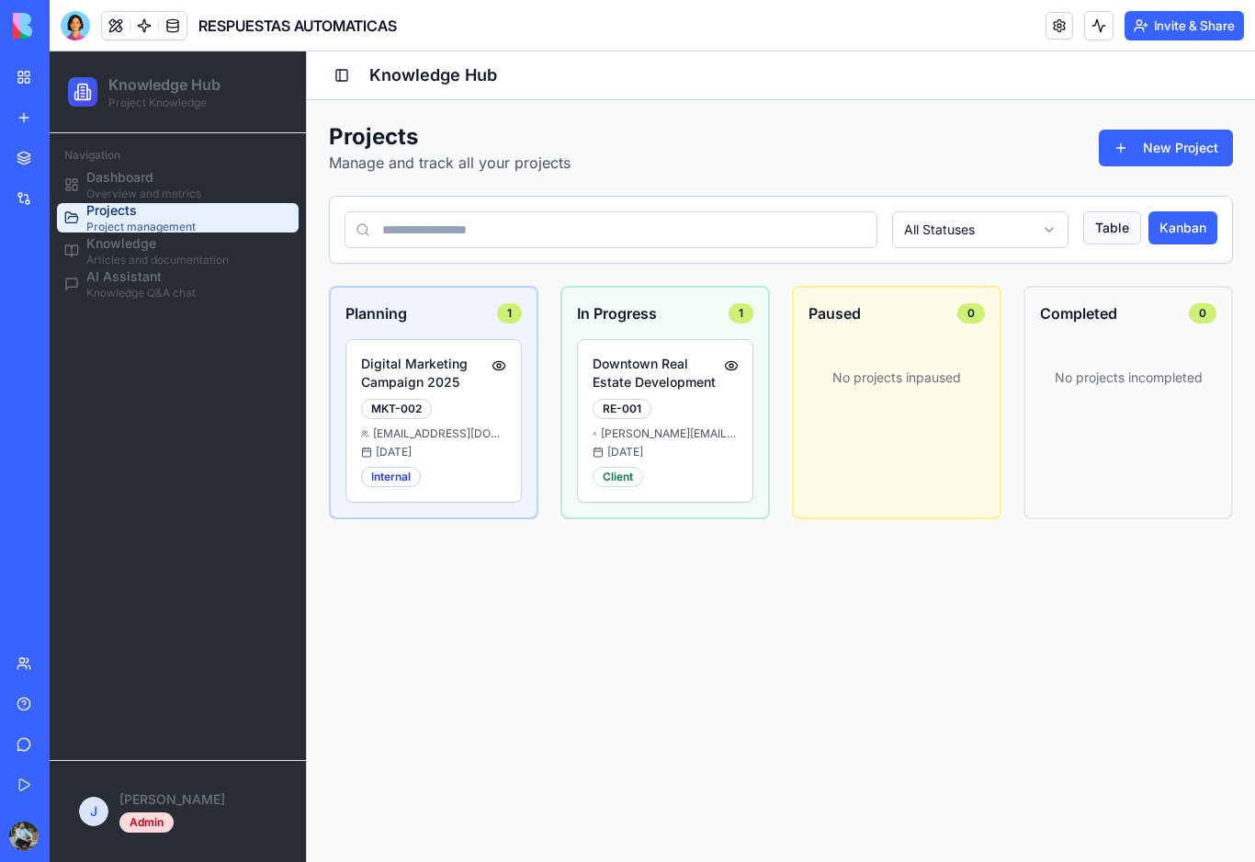
click at [1112, 234] on button "Table" at bounding box center [1112, 227] width 58 height 33
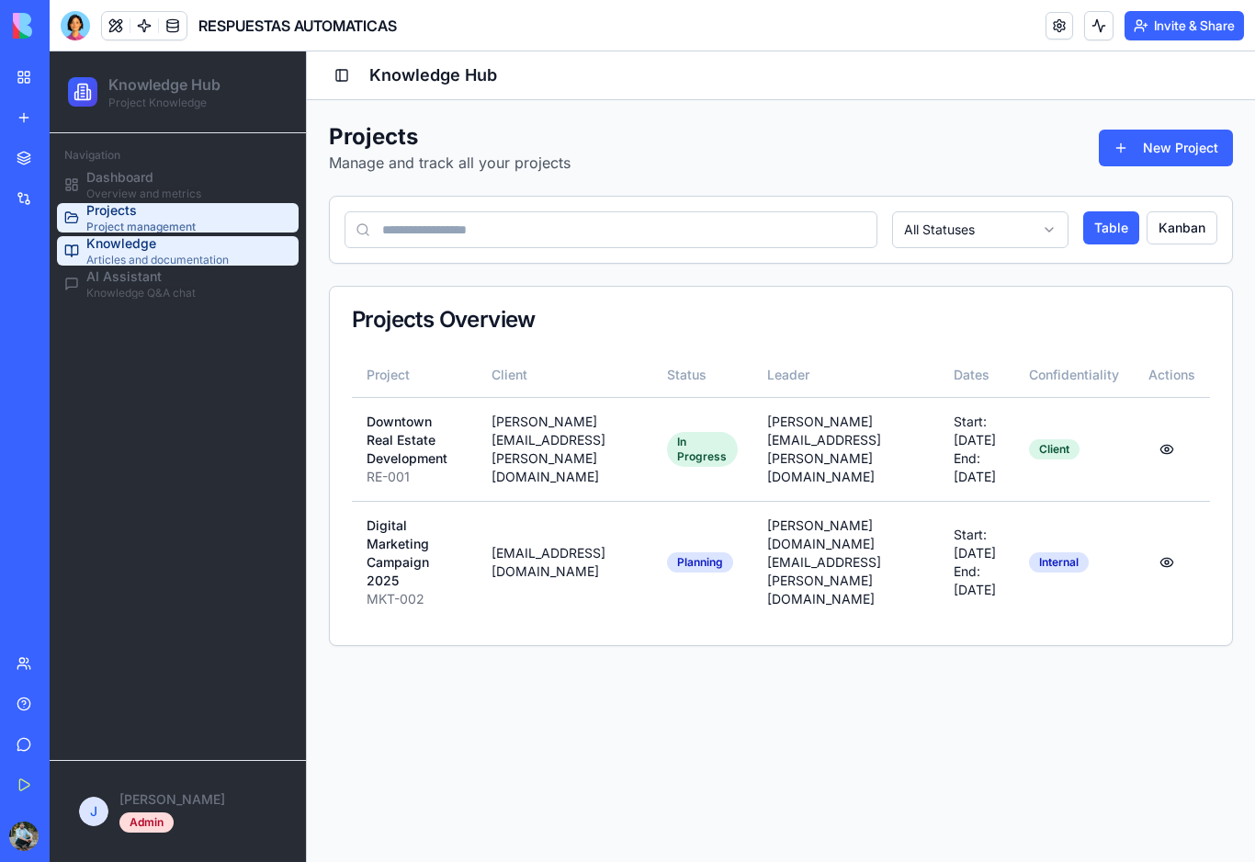
click at [182, 253] on span "Articles and documentation" at bounding box center [157, 260] width 142 height 15
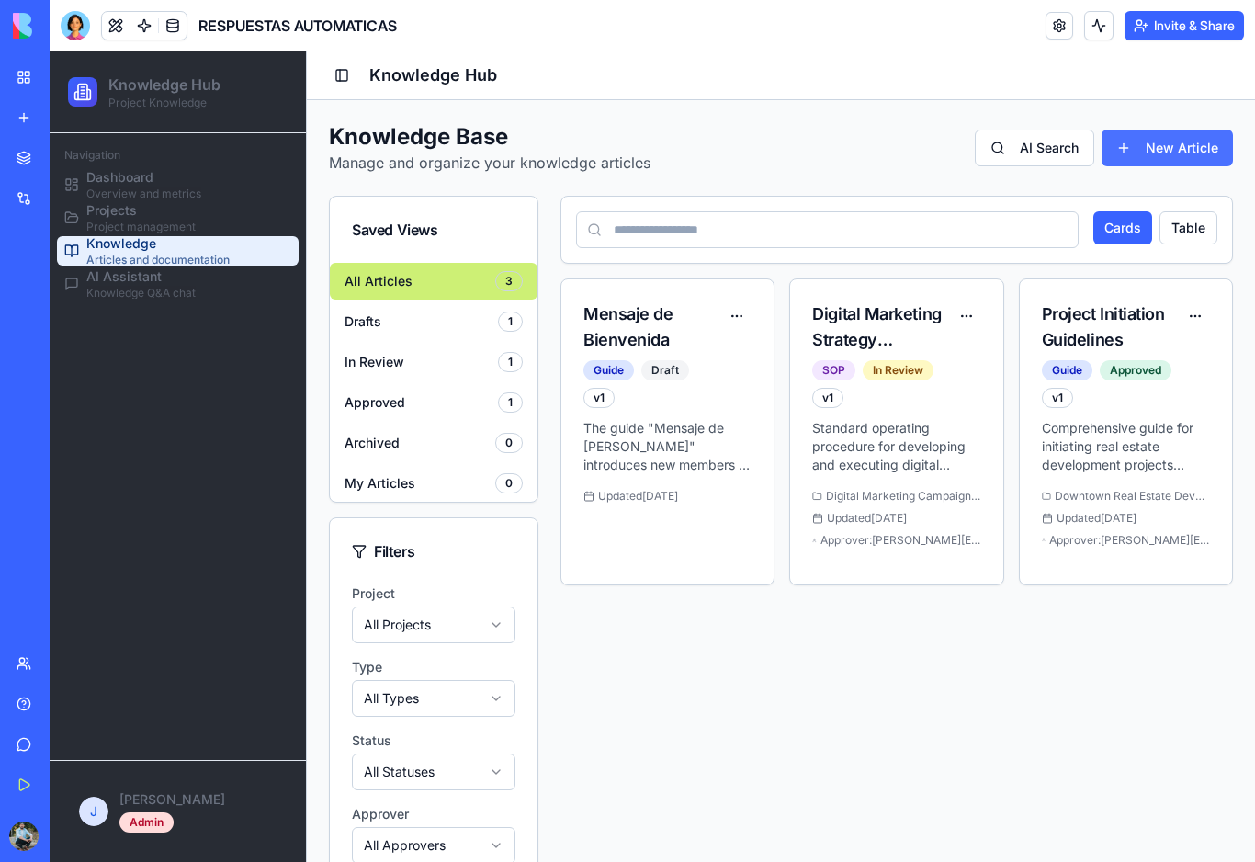
click at [1174, 153] on button "New Article" at bounding box center [1167, 148] width 131 height 37
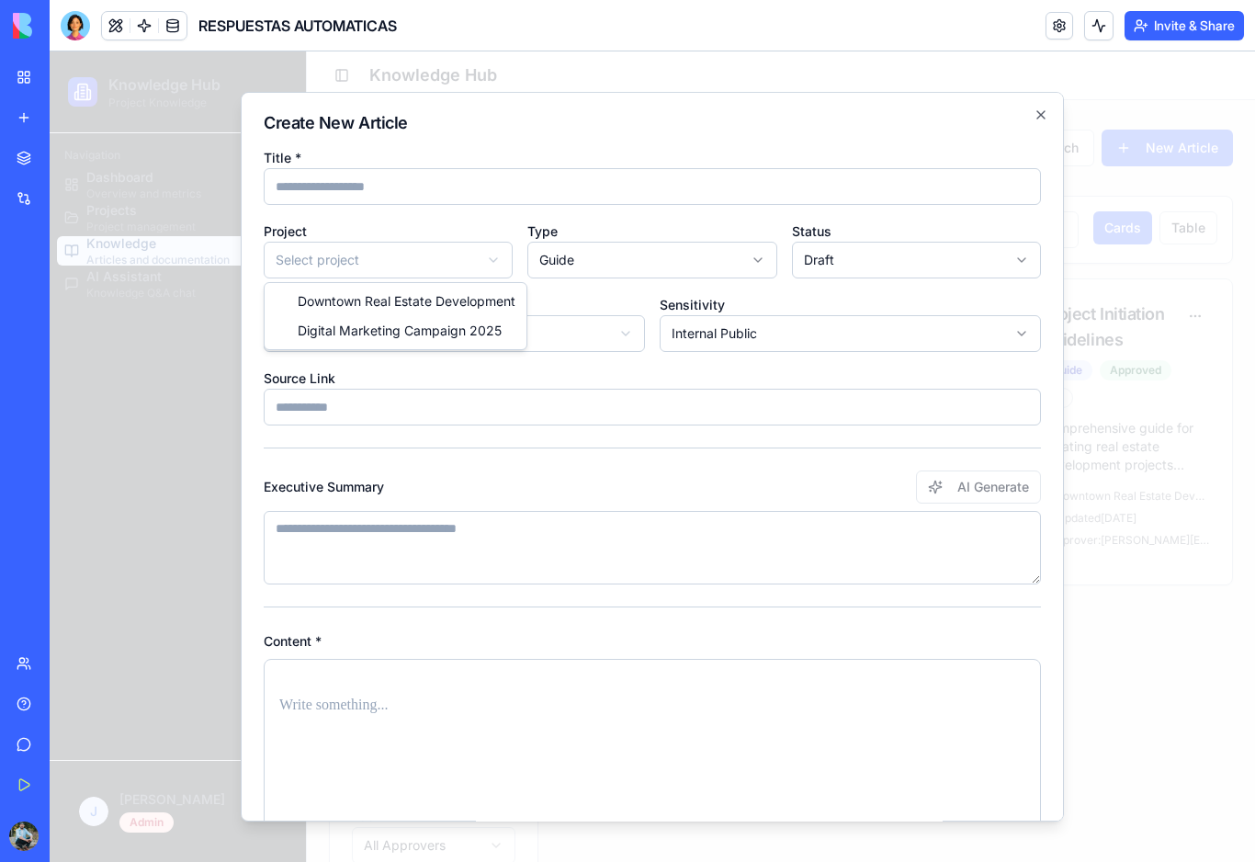
click at [493, 259] on body "Knowledge Hub Project Knowledge Navigation Dashboard Overview and metrics Proje…" at bounding box center [653, 516] width 1206 height 931
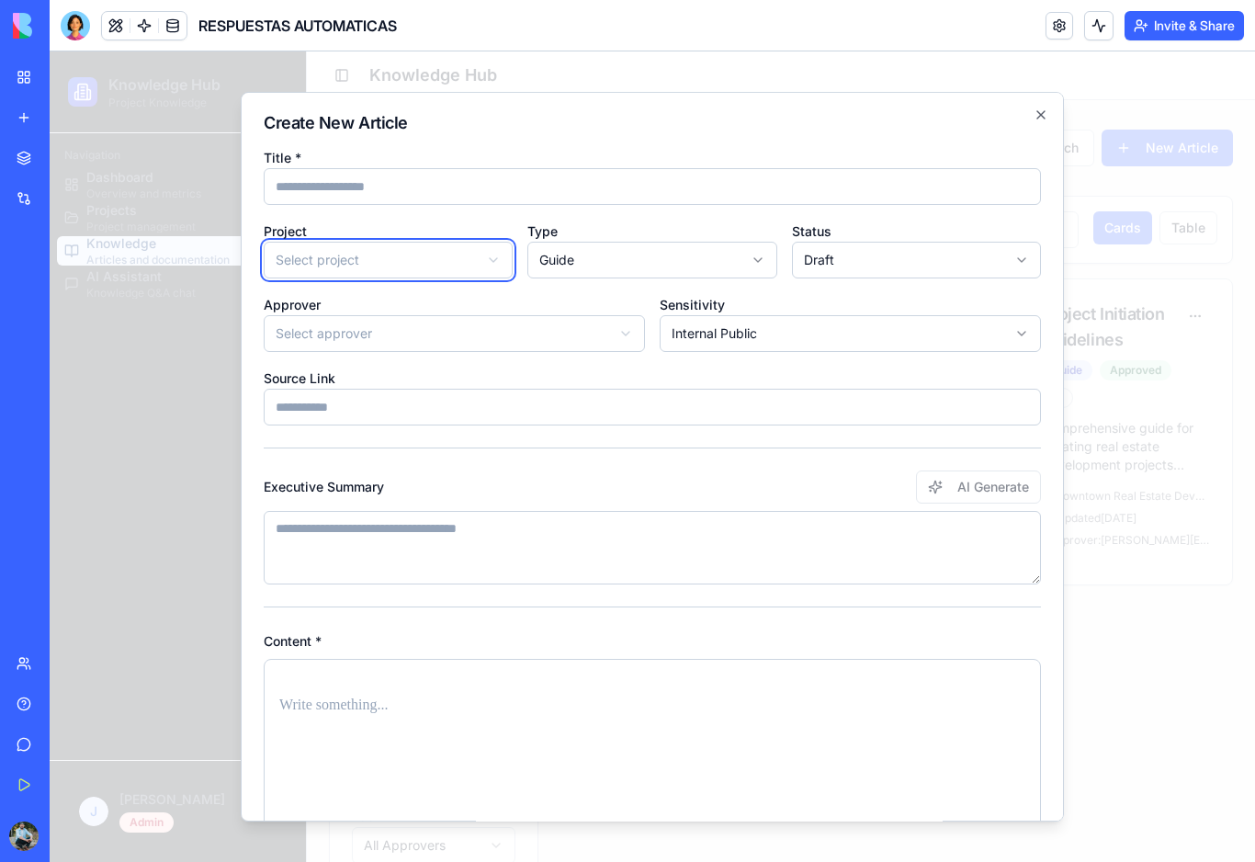
click at [493, 259] on body "Knowledge Hub Project Knowledge Navigation Dashboard Overview and metrics Proje…" at bounding box center [653, 516] width 1206 height 931
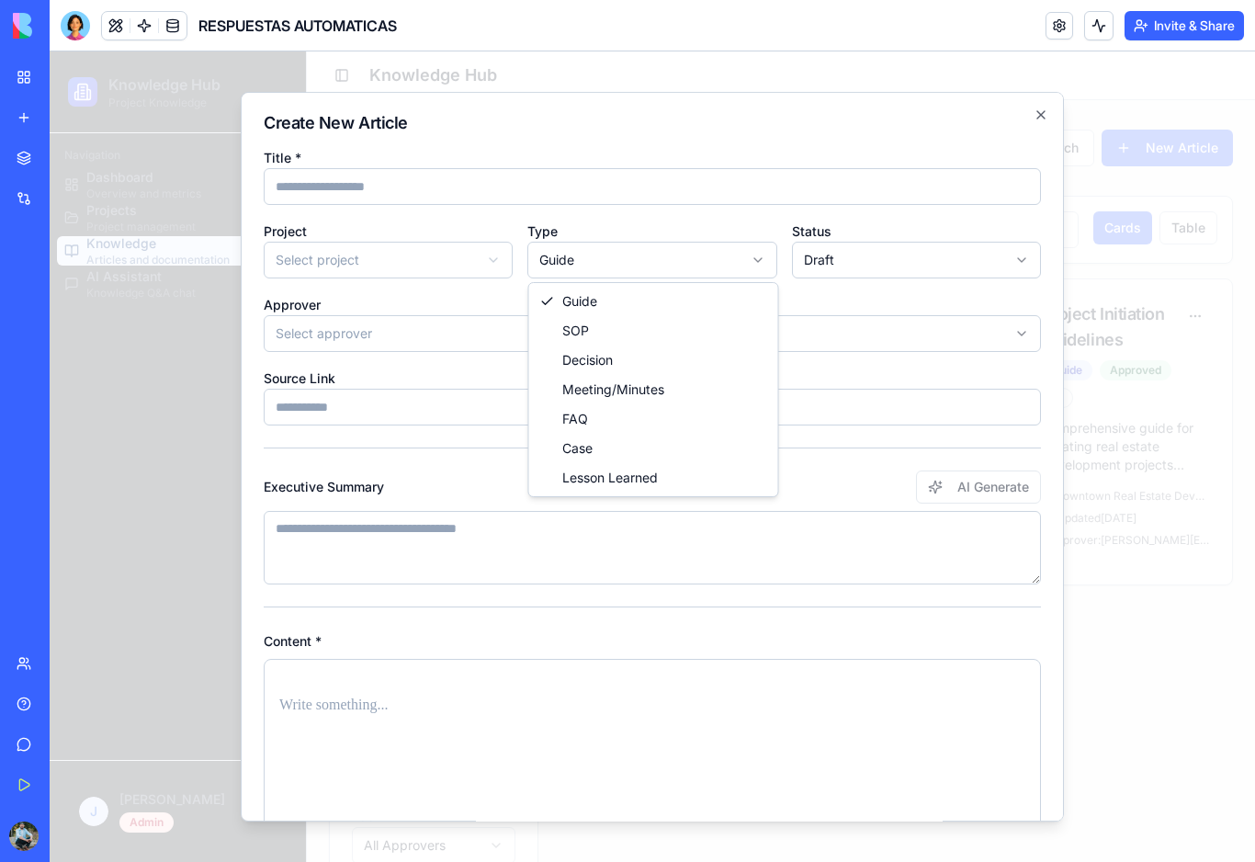
click at [622, 266] on body "Knowledge Hub Project Knowledge Navigation Dashboard Overview and metrics Proje…" at bounding box center [653, 516] width 1206 height 931
click at [624, 266] on body "Knowledge Hub Project Knowledge Navigation Dashboard Overview and metrics Proje…" at bounding box center [653, 516] width 1206 height 931
click at [904, 264] on body "Knowledge Hub Project Knowledge Navigation Dashboard Overview and metrics Proje…" at bounding box center [653, 516] width 1206 height 931
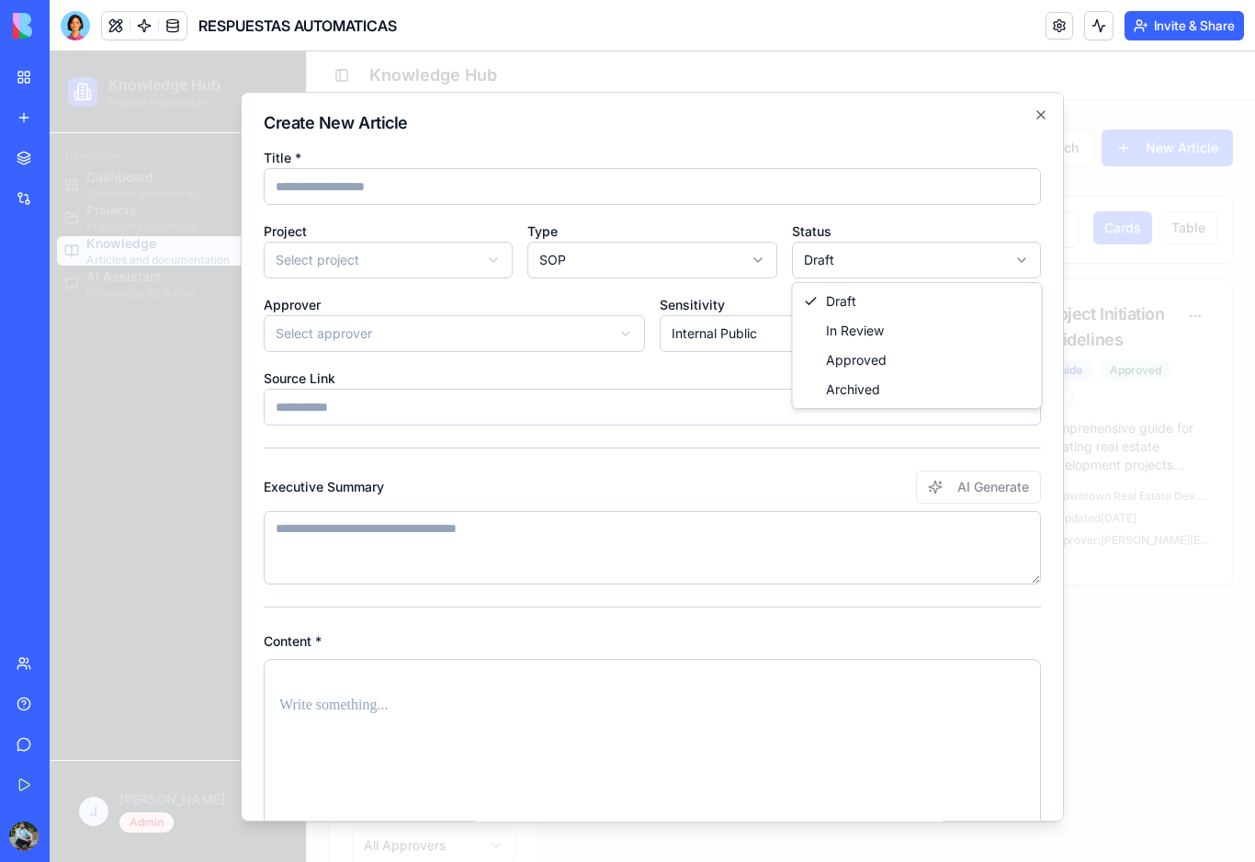
click at [904, 264] on body "Knowledge Hub Project Knowledge Navigation Dashboard Overview and metrics Proje…" at bounding box center [653, 516] width 1206 height 931
click at [561, 336] on body "Knowledge Hub Project Knowledge Navigation Dashboard Overview and metrics Proje…" at bounding box center [653, 516] width 1206 height 931
click at [561, 336] on button "Select approver" at bounding box center [454, 333] width 381 height 37
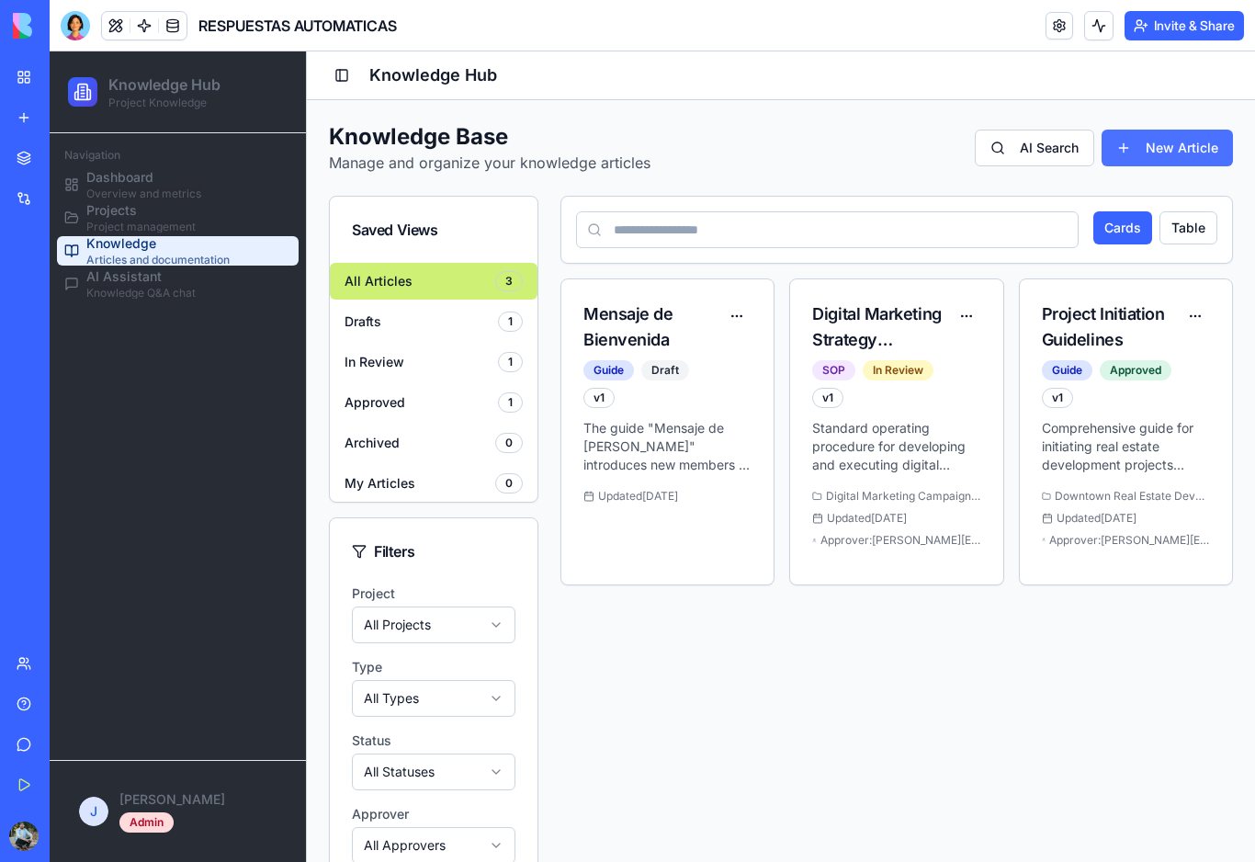
click at [1139, 143] on button "New Article" at bounding box center [1167, 148] width 131 height 37
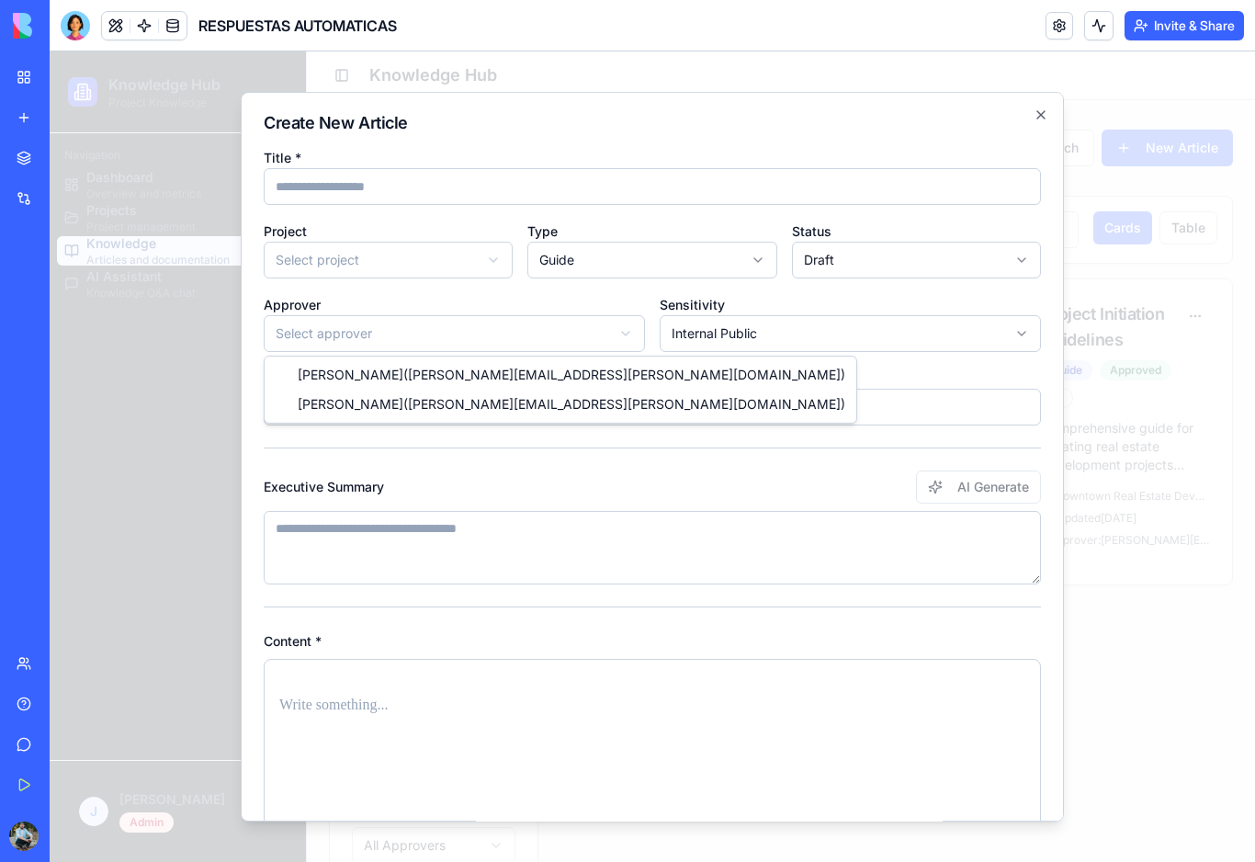
click at [433, 339] on body "Knowledge Hub Project Knowledge Navigation Dashboard Overview and metrics Proje…" at bounding box center [653, 516] width 1206 height 931
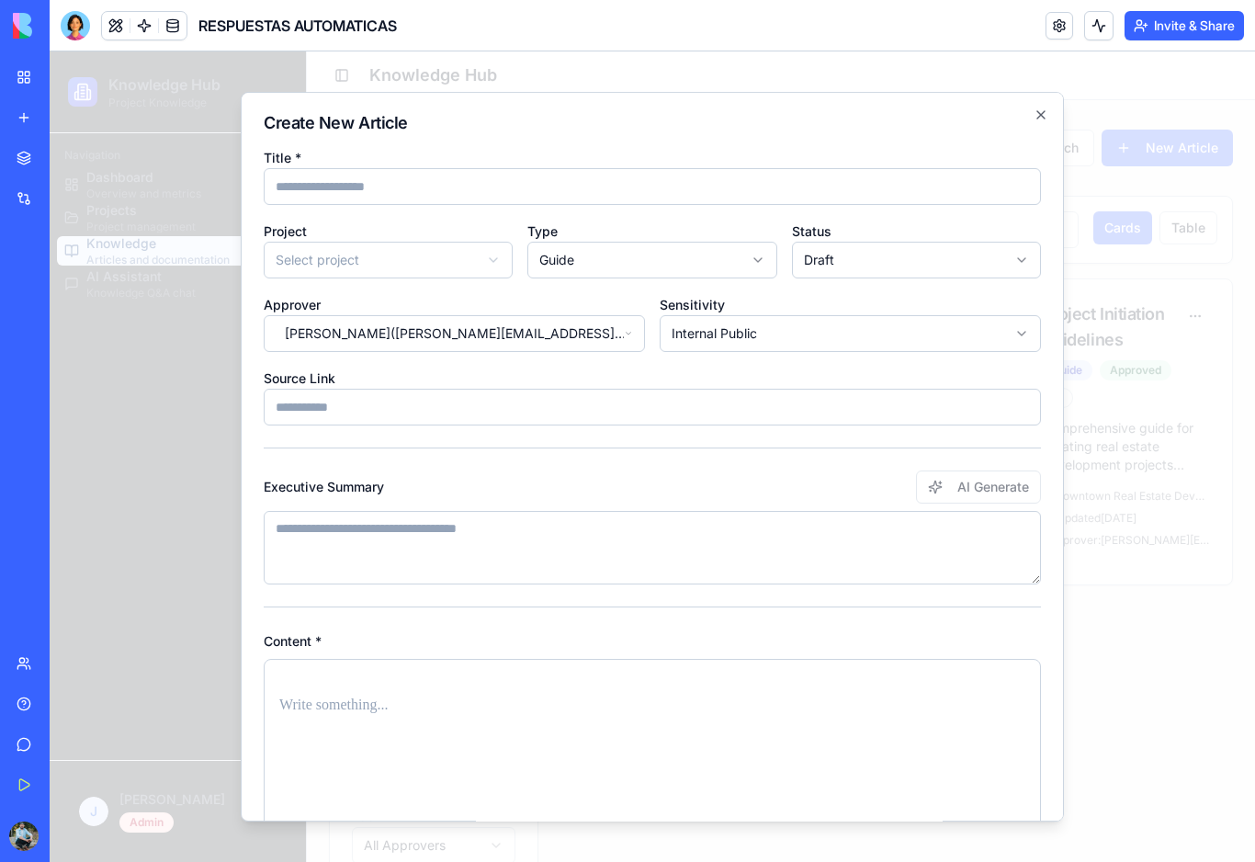
click at [444, 335] on body "Knowledge Hub Project Knowledge Navigation Dashboard Overview and metrics Proje…" at bounding box center [653, 516] width 1206 height 931
click at [736, 336] on body "Knowledge Hub Project Knowledge Navigation Dashboard Overview and metrics Proje…" at bounding box center [653, 516] width 1206 height 931
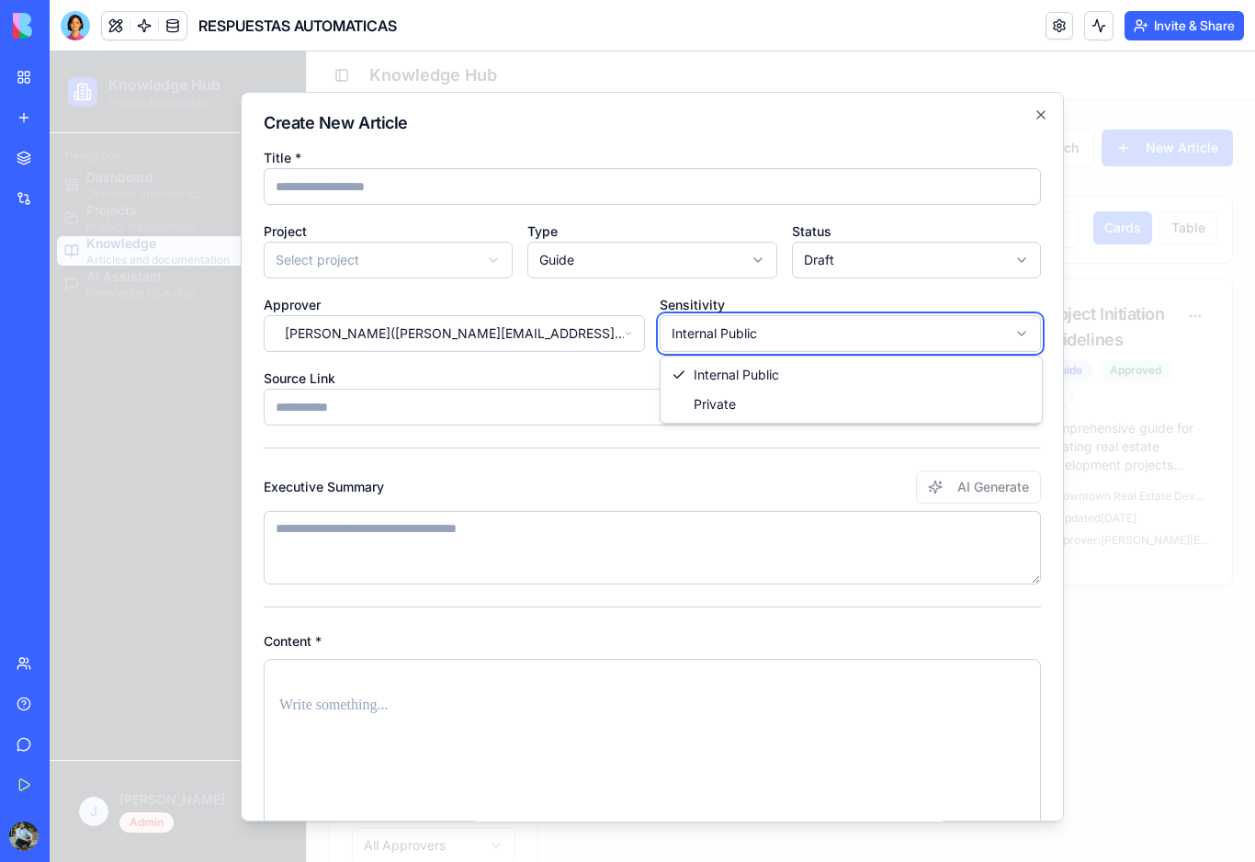
click at [736, 336] on body "Knowledge Hub Project Knowledge Navigation Dashboard Overview and metrics Proje…" at bounding box center [653, 516] width 1206 height 931
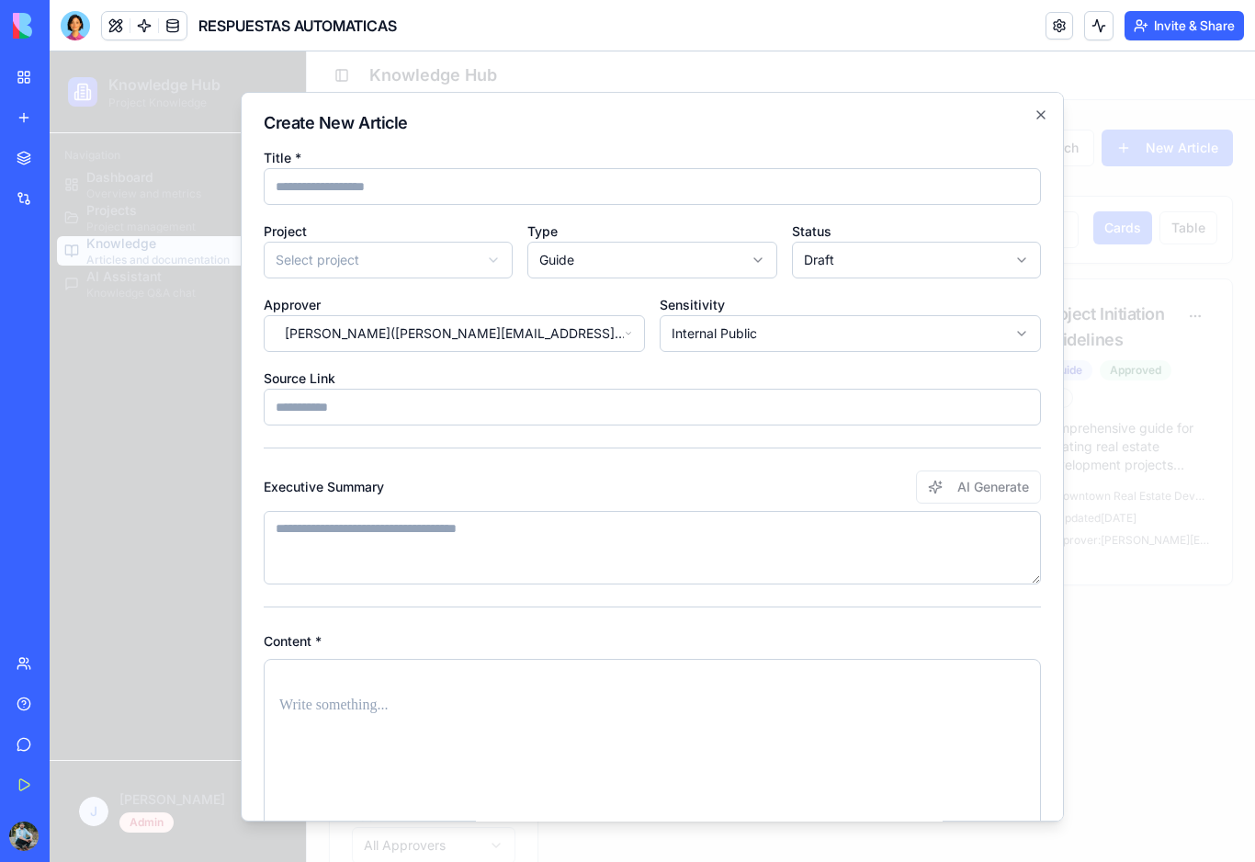
click at [418, 410] on input "Source Link" at bounding box center [652, 407] width 777 height 37
click at [411, 517] on textarea "Executive Summary" at bounding box center [652, 548] width 777 height 74
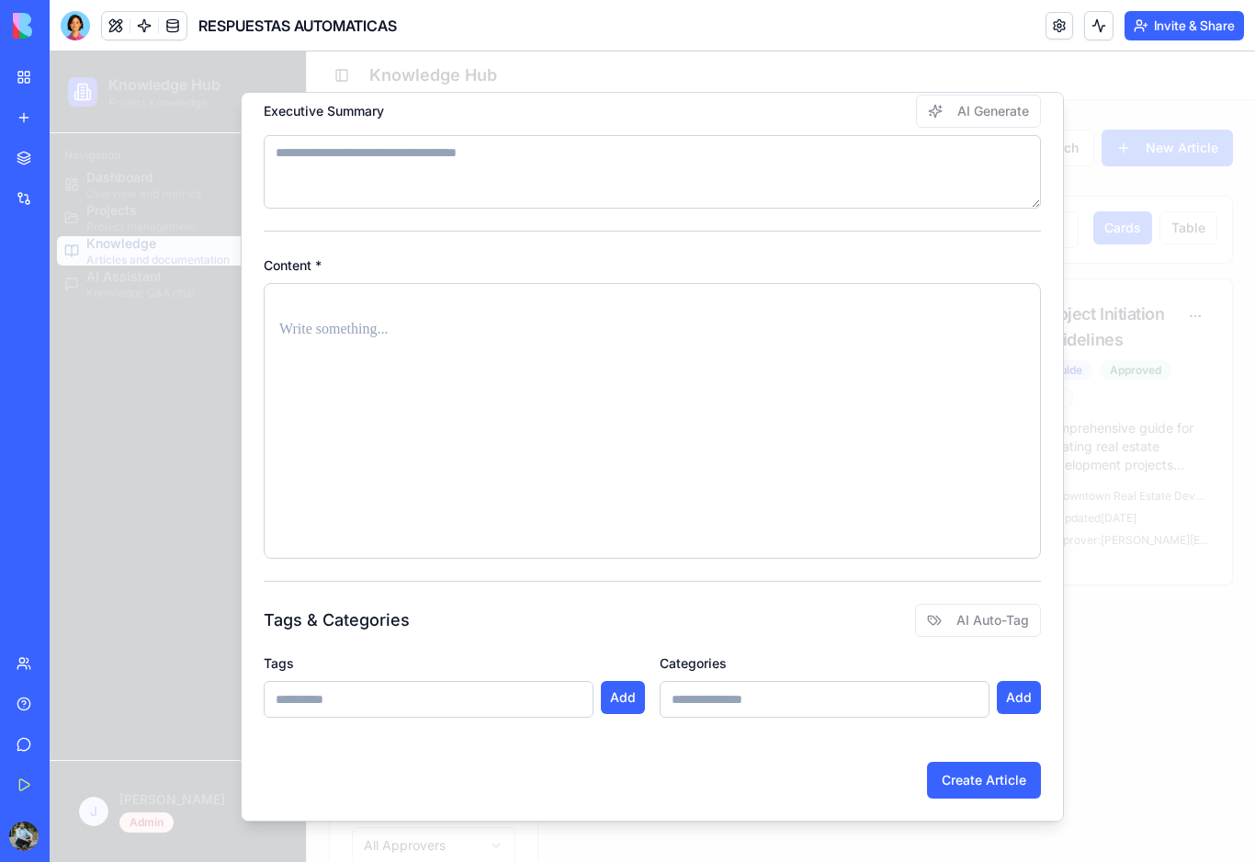
scroll to position [376, 0]
click at [712, 698] on input at bounding box center [825, 699] width 330 height 37
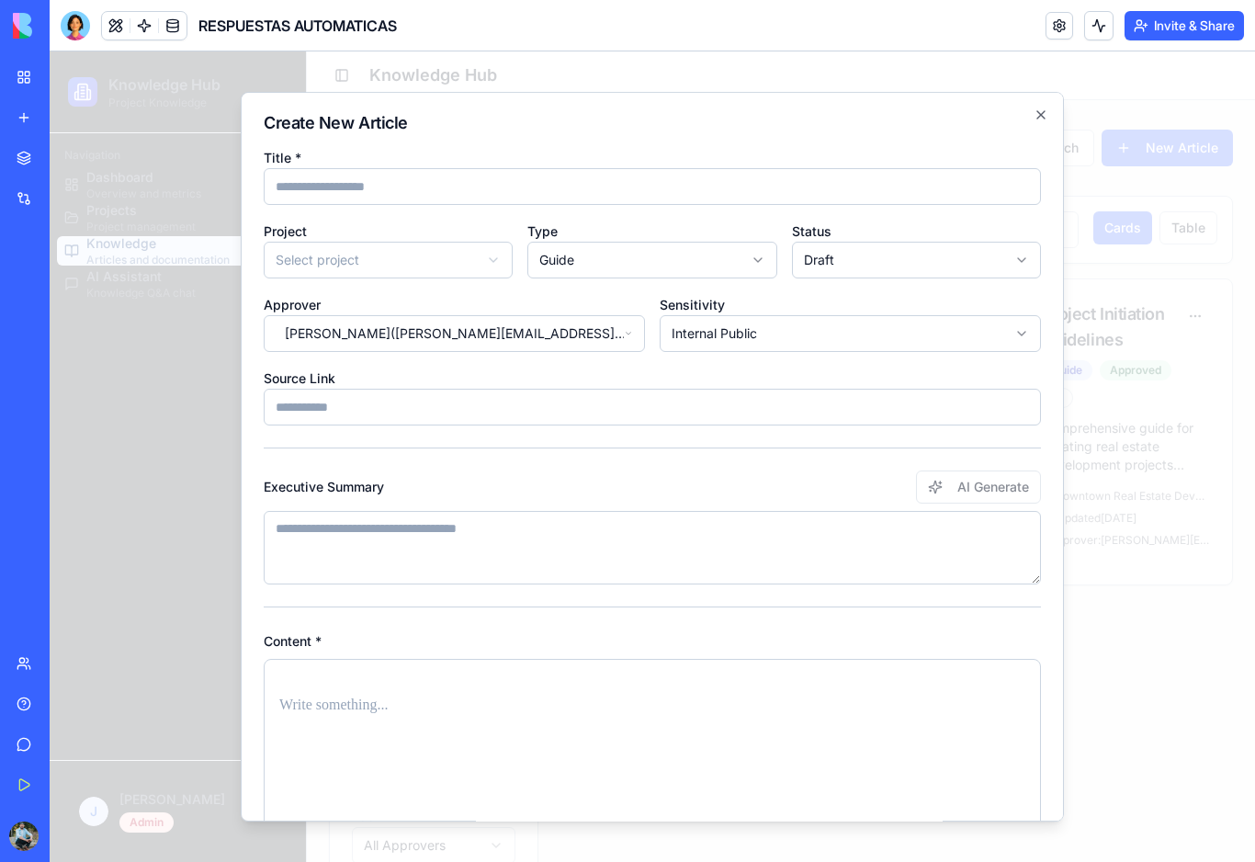
scroll to position [0, 0]
click at [1040, 119] on icon "button" at bounding box center [1041, 115] width 15 height 15
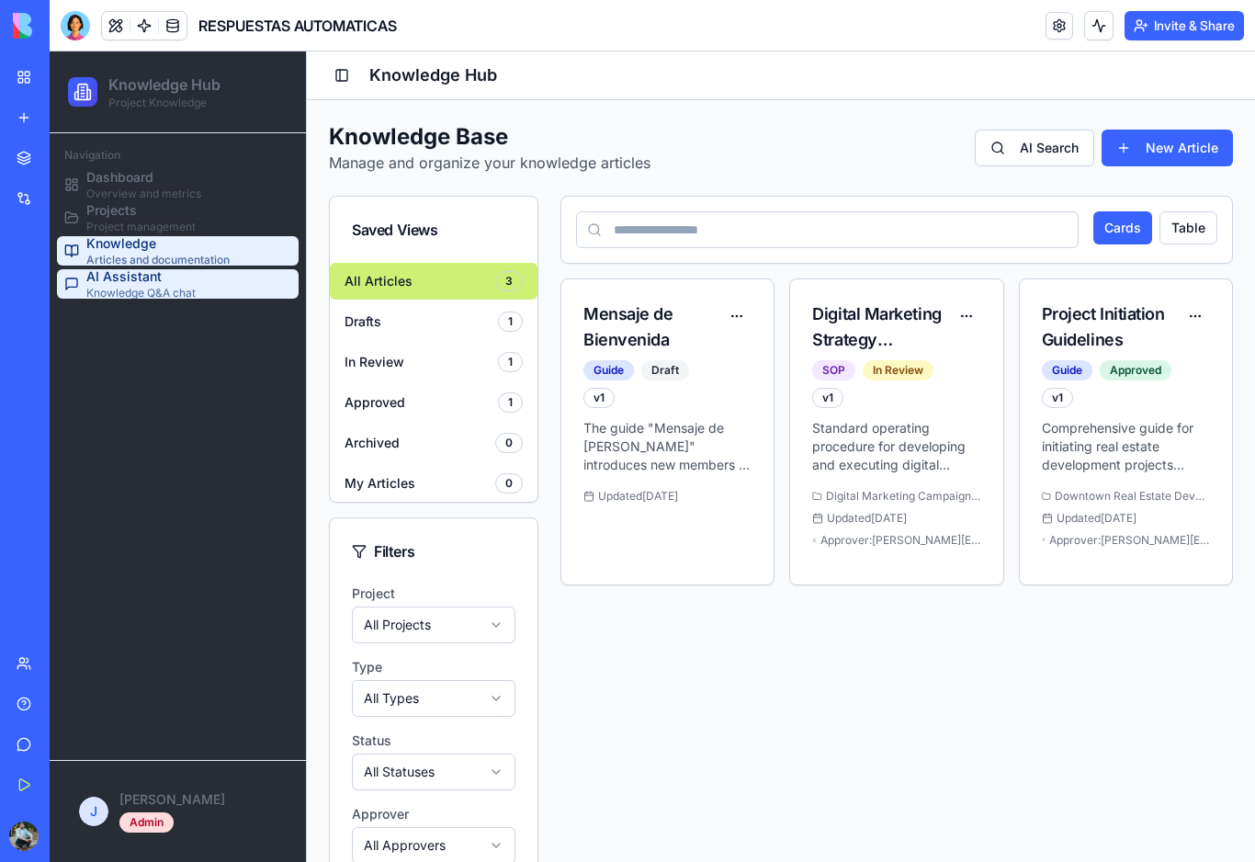
click at [122, 289] on span "Knowledge Q&A chat" at bounding box center [140, 293] width 109 height 15
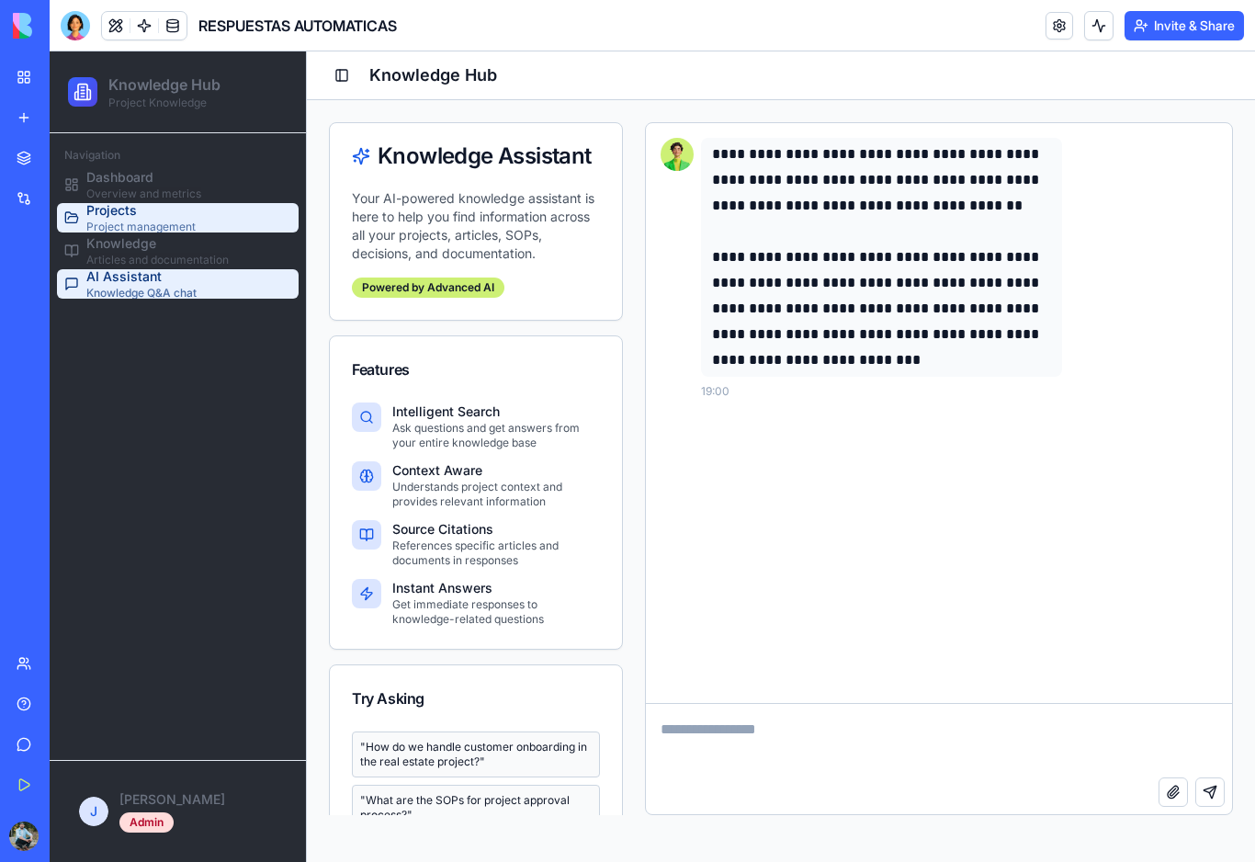
click at [116, 210] on span "Projects" at bounding box center [140, 210] width 109 height 18
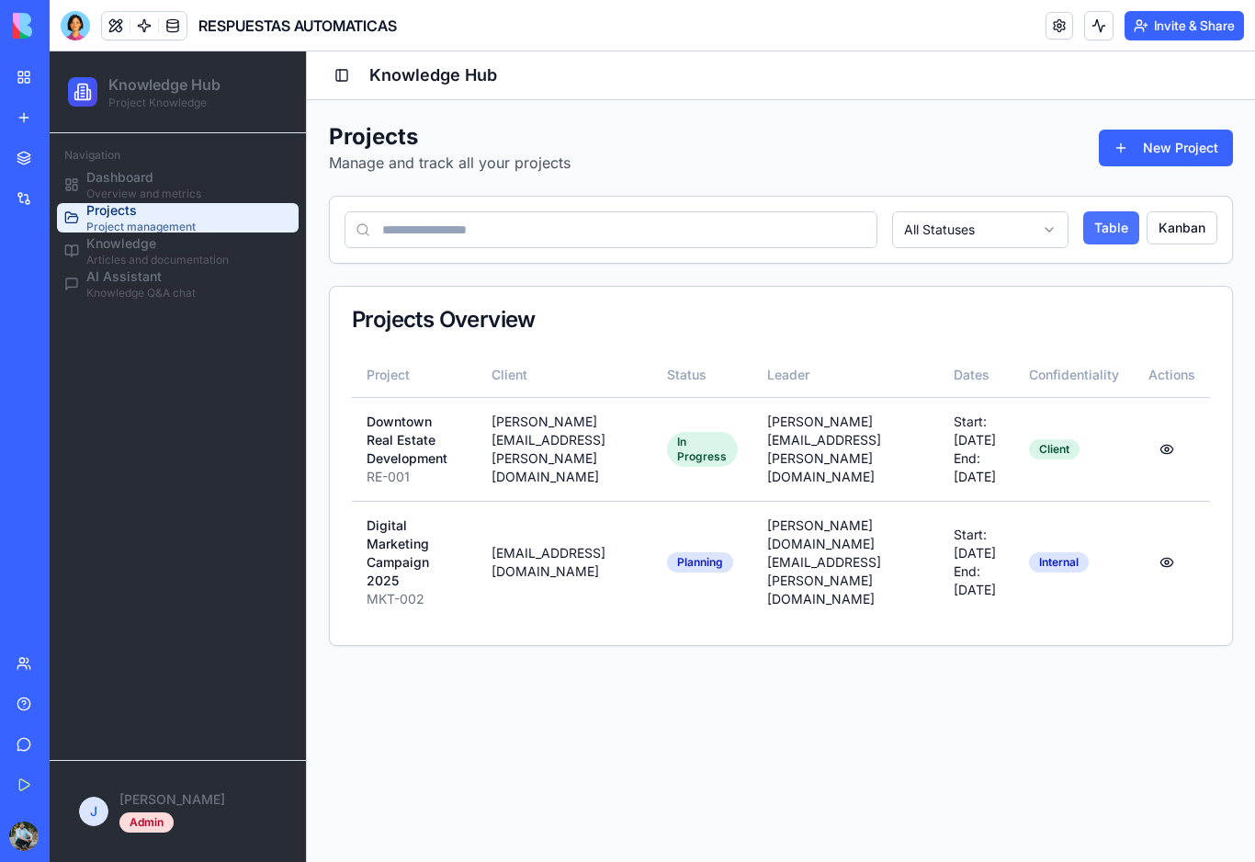
click at [1117, 230] on button "Table" at bounding box center [1111, 227] width 56 height 33
click at [1203, 234] on button "Kanban" at bounding box center [1182, 227] width 71 height 33
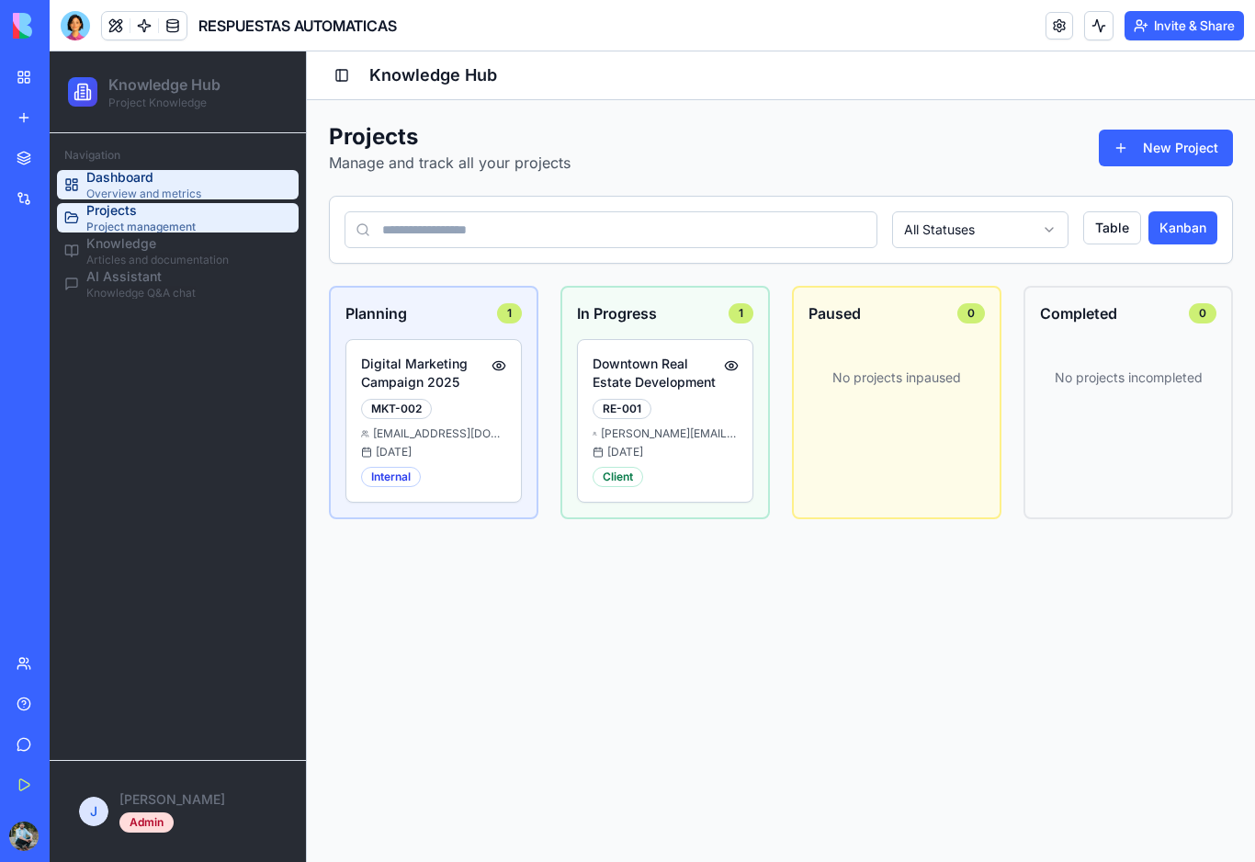
click at [155, 188] on span "Overview and metrics" at bounding box center [143, 194] width 115 height 15
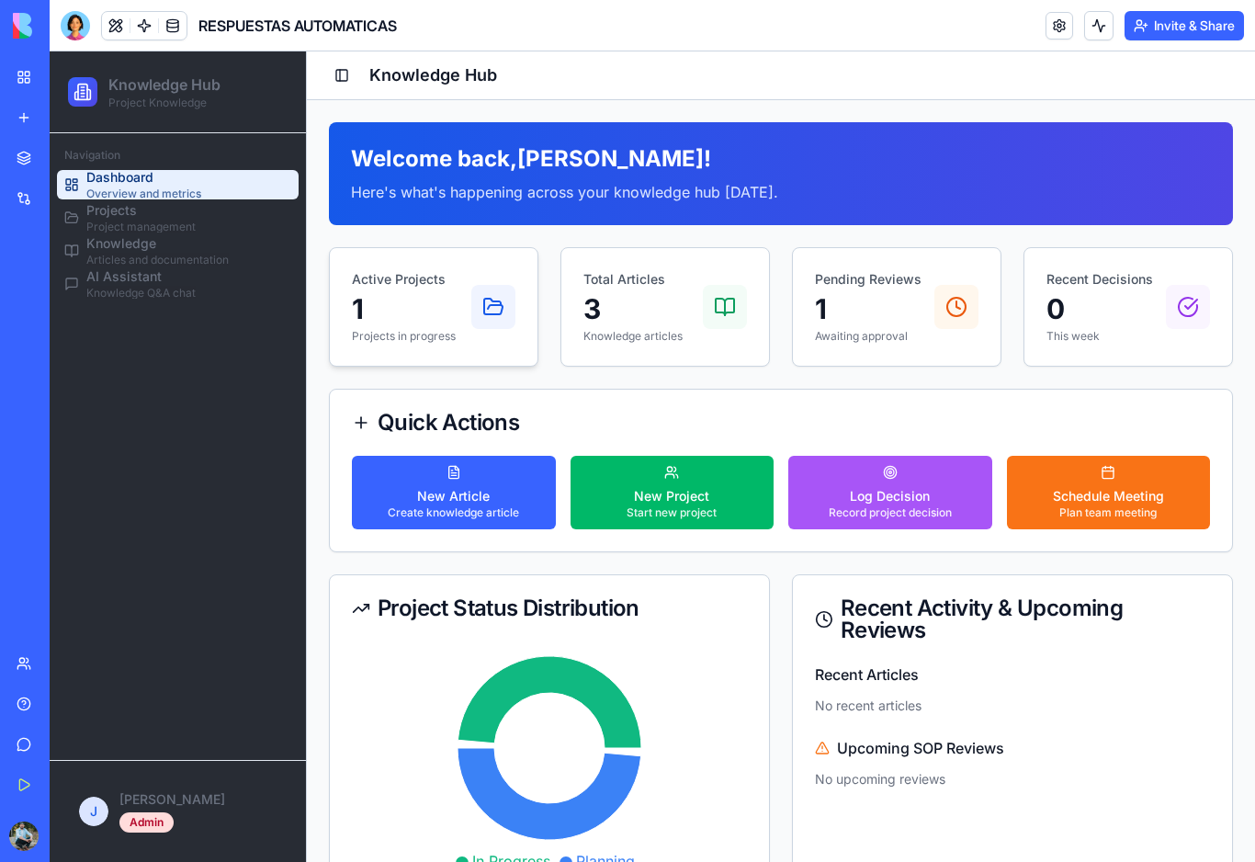
click at [492, 309] on icon at bounding box center [493, 307] width 22 height 22
click at [404, 312] on p "1" at bounding box center [404, 308] width 104 height 33
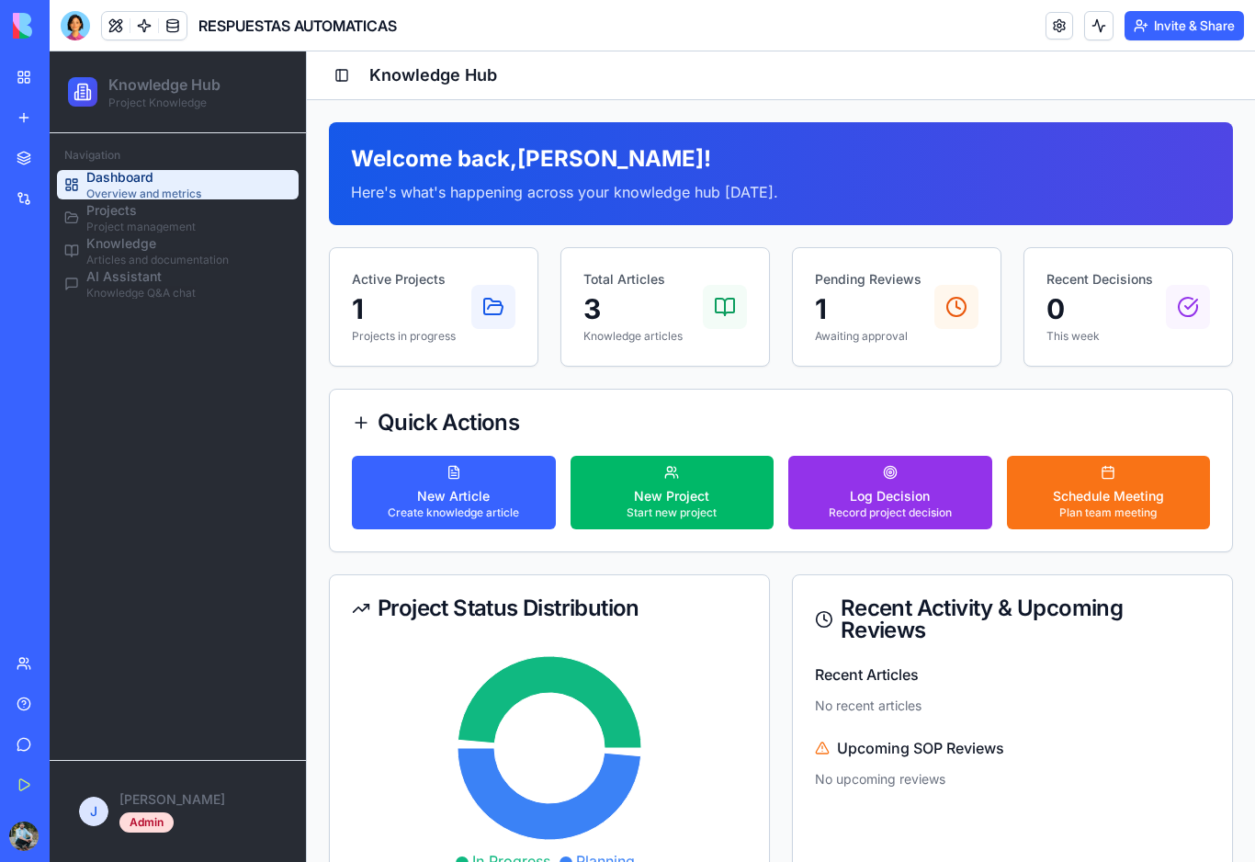
click at [908, 490] on div "Log Decision" at bounding box center [890, 496] width 123 height 18
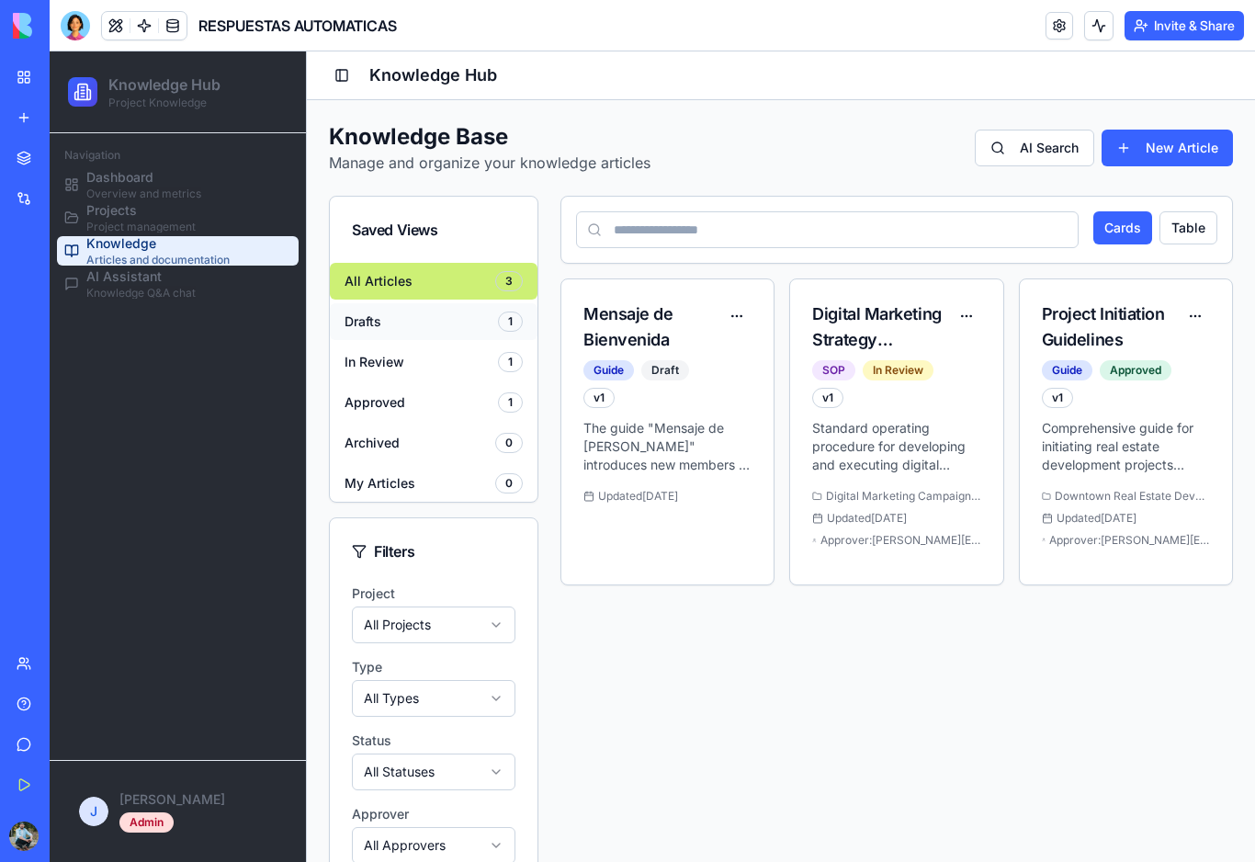
click at [473, 319] on button "Drafts 1" at bounding box center [434, 321] width 208 height 37
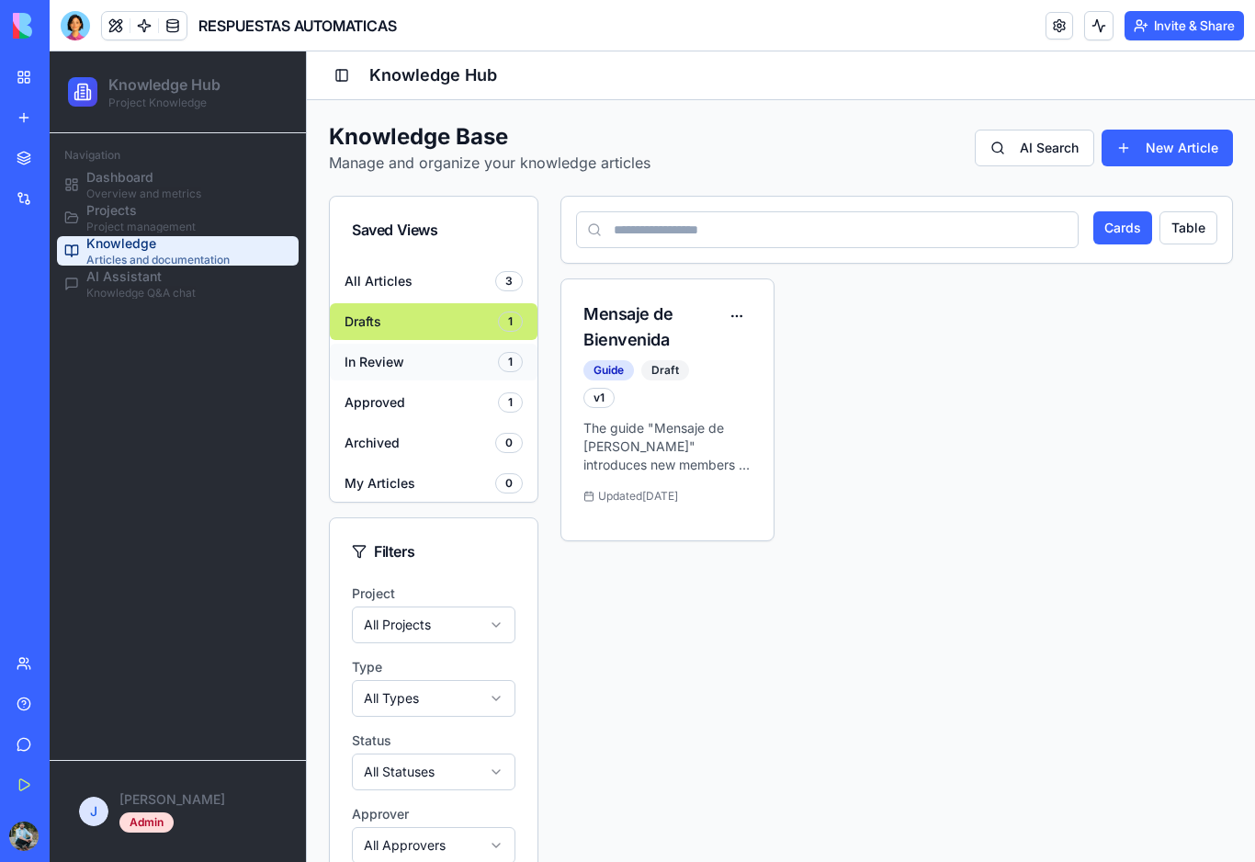
click at [469, 365] on button "In Review 1" at bounding box center [434, 362] width 208 height 37
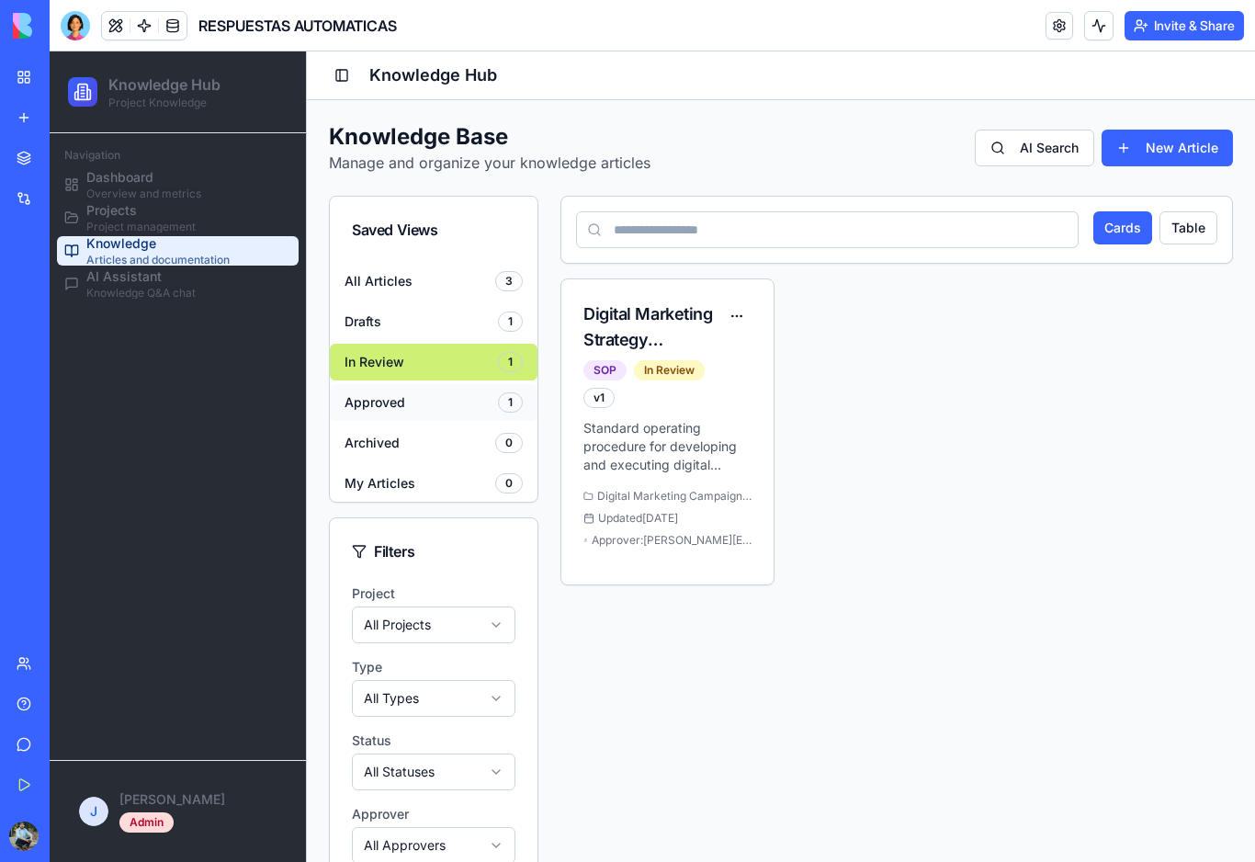
click at [469, 403] on button "Approved 1" at bounding box center [434, 402] width 208 height 37
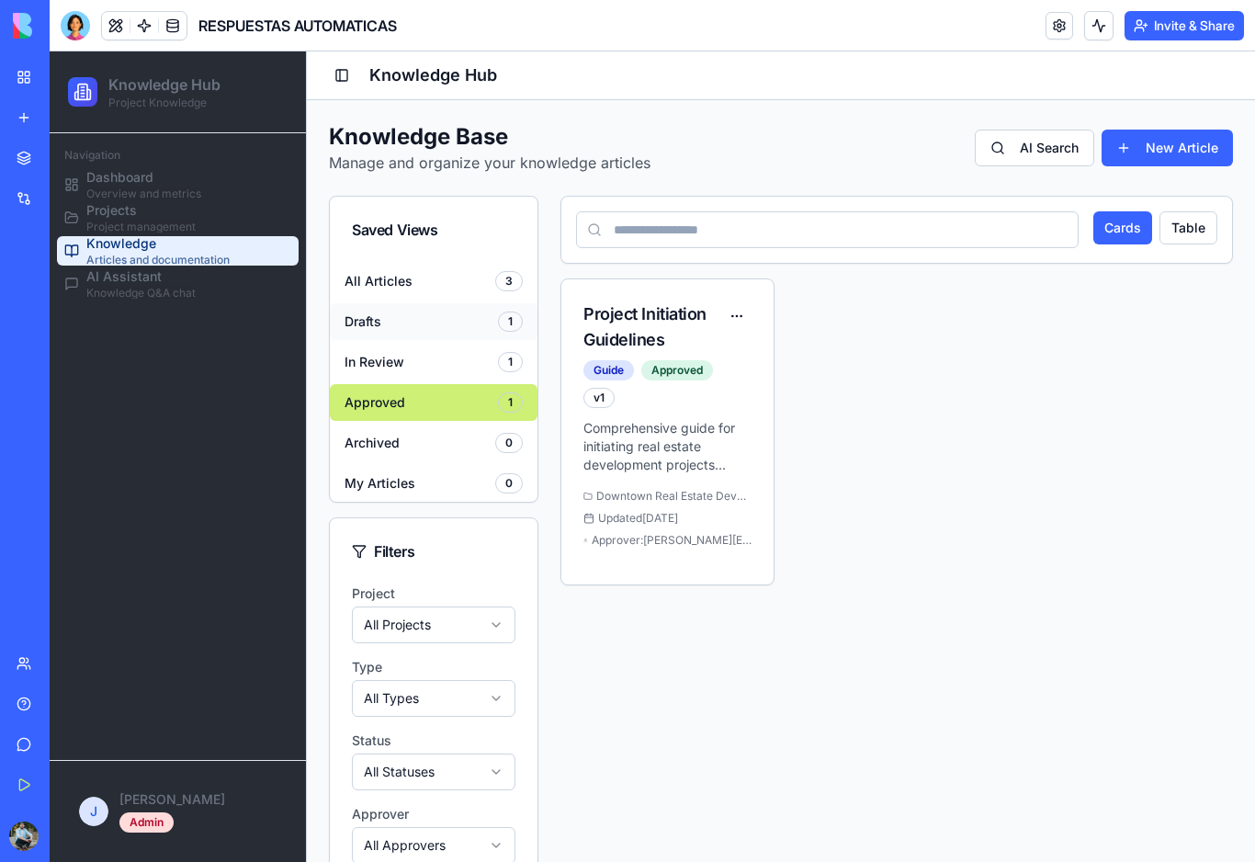
click at [449, 327] on button "Drafts 1" at bounding box center [434, 321] width 208 height 37
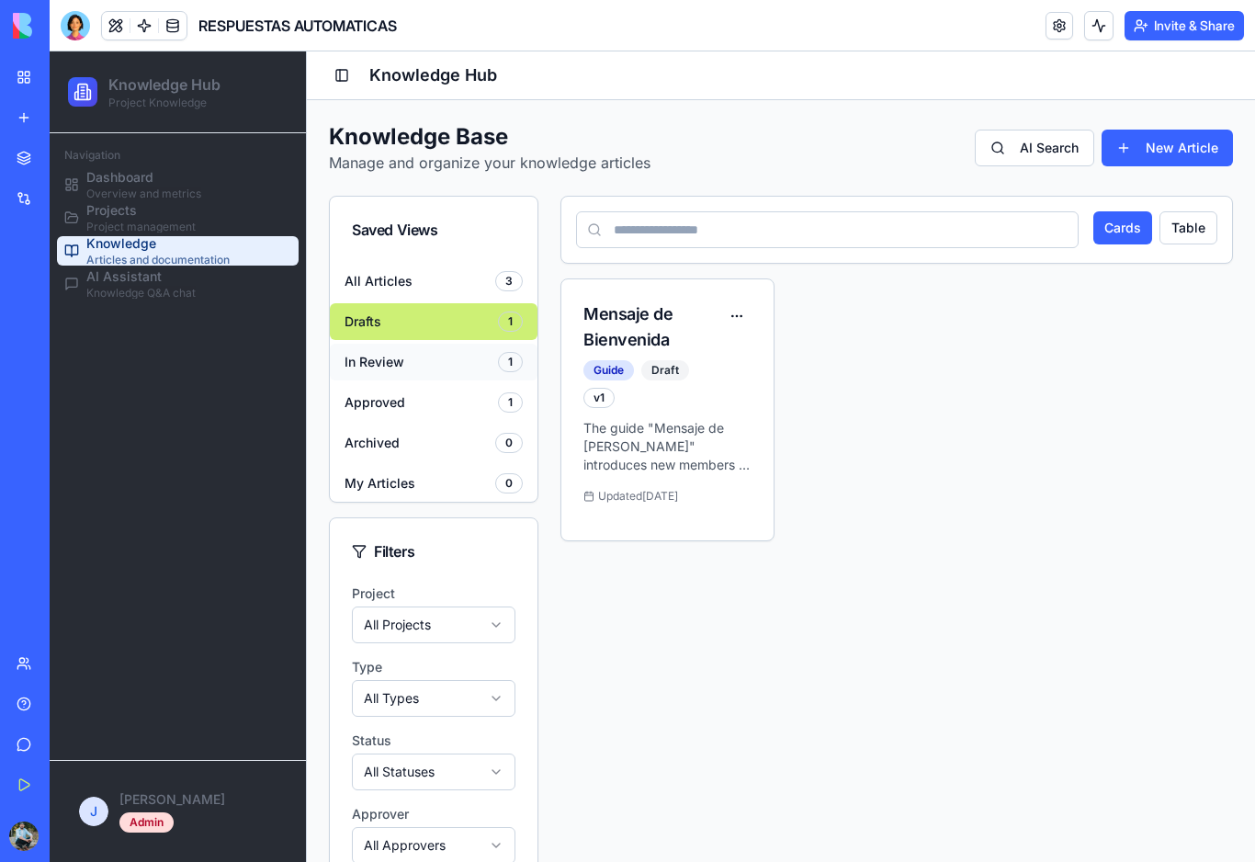
click at [443, 352] on button "In Review 1" at bounding box center [434, 362] width 208 height 37
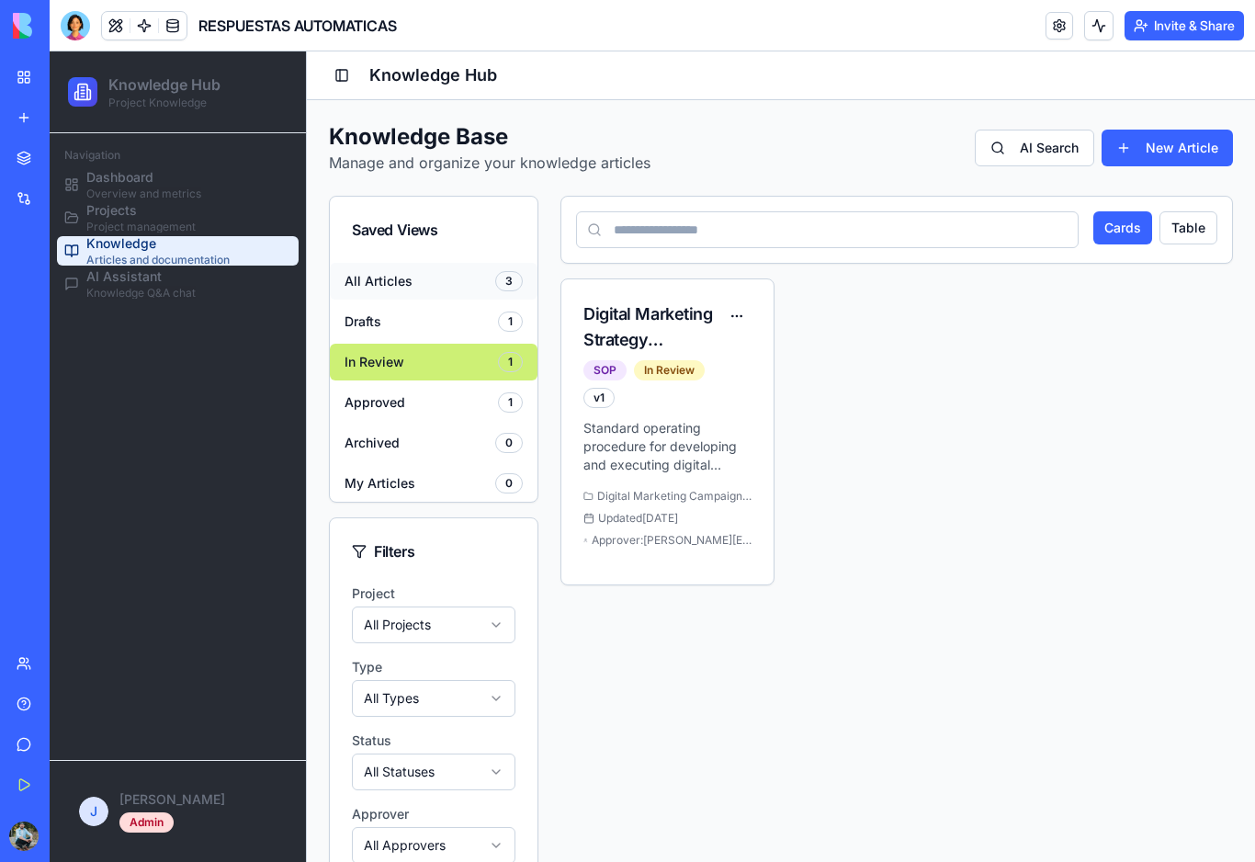
click at [437, 279] on button "All Articles 3" at bounding box center [434, 281] width 208 height 37
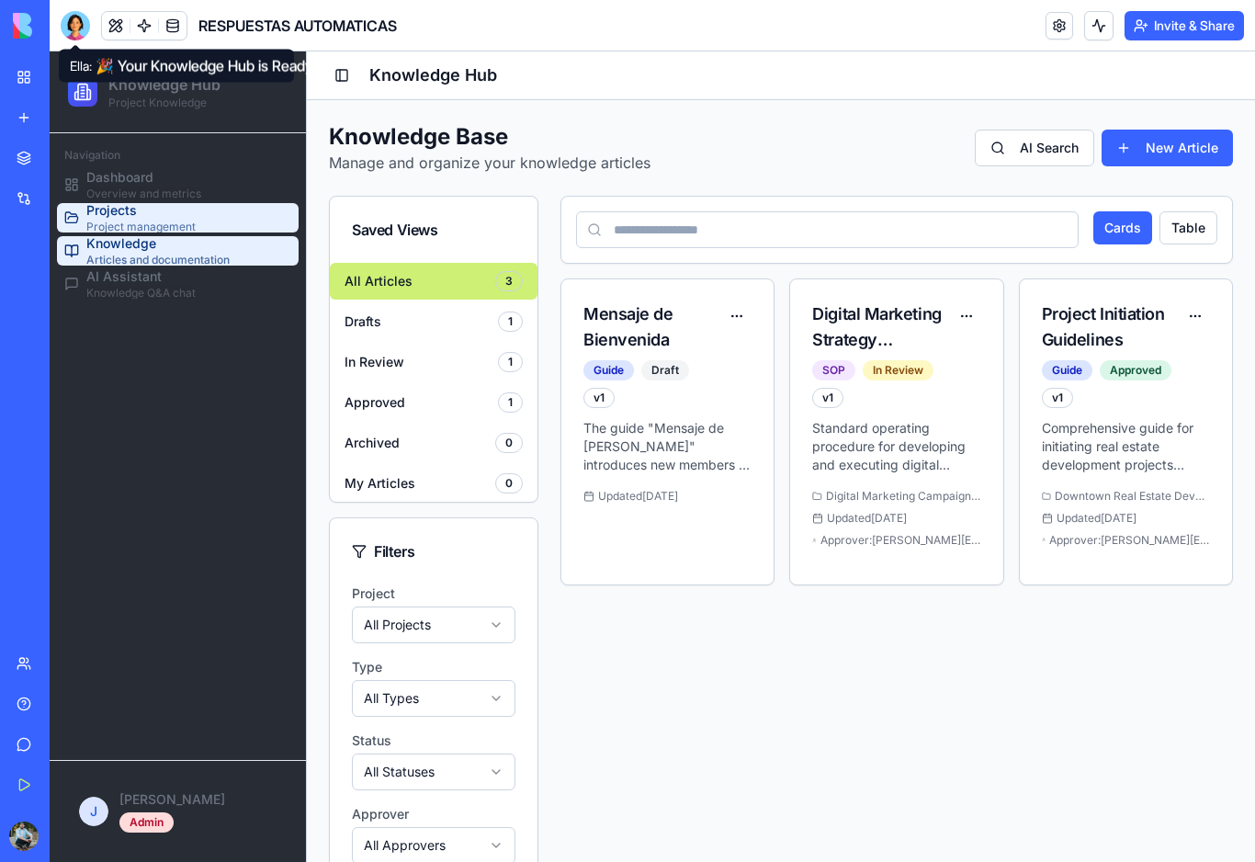
click at [149, 221] on span "Project management" at bounding box center [140, 227] width 109 height 15
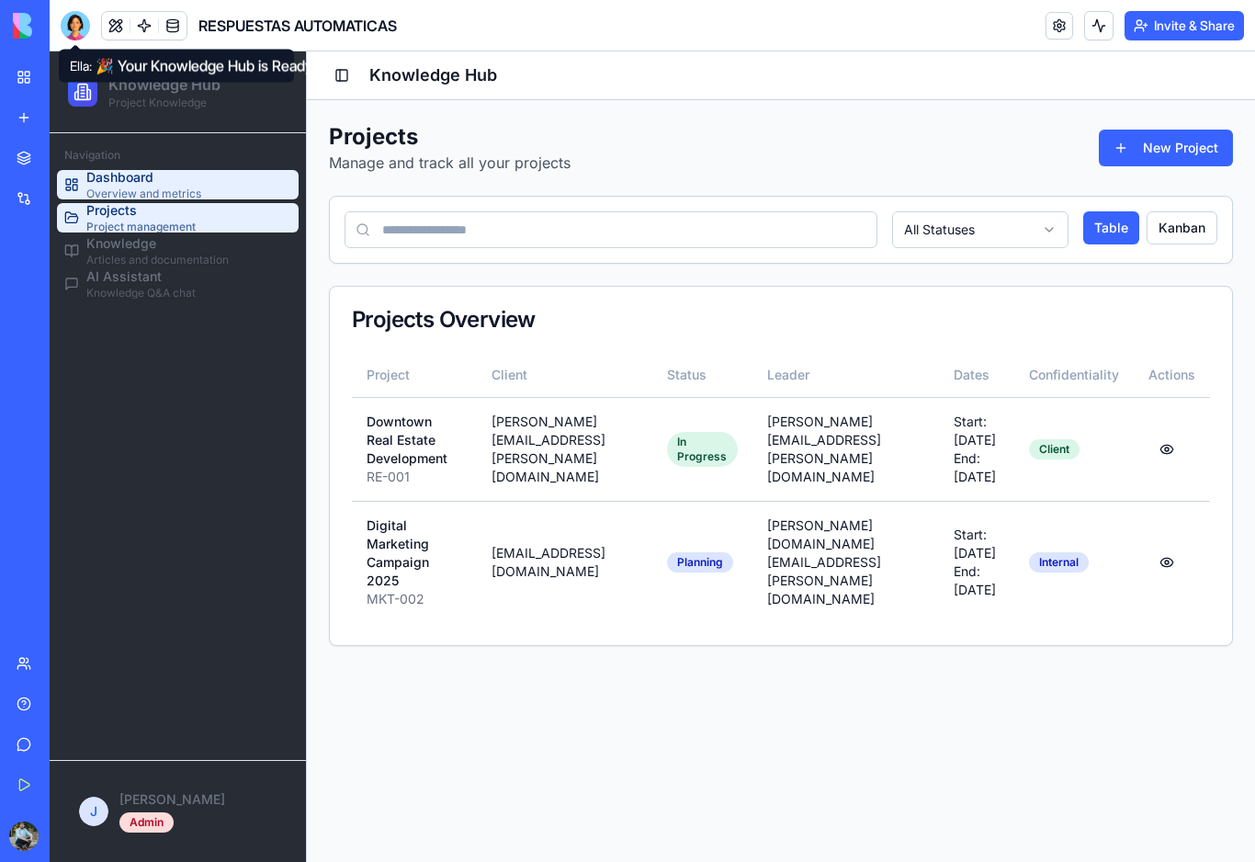
click at [150, 179] on span "Dashboard" at bounding box center [143, 177] width 115 height 18
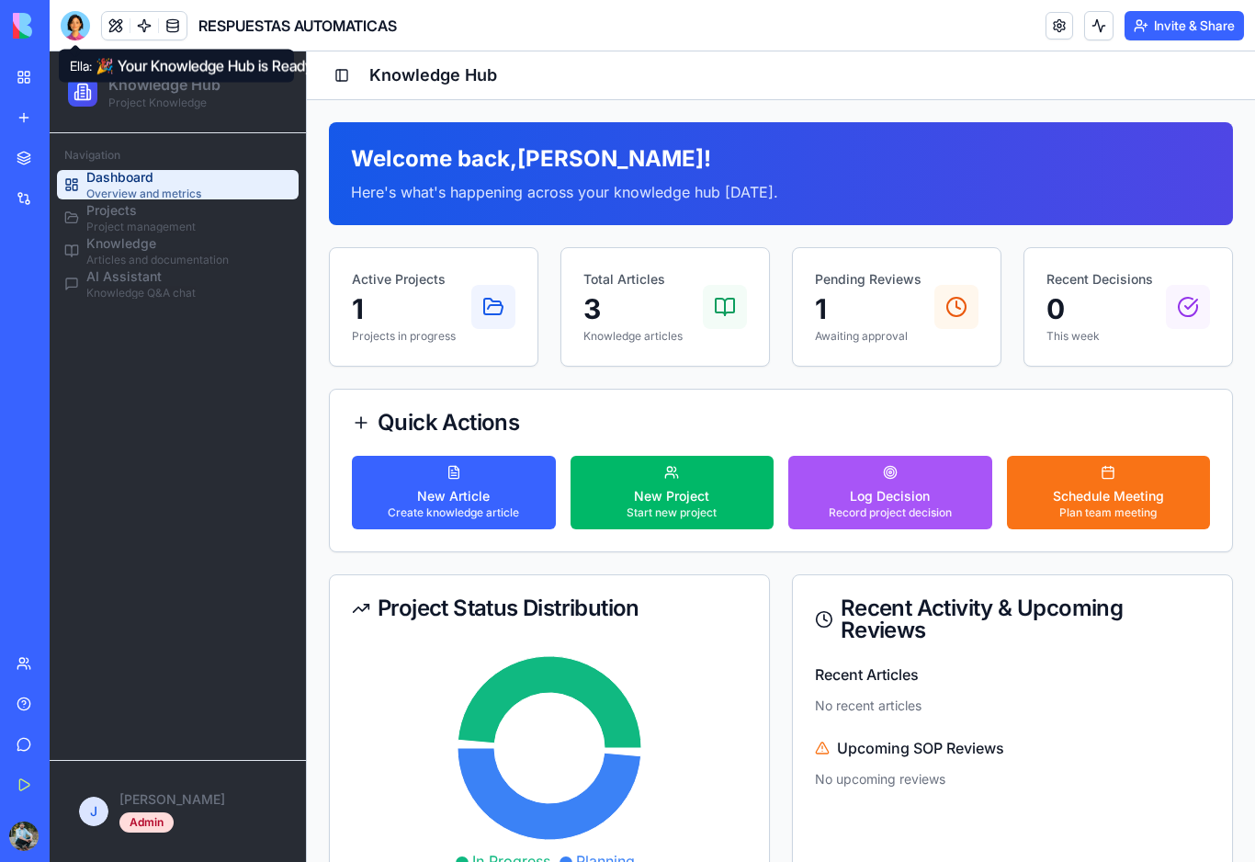
click at [364, 426] on icon at bounding box center [361, 423] width 18 height 18
click at [438, 504] on div "New Article" at bounding box center [453, 496] width 131 height 18
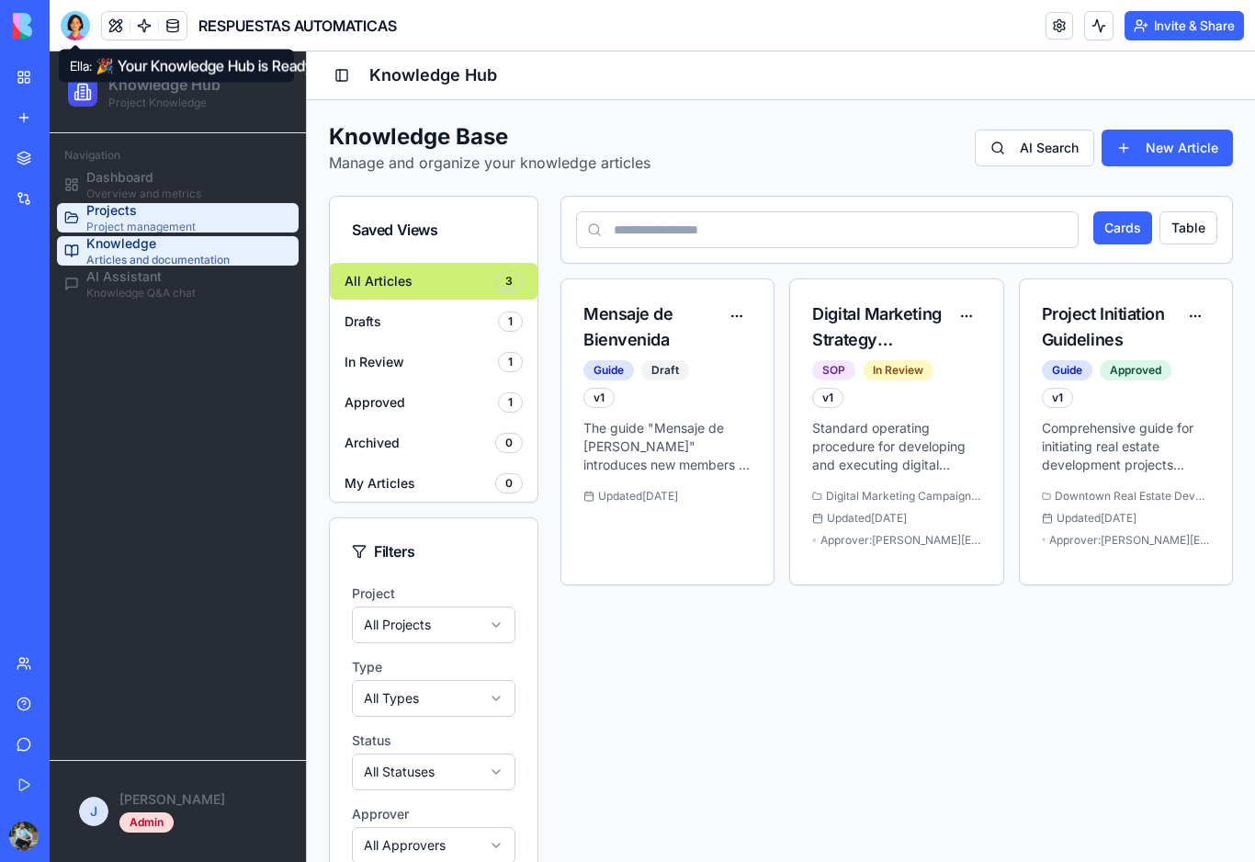
click at [164, 208] on span "Projects" at bounding box center [140, 210] width 109 height 18
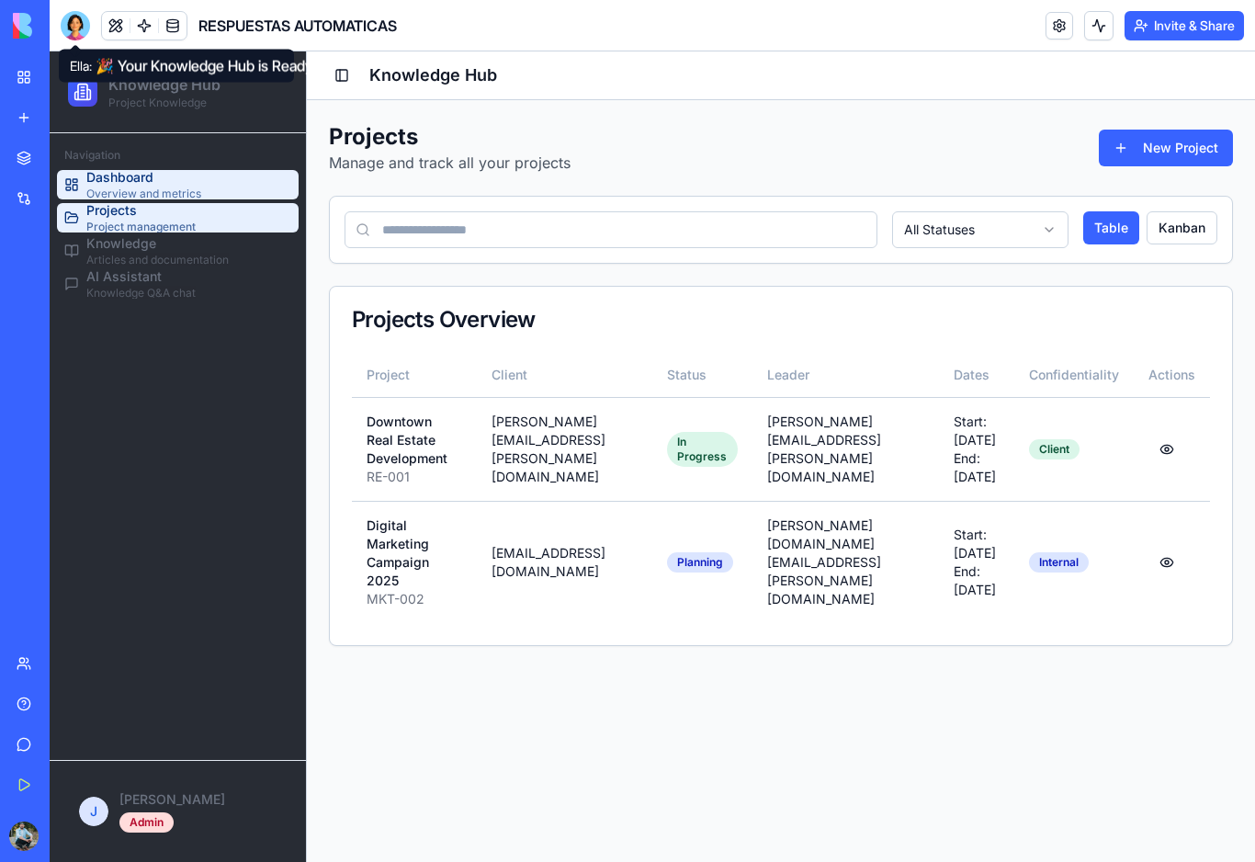
click at [166, 195] on span "Overview and metrics" at bounding box center [143, 194] width 115 height 15
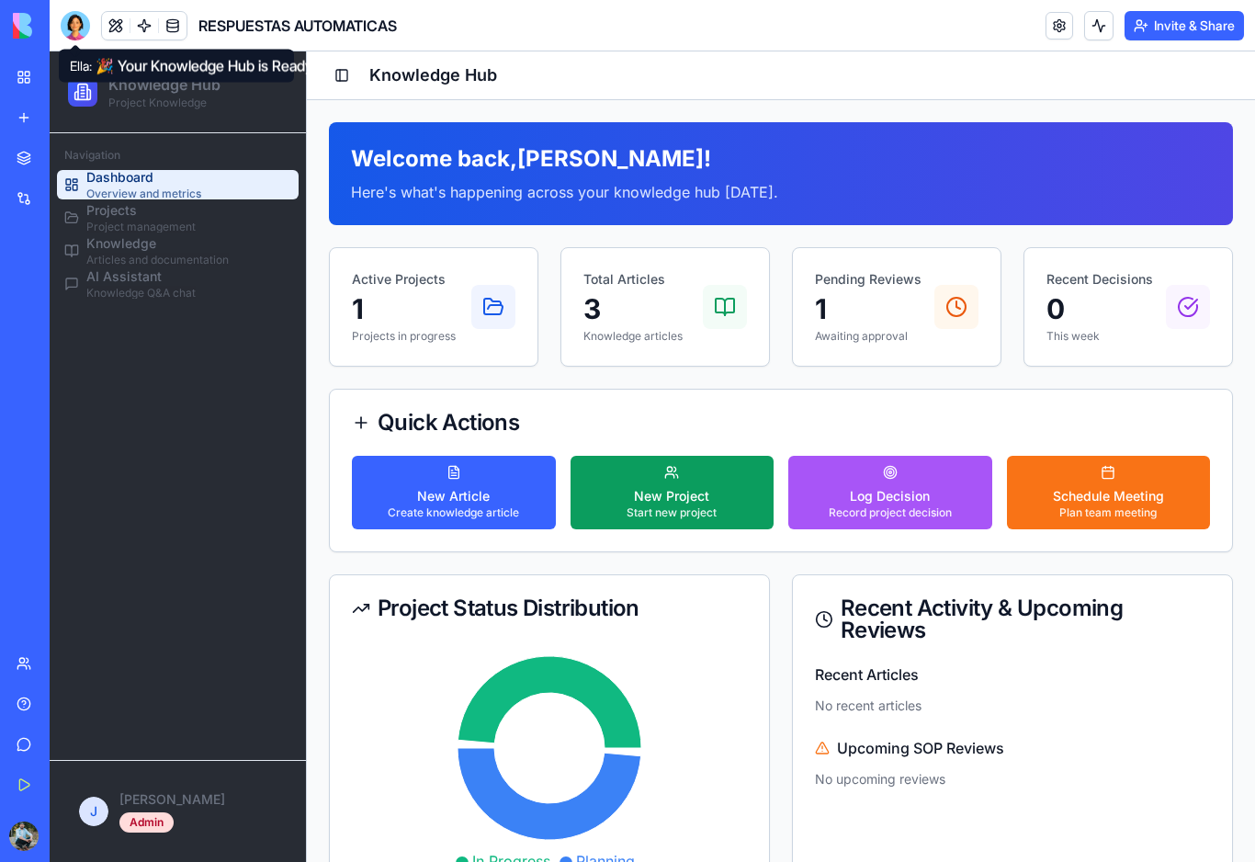
click at [730, 505] on button "New Project Start new project" at bounding box center [673, 493] width 204 height 74
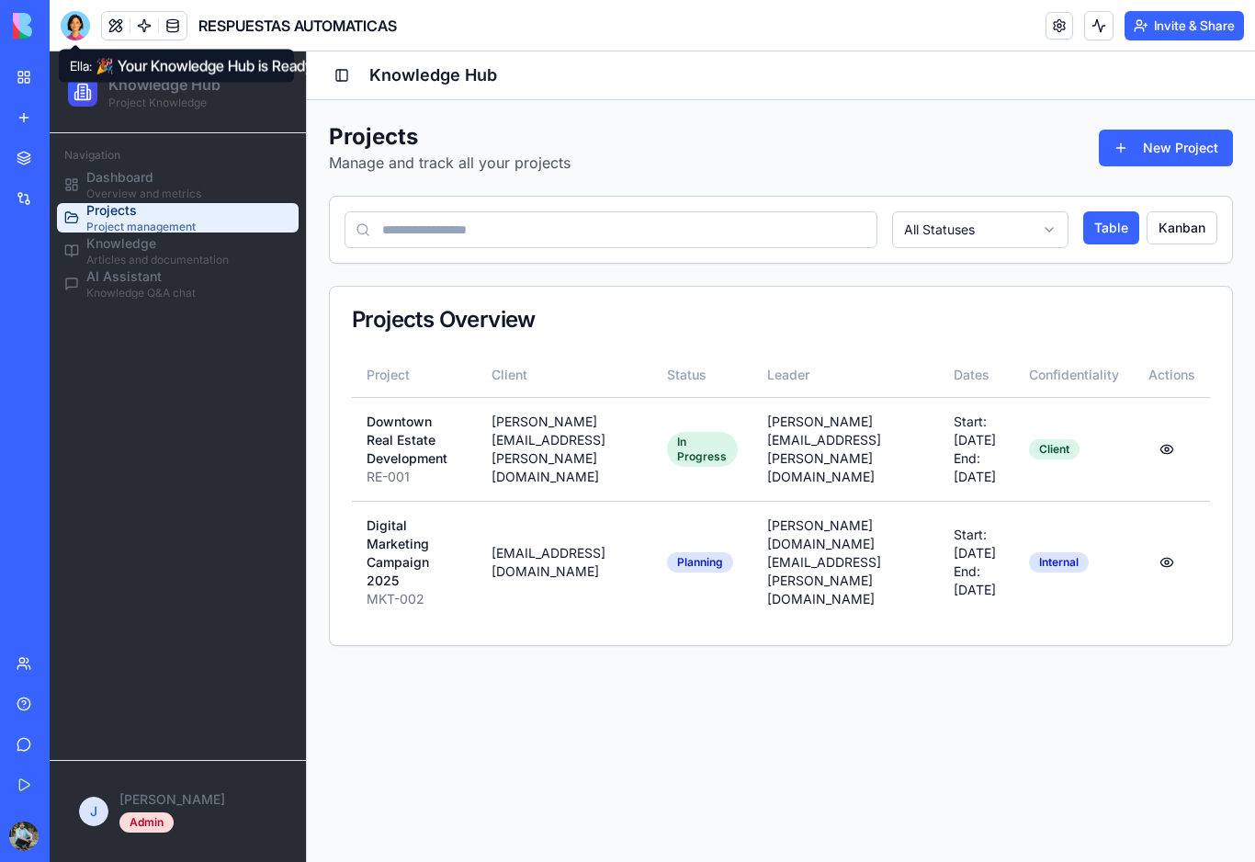
scroll to position [0, 2]
click at [129, 282] on span "AI Assistant" at bounding box center [140, 276] width 109 height 18
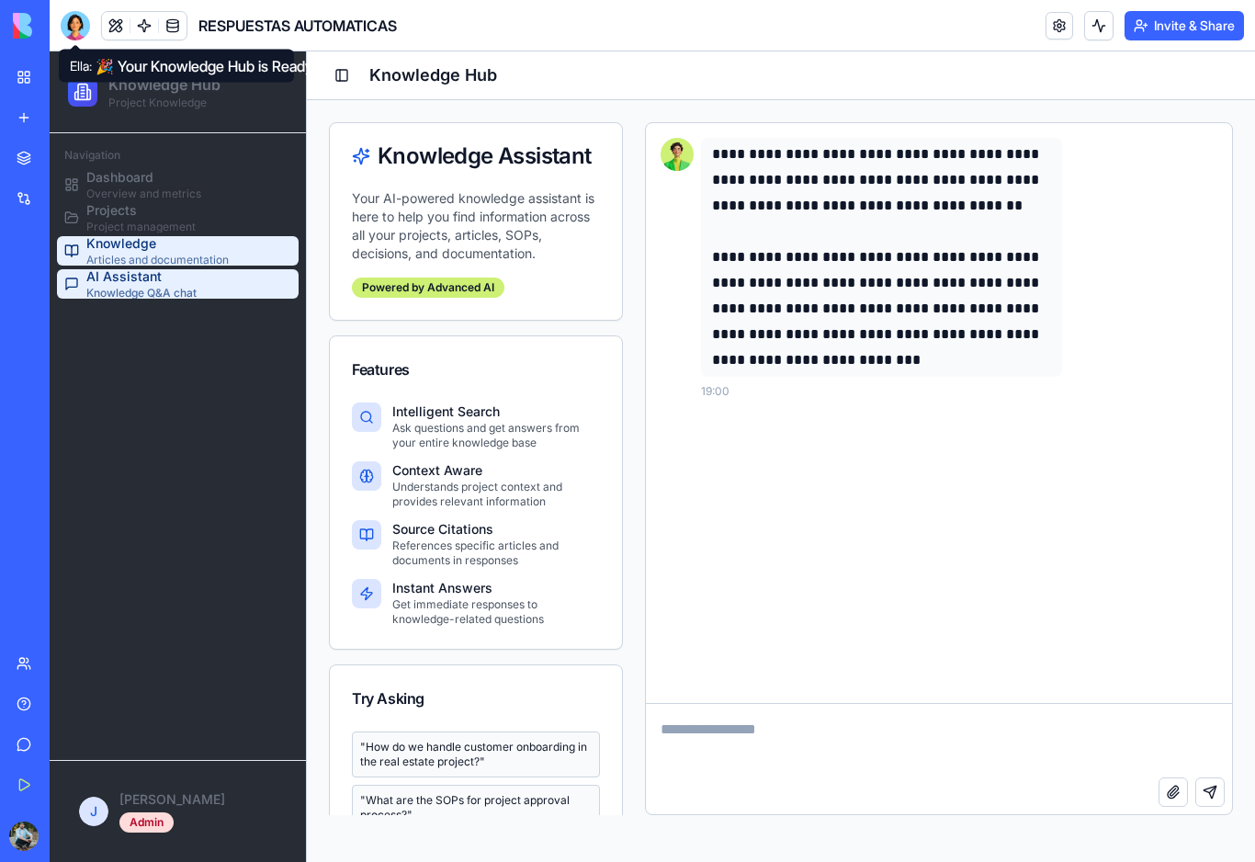
click at [131, 248] on span "Knowledge" at bounding box center [157, 243] width 142 height 18
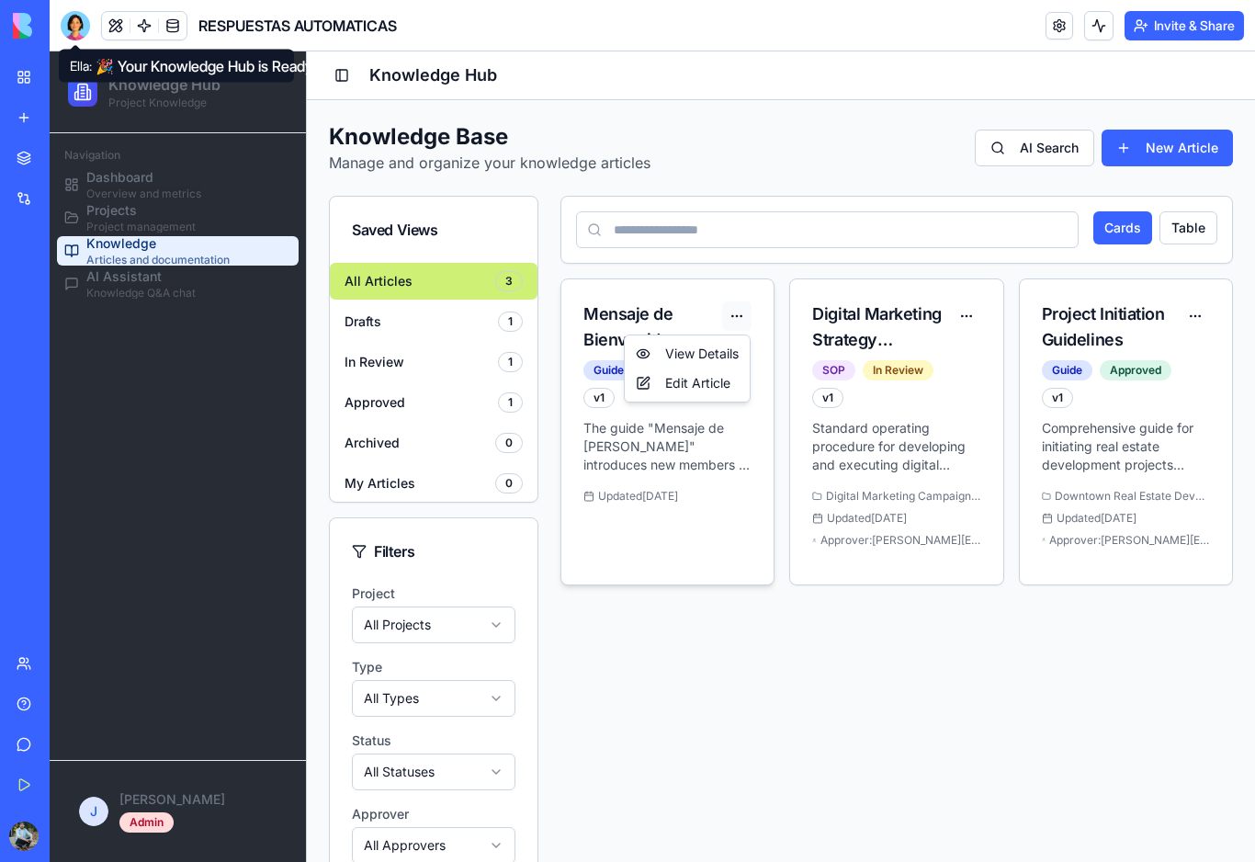
click at [743, 321] on html "Knowledge Hub Project Knowledge Navigation Dashboard Overview and metrics Proje…" at bounding box center [653, 516] width 1206 height 931
click at [723, 391] on div "Edit Article" at bounding box center [688, 383] width 118 height 29
click at [737, 319] on html "Knowledge Hub Project Knowledge Navigation Dashboard Overview and metrics Proje…" at bounding box center [653, 516] width 1206 height 931
click at [714, 385] on div "Edit Article" at bounding box center [688, 383] width 118 height 29
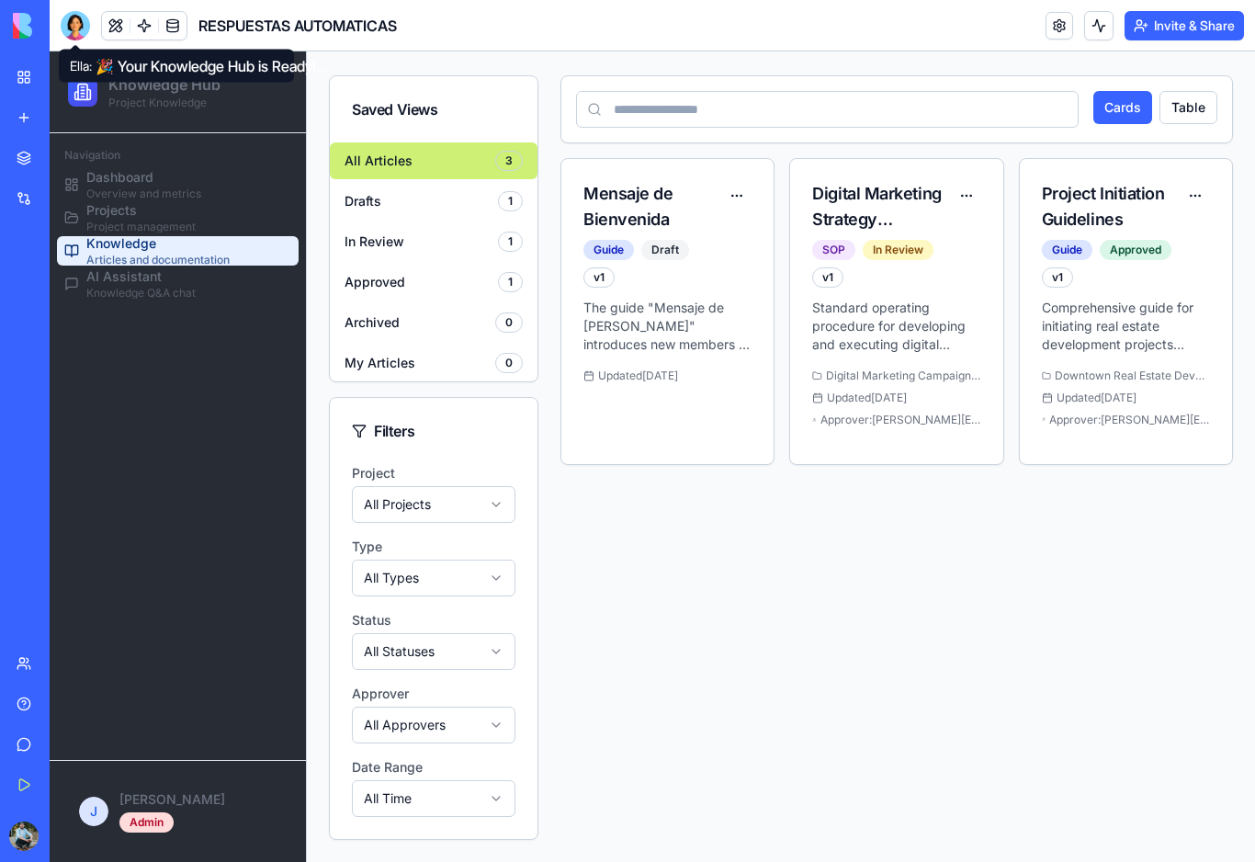
scroll to position [120, 0]
click at [153, 220] on span "Project management" at bounding box center [140, 227] width 109 height 15
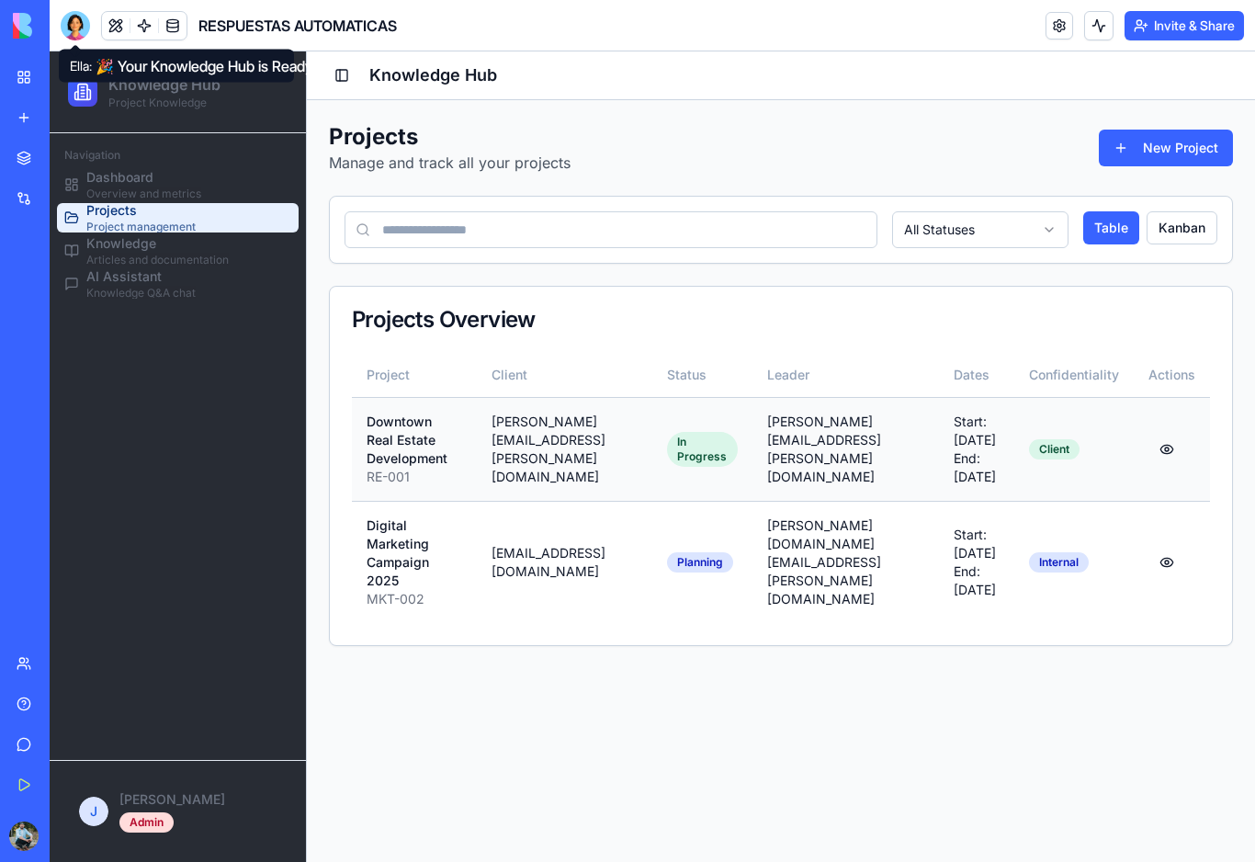
scroll to position [0, 2]
click at [178, 255] on span "Articles and documentation" at bounding box center [157, 260] width 142 height 15
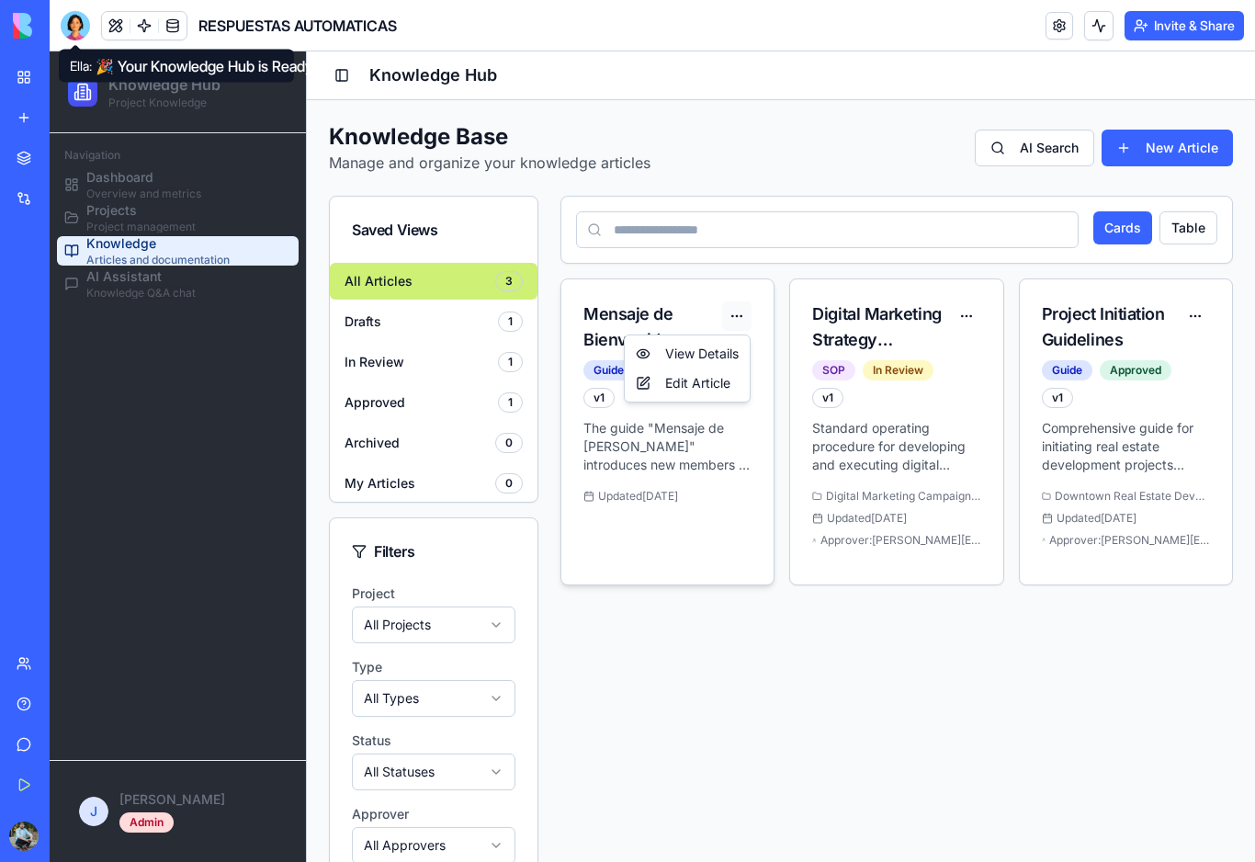
click at [739, 323] on html "Knowledge Hub Project Knowledge Navigation Dashboard Overview and metrics Proje…" at bounding box center [653, 516] width 1206 height 931
click at [973, 319] on html "Knowledge Hub Project Knowledge Navigation Dashboard Overview and metrics Proje…" at bounding box center [653, 516] width 1206 height 931
click at [940, 391] on div "Edit Article" at bounding box center [917, 383] width 118 height 29
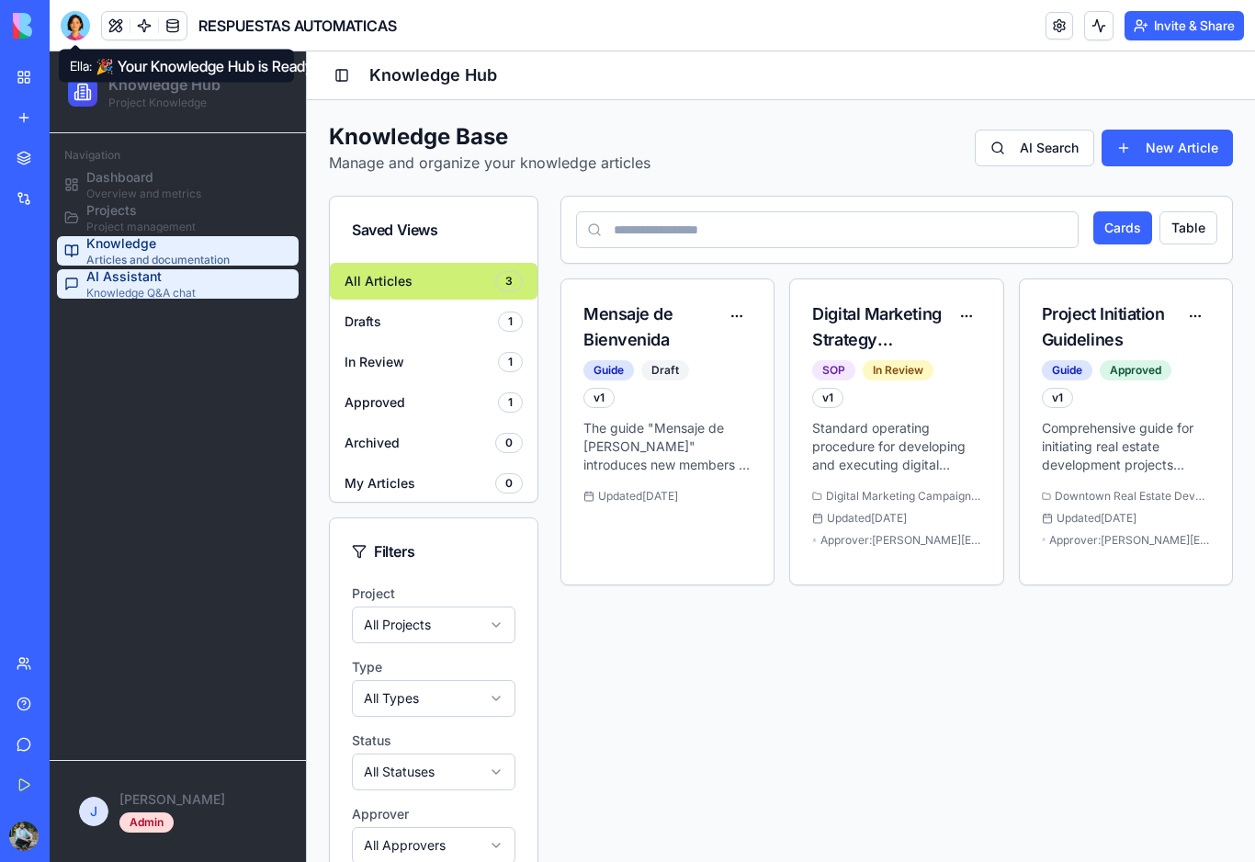
click at [165, 287] on span "Knowledge Q&A chat" at bounding box center [140, 293] width 109 height 15
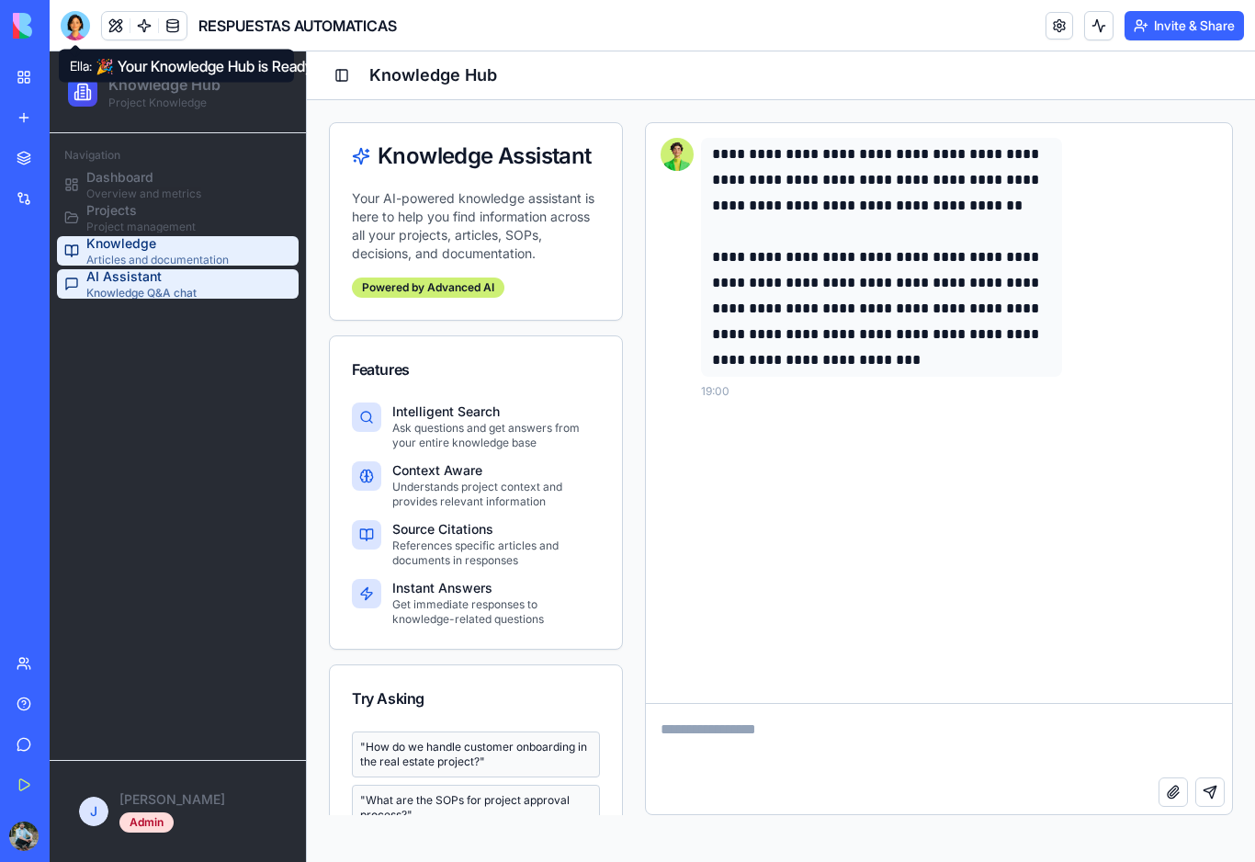
click at [156, 255] on span "Articles and documentation" at bounding box center [157, 260] width 142 height 15
